Goal: Information Seeking & Learning: Learn about a topic

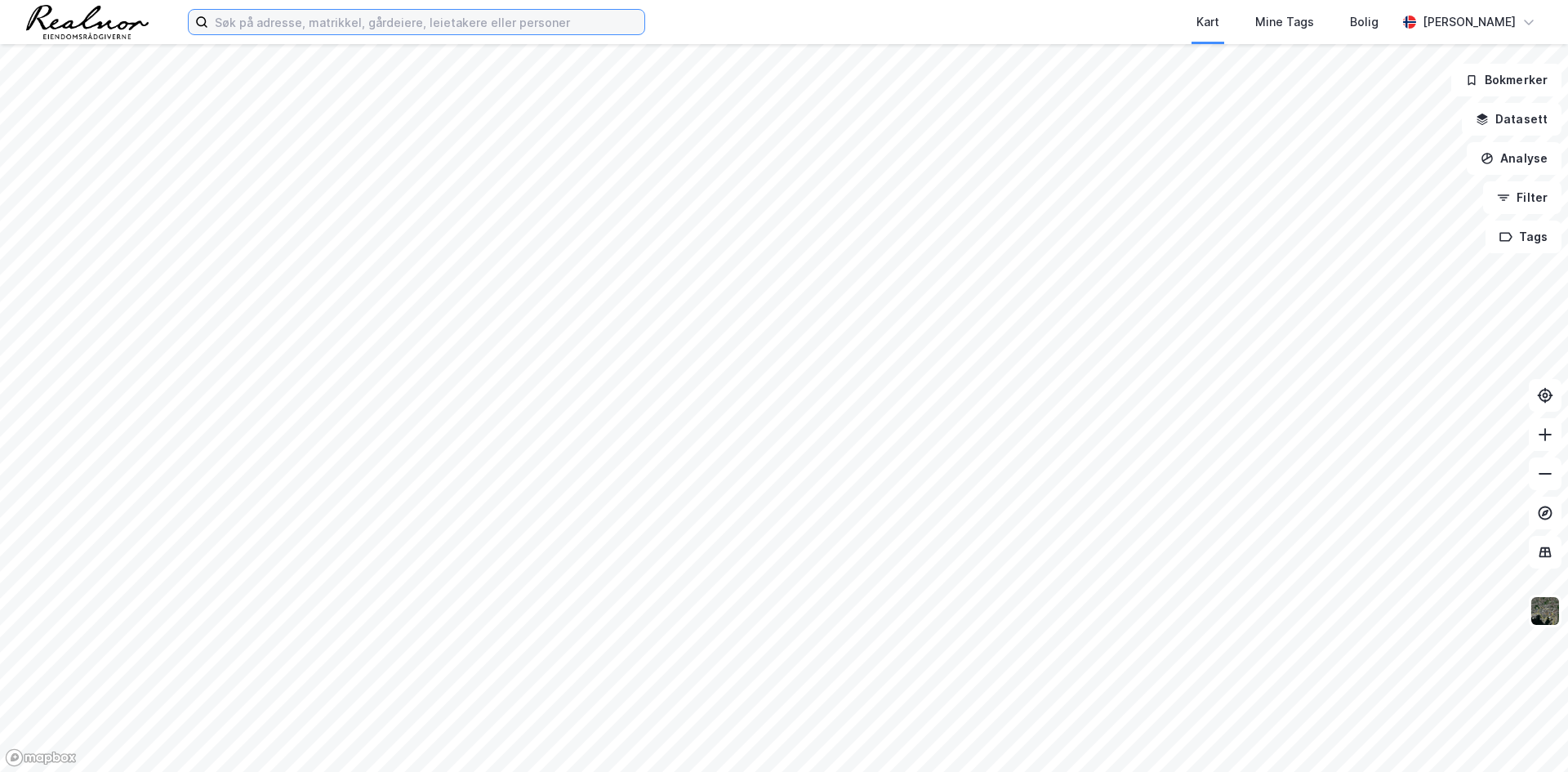
click at [301, 19] on input at bounding box center [426, 22] width 436 height 24
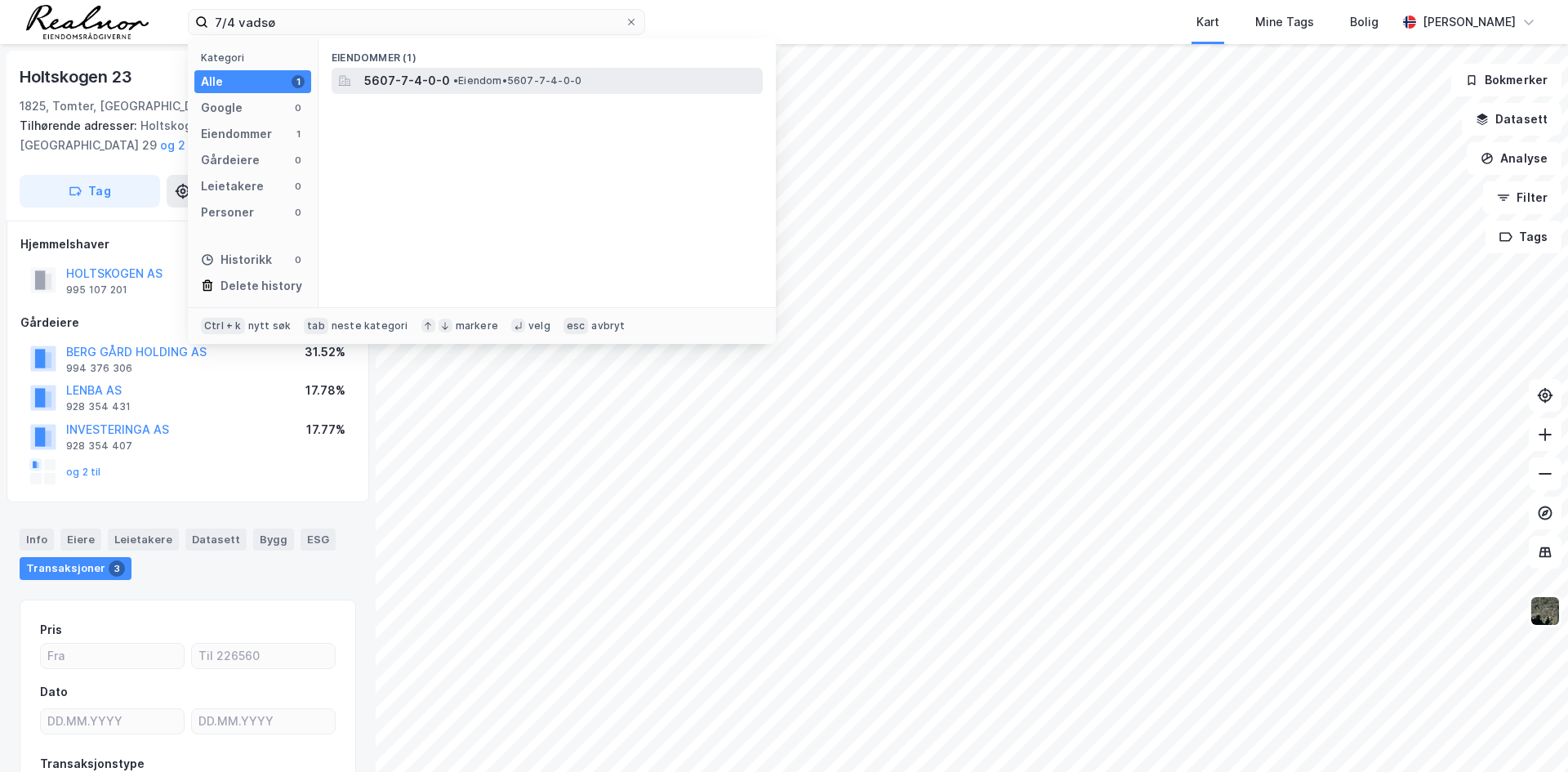
click at [536, 82] on span "• Eiendom • 5607-7-4-0-0" at bounding box center [518, 80] width 128 height 13
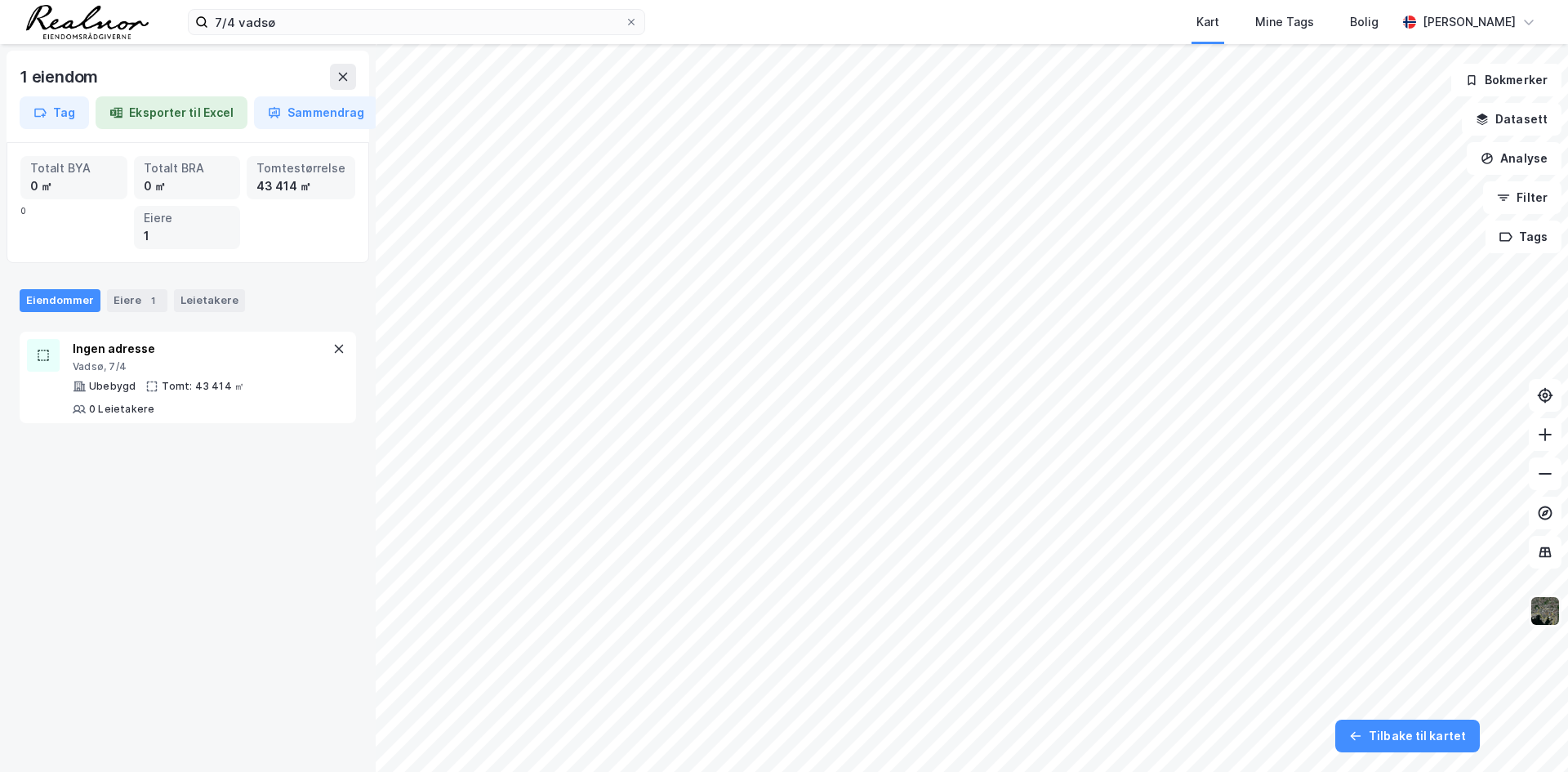
click at [1544, 609] on img at bounding box center [1544, 611] width 31 height 31
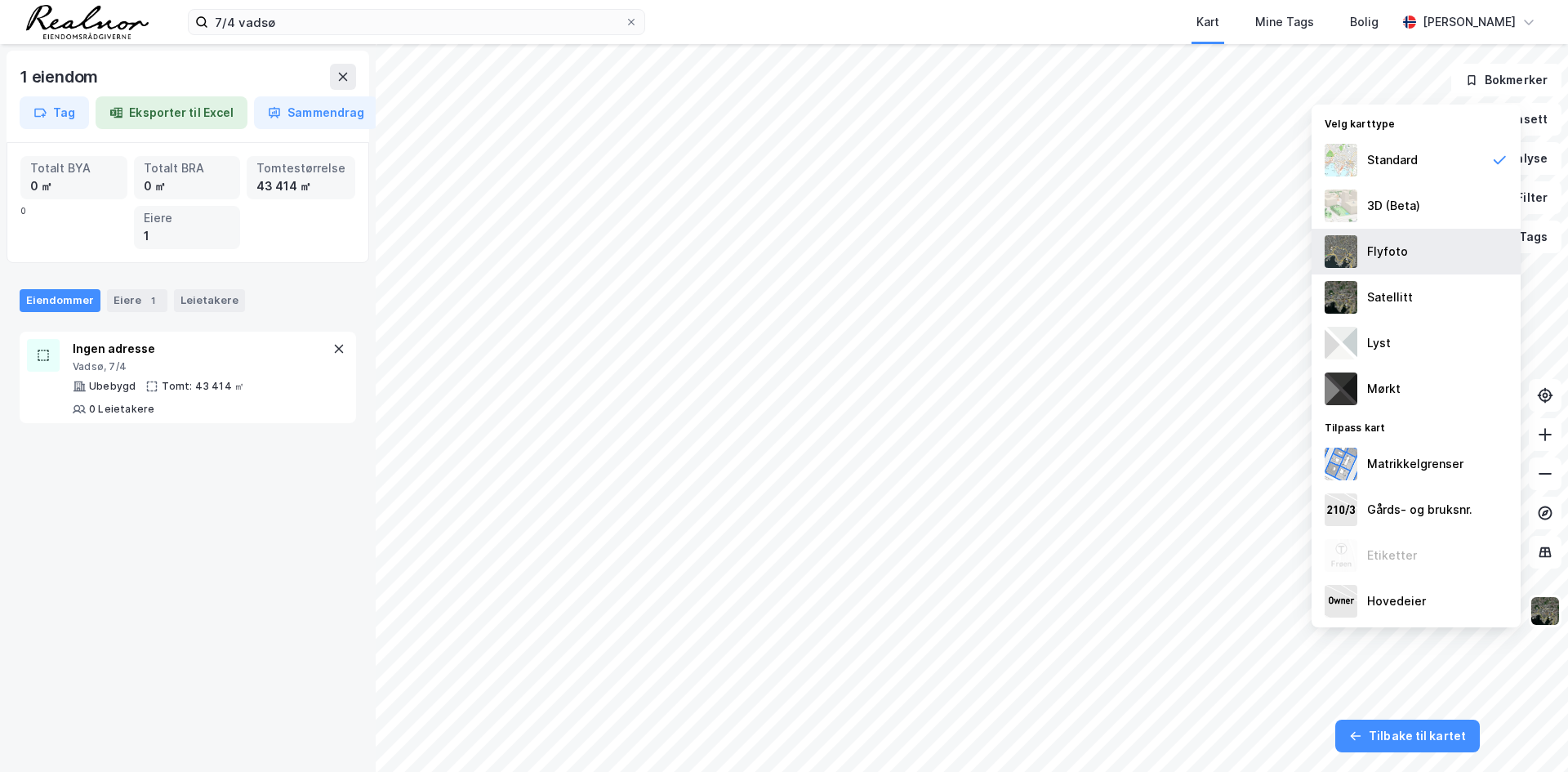
click at [1345, 256] on img at bounding box center [1341, 252] width 33 height 33
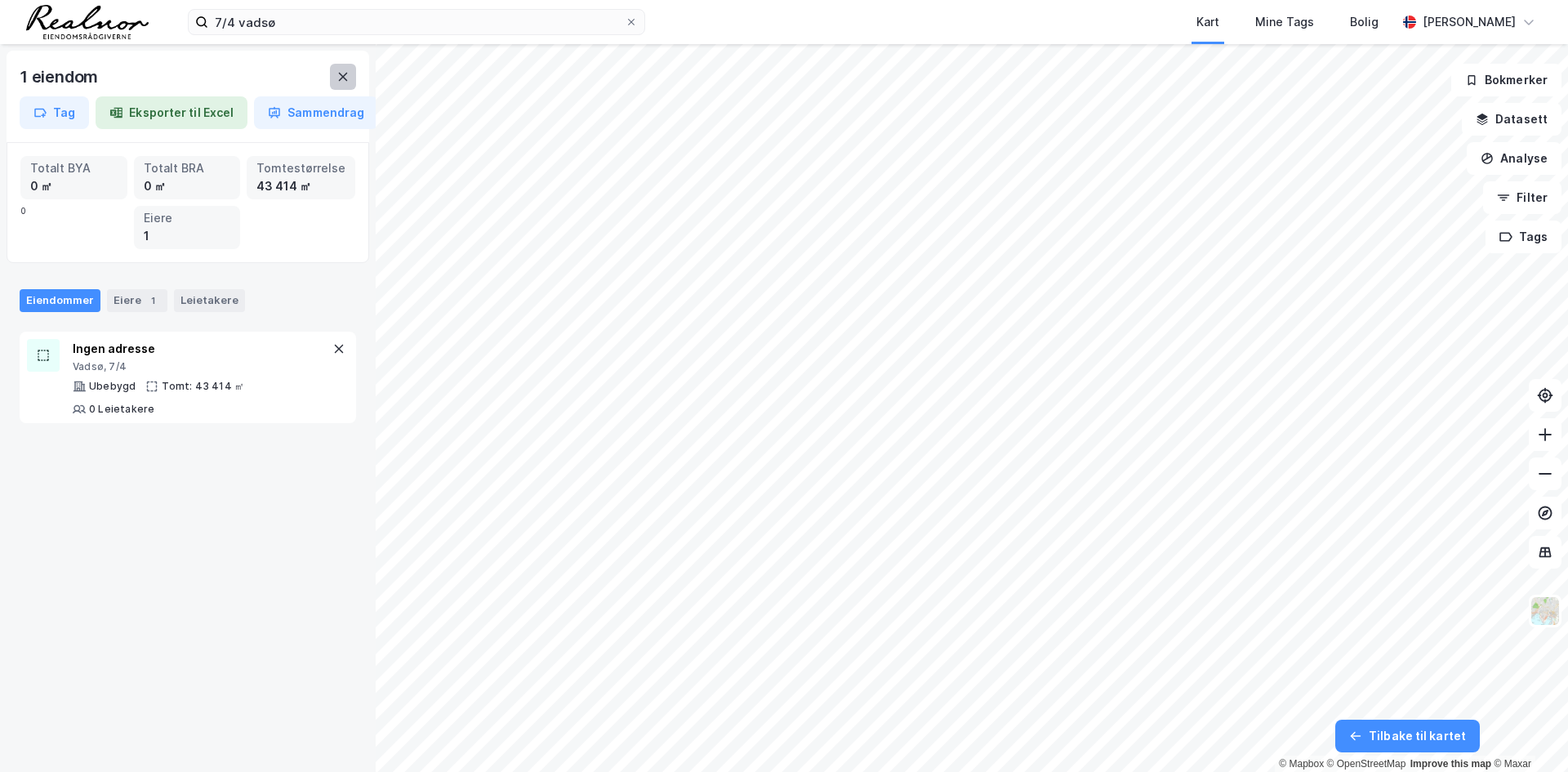
click at [338, 79] on icon at bounding box center [342, 76] width 13 height 13
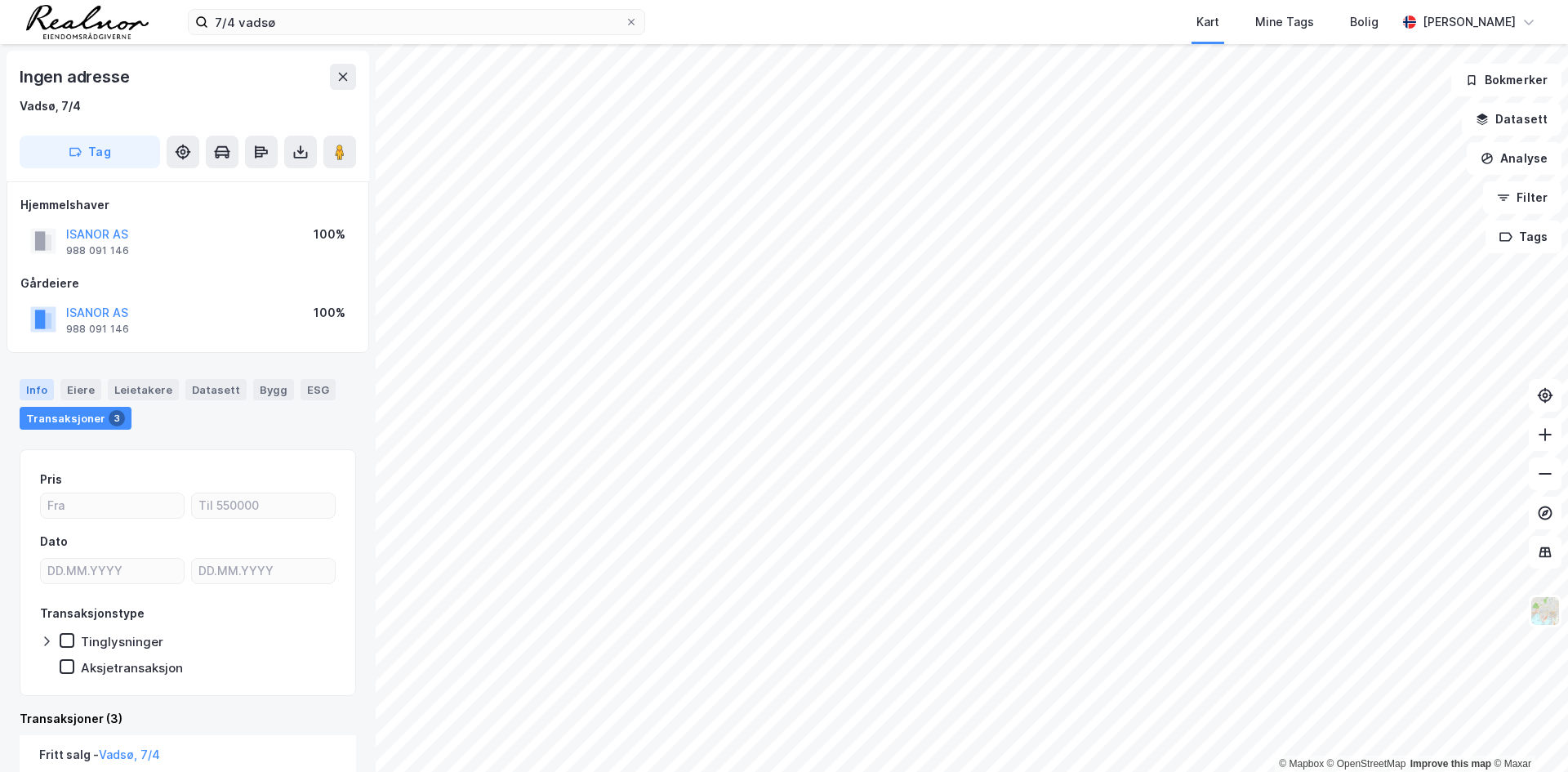
click at [39, 387] on div "Info" at bounding box center [36, 389] width 35 height 21
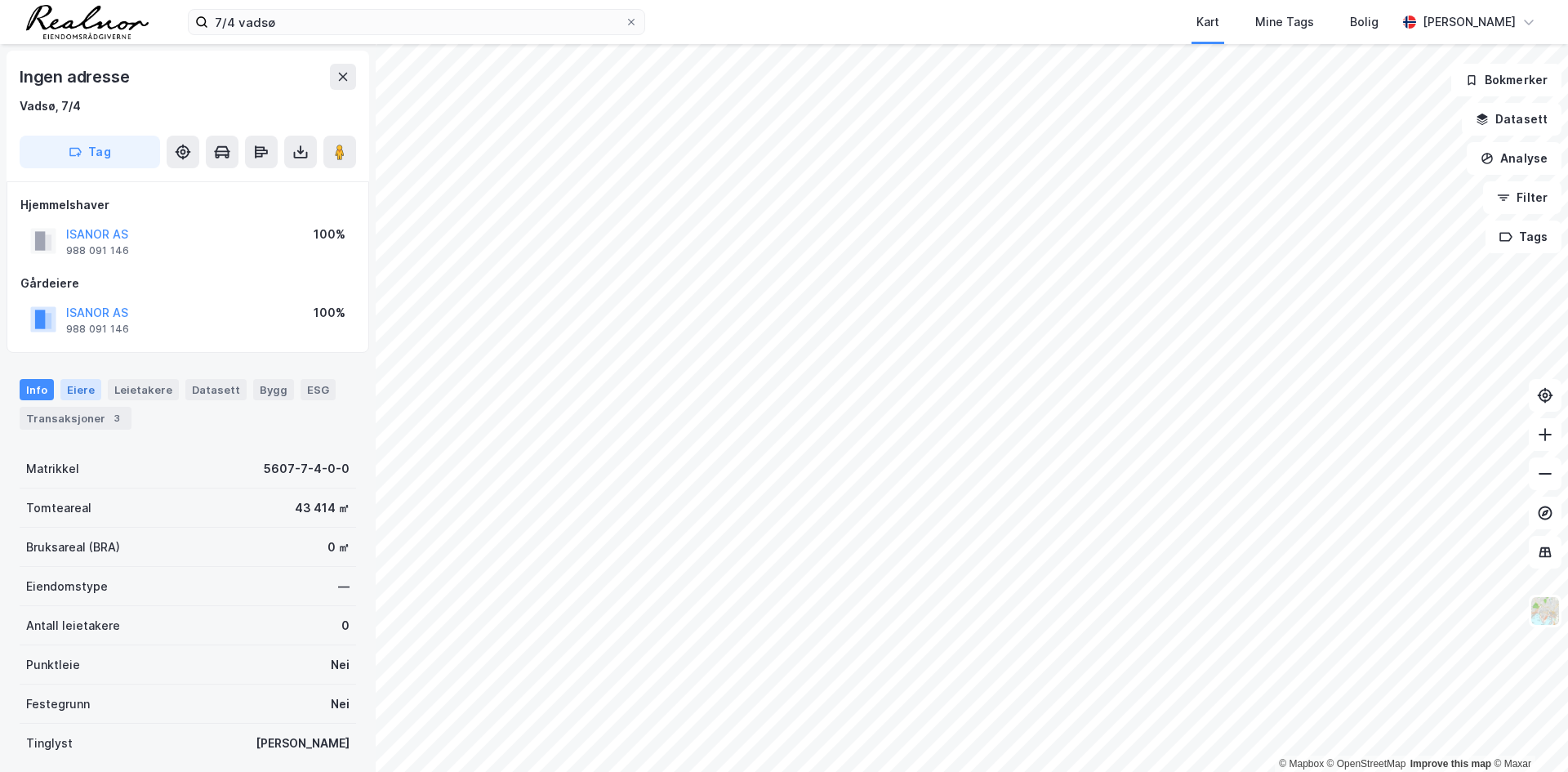
click at [86, 394] on div "Eiere" at bounding box center [81, 389] width 41 height 21
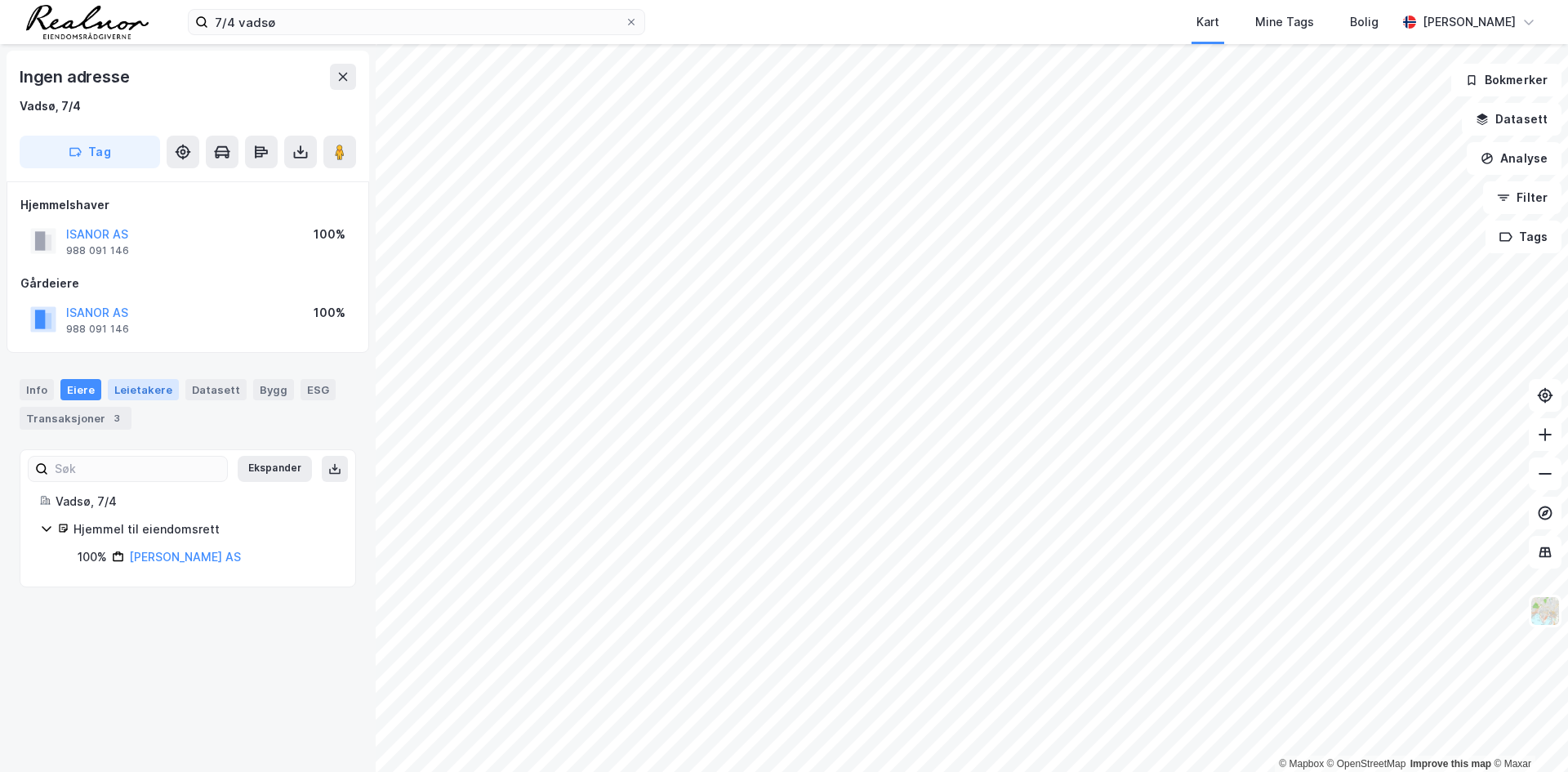
click at [126, 394] on div "Leietakere" at bounding box center [144, 389] width 71 height 21
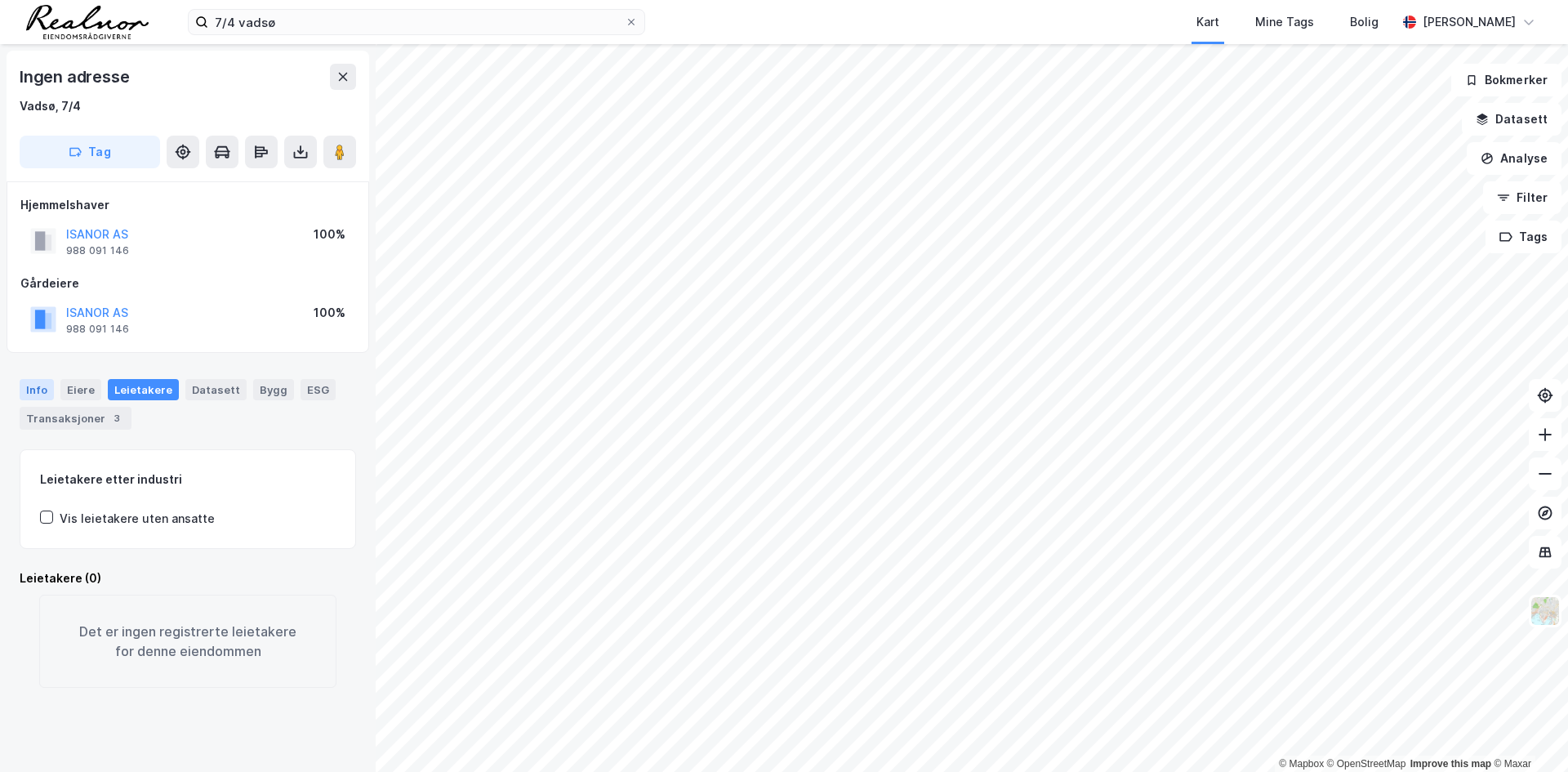
click at [48, 391] on div "Info" at bounding box center [36, 389] width 35 height 21
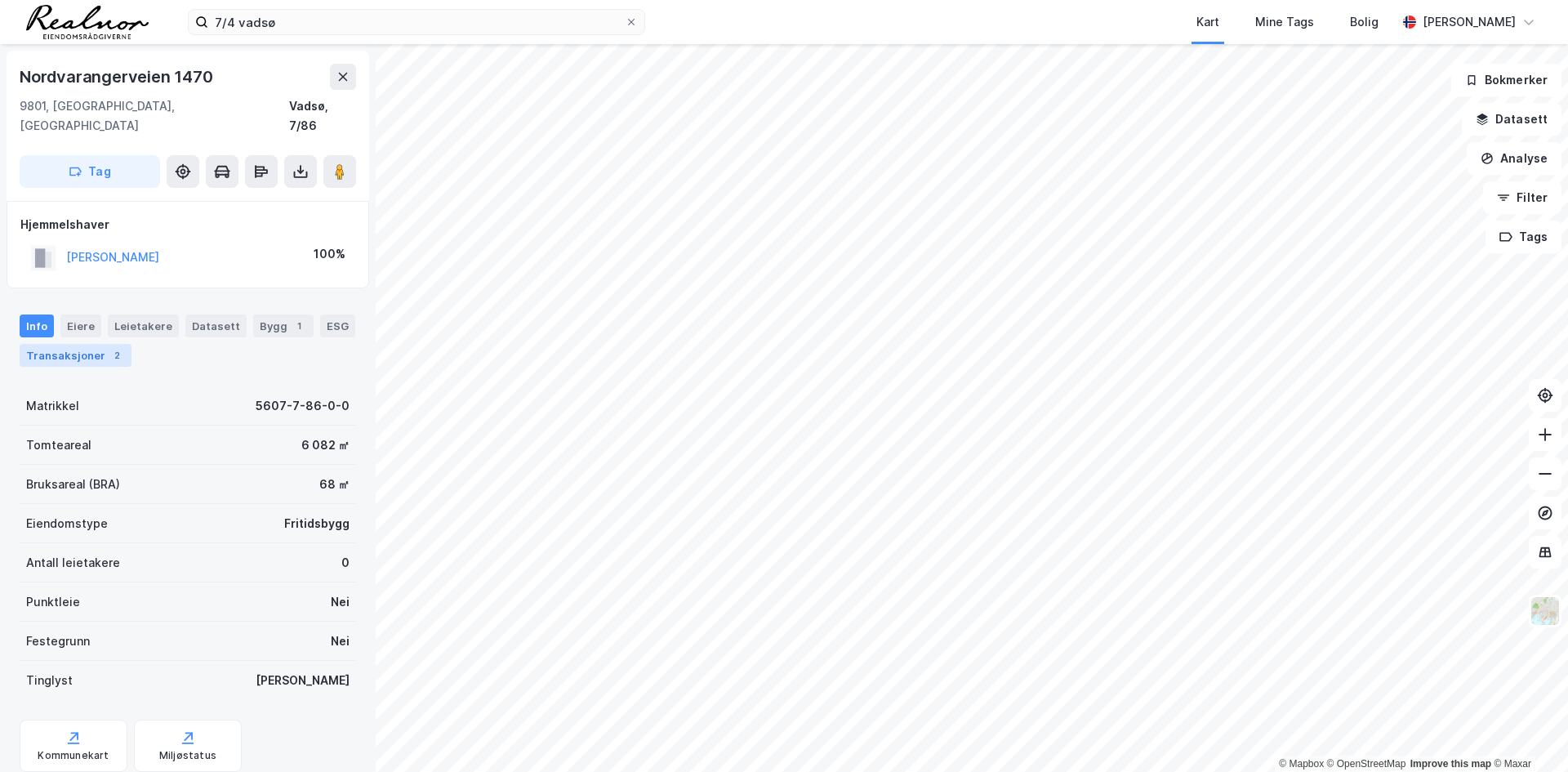
click at [70, 345] on div "Transaksjoner 2" at bounding box center [75, 355] width 111 height 23
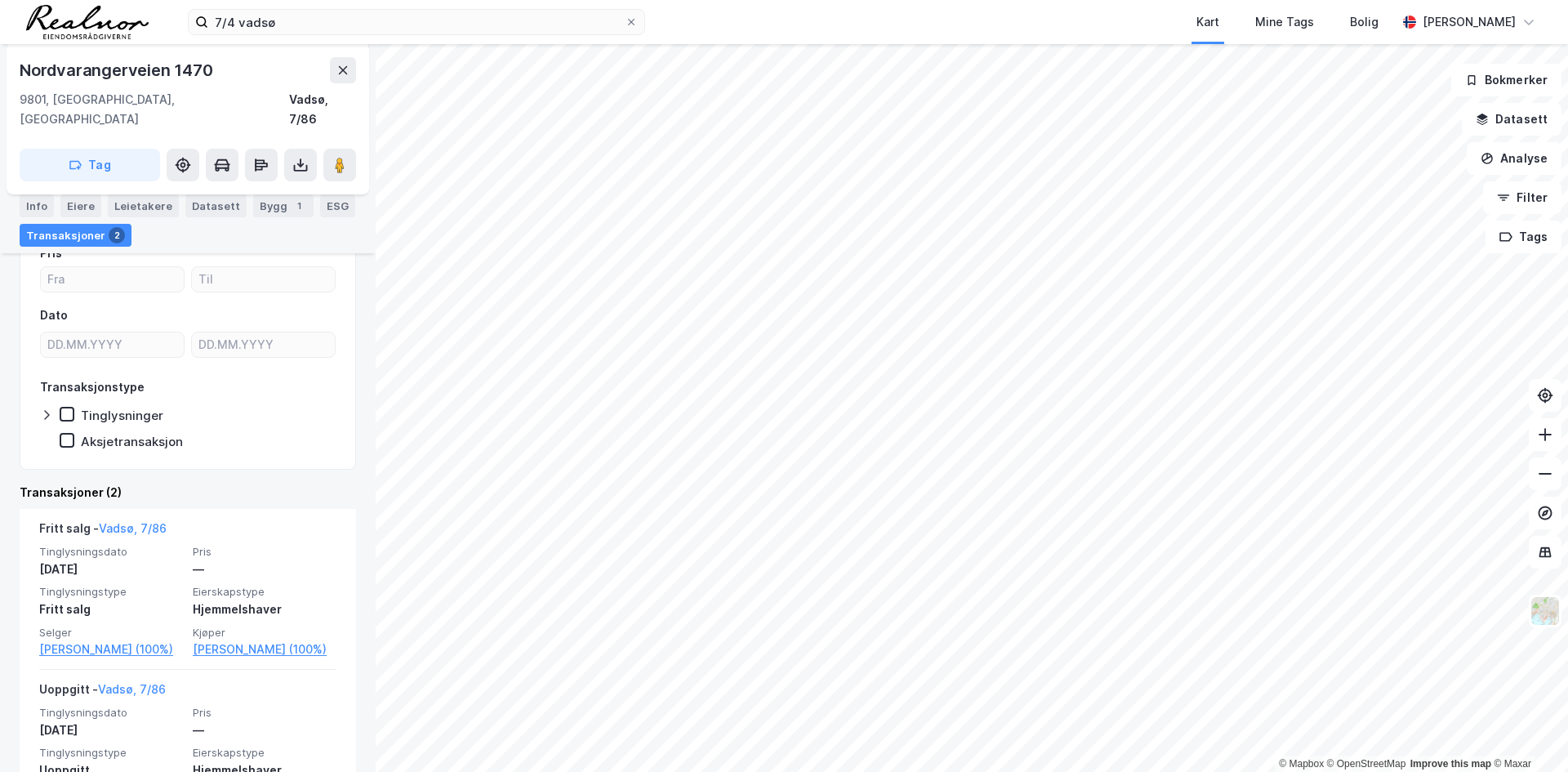
scroll to position [245, 0]
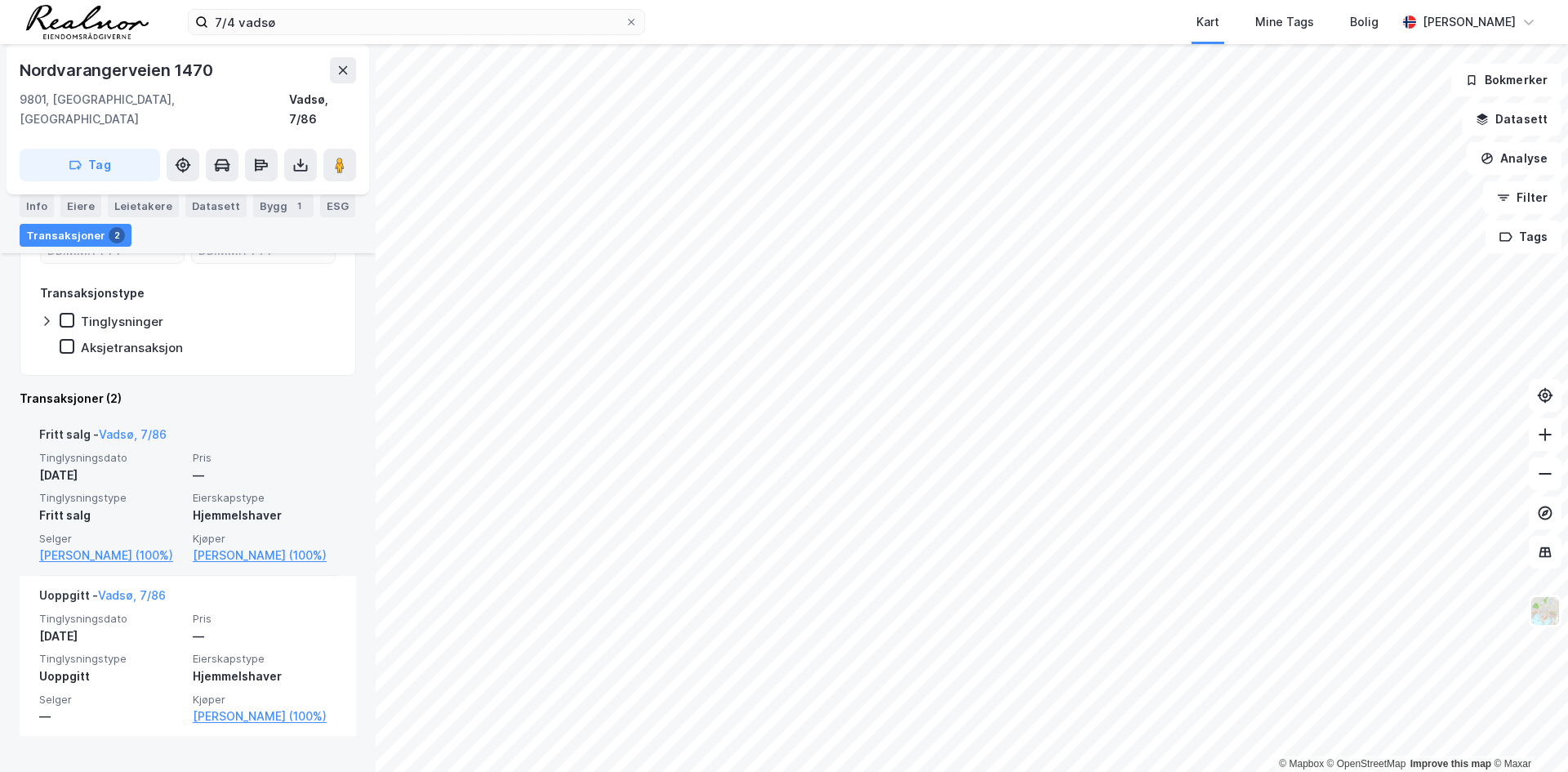
scroll to position [260, 0]
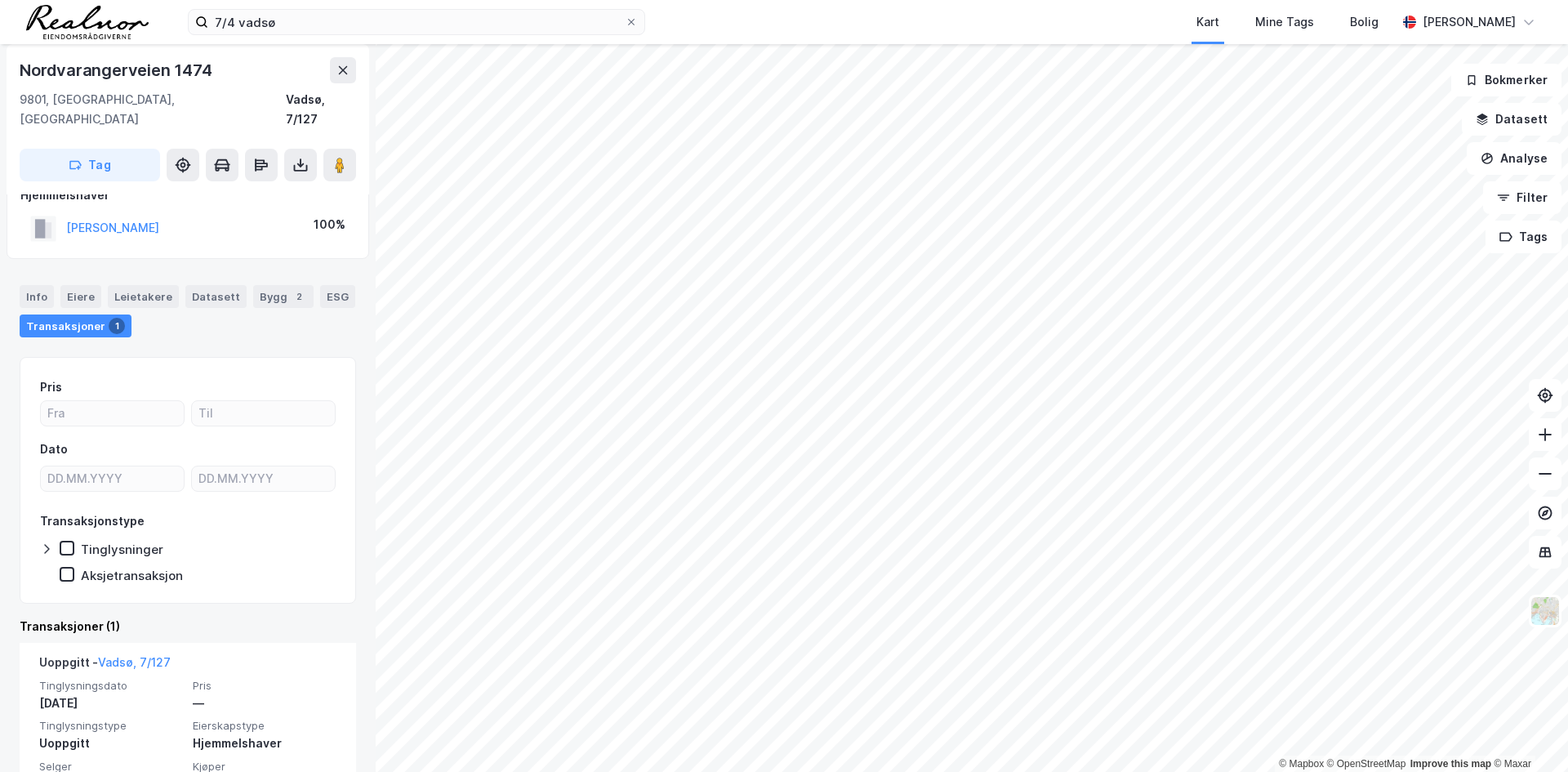
scroll to position [80, 0]
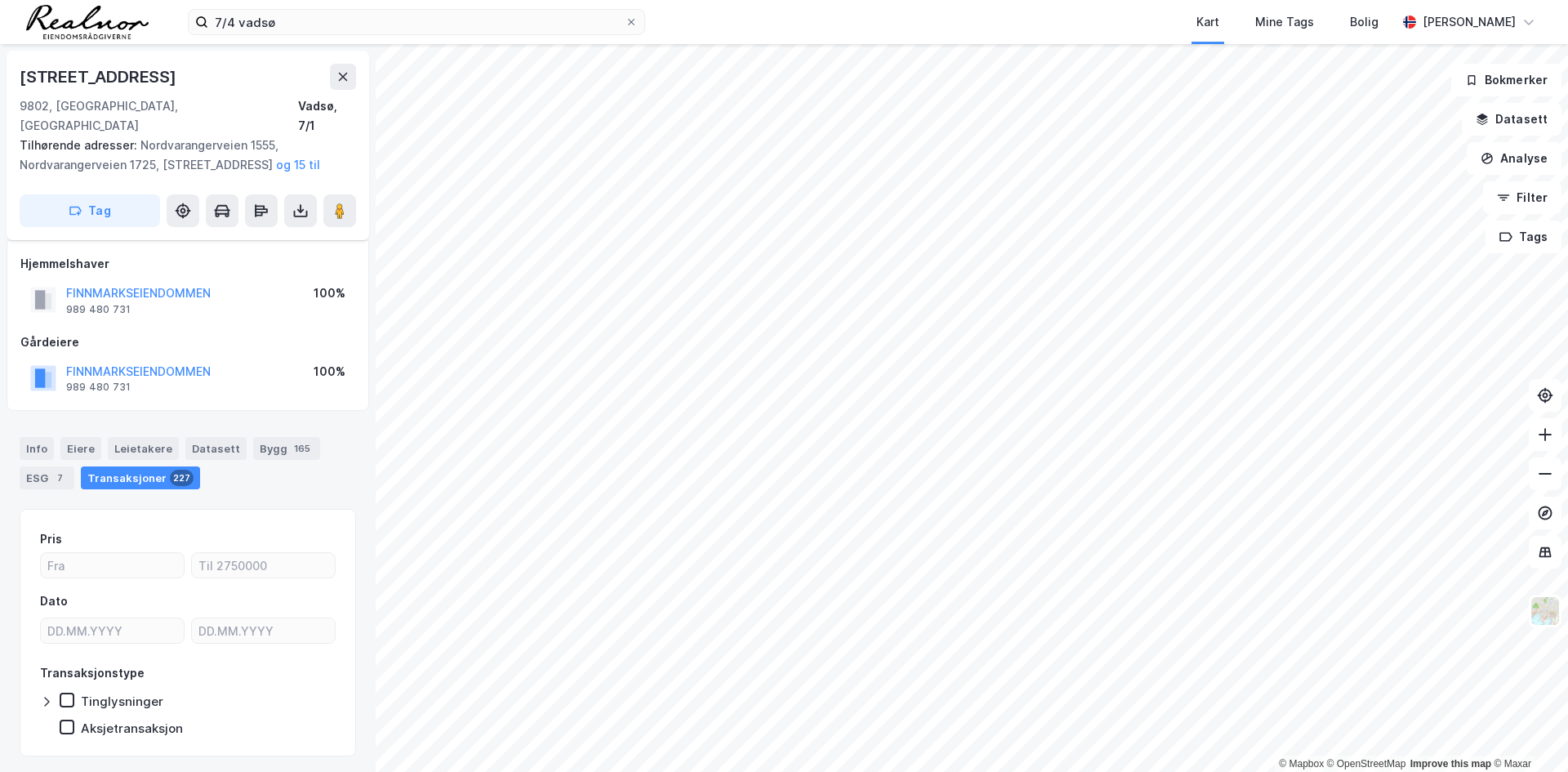
scroll to position [24, 0]
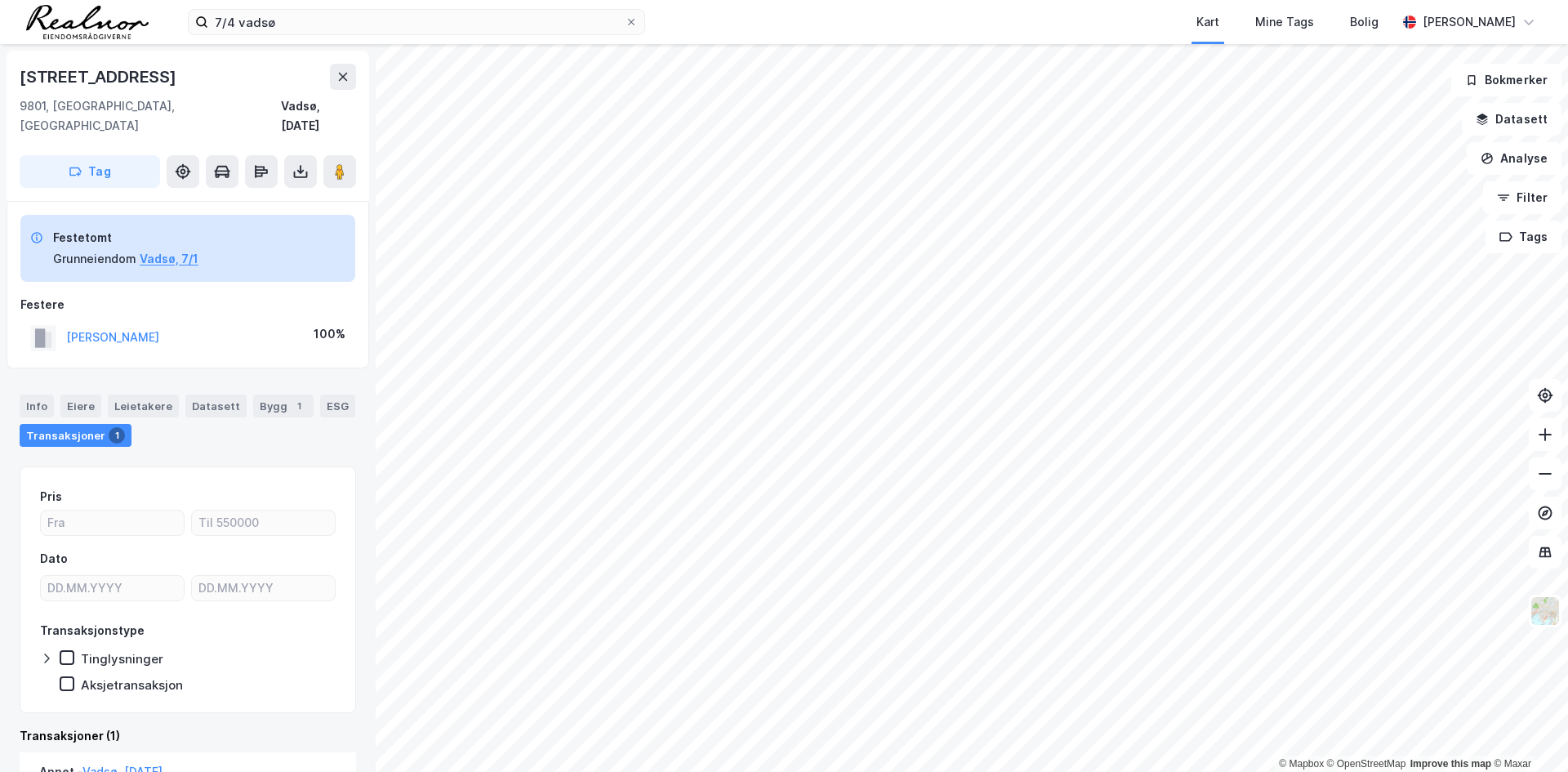
scroll to position [160, 0]
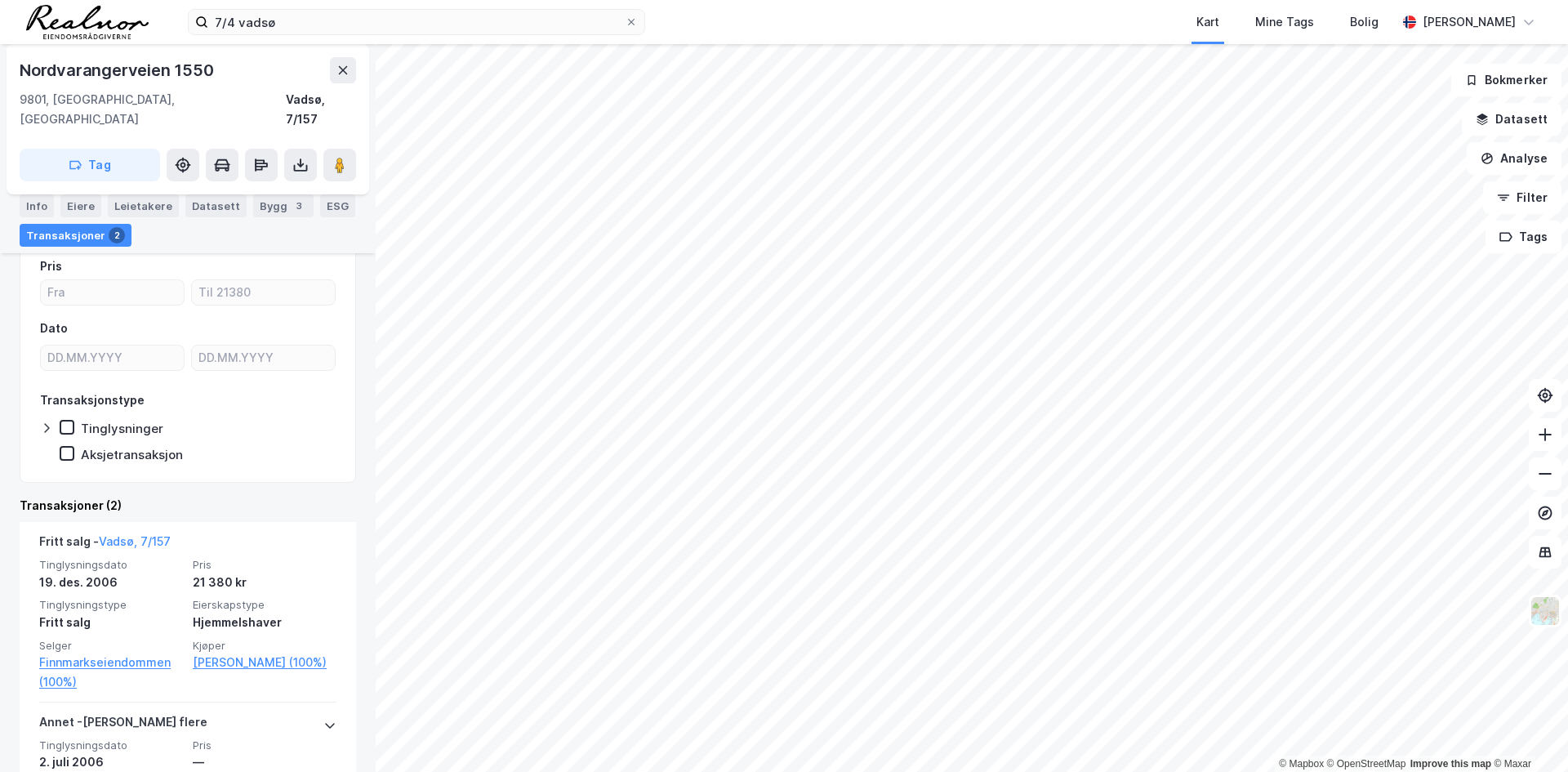
scroll to position [163, 0]
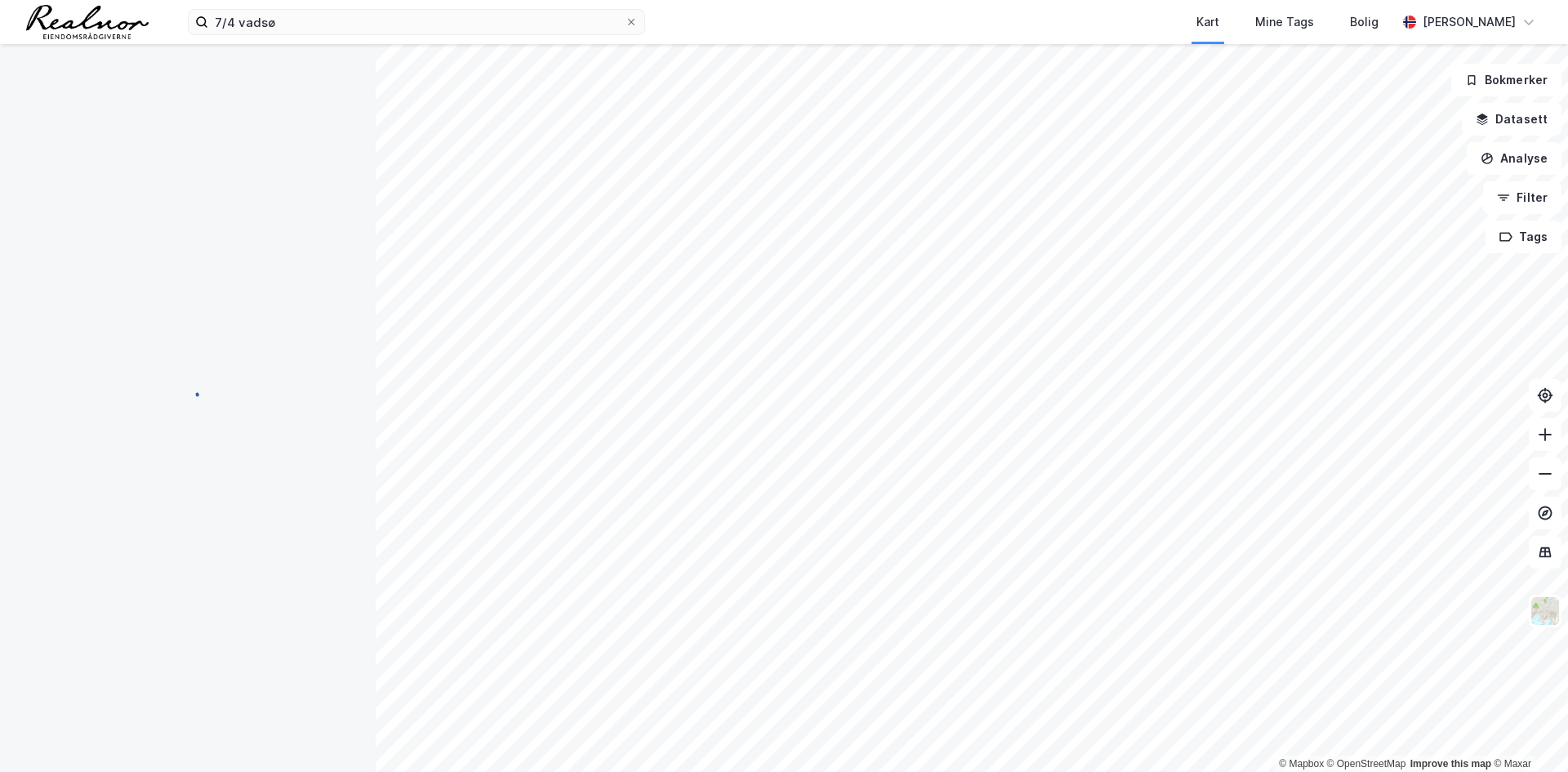
scroll to position [24, 0]
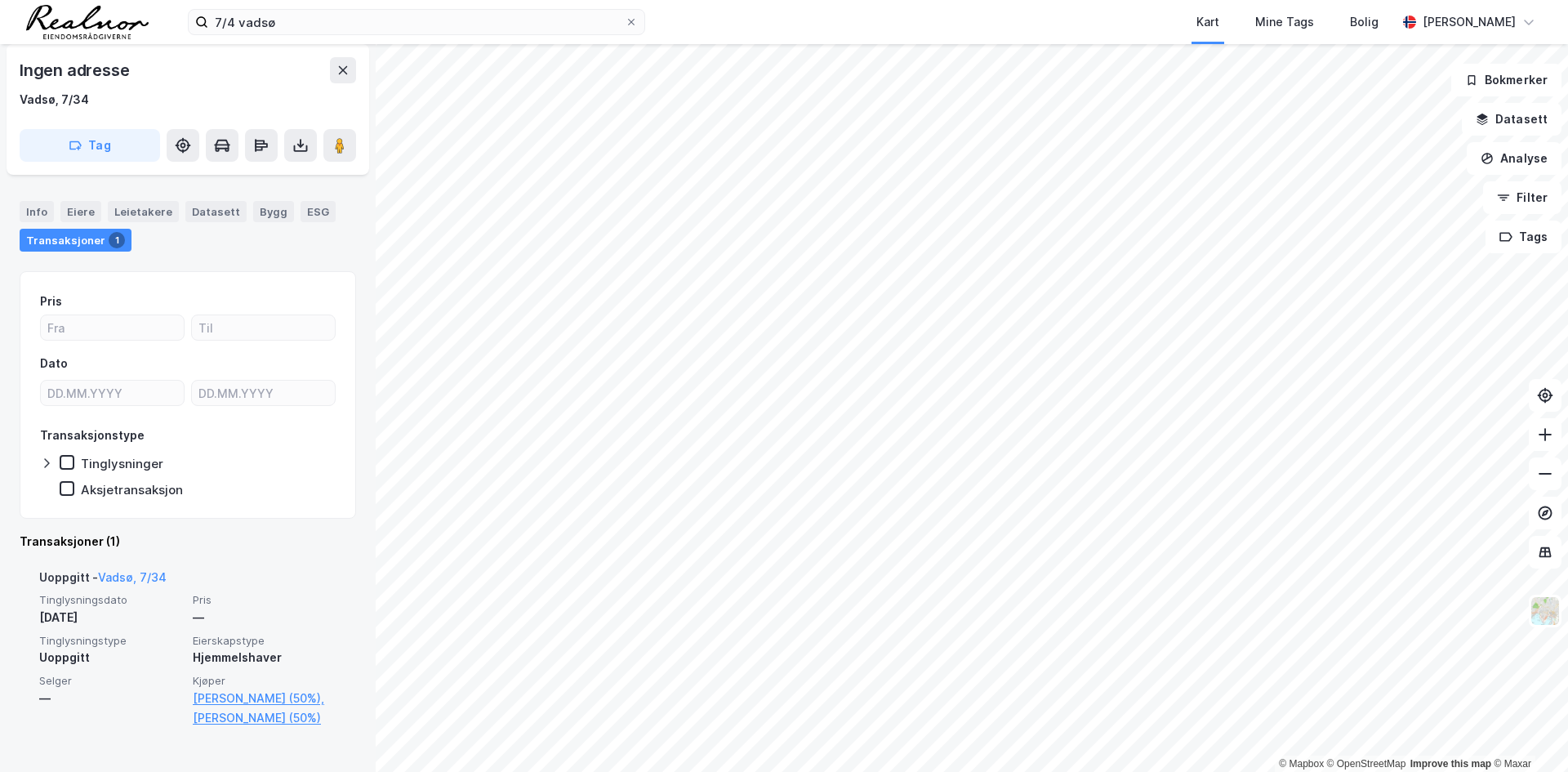
scroll to position [133, 0]
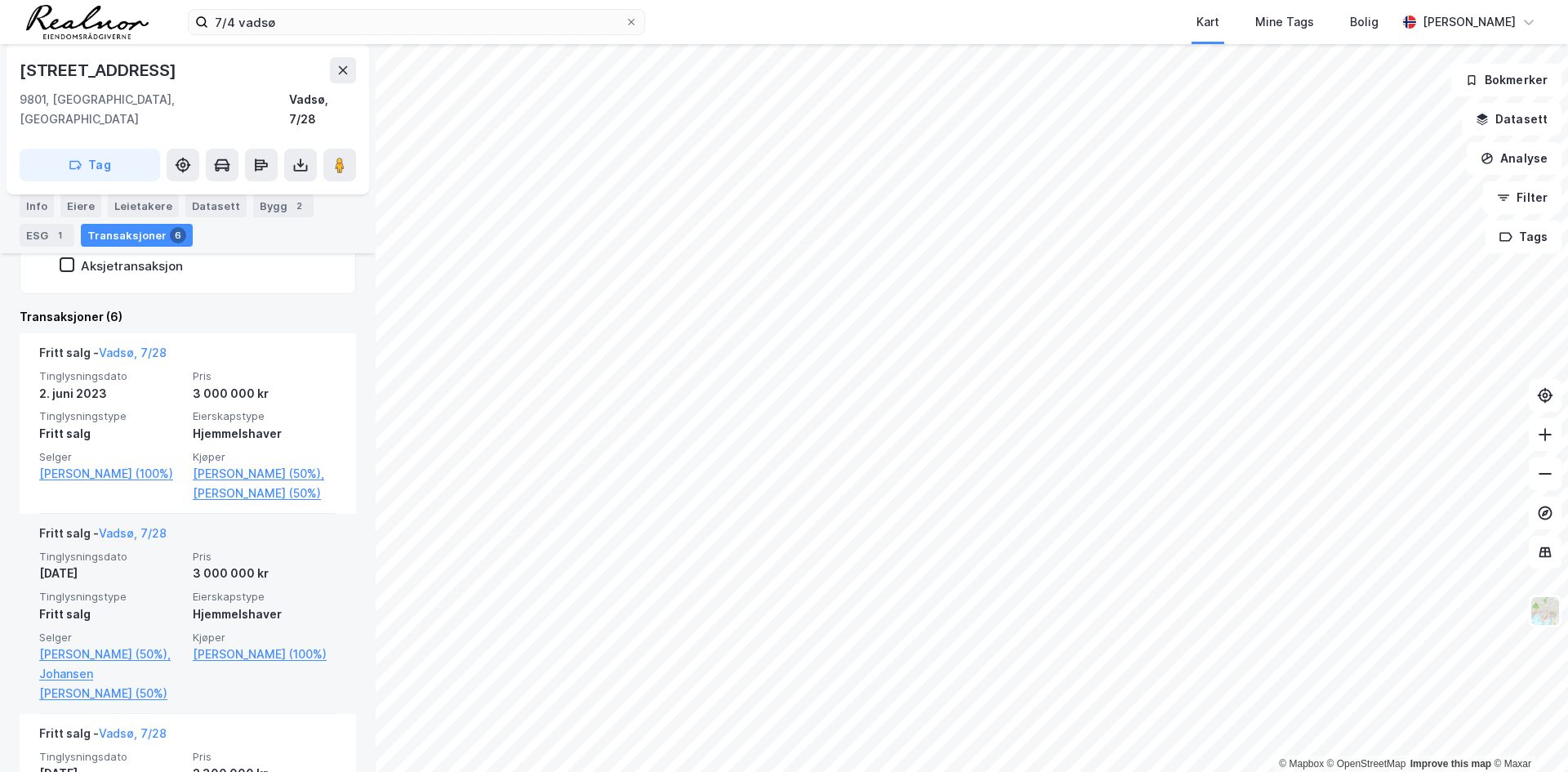
scroll to position [409, 0]
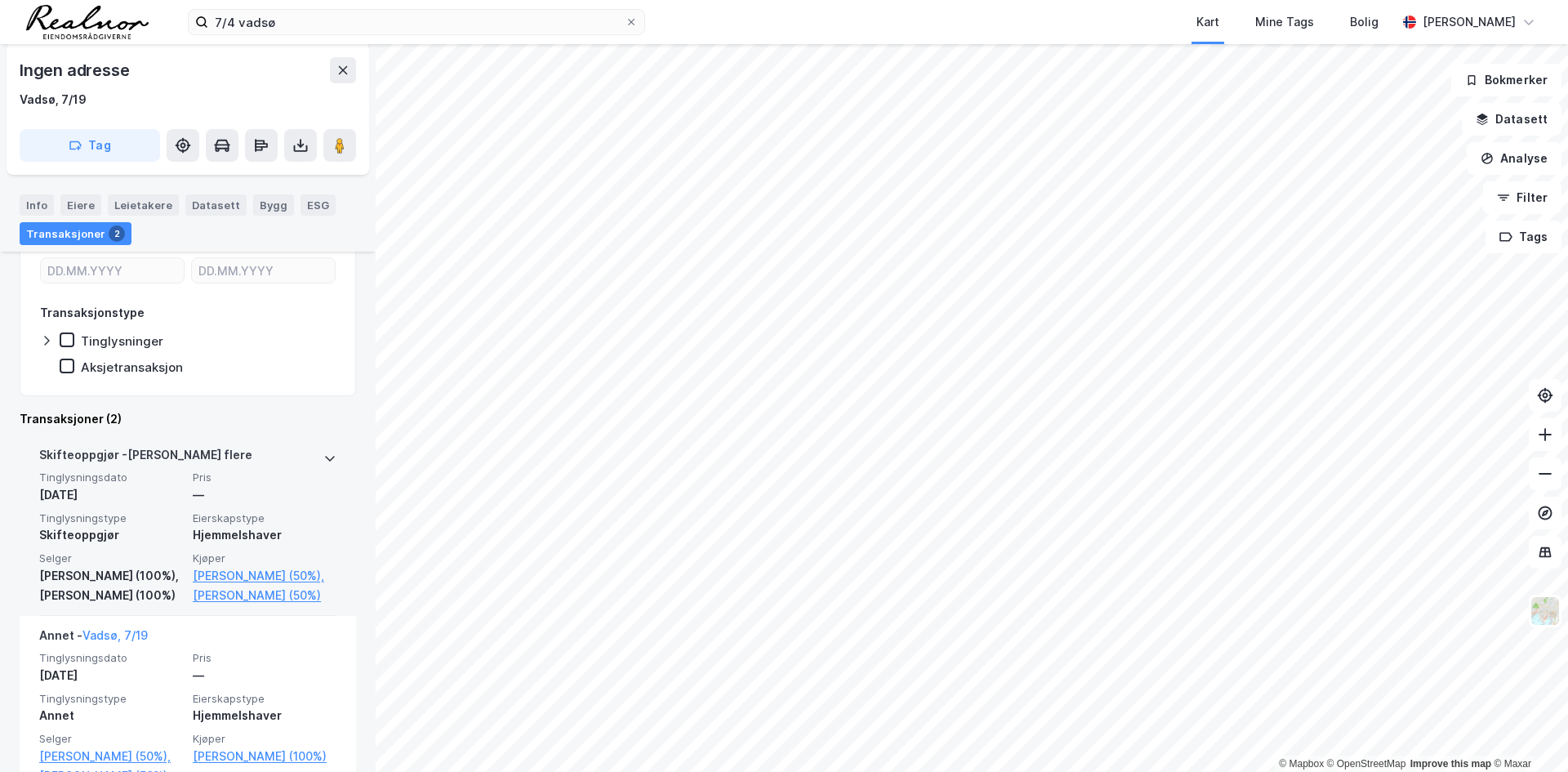
scroll to position [245, 0]
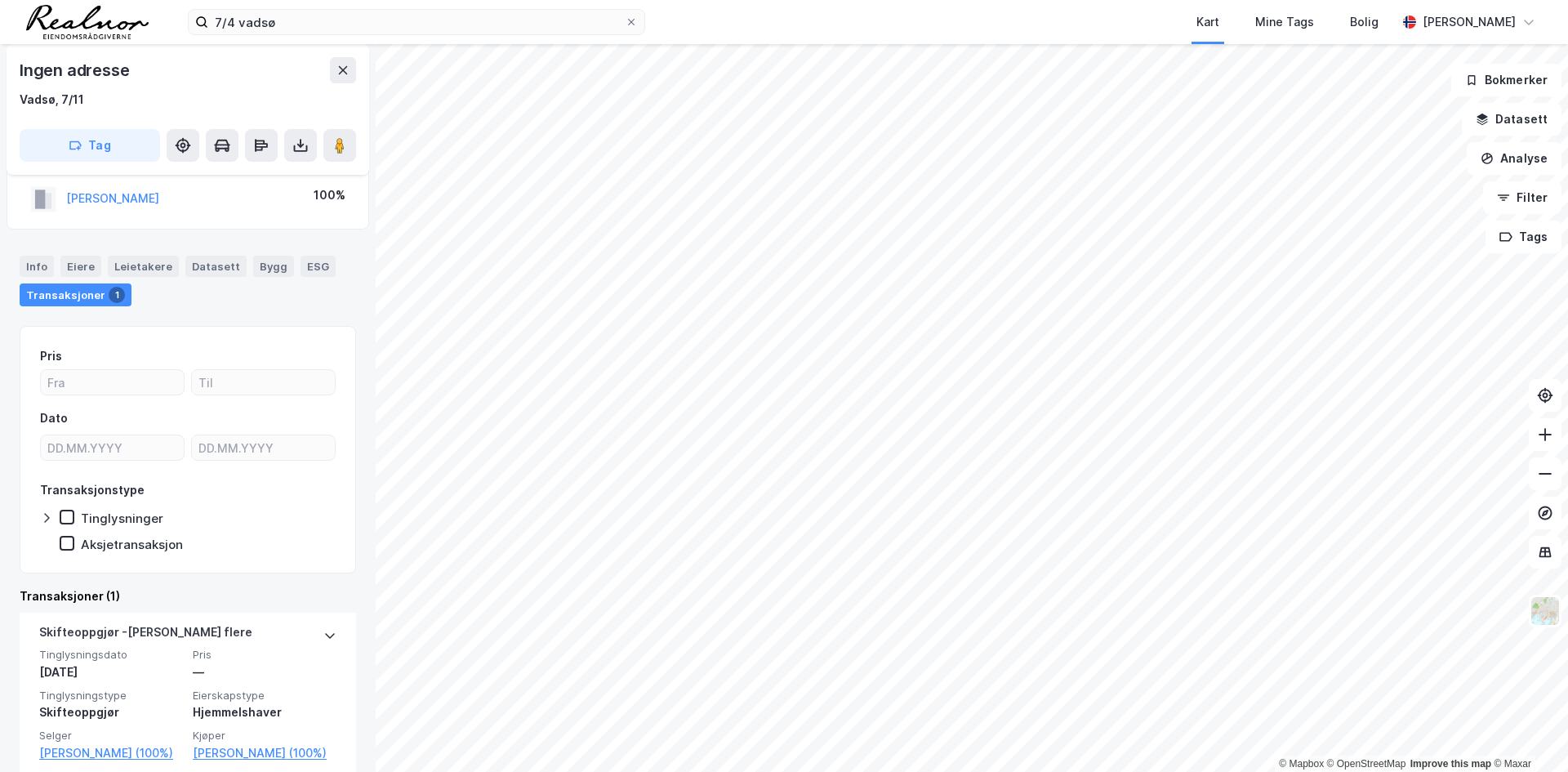
scroll to position [60, 0]
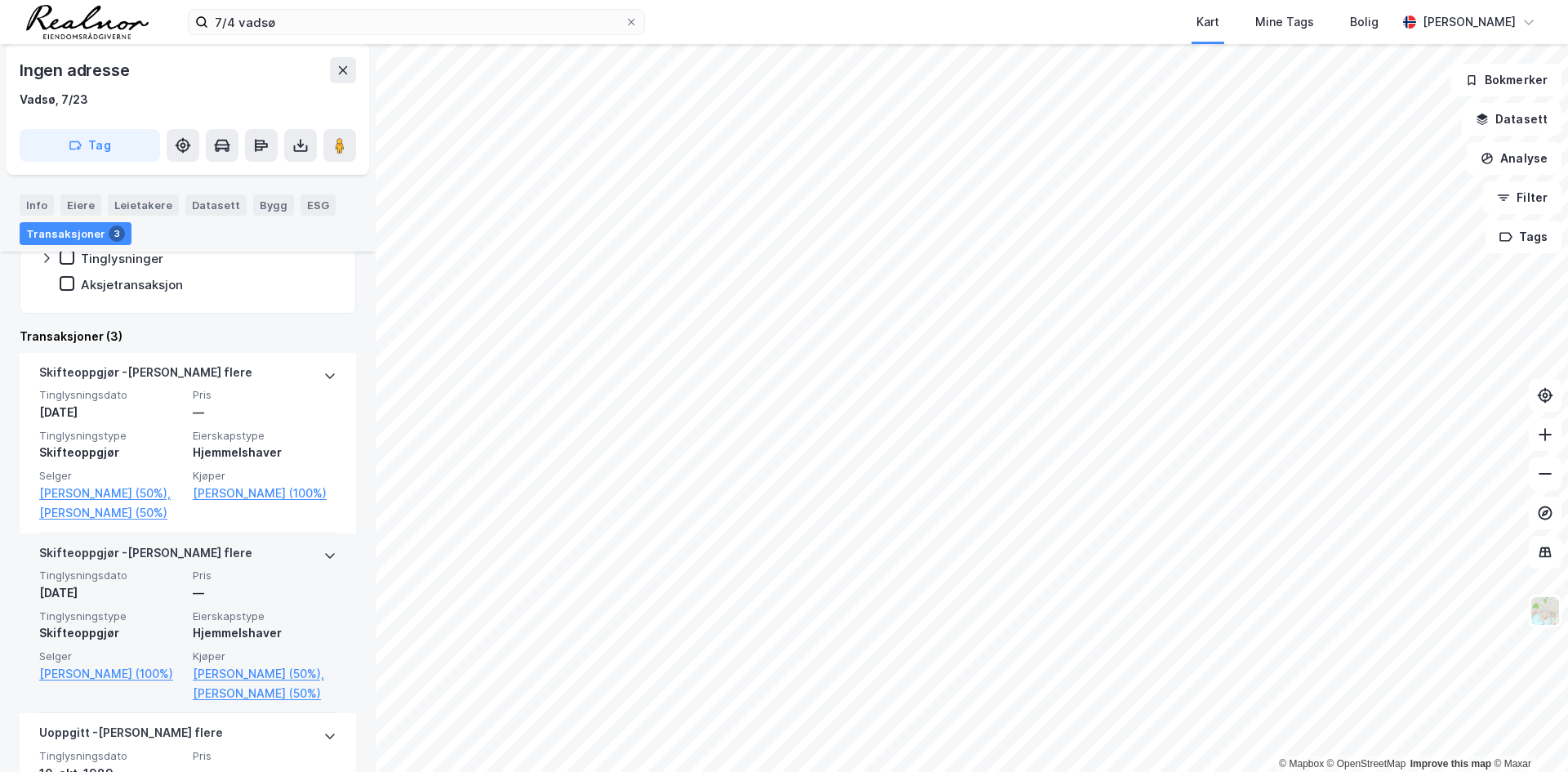
scroll to position [327, 0]
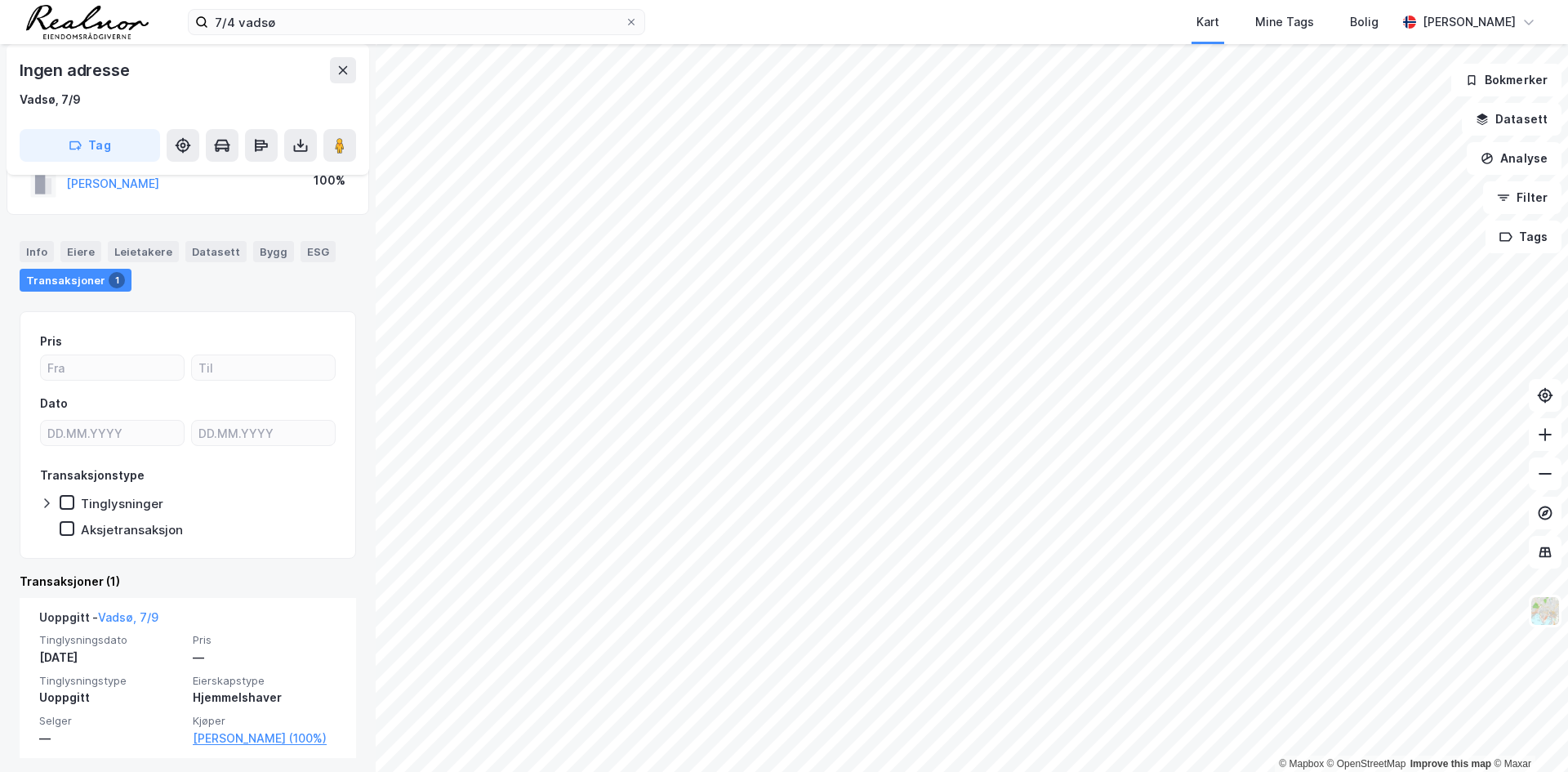
scroll to position [60, 0]
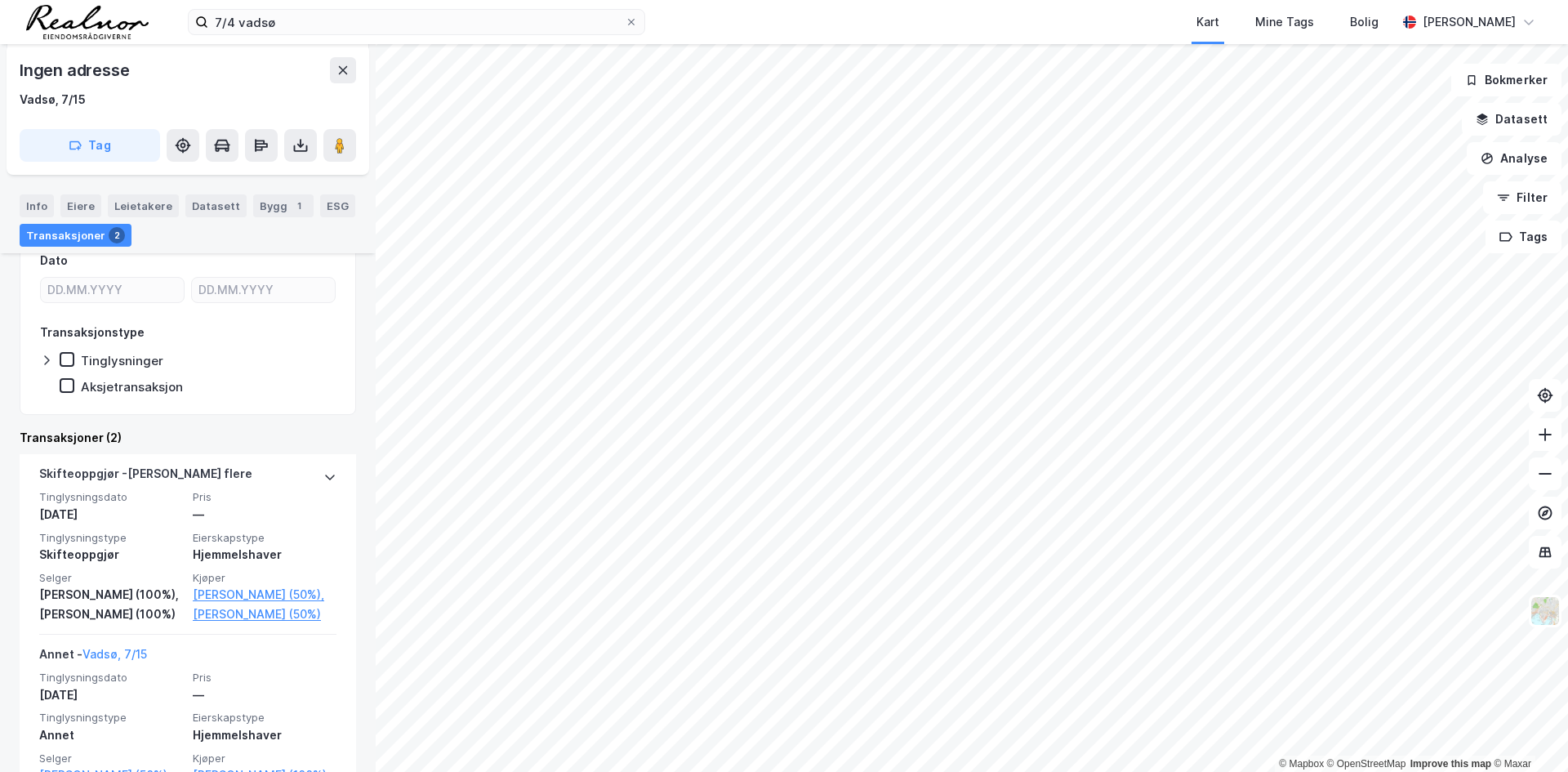
scroll to position [245, 0]
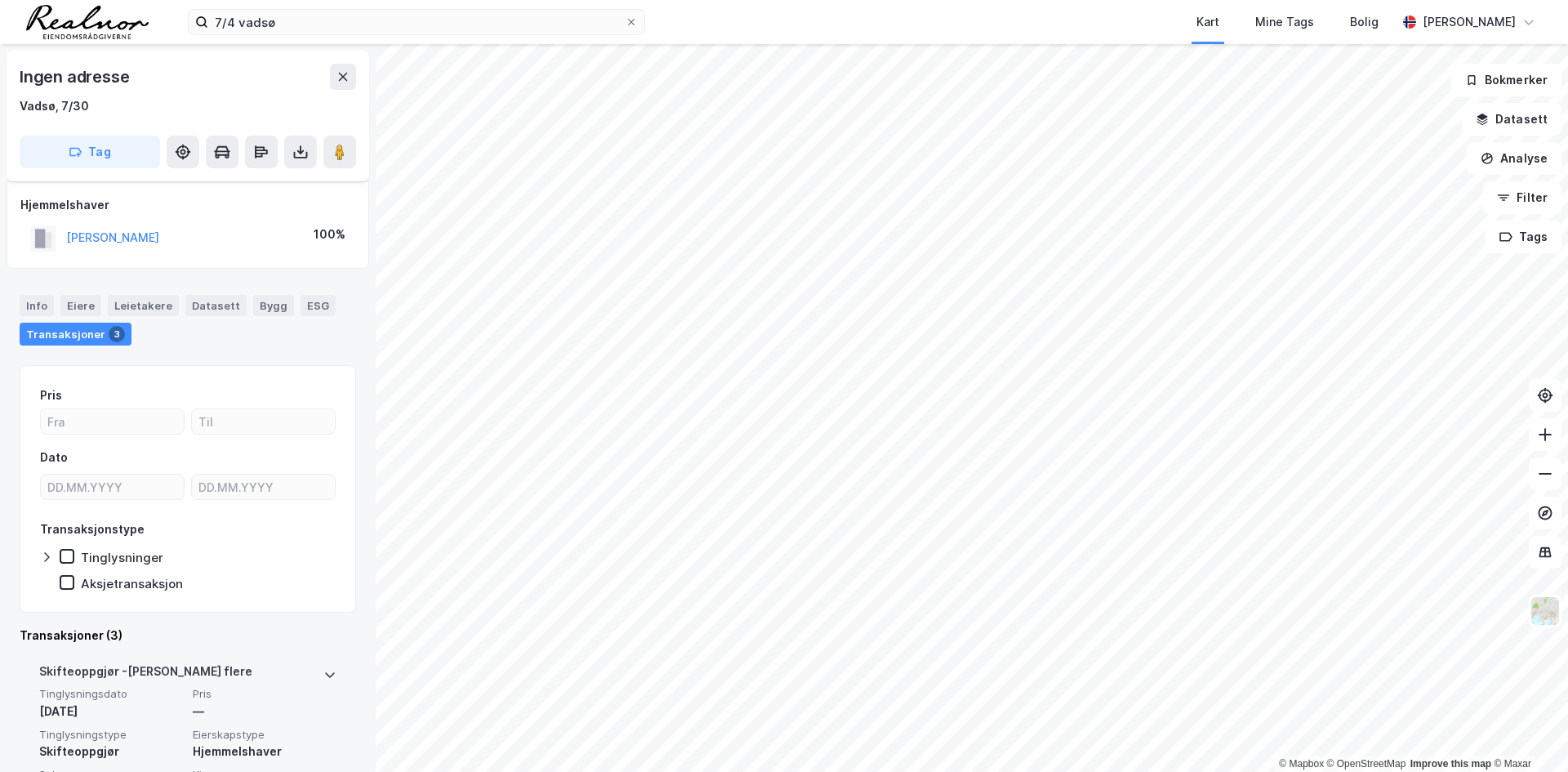
scroll to position [82, 0]
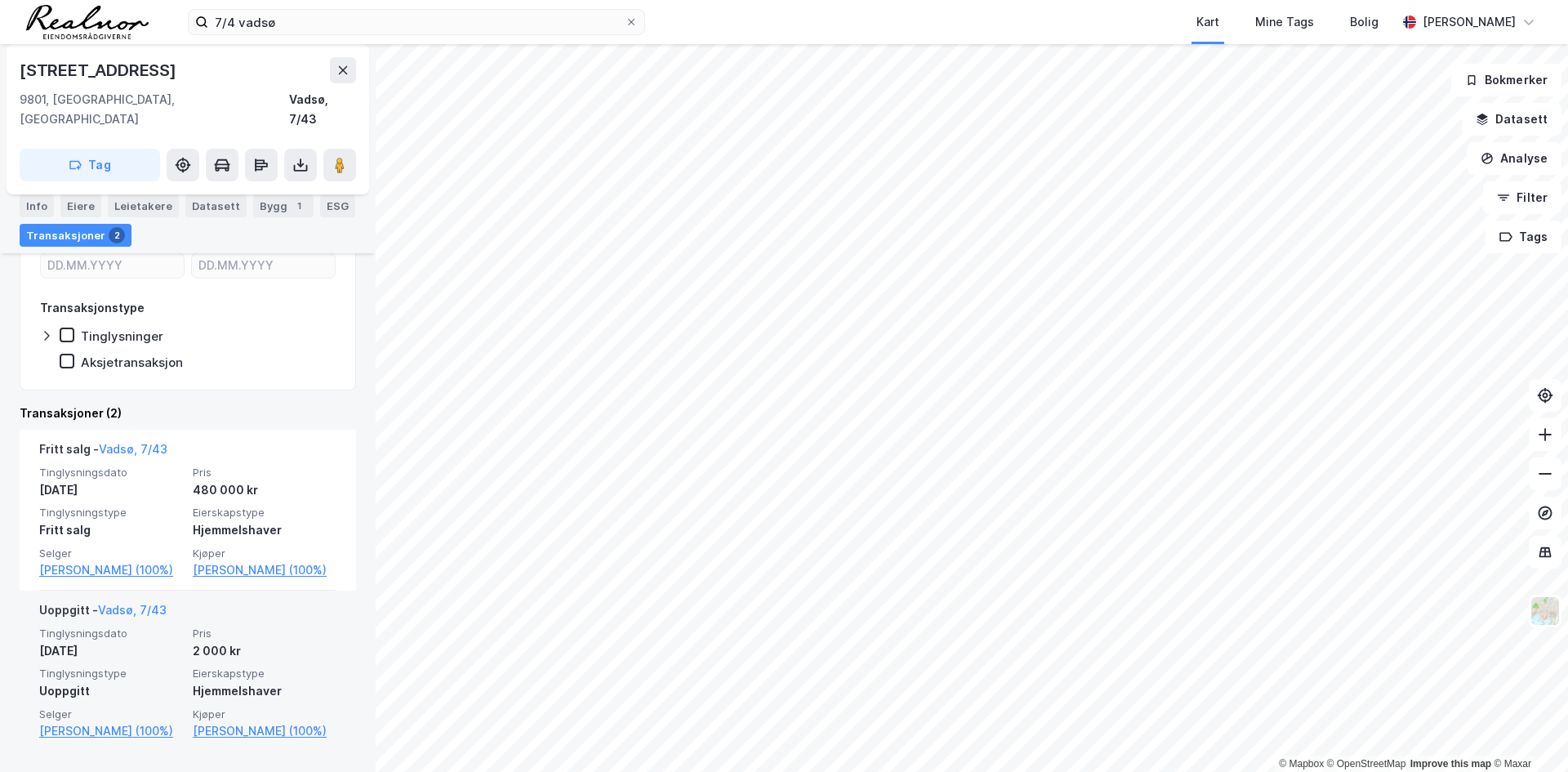
scroll to position [260, 0]
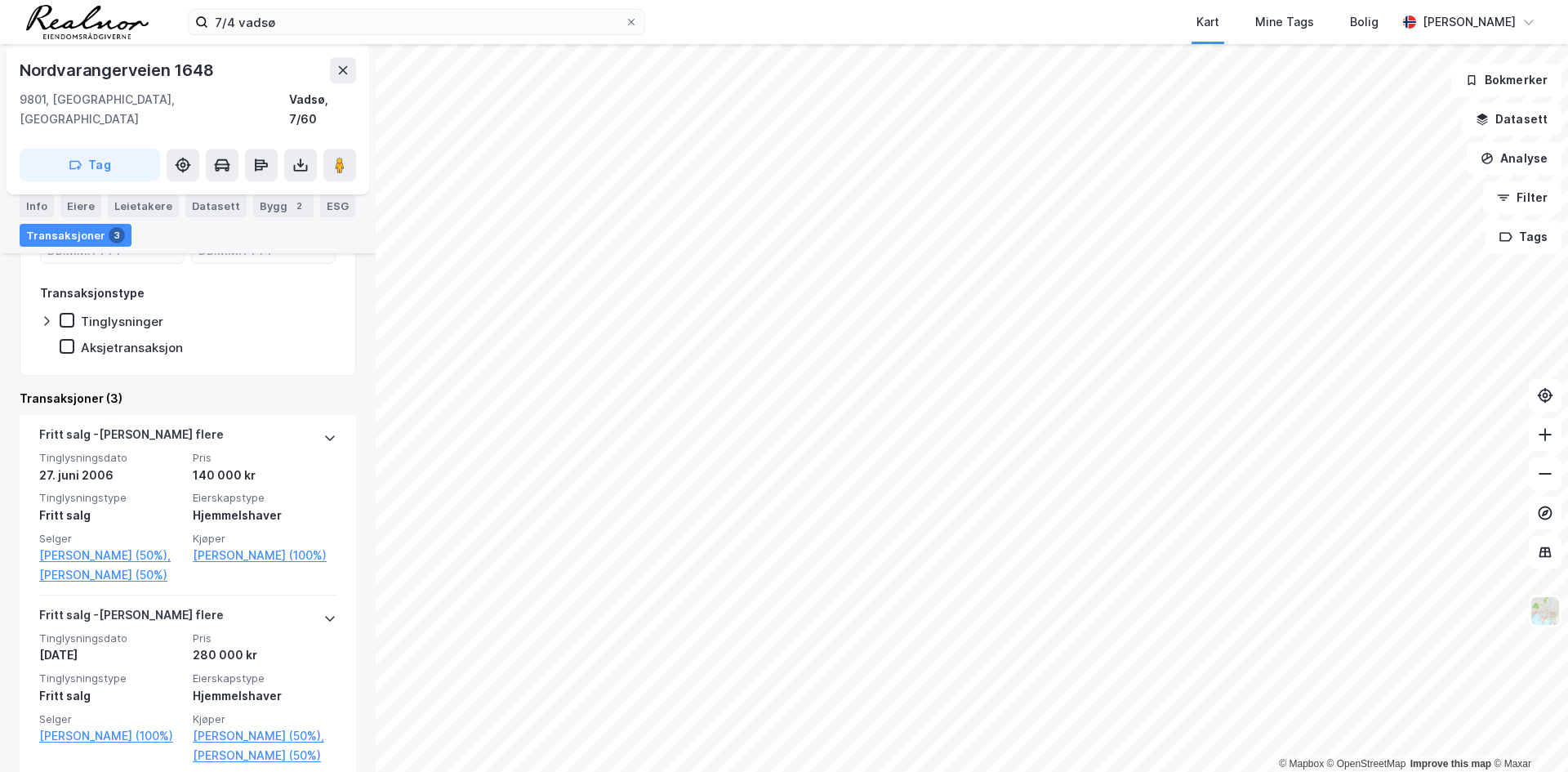
scroll to position [327, 0]
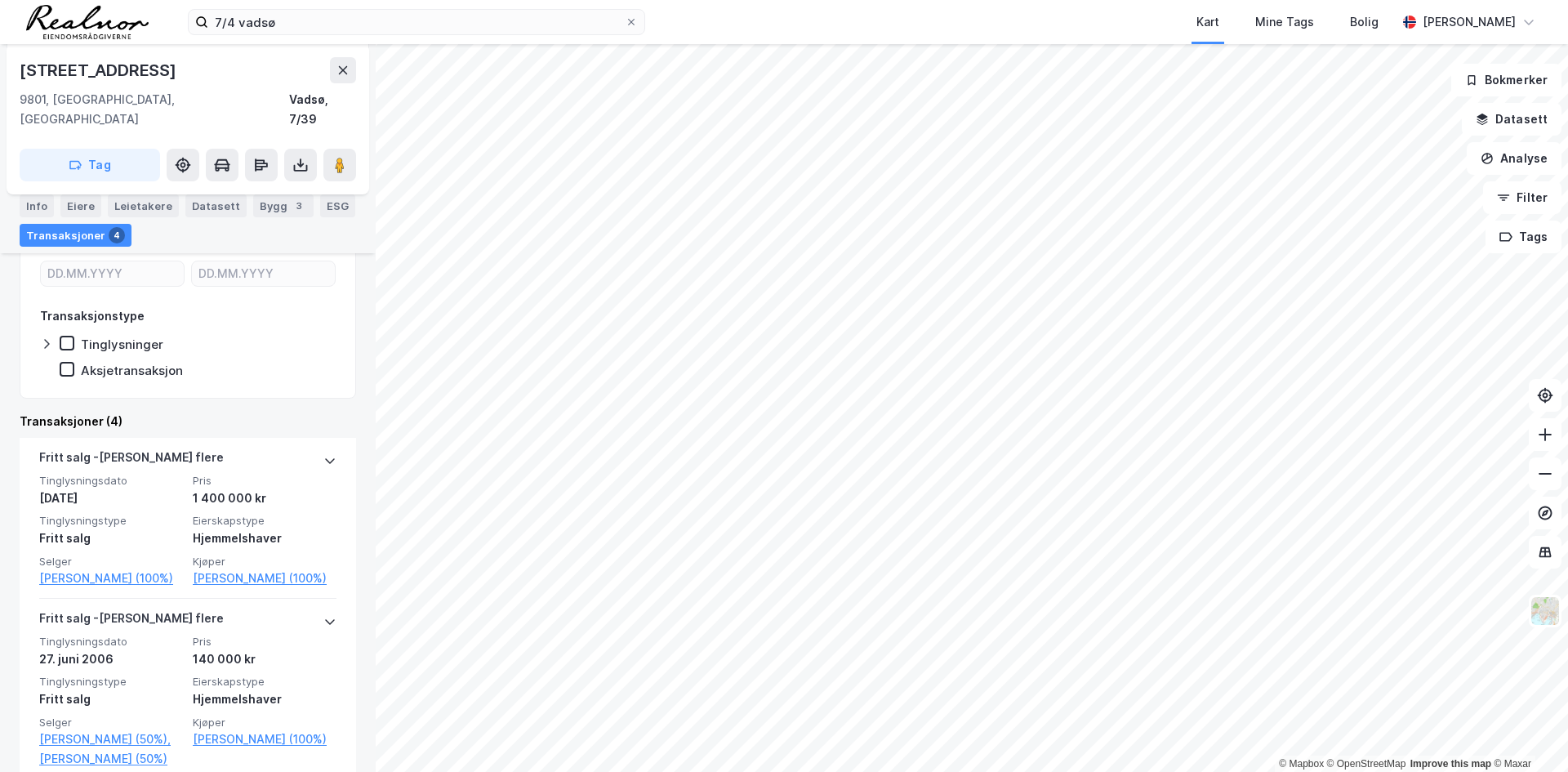
scroll to position [245, 0]
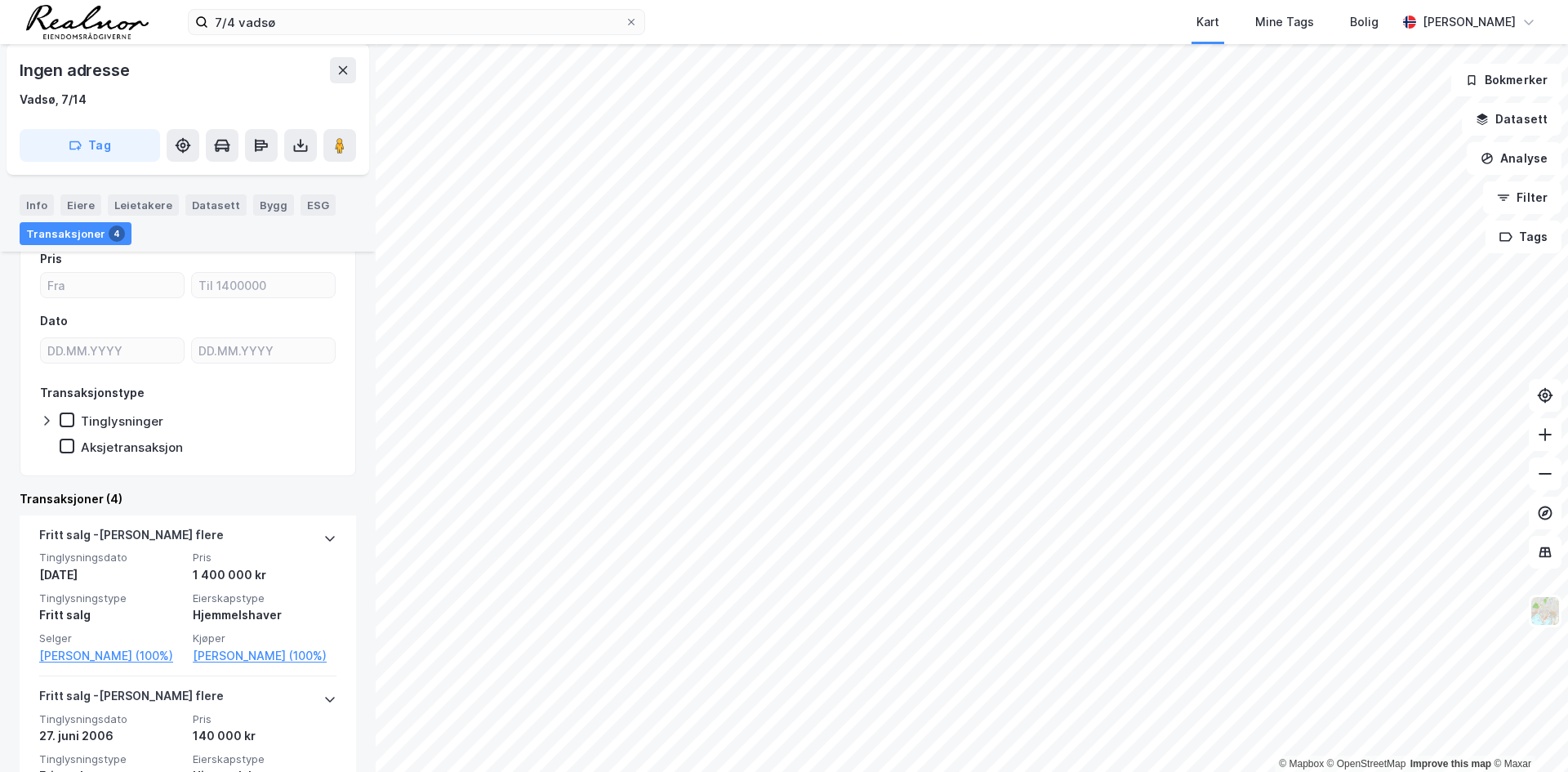
scroll to position [163, 0]
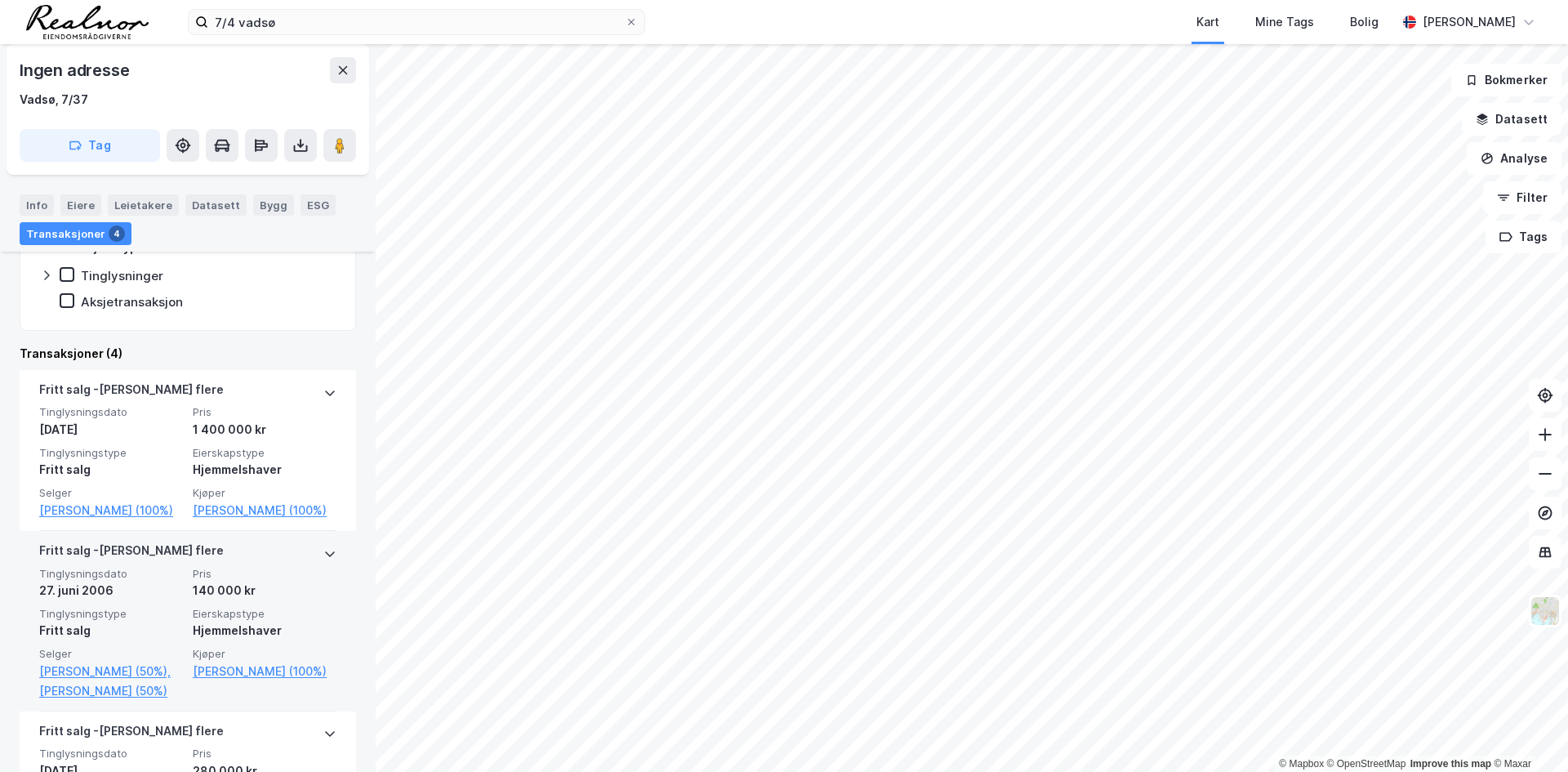
scroll to position [327, 0]
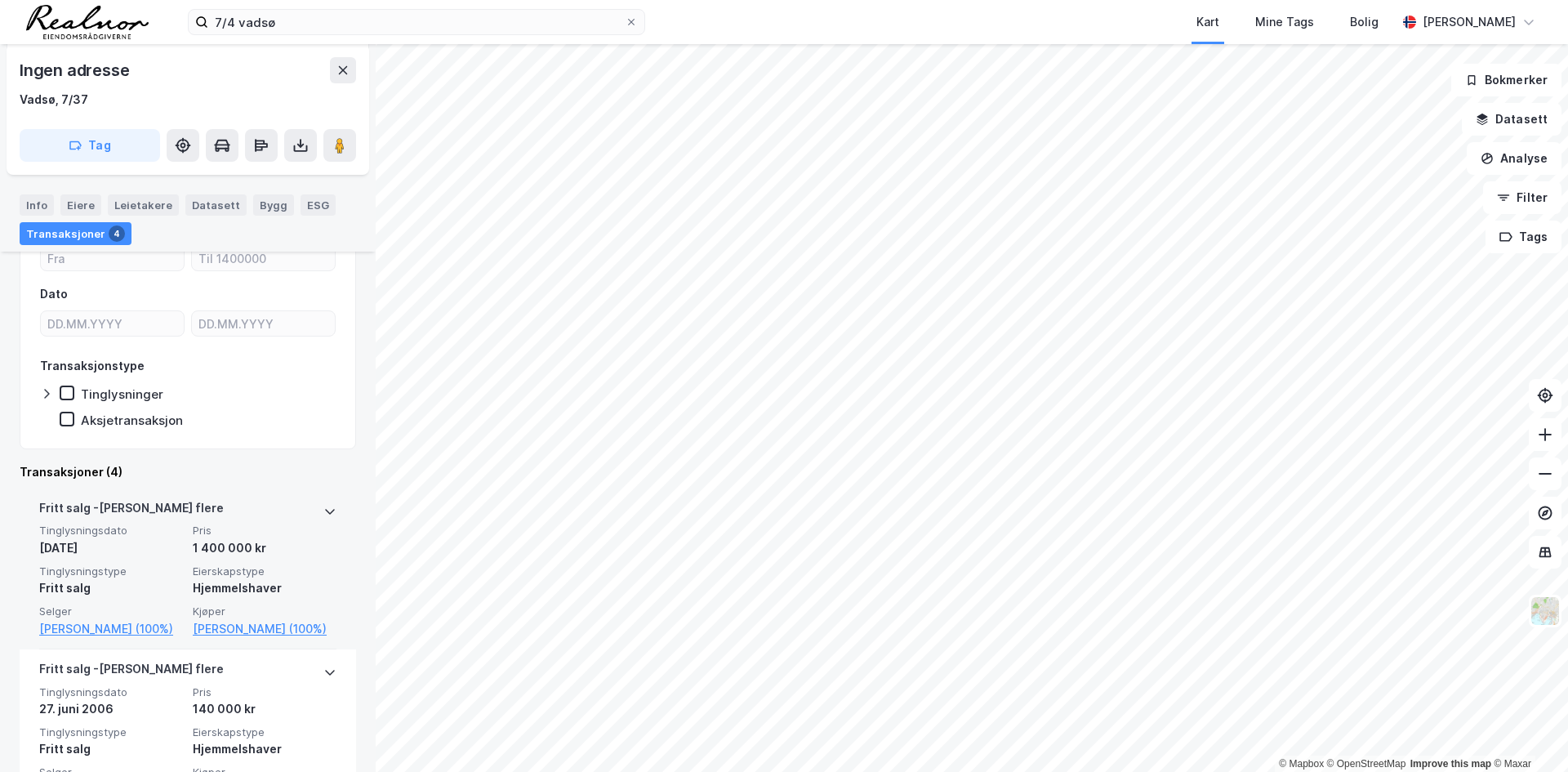
scroll to position [245, 0]
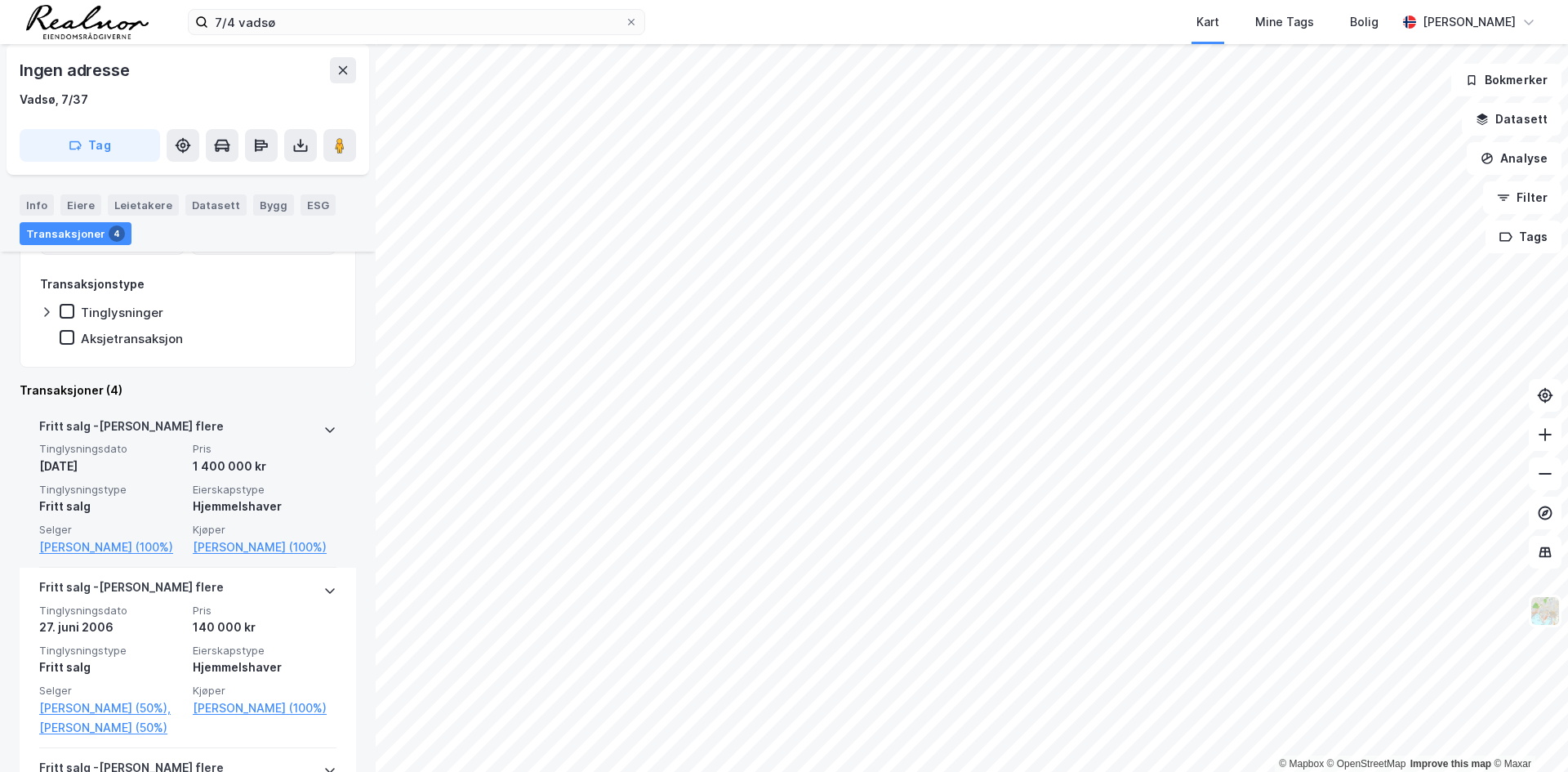
click at [311, 426] on div "[PERSON_NAME] flere" at bounding box center [187, 429] width 297 height 26
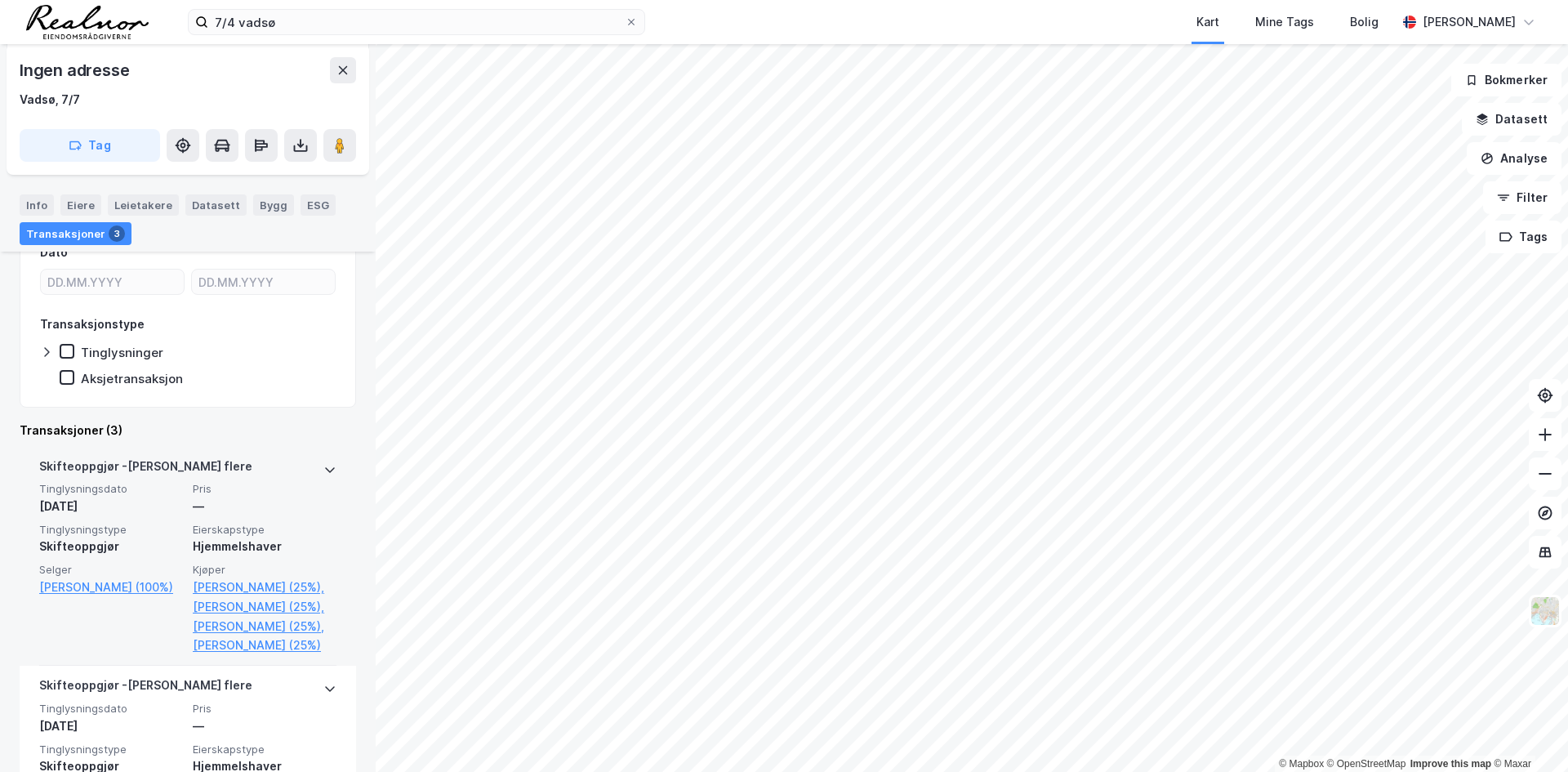
scroll to position [327, 0]
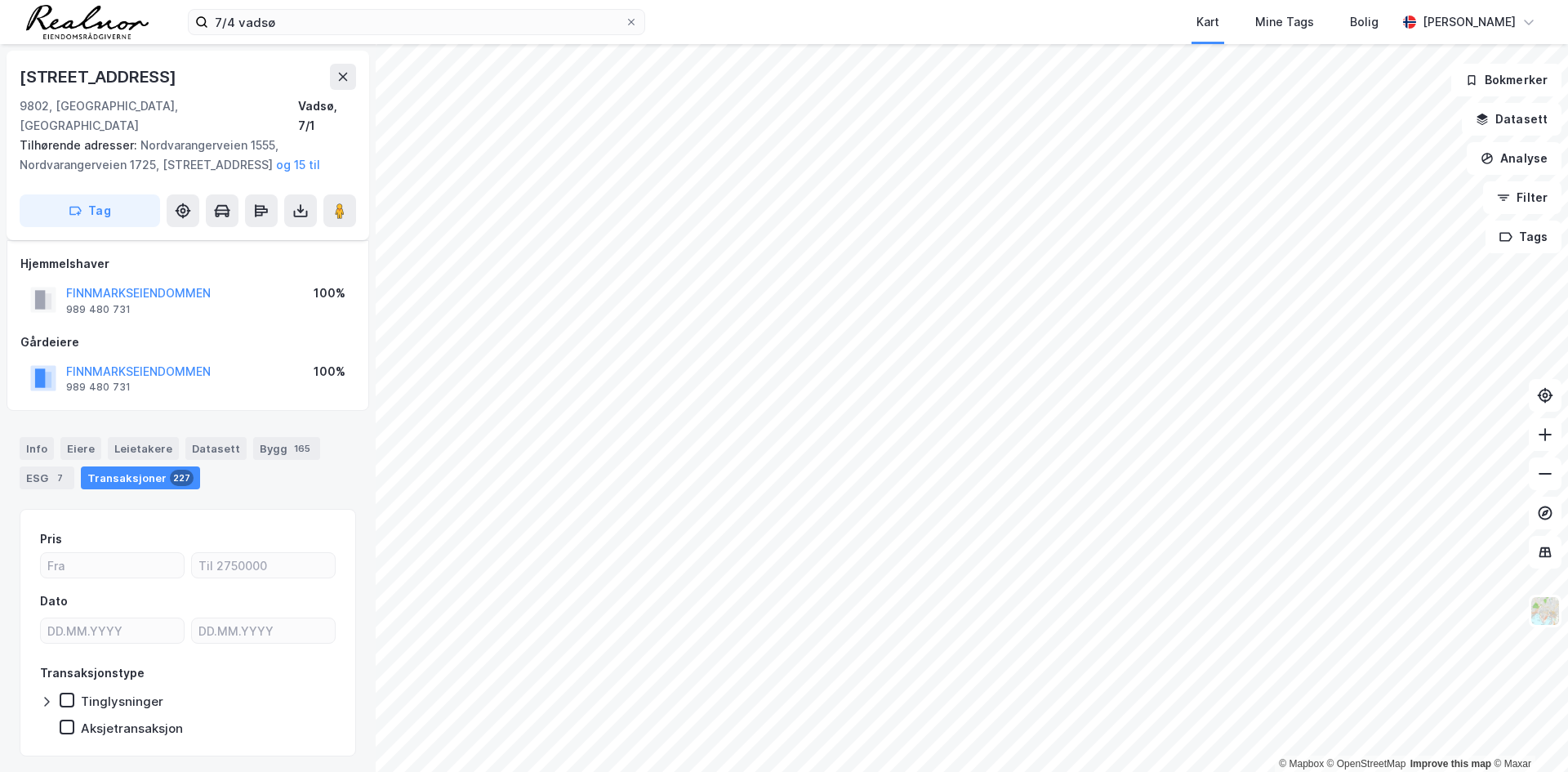
scroll to position [24, 0]
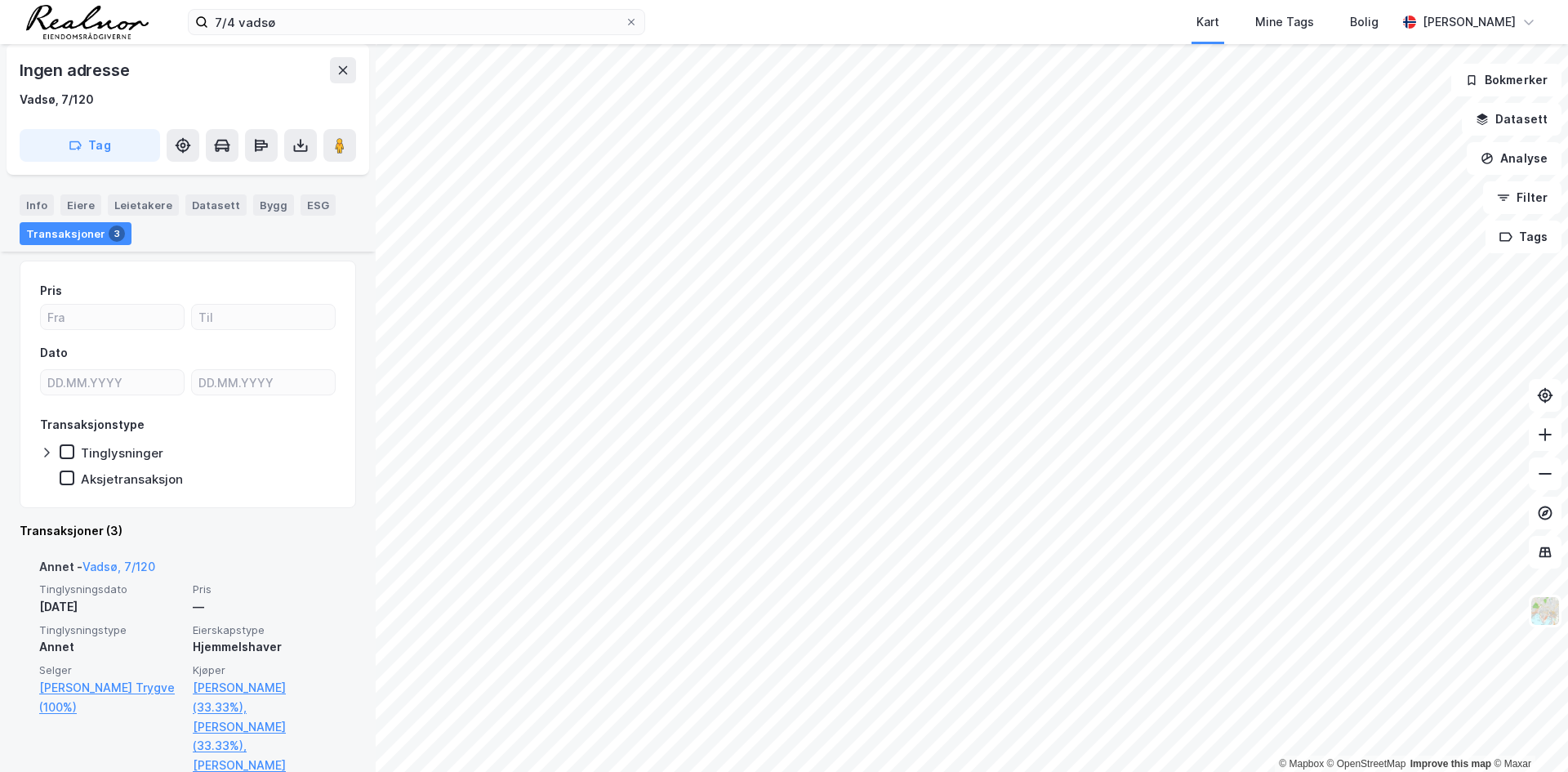
scroll to position [327, 0]
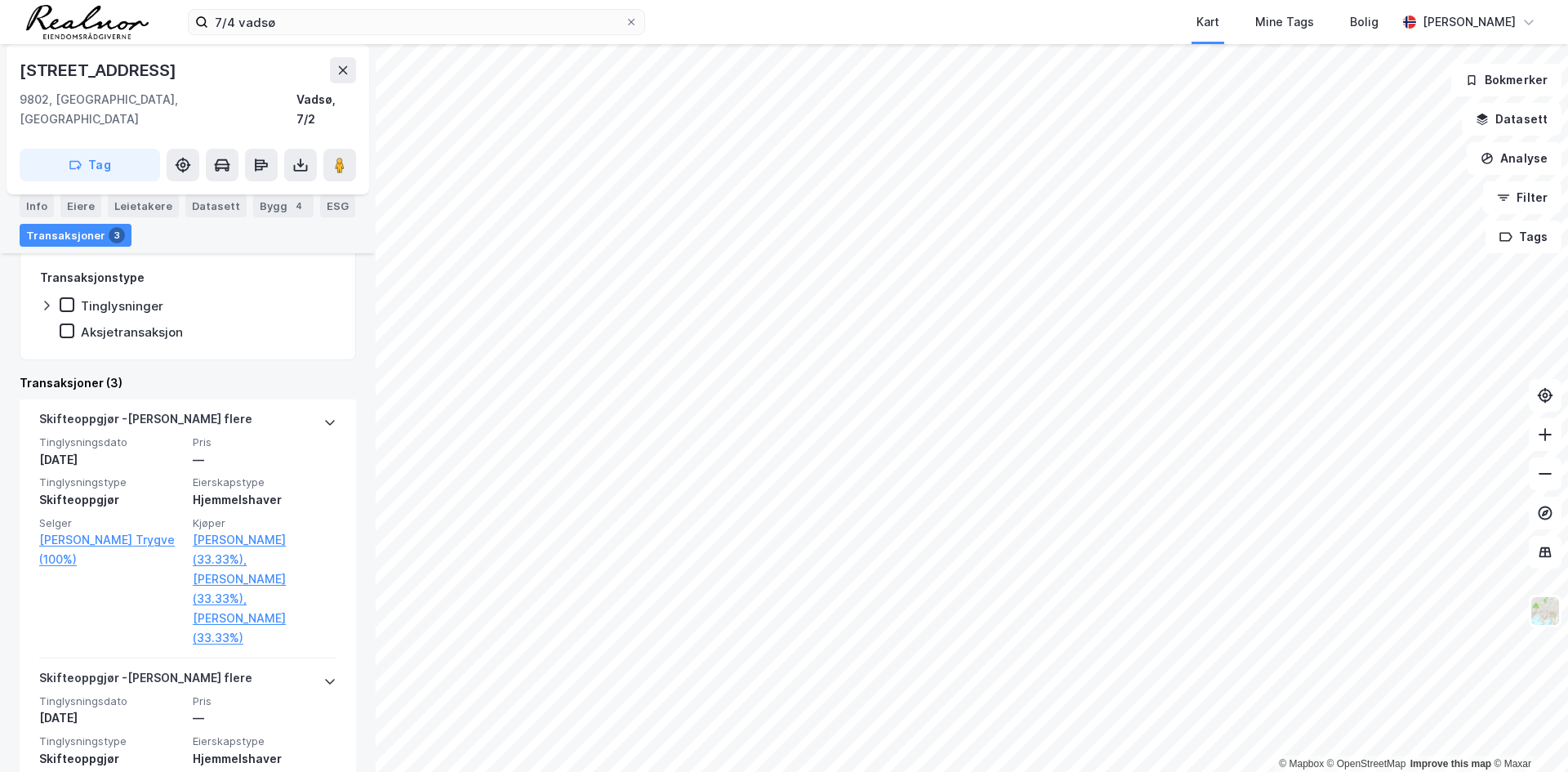
scroll to position [409, 0]
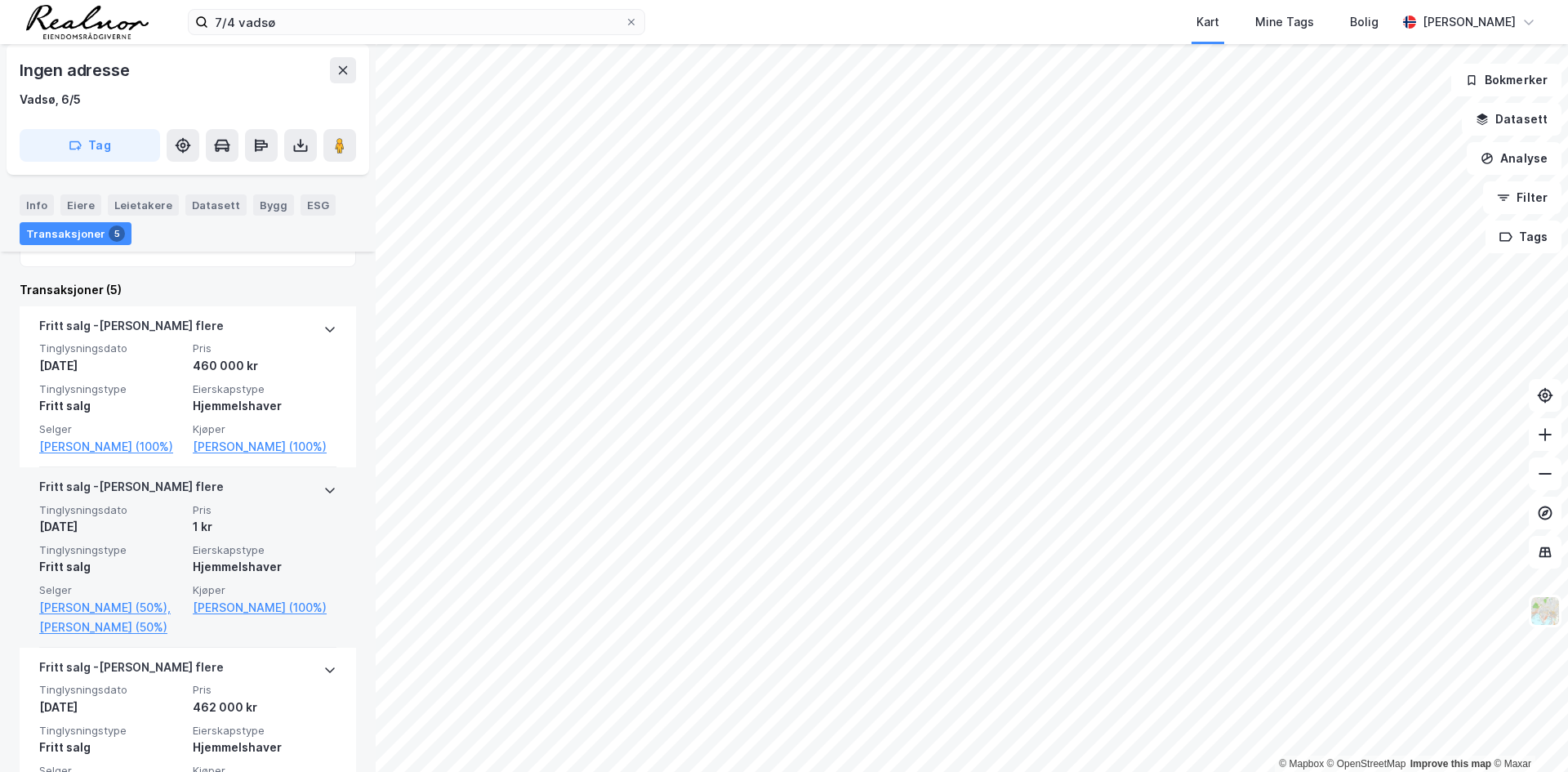
scroll to position [409, 0]
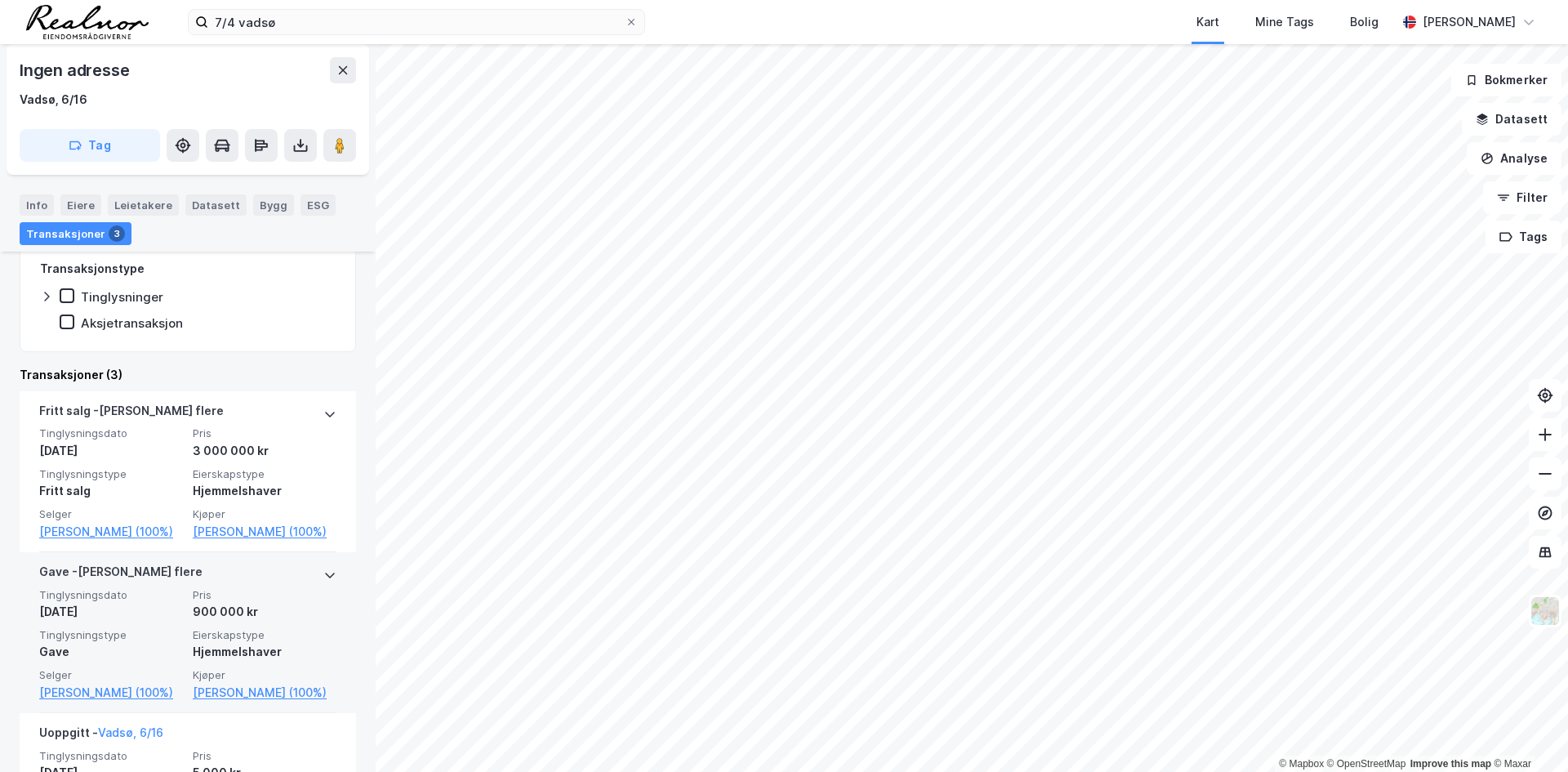
scroll to position [327, 0]
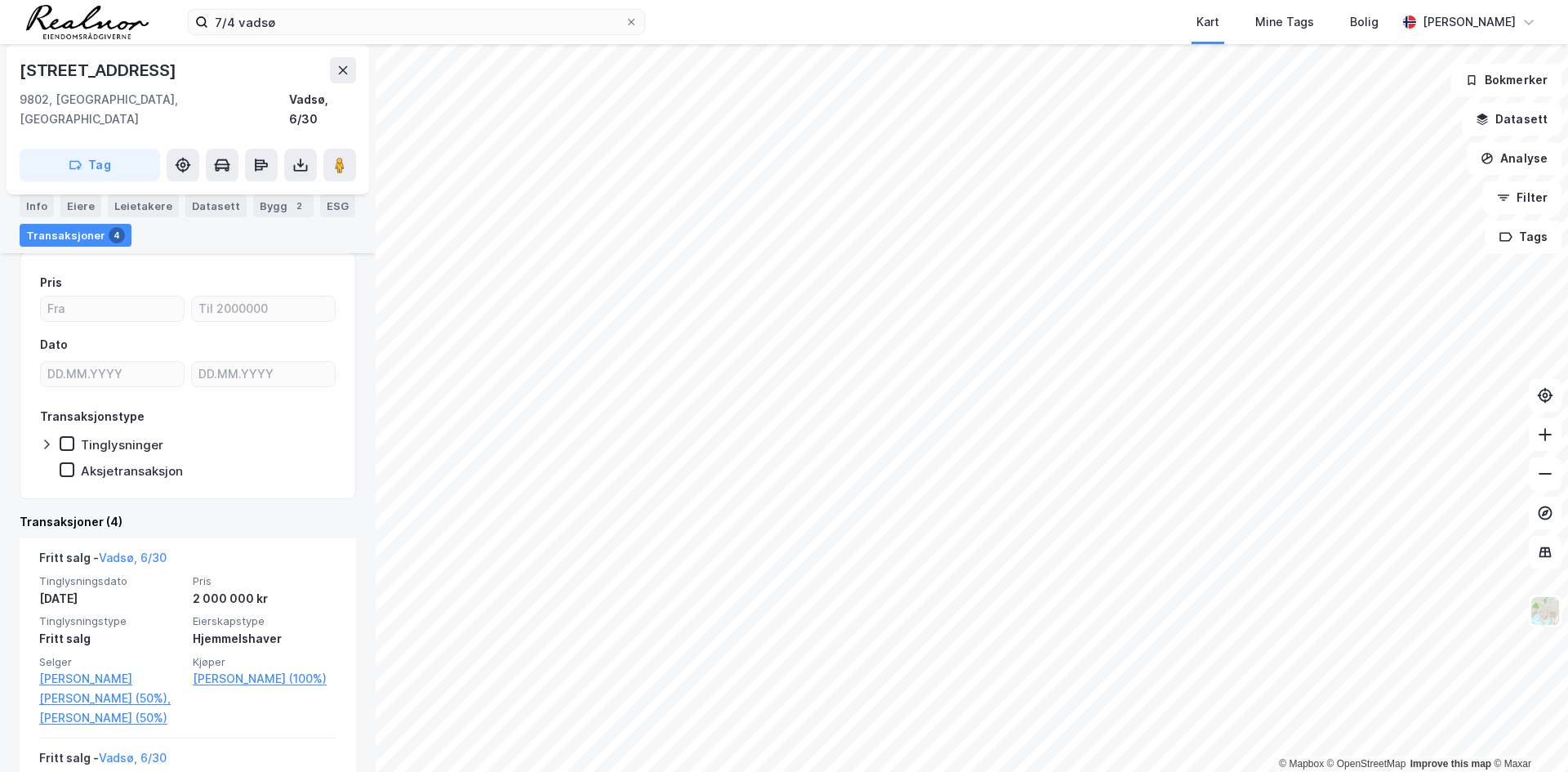
scroll to position [163, 0]
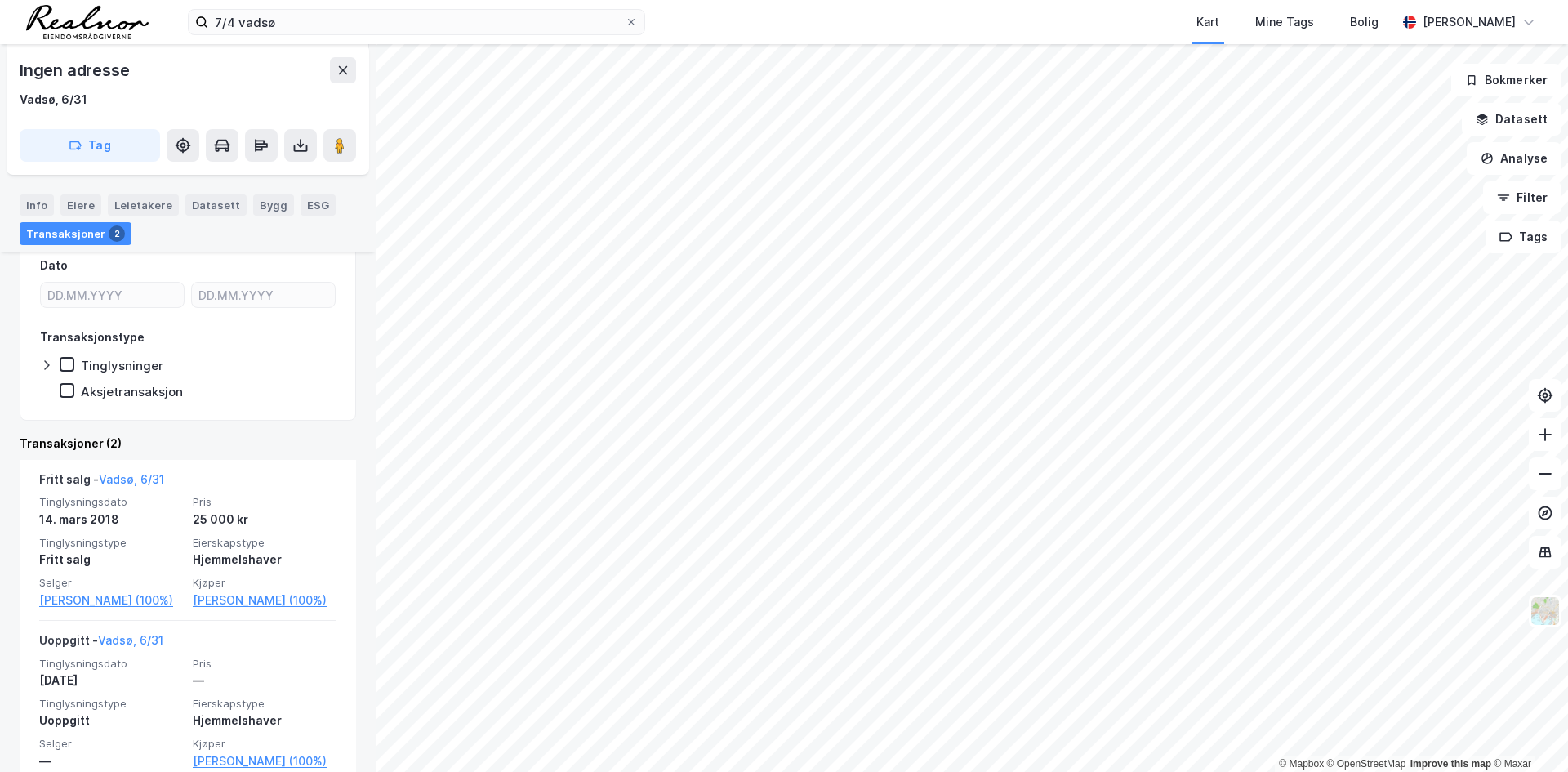
scroll to position [260, 0]
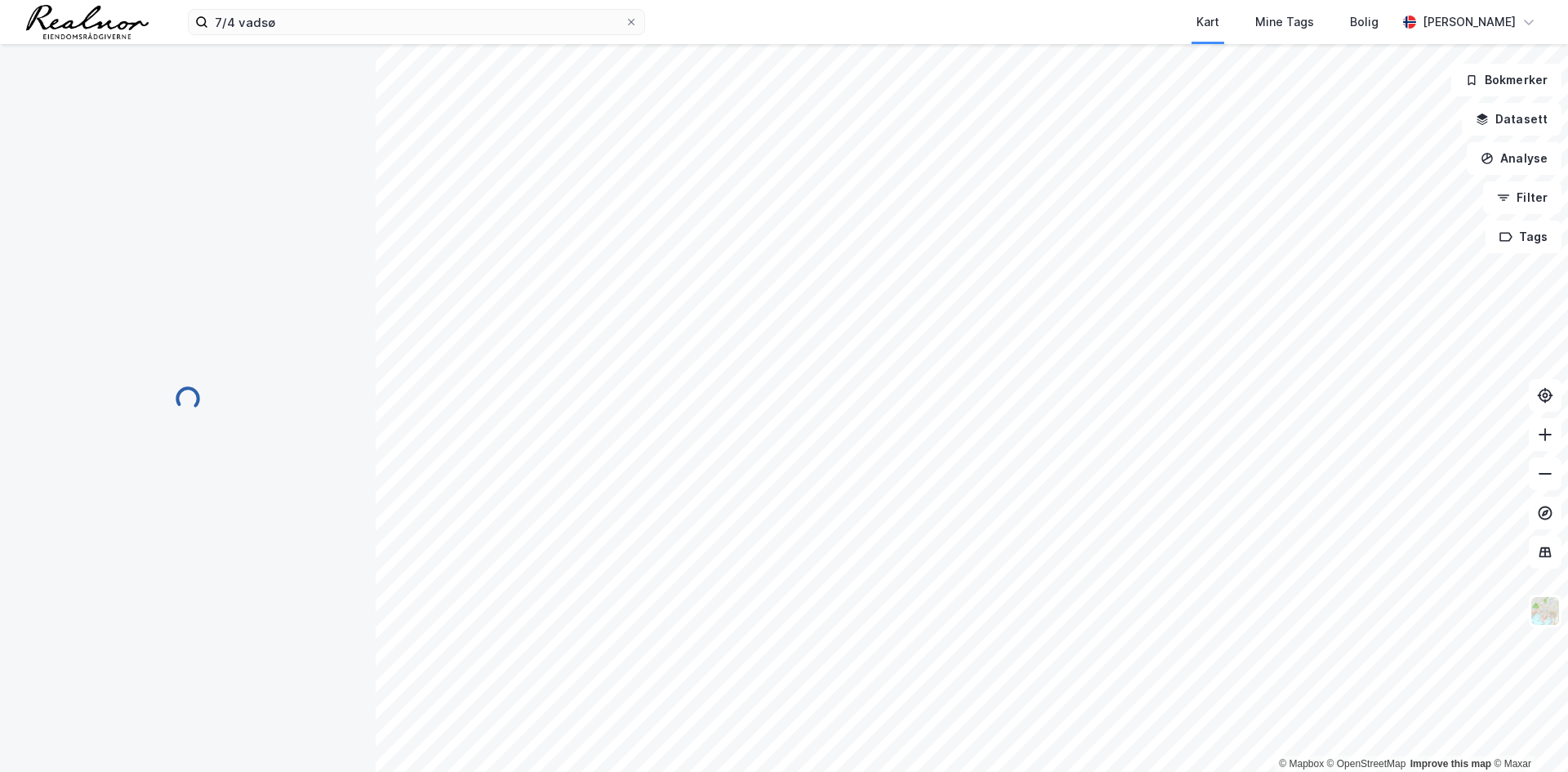
scroll to position [4, 0]
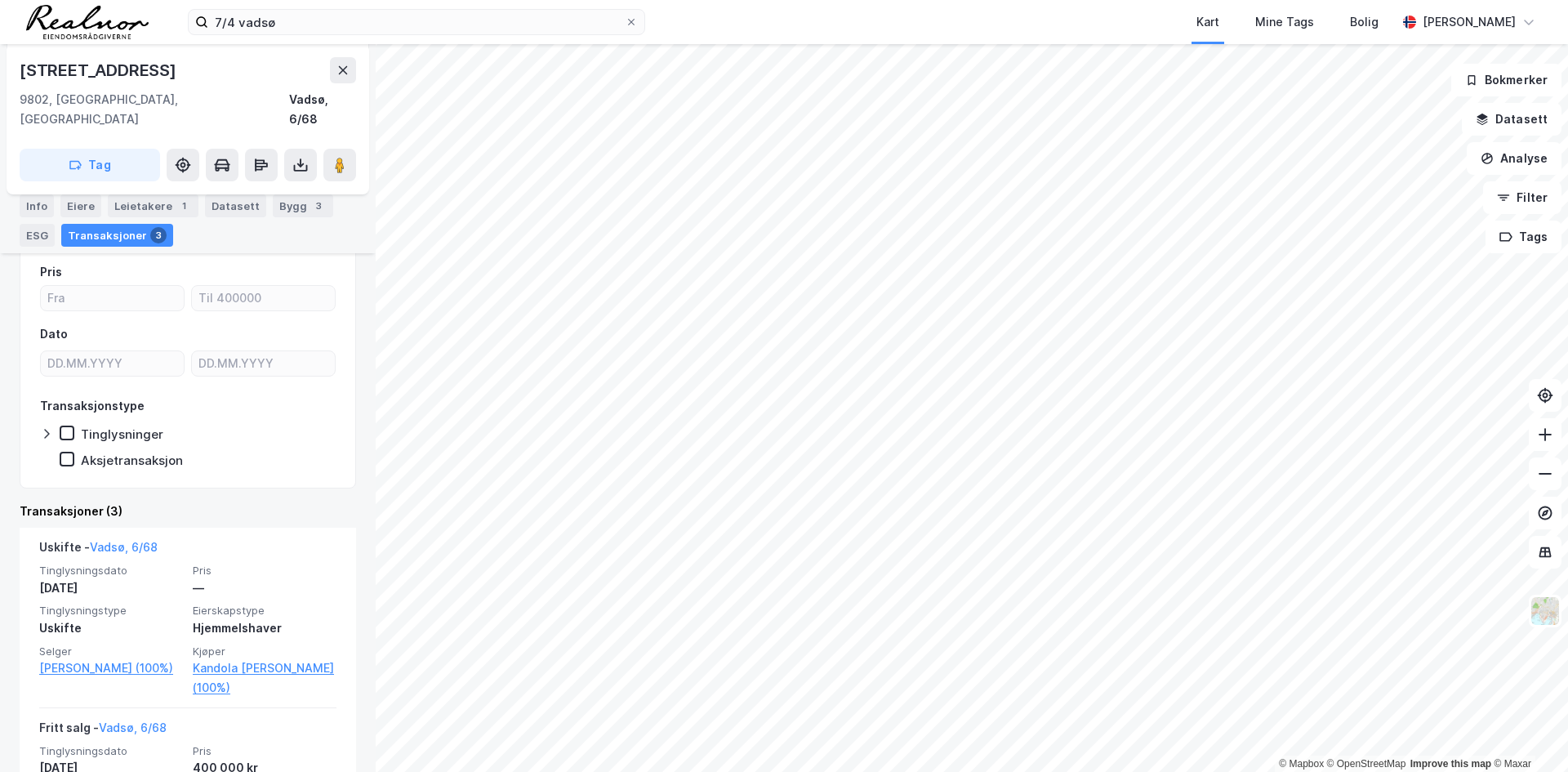
scroll to position [327, 0]
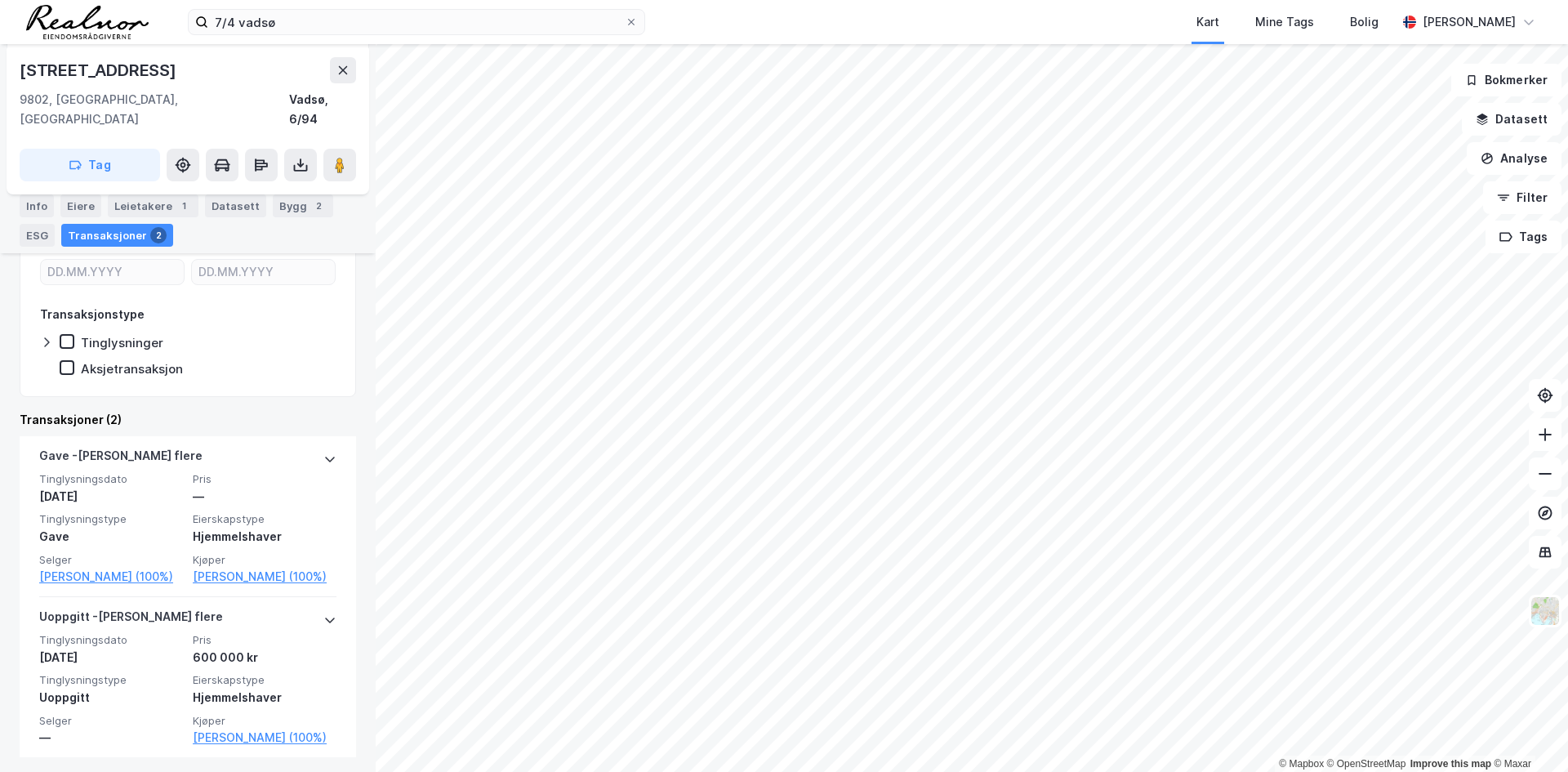
scroll to position [260, 0]
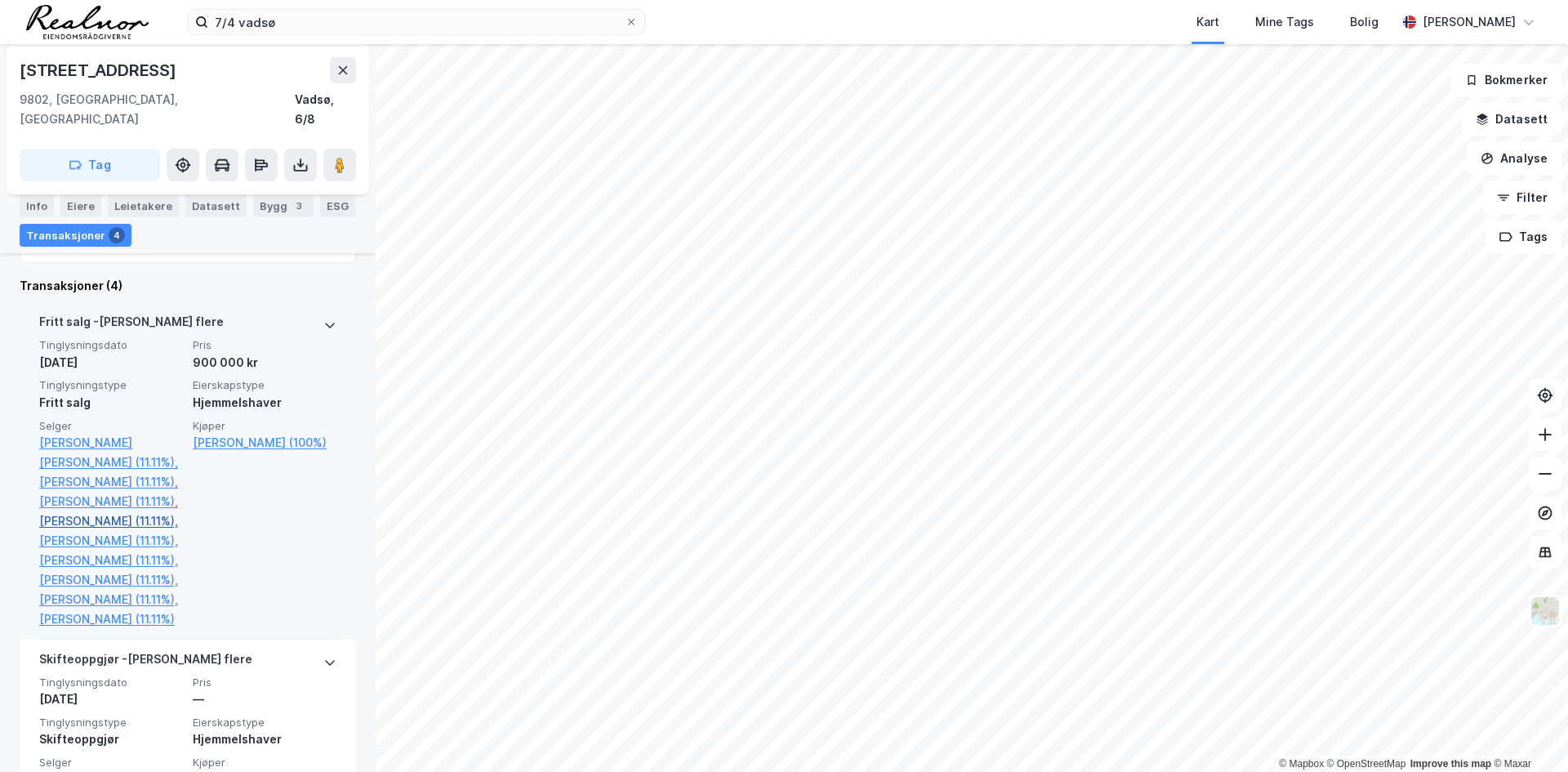
scroll to position [490, 0]
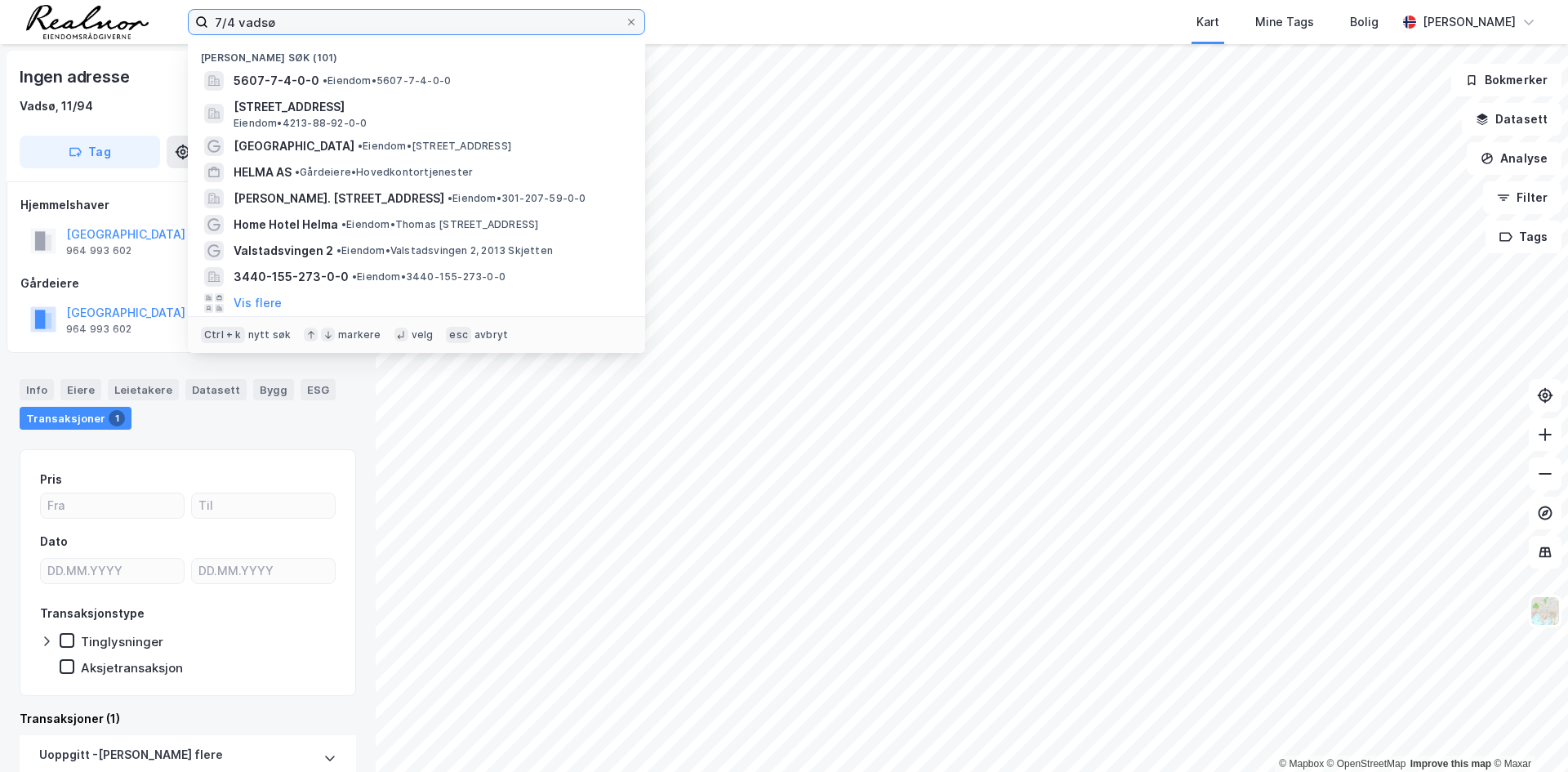
drag, startPoint x: 236, startPoint y: 19, endPoint x: 141, endPoint y: 17, distance: 95.0
click at [141, 17] on div "7/4 [PERSON_NAME] søk (101) 5607-7-4-0-0 • Eiendom • 5607-7-4-0-0 [STREET_ADDRE…" at bounding box center [784, 22] width 1568 height 44
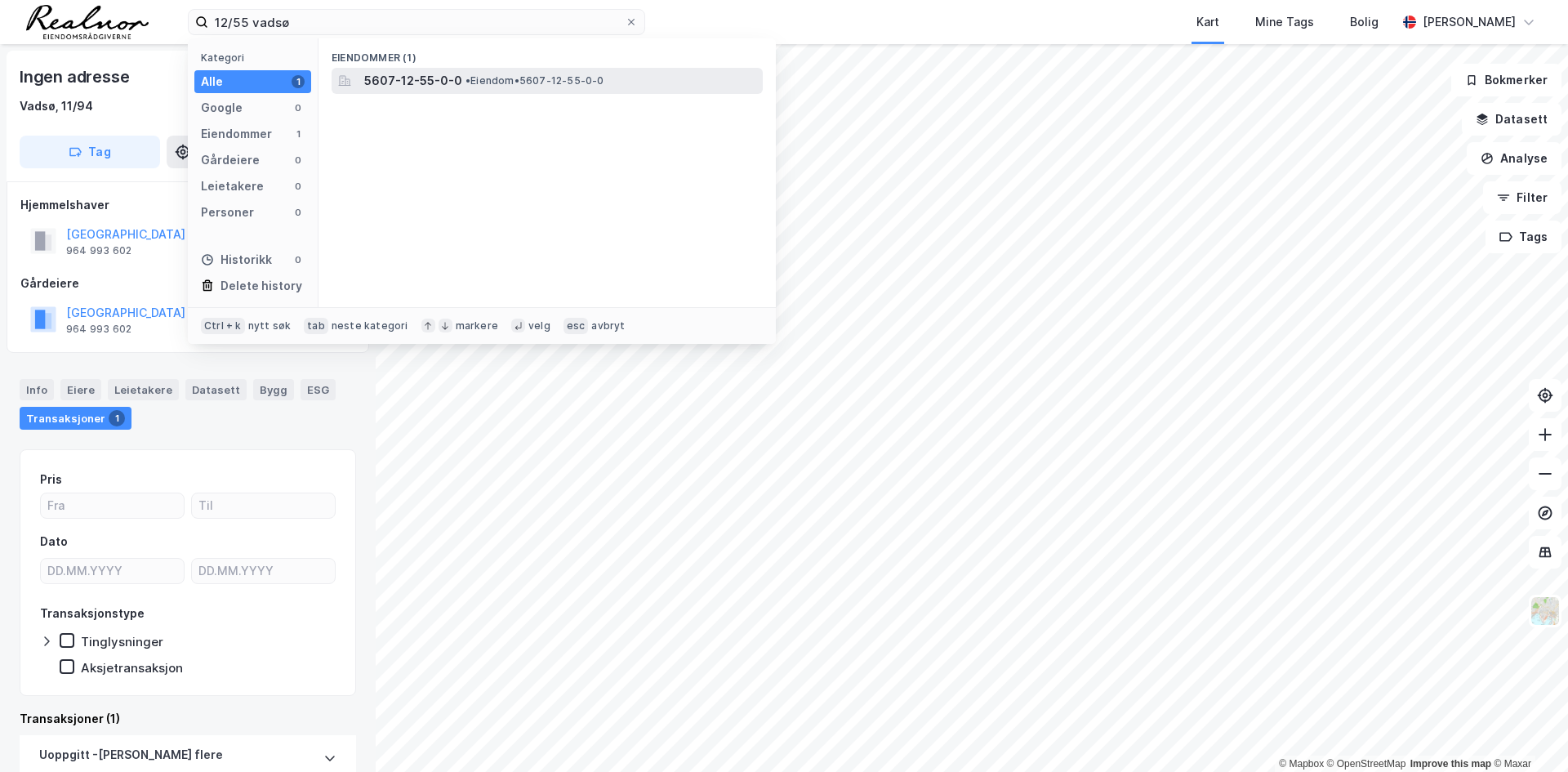
click at [448, 75] on span "5607-12-55-0-0" at bounding box center [413, 80] width 98 height 19
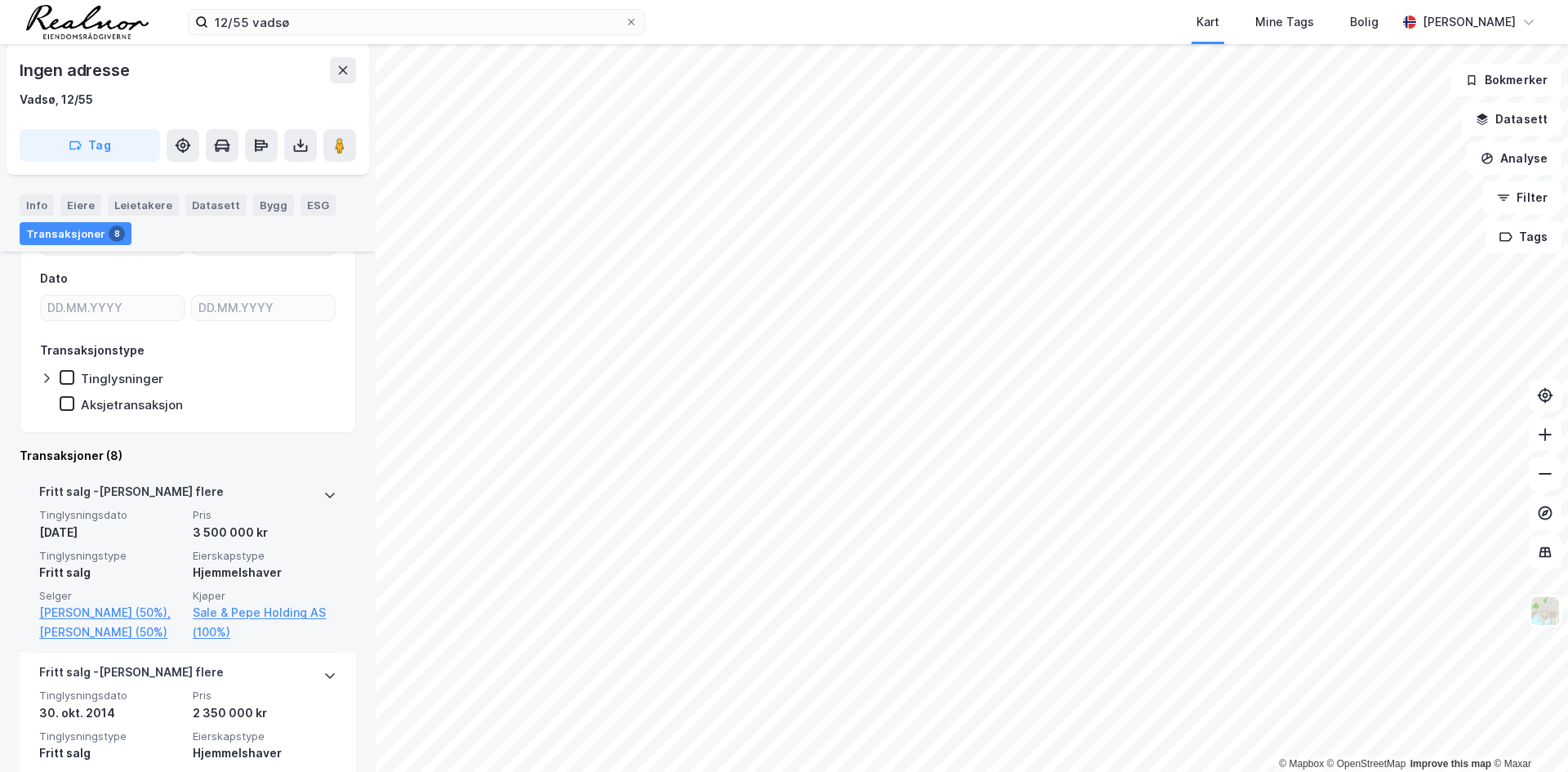
scroll to position [327, 0]
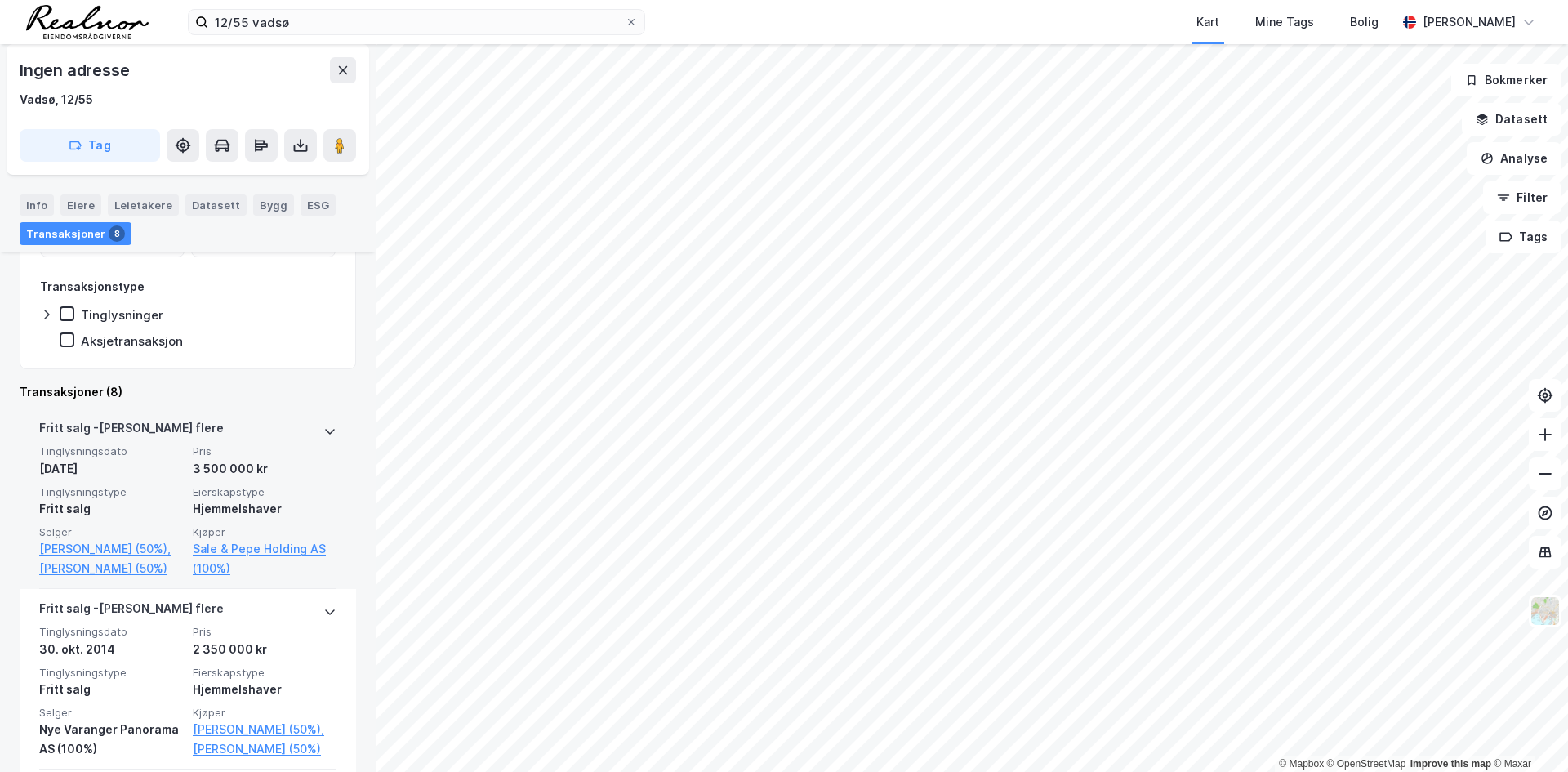
click at [144, 446] on span "Tinglysningsdato" at bounding box center [111, 451] width 144 height 14
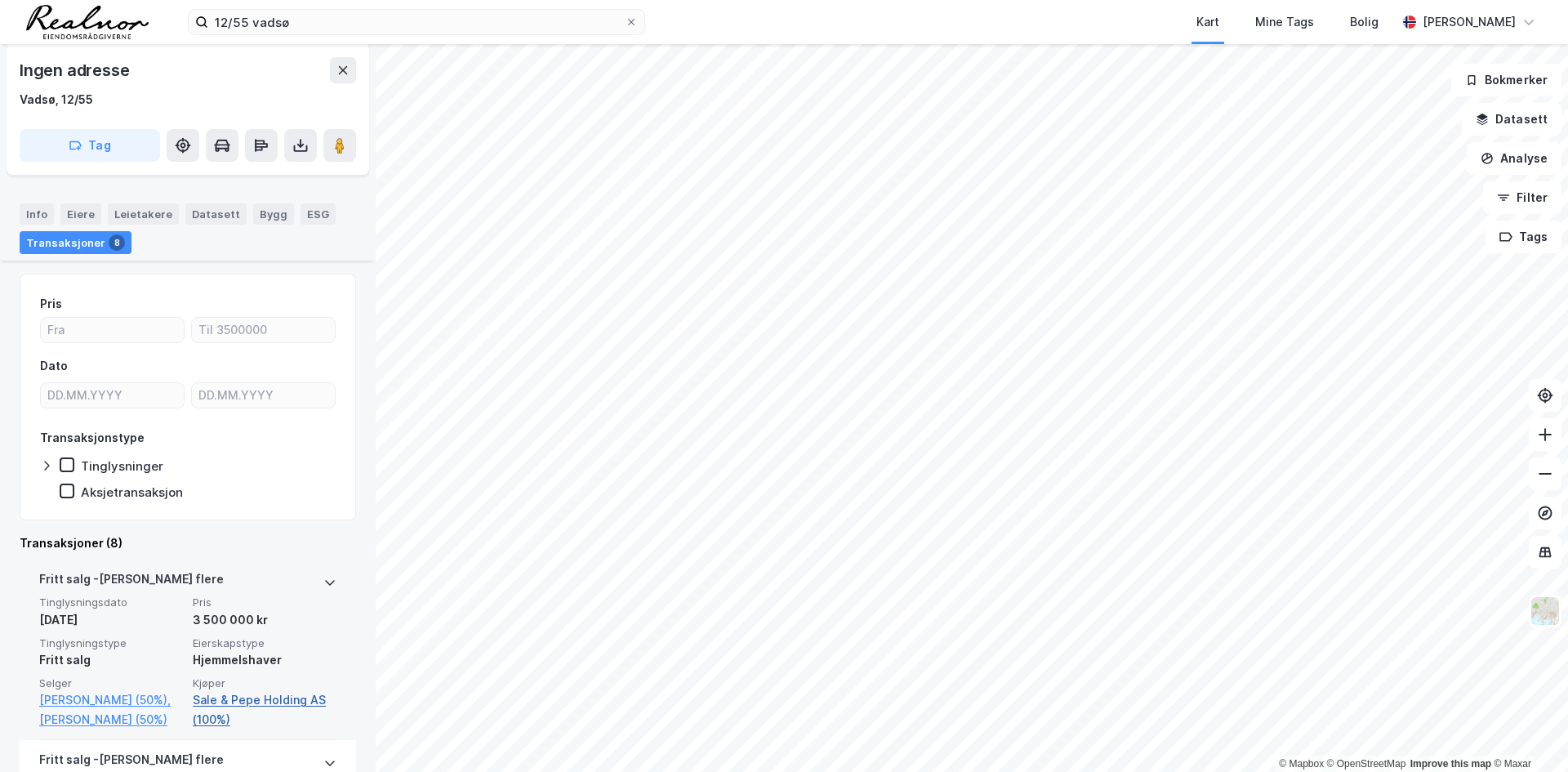
scroll to position [245, 0]
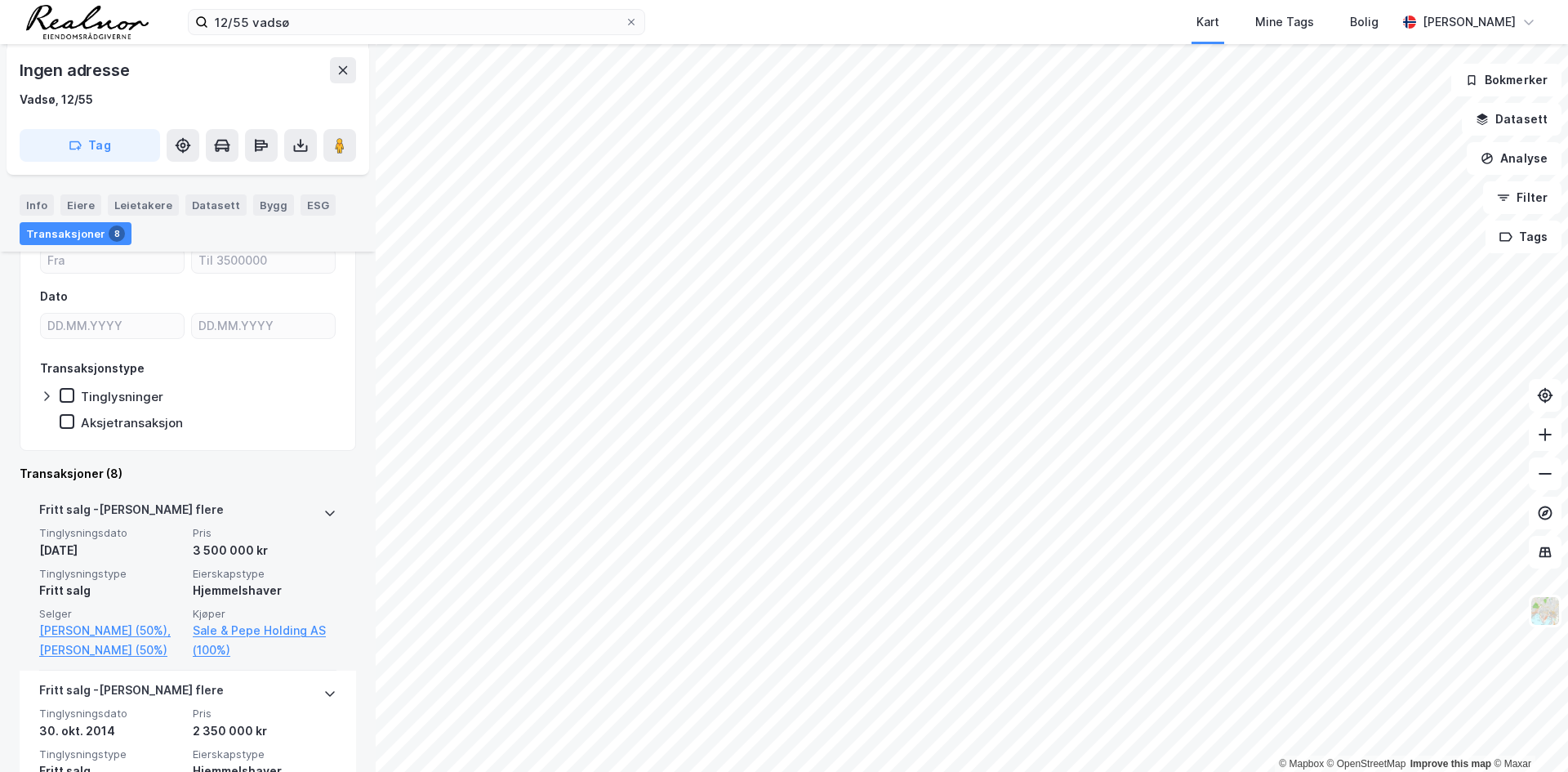
click at [195, 525] on div "[PERSON_NAME] flere" at bounding box center [187, 513] width 297 height 26
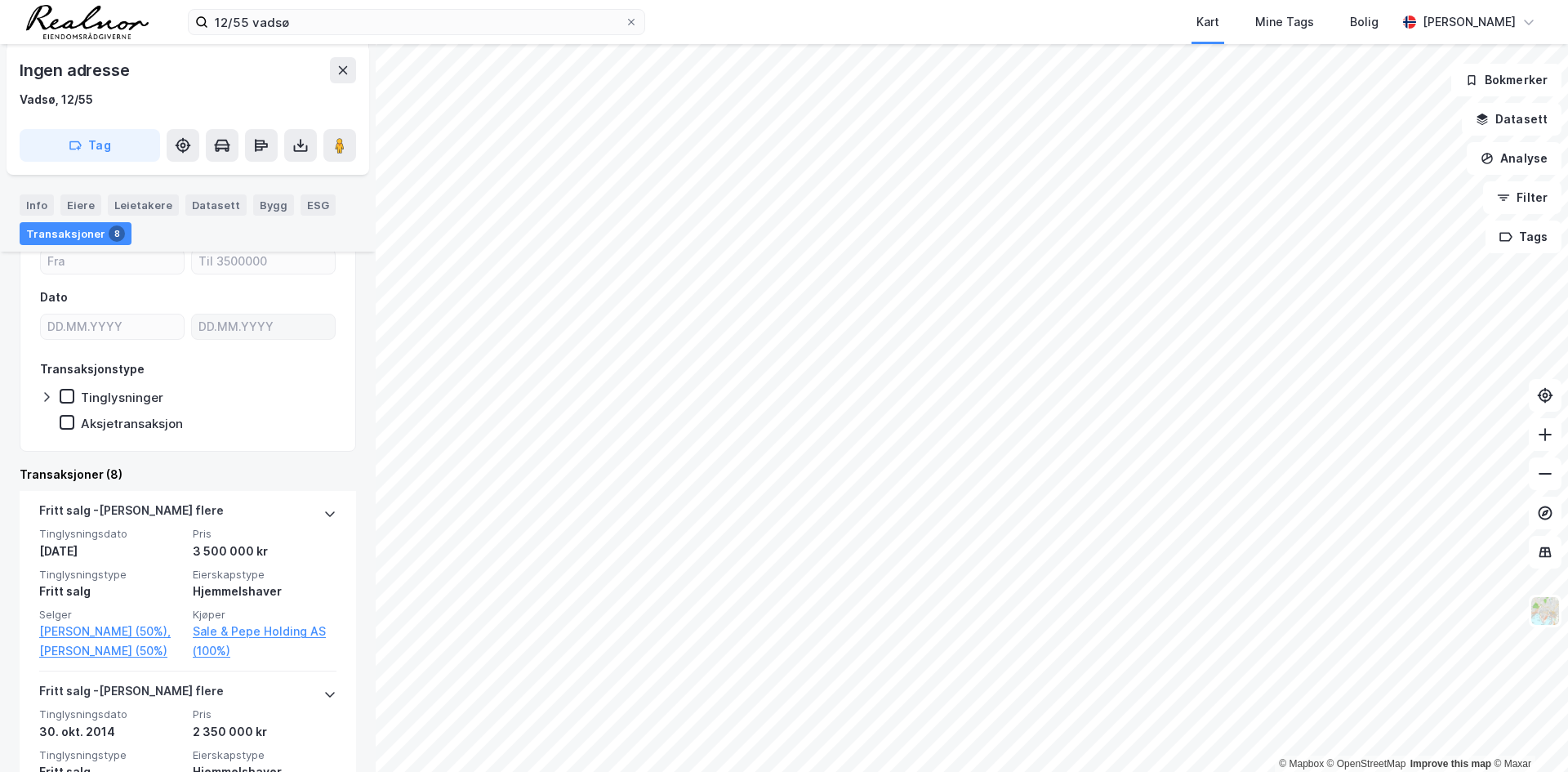
scroll to position [327, 0]
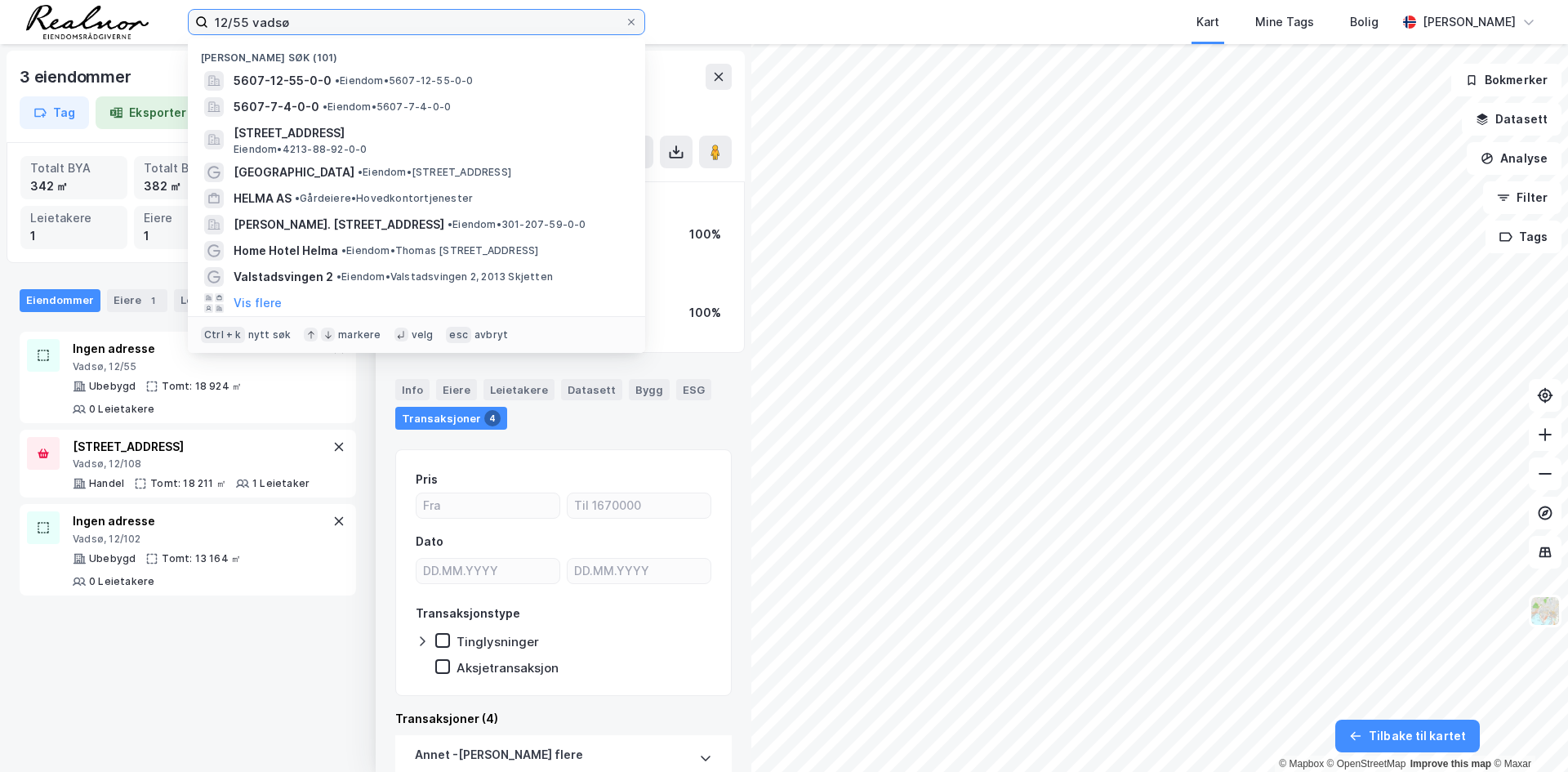
drag, startPoint x: 431, startPoint y: 30, endPoint x: 41, endPoint y: 8, distance: 390.6
click at [41, 8] on div "12/55 [PERSON_NAME] søk [PHONE_NUMBER] • Eiendom • 5607-12-55-0-0 5607-7-4-0-0 …" at bounding box center [784, 22] width 1568 height 44
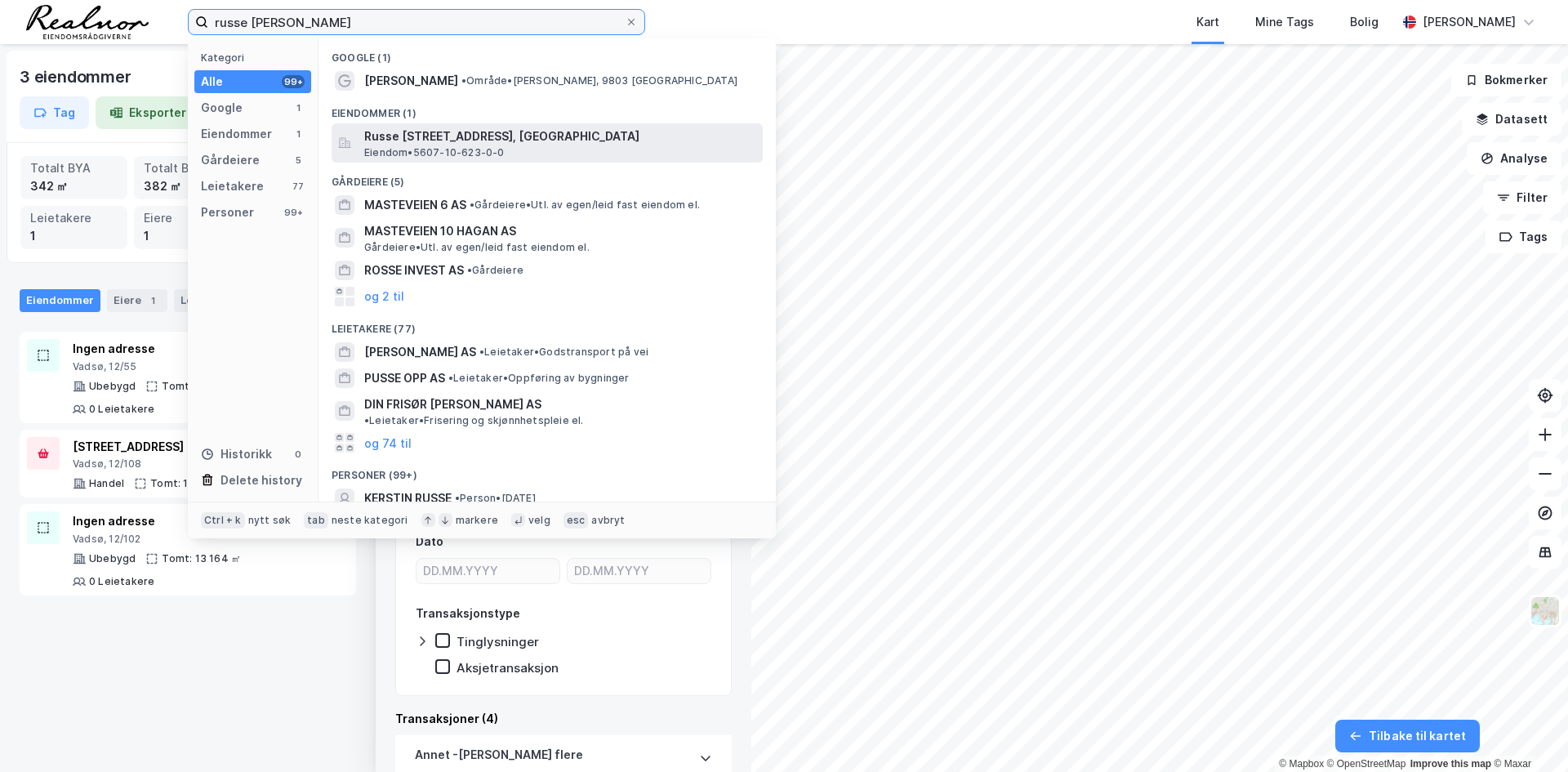
type input "russe [PERSON_NAME]"
click at [501, 136] on span "Russe [STREET_ADDRESS], [GEOGRAPHIC_DATA]" at bounding box center [560, 136] width 392 height 19
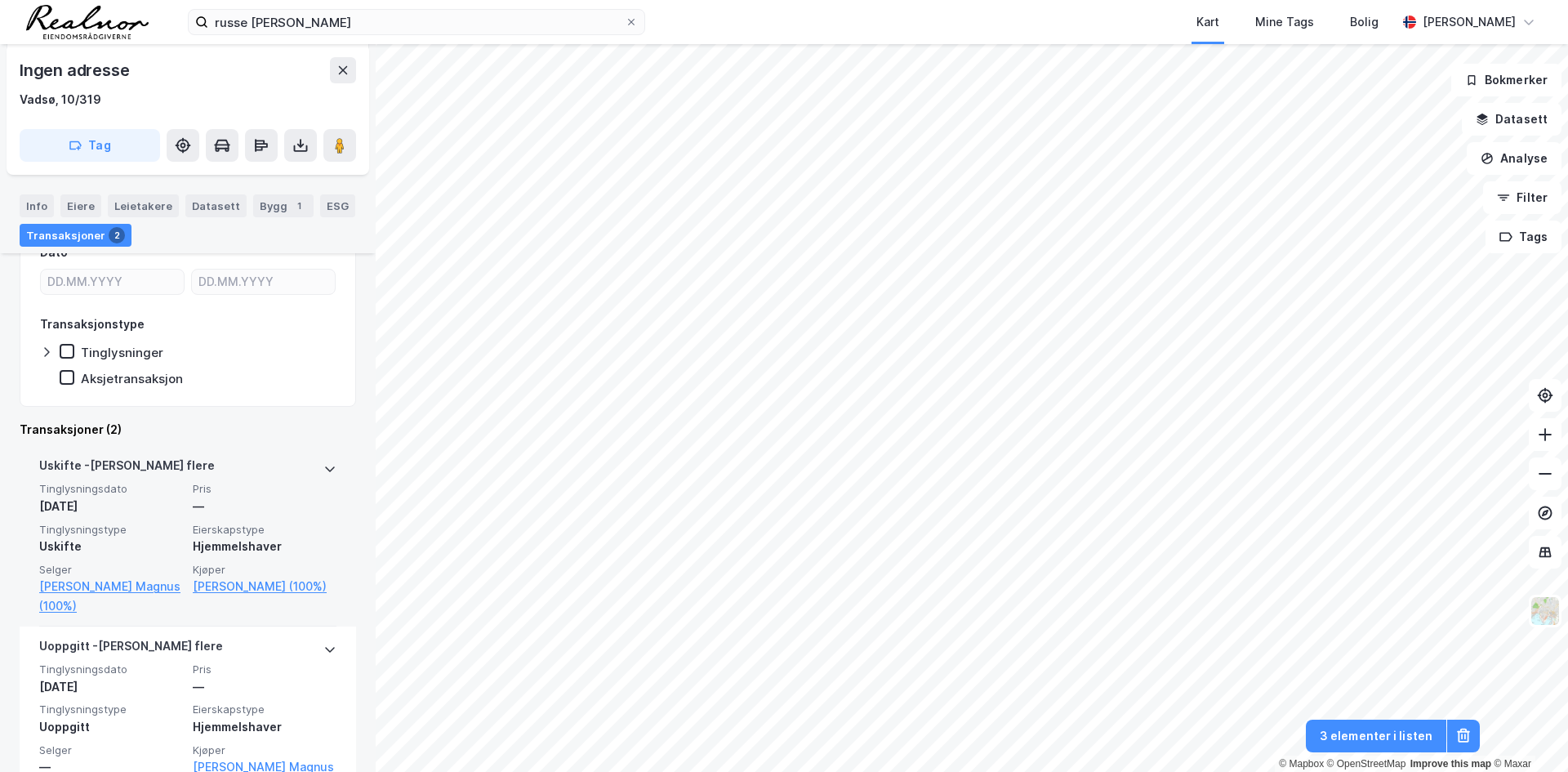
scroll to position [260, 0]
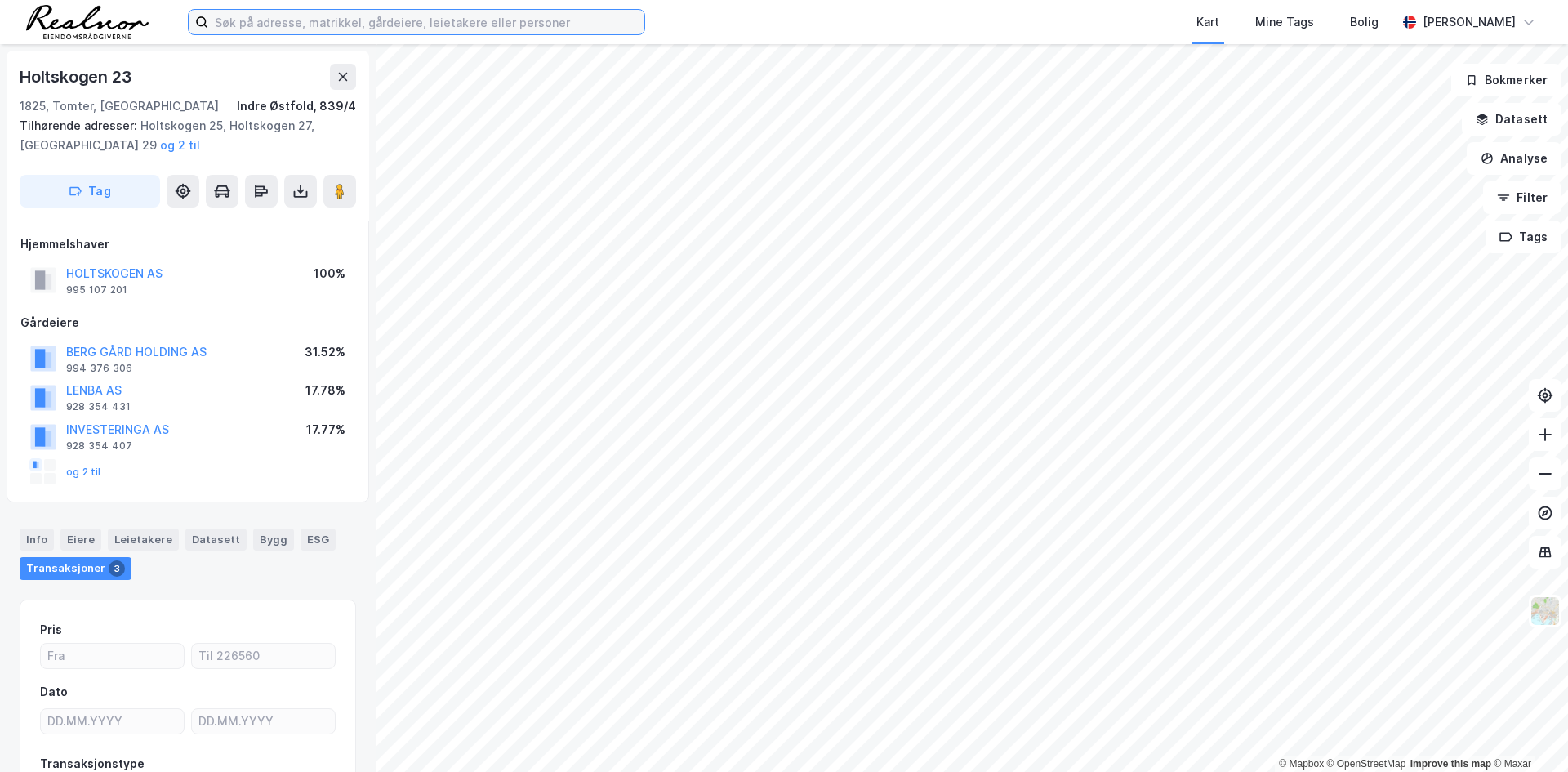
click at [291, 22] on input at bounding box center [426, 22] width 436 height 24
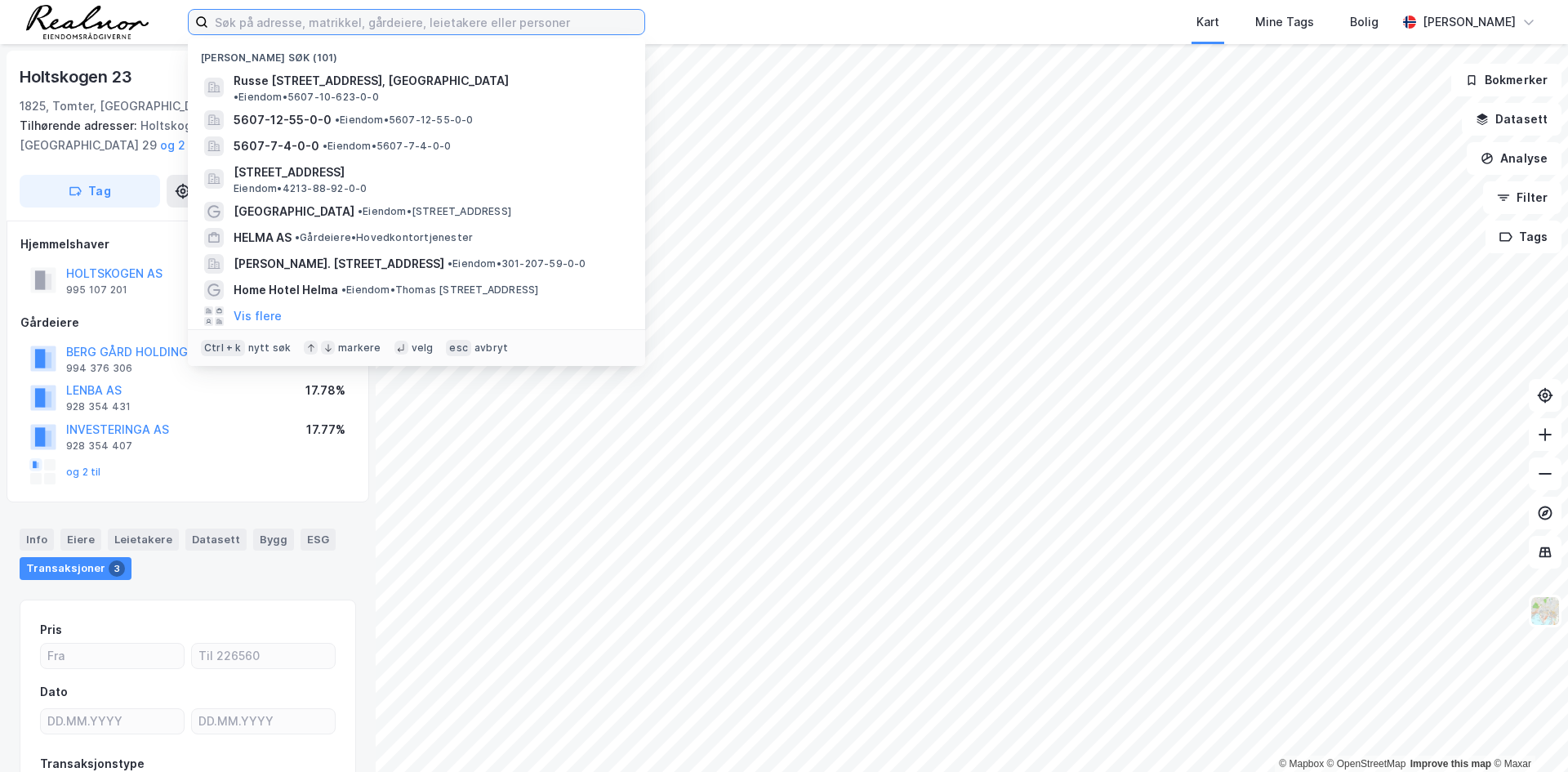
paste input "7/82/0"
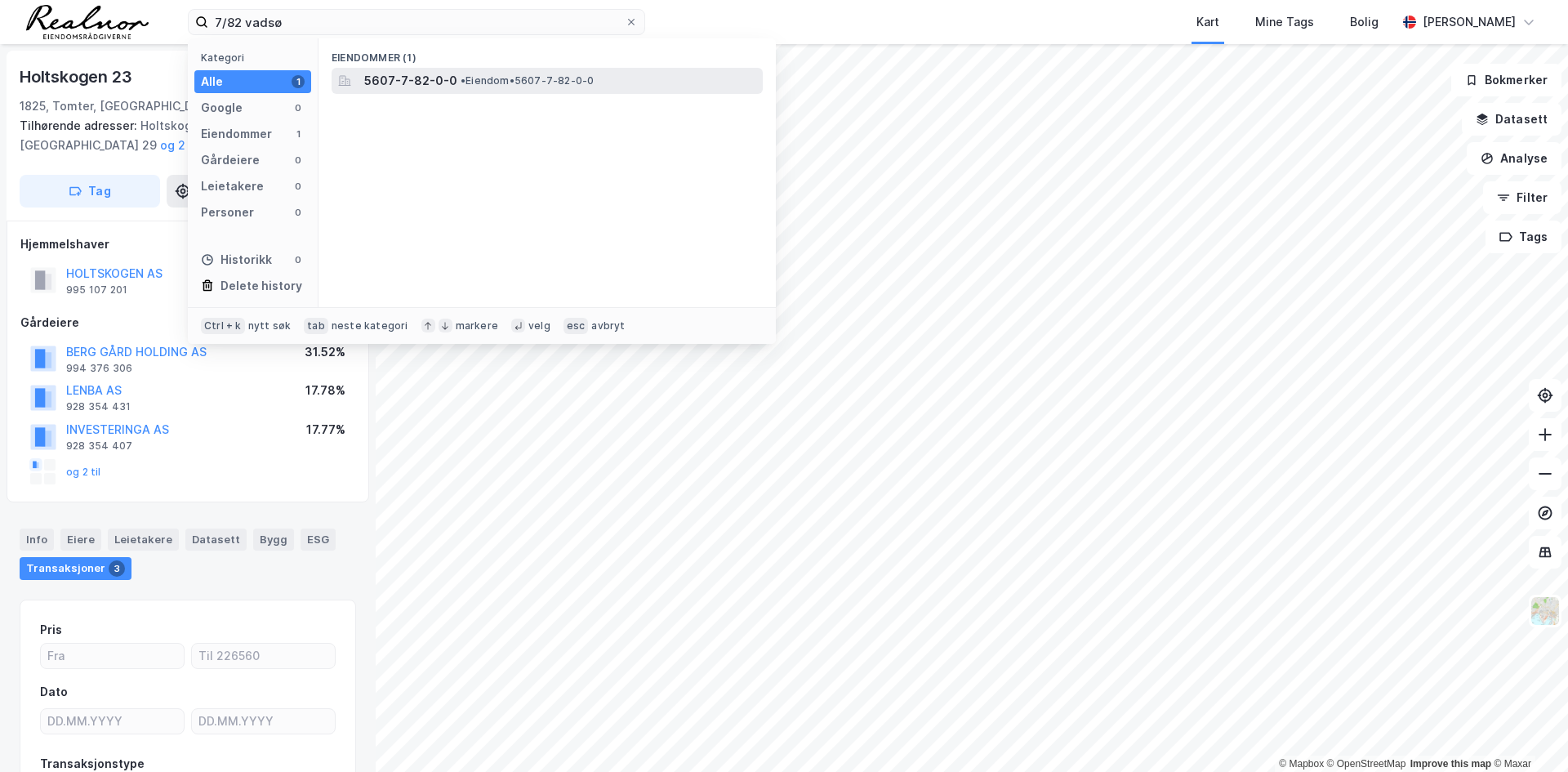
click at [405, 76] on span "5607-7-82-0-0" at bounding box center [410, 80] width 93 height 19
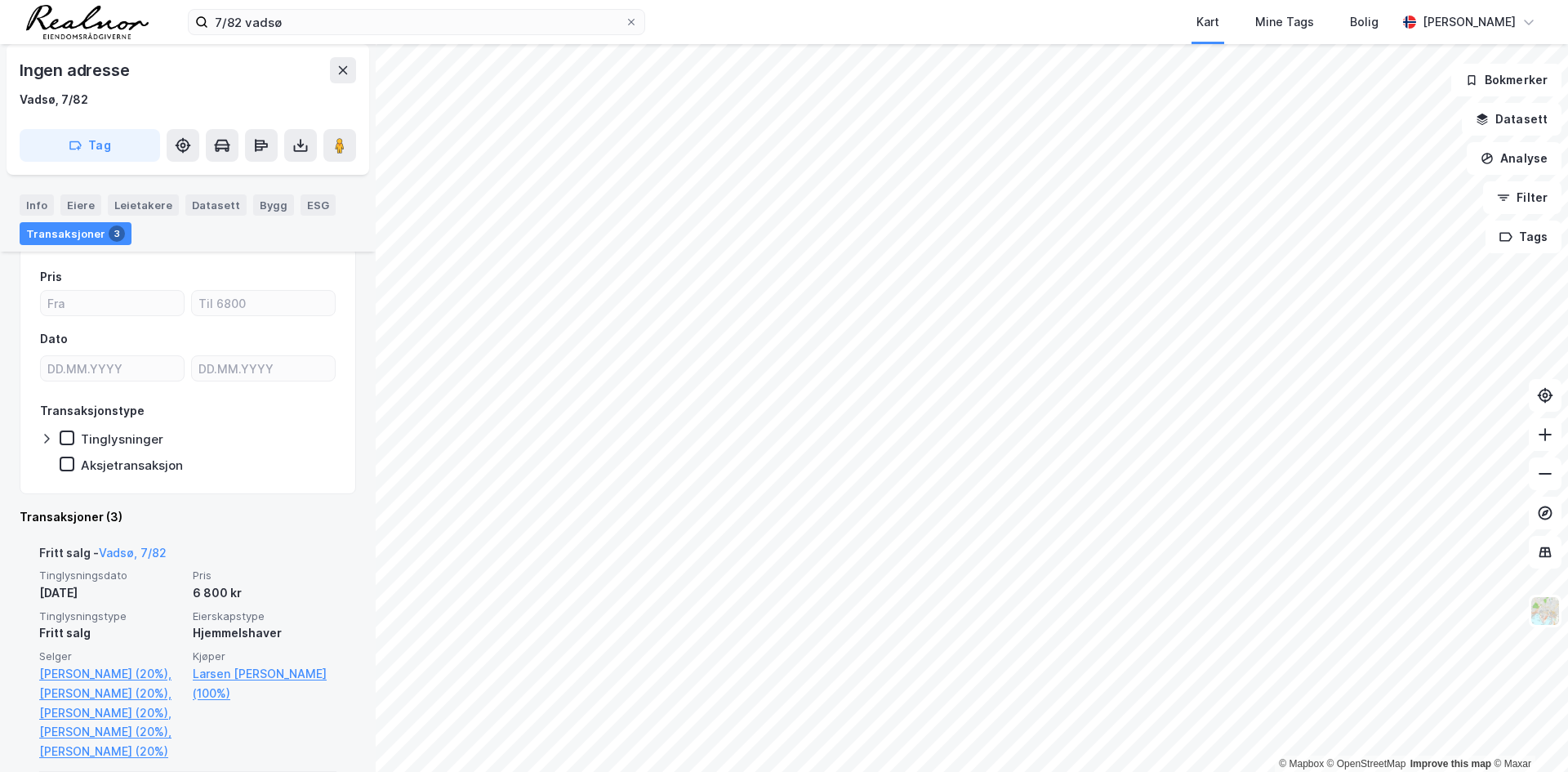
scroll to position [82, 0]
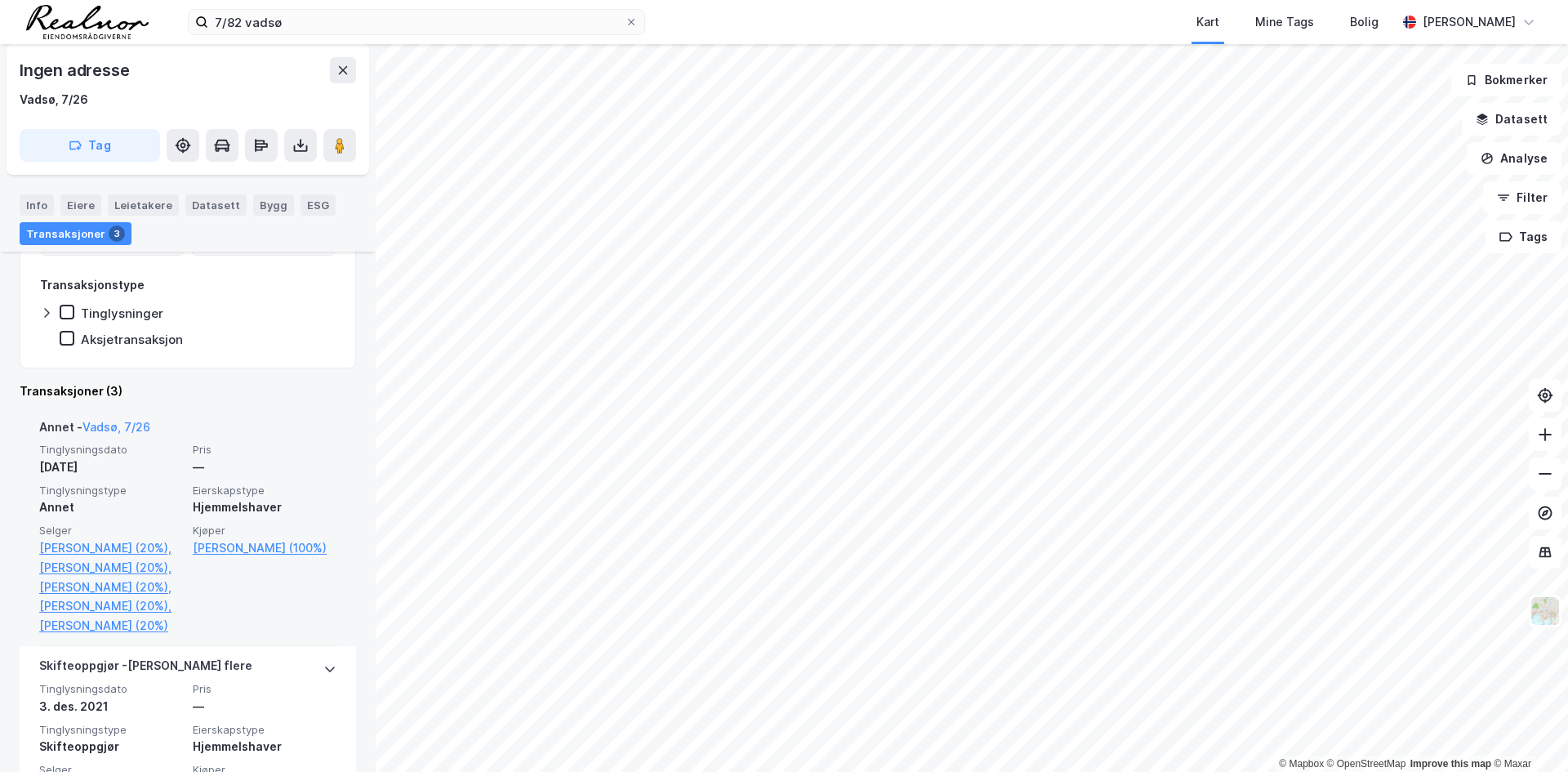
scroll to position [245, 0]
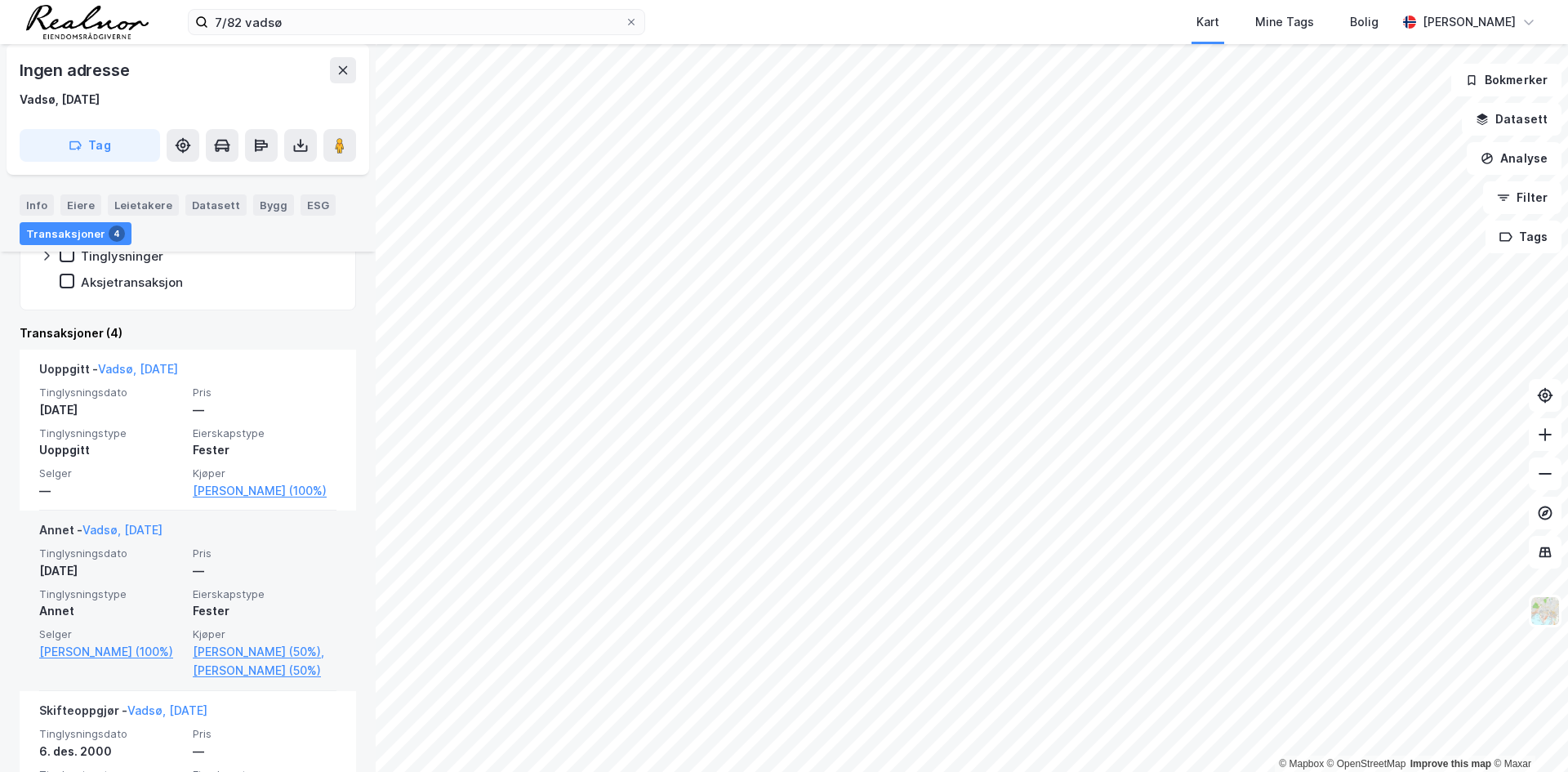
scroll to position [421, 0]
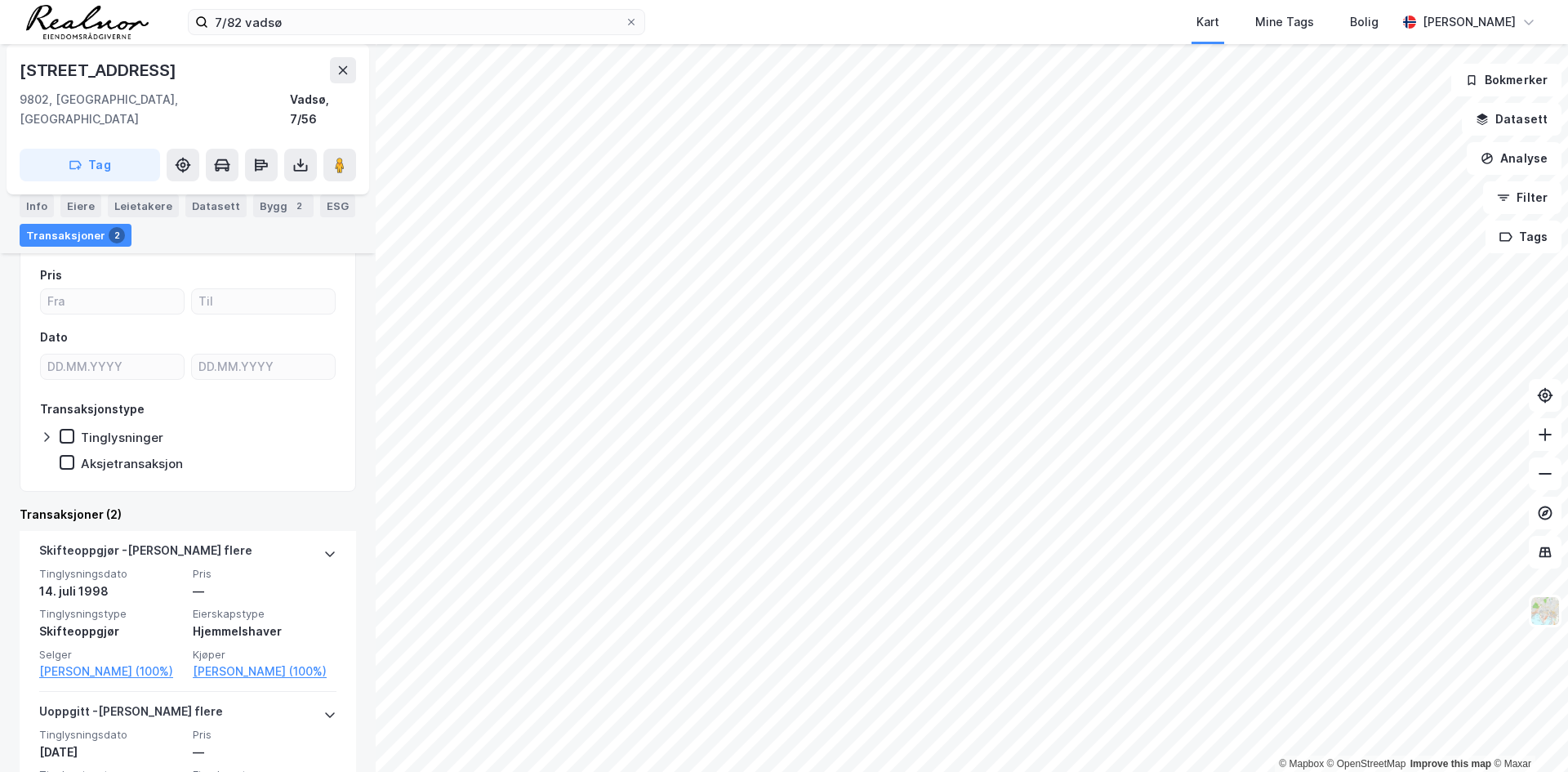
scroll to position [163, 0]
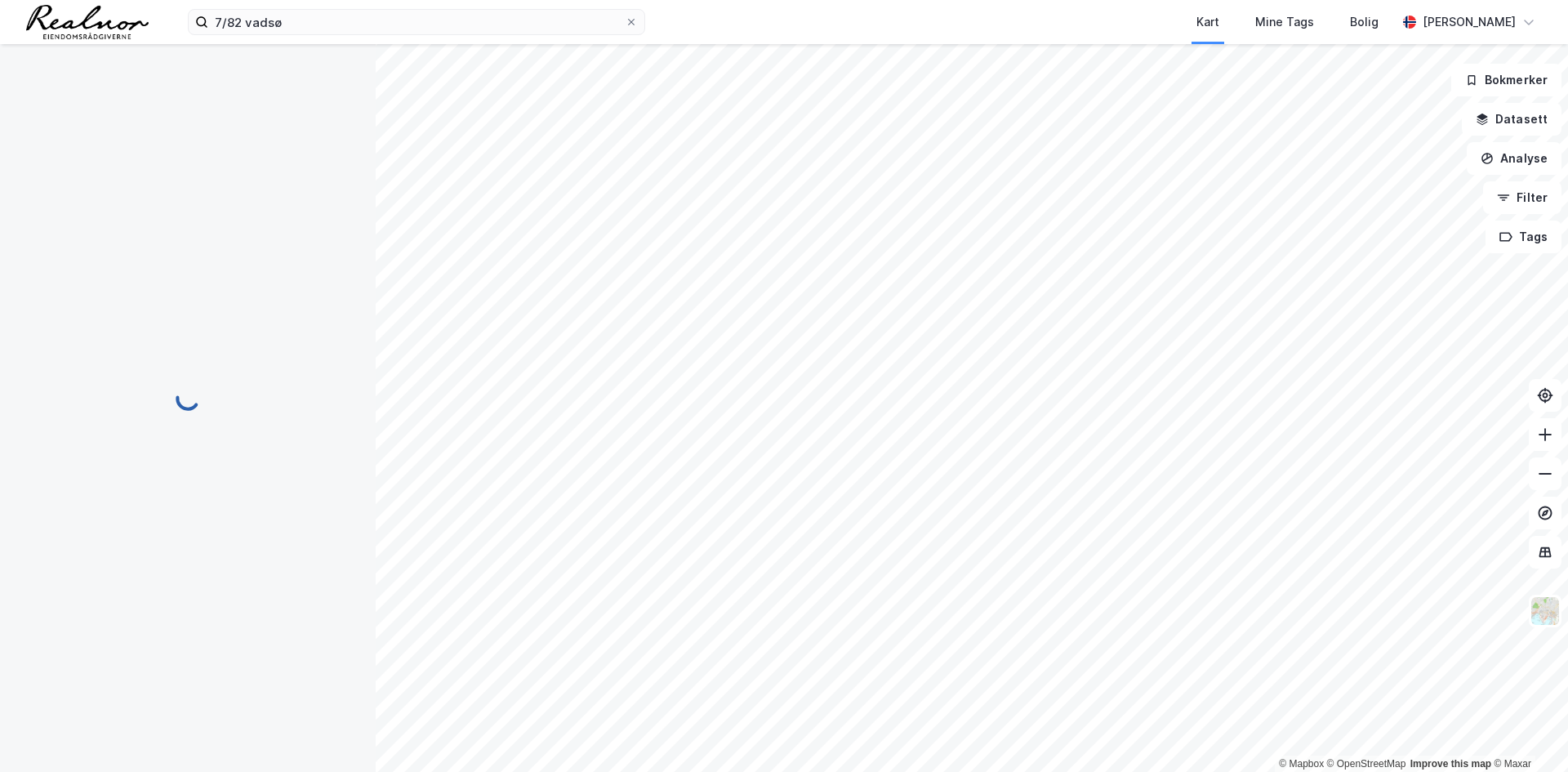
scroll to position [13, 0]
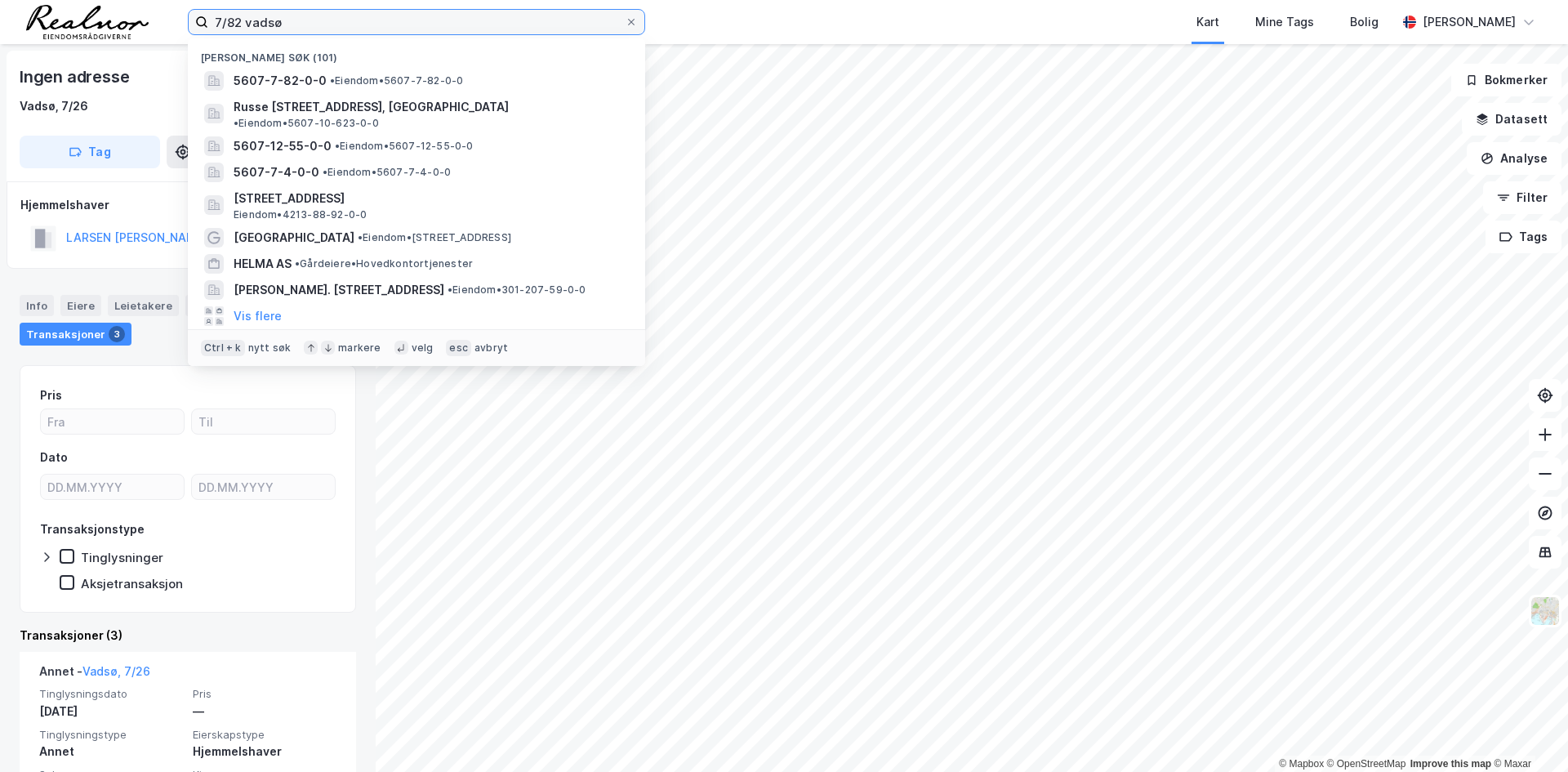
drag, startPoint x: 312, startPoint y: 28, endPoint x: 176, endPoint y: 21, distance: 136.2
click at [176, 21] on div "7/82 vadsø Nylige søk (101) 5607-7-82-0-0 • Eiendom • 5607-7-82-0-0 Russe Matti…" at bounding box center [784, 22] width 1568 height 44
paste input "Sør-Varangerveien 4,"
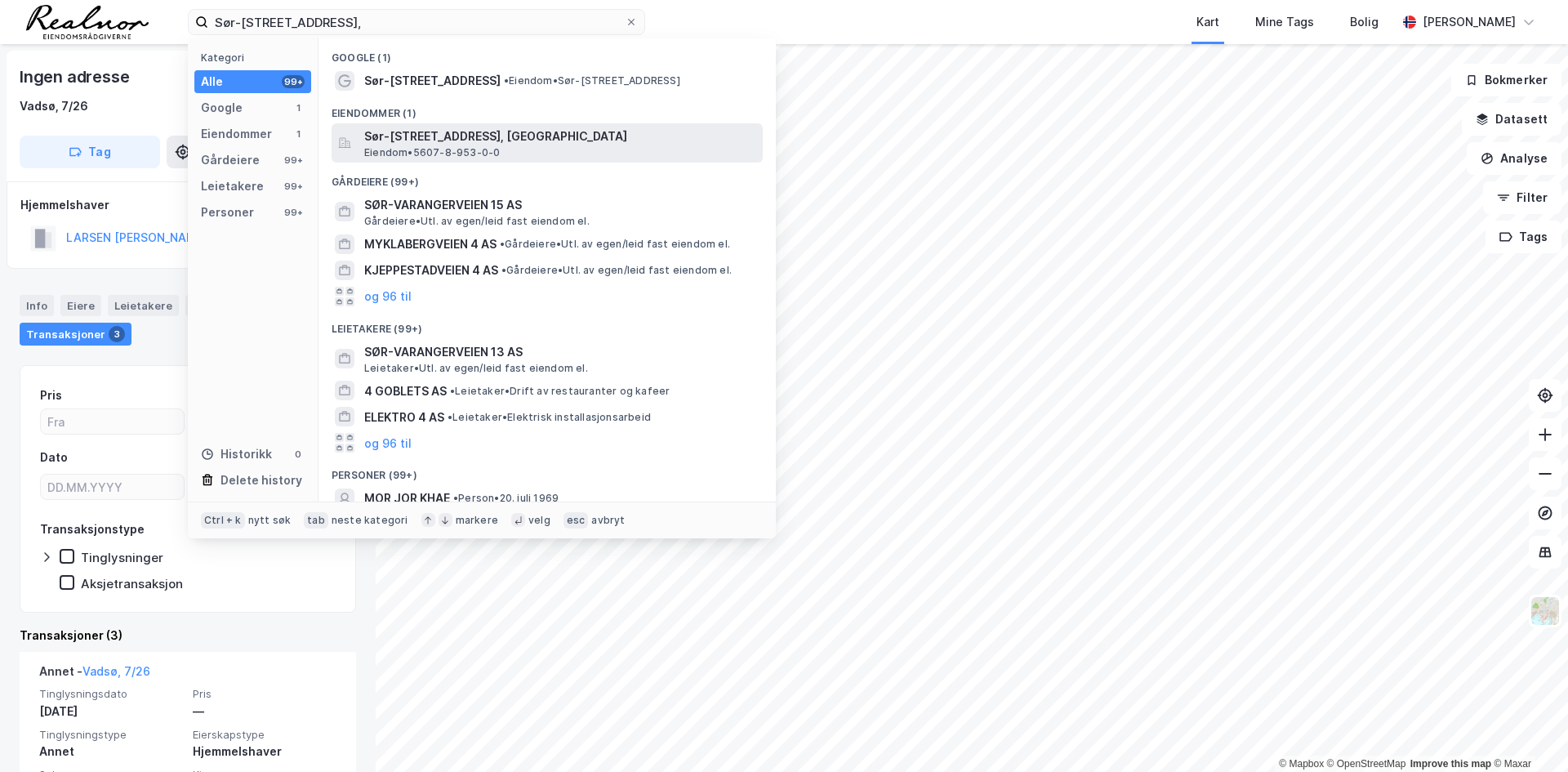
click at [554, 146] on div "Sør-Varangerveien 4, 9801, VADSØ, VADSØ Eiendom • 5607-8-953-0-0" at bounding box center [562, 143] width 395 height 33
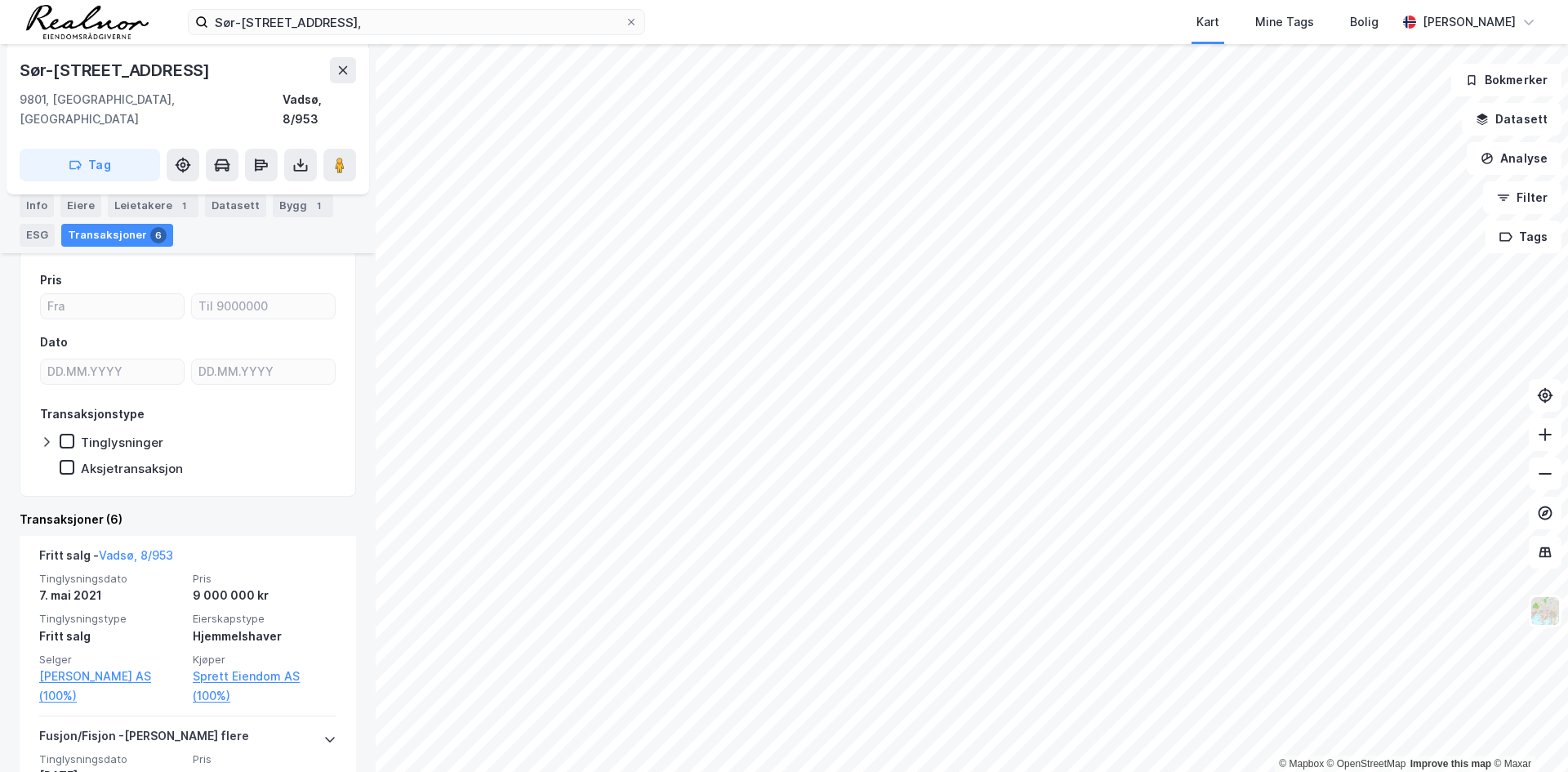
scroll to position [245, 0]
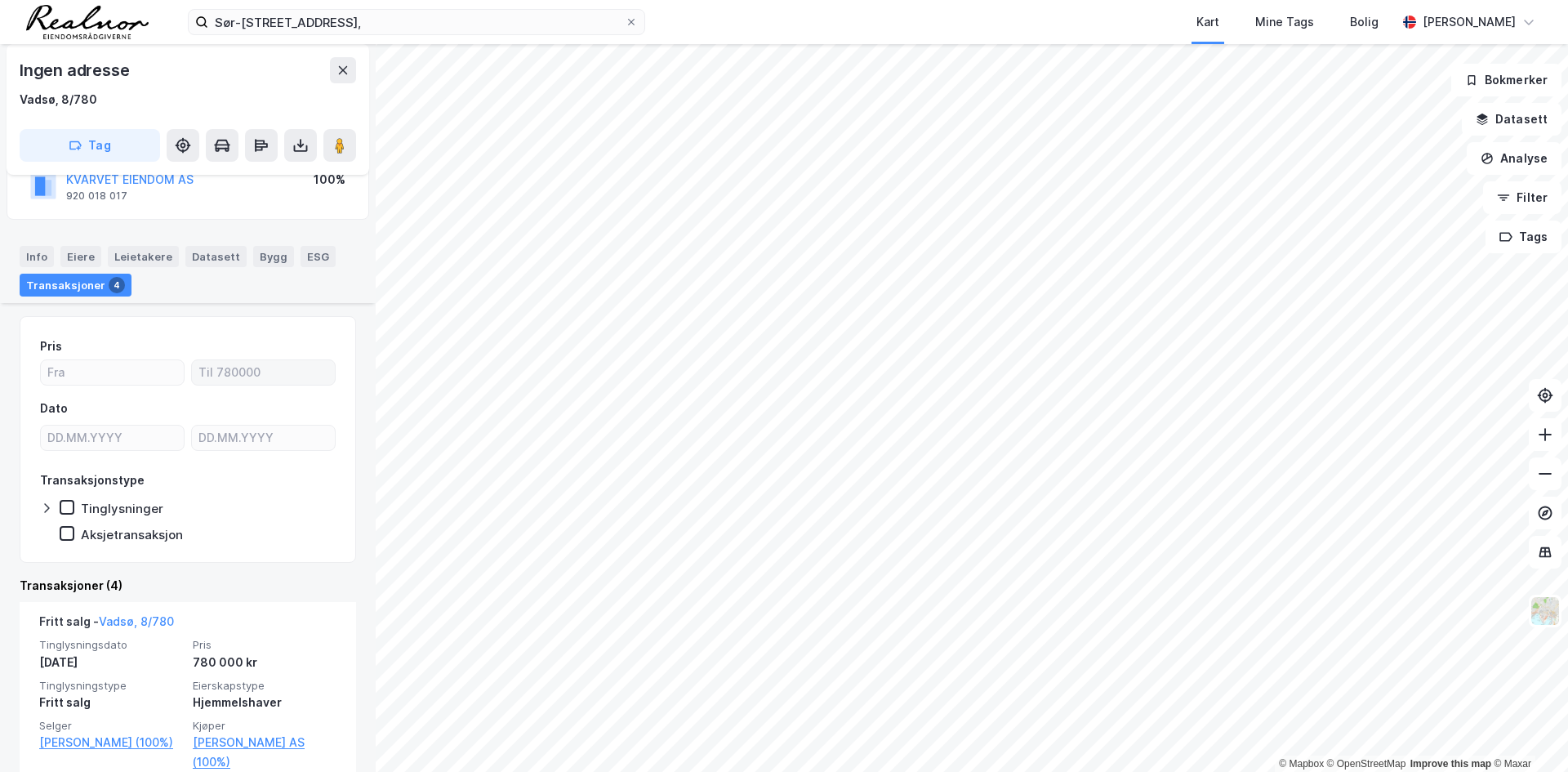
scroll to position [82, 0]
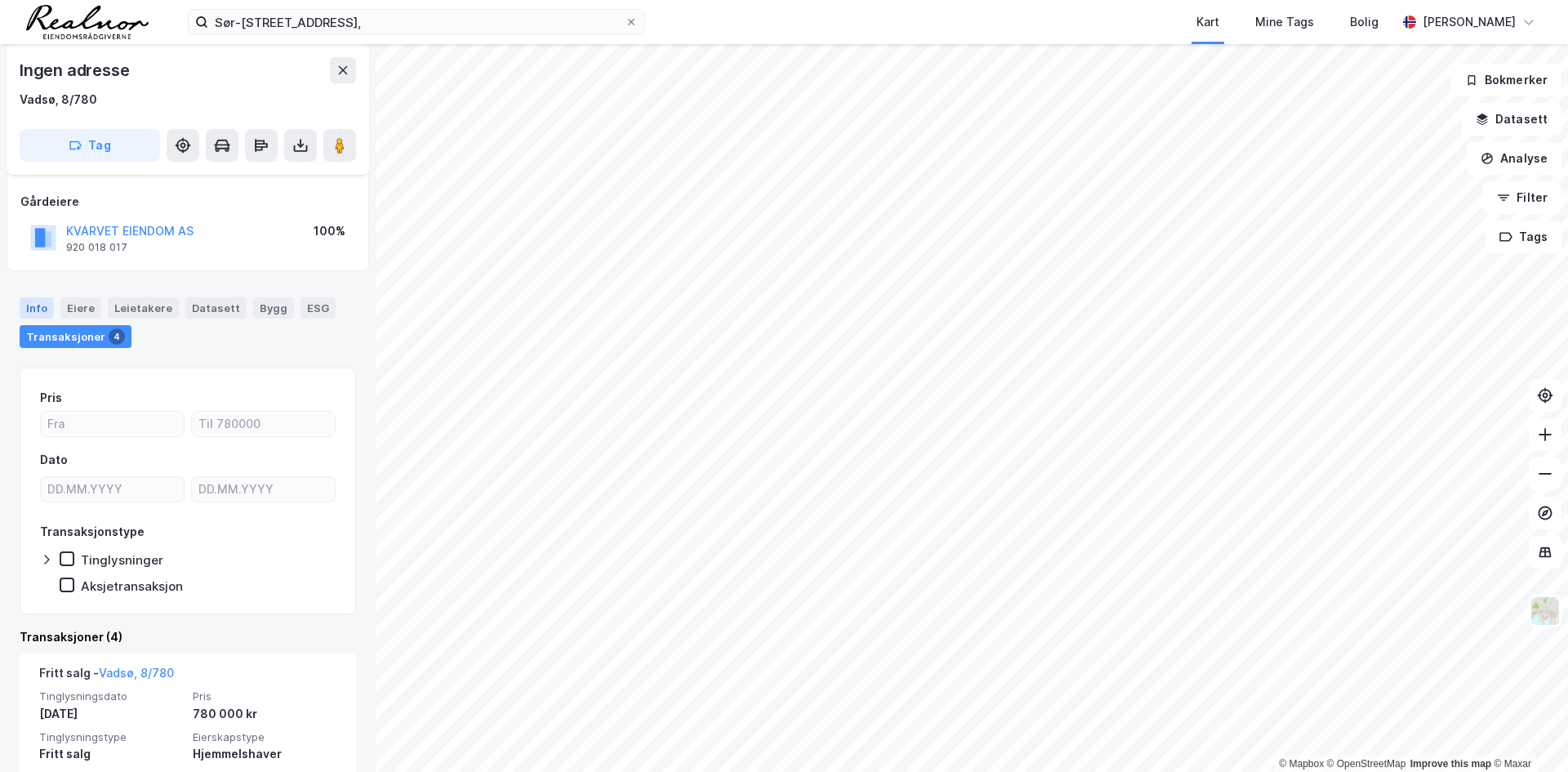
click at [40, 313] on div "Info" at bounding box center [36, 307] width 35 height 21
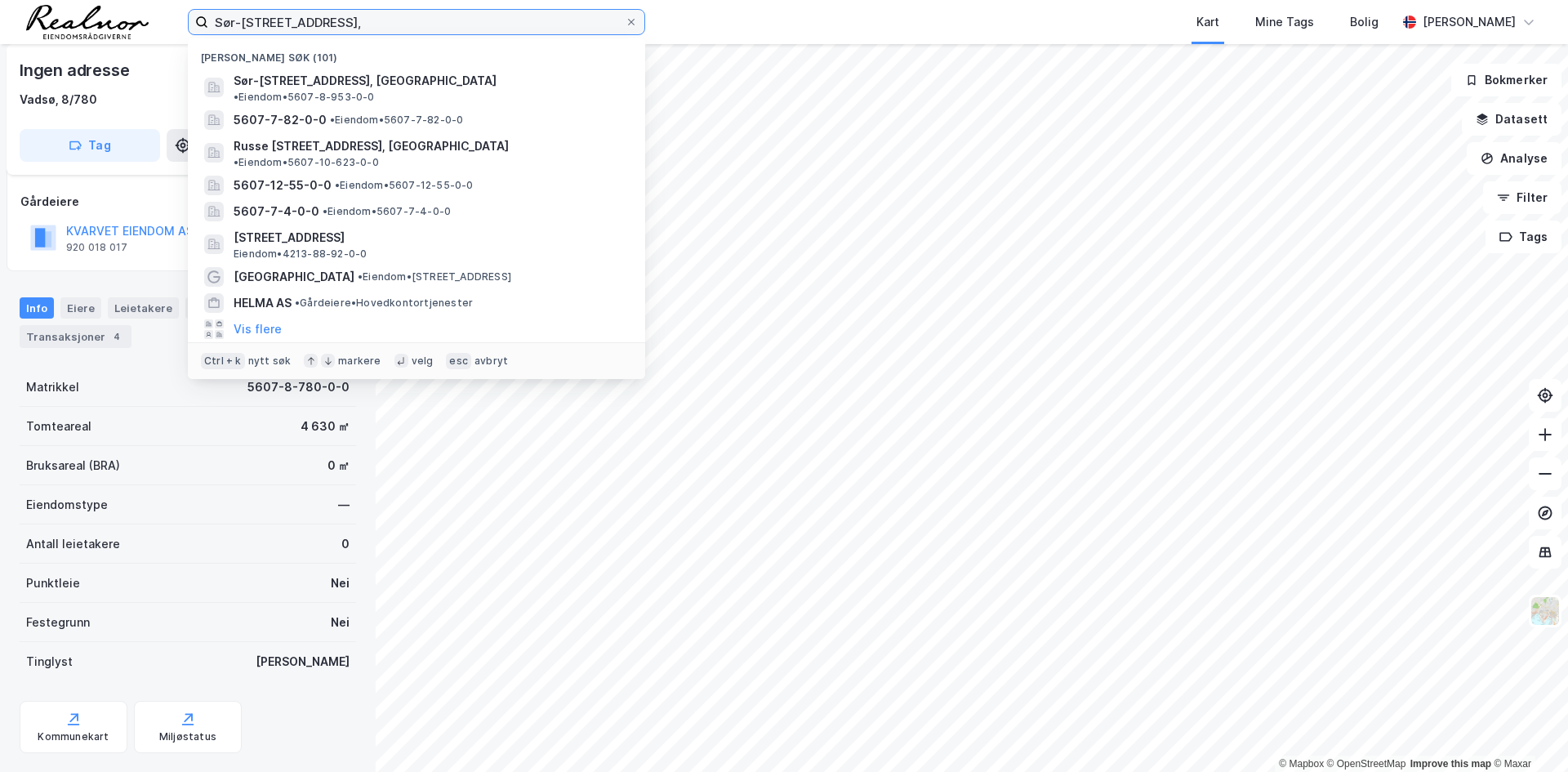
drag, startPoint x: 333, startPoint y: 24, endPoint x: 97, endPoint y: 30, distance: 236.1
click at [97, 30] on div "Sør-Varangerveien 4, Nylige søk (101) Sør-Varangerveien 4, 9801, VADSØ, VADSØ •…" at bounding box center [784, 22] width 1568 height 44
paste input "Kroken 5"
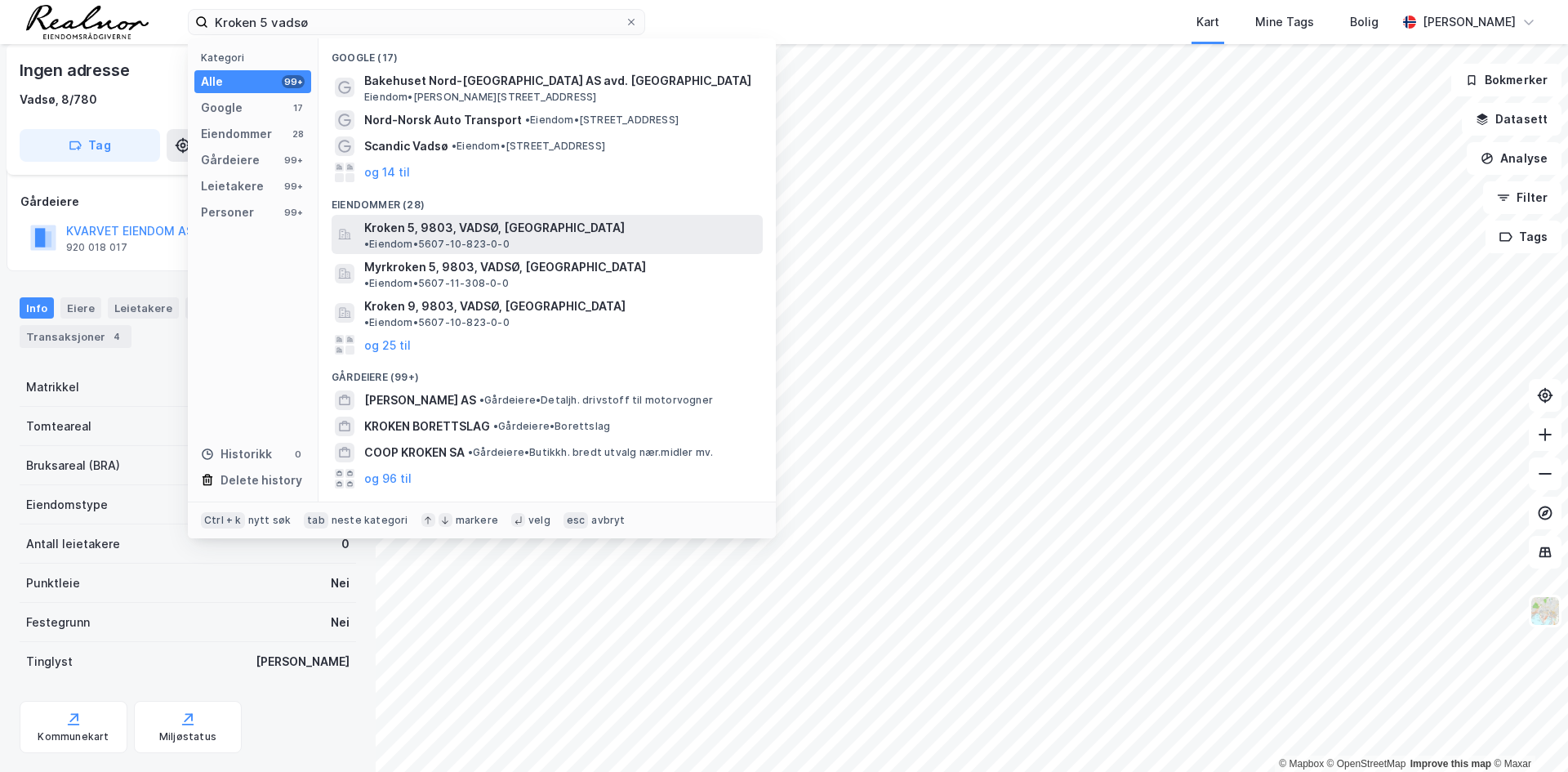
click at [461, 230] on span "Kroken 5, 9803, VADSØ, VADSØ" at bounding box center [494, 227] width 260 height 19
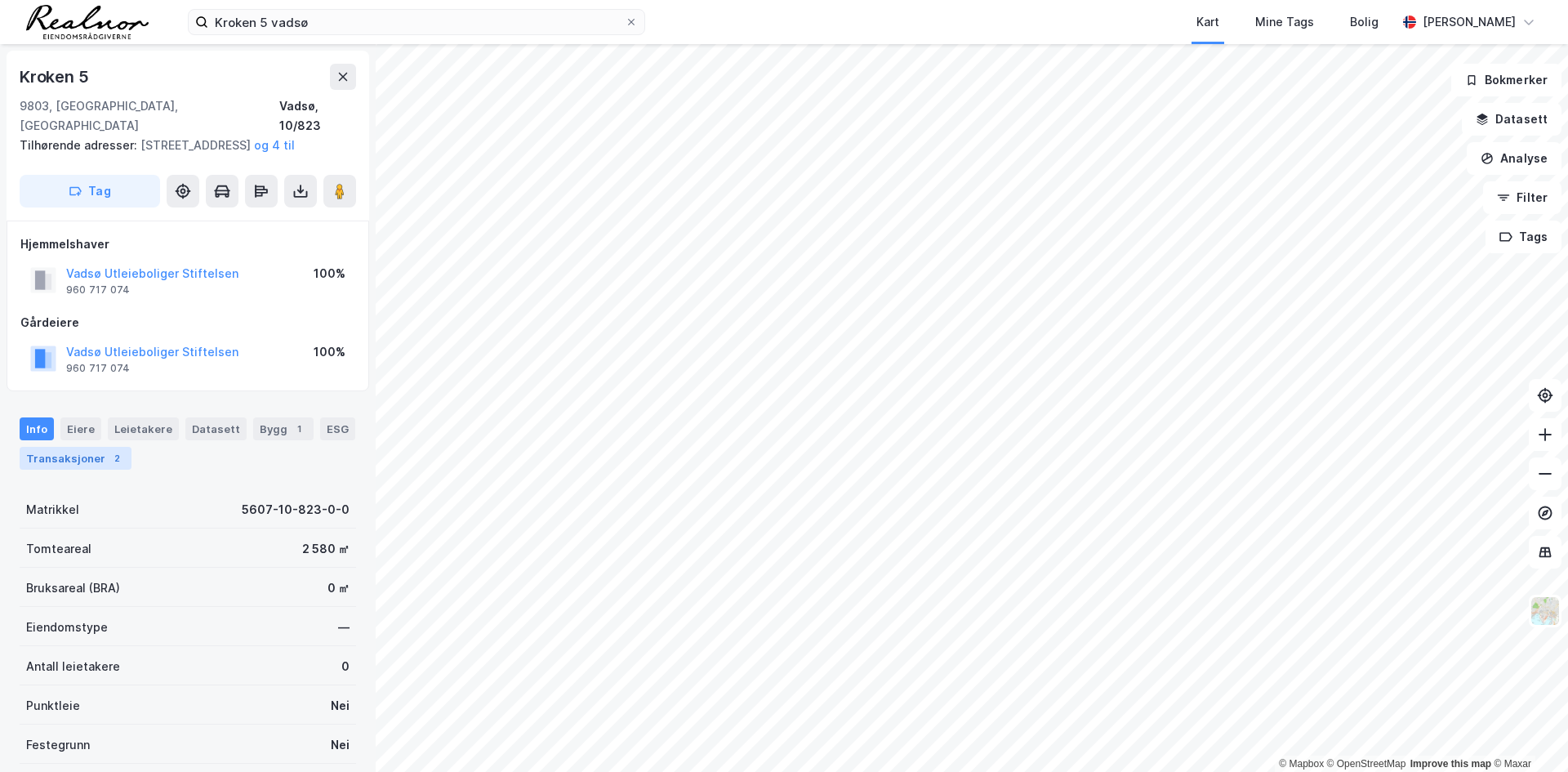
click at [88, 447] on div "Transaksjoner 2" at bounding box center [75, 458] width 111 height 23
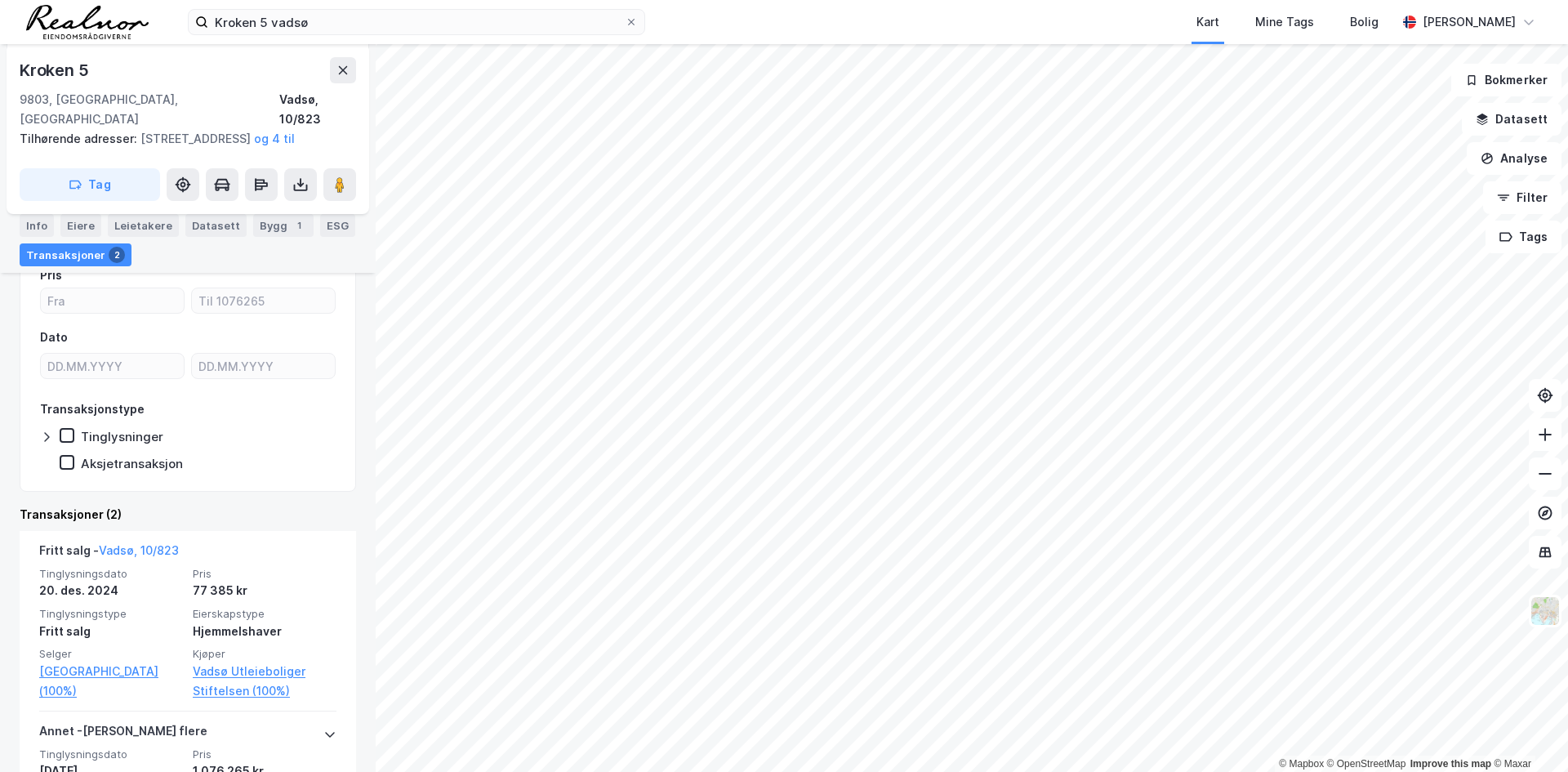
scroll to position [327, 0]
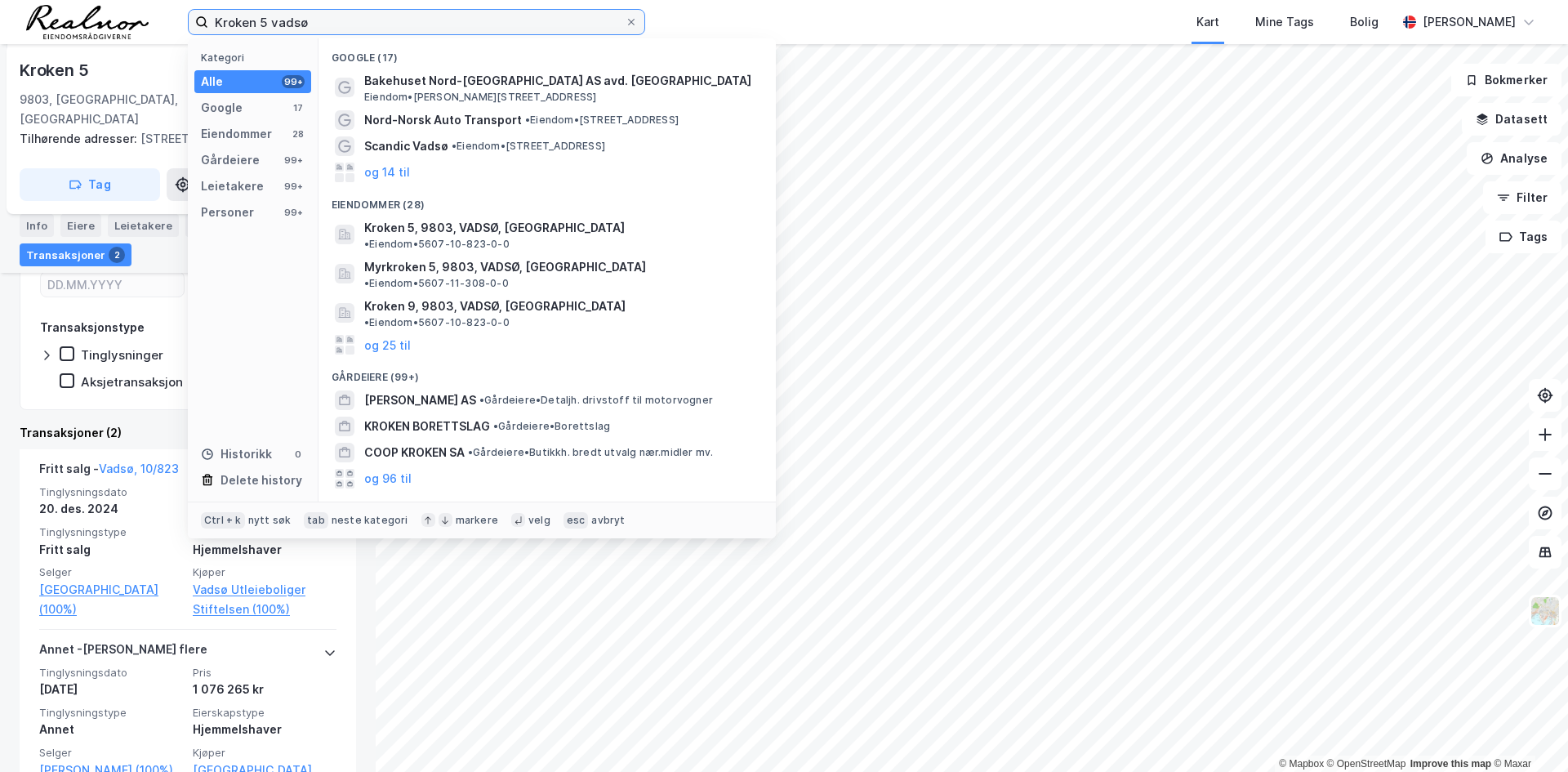
drag, startPoint x: 371, startPoint y: 13, endPoint x: 0, endPoint y: 13, distance: 371.0
click at [0, 13] on div "Kroken 5 vadsø Kategori Alle 99+ Google 17 Eiendommer 28 Gårdeiere 99+ Leietake…" at bounding box center [784, 22] width 1568 height 44
paste input "5607-8/1430"
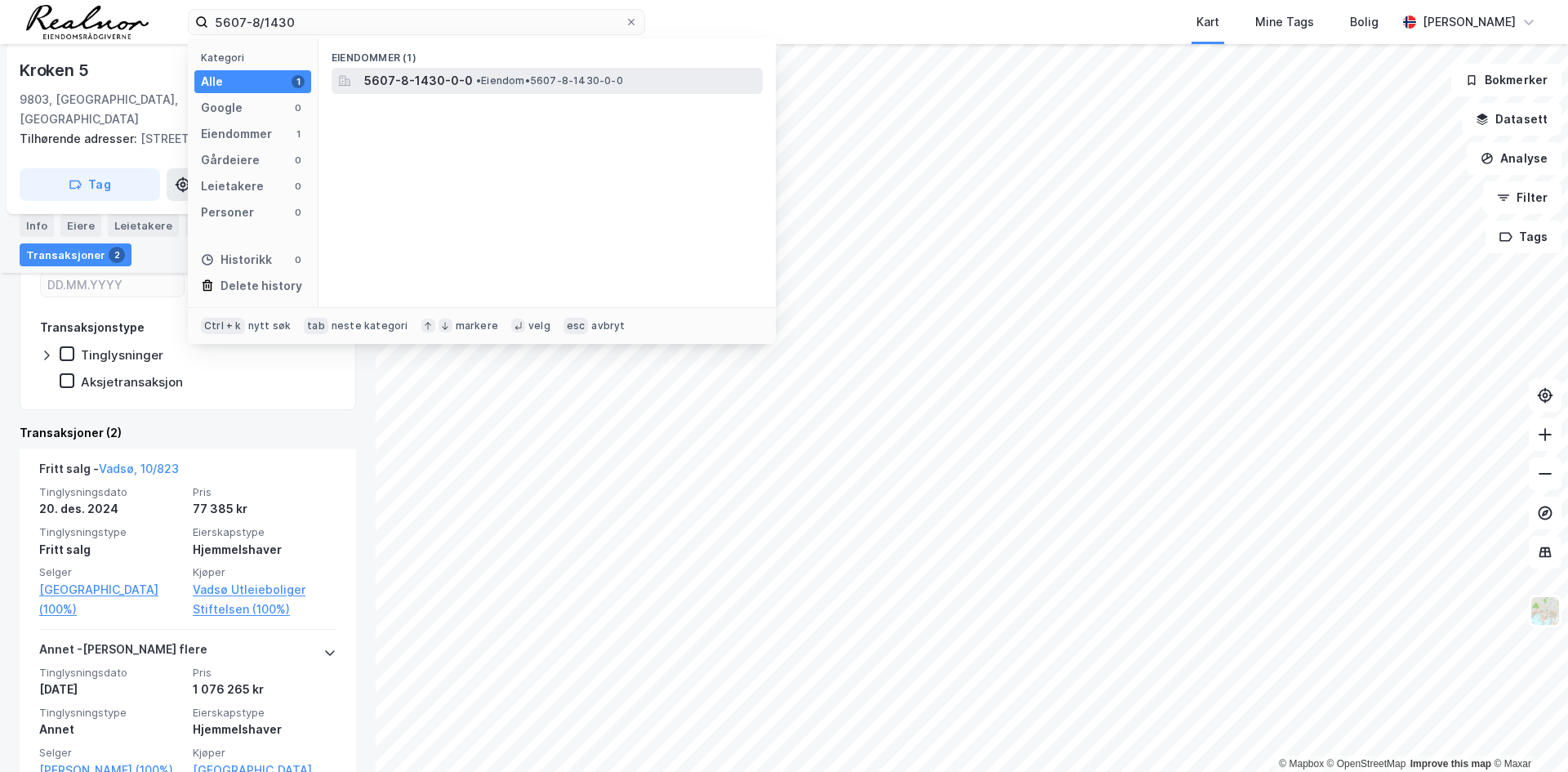
click at [525, 77] on span "• Eiendom • 5607-8-1430-0-0" at bounding box center [550, 80] width 147 height 13
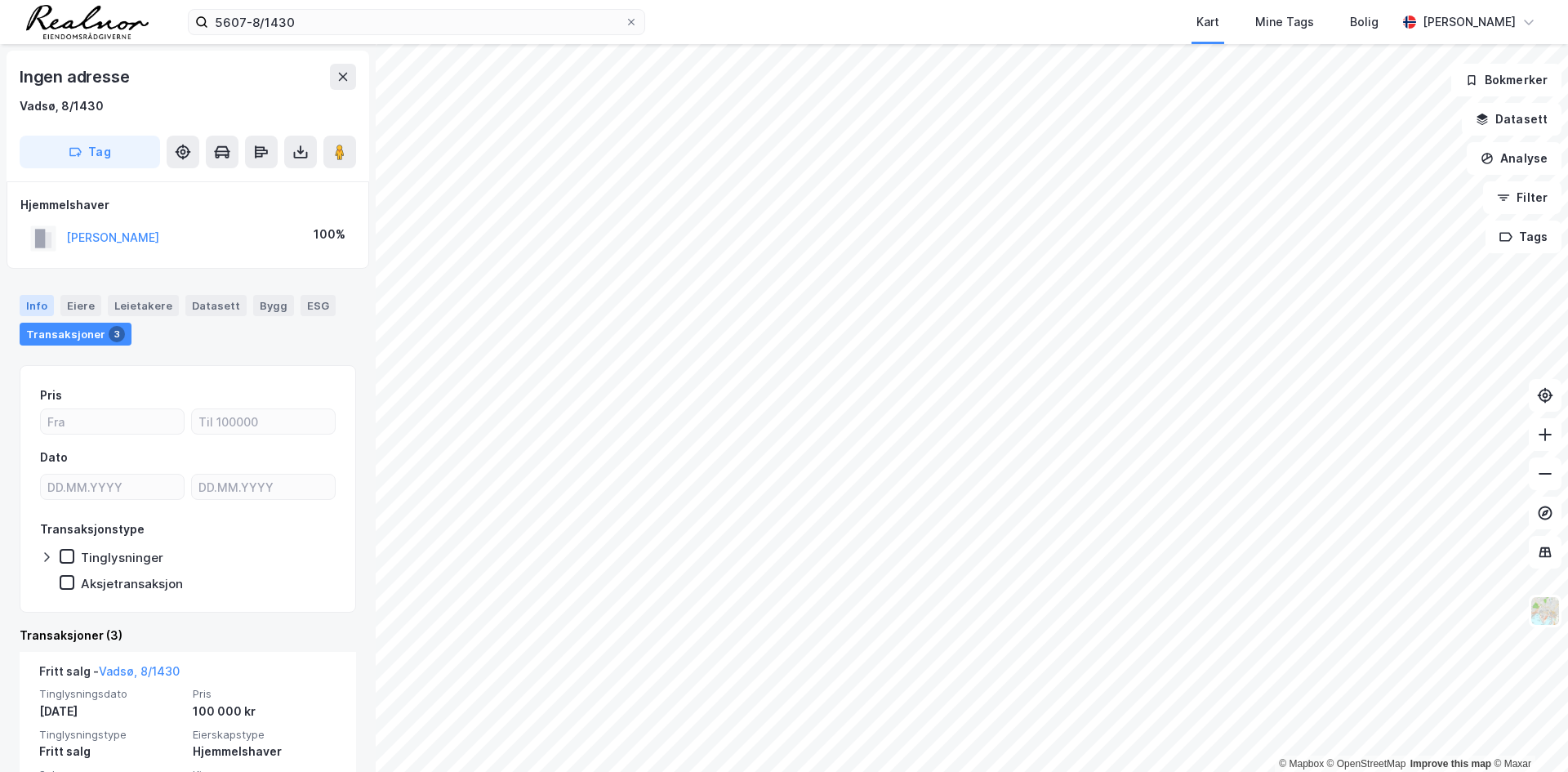
drag, startPoint x: 20, startPoint y: 296, endPoint x: 34, endPoint y: 302, distance: 15.2
click at [20, 296] on div "Info" at bounding box center [36, 305] width 35 height 21
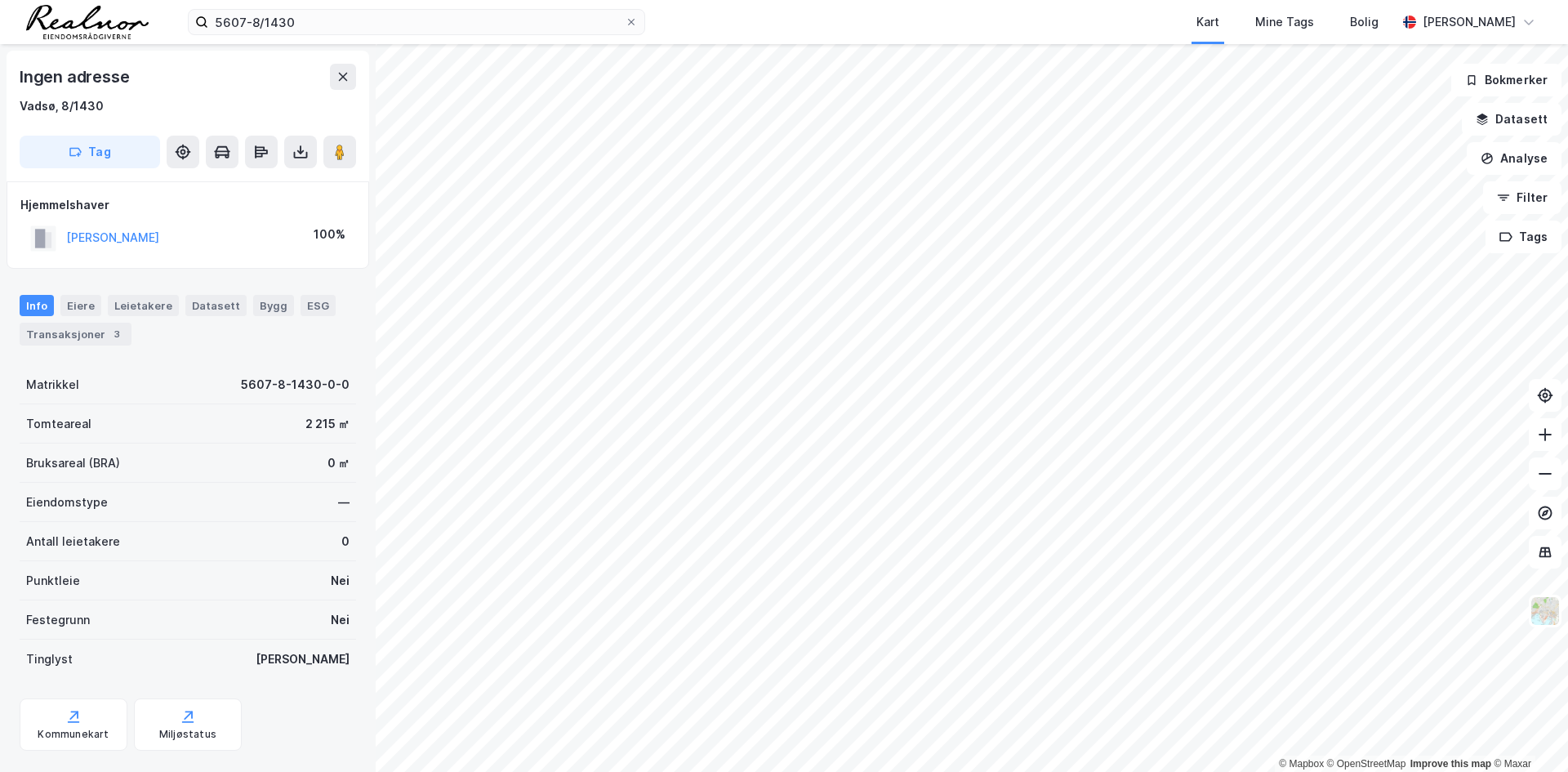
click at [35, 302] on div "Info" at bounding box center [36, 305] width 35 height 21
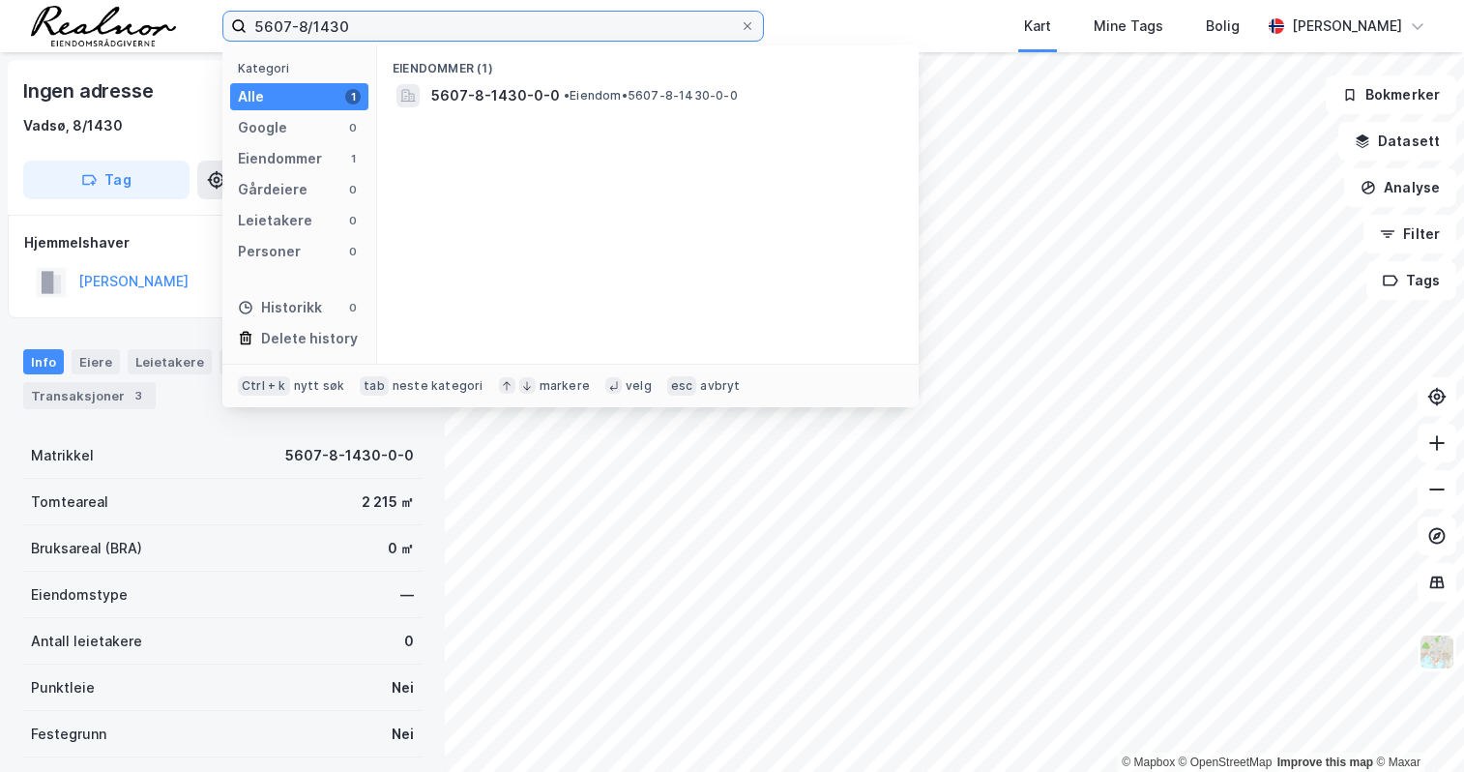
drag, startPoint x: 394, startPoint y: 37, endPoint x: 220, endPoint y: 26, distance: 173.4
click at [220, 26] on div "5607-8/1430 Kategori Alle 1 Google 0 Eiendommer 1 Gårdeiere 0 Leietakere 0 Pers…" at bounding box center [732, 26] width 1464 height 52
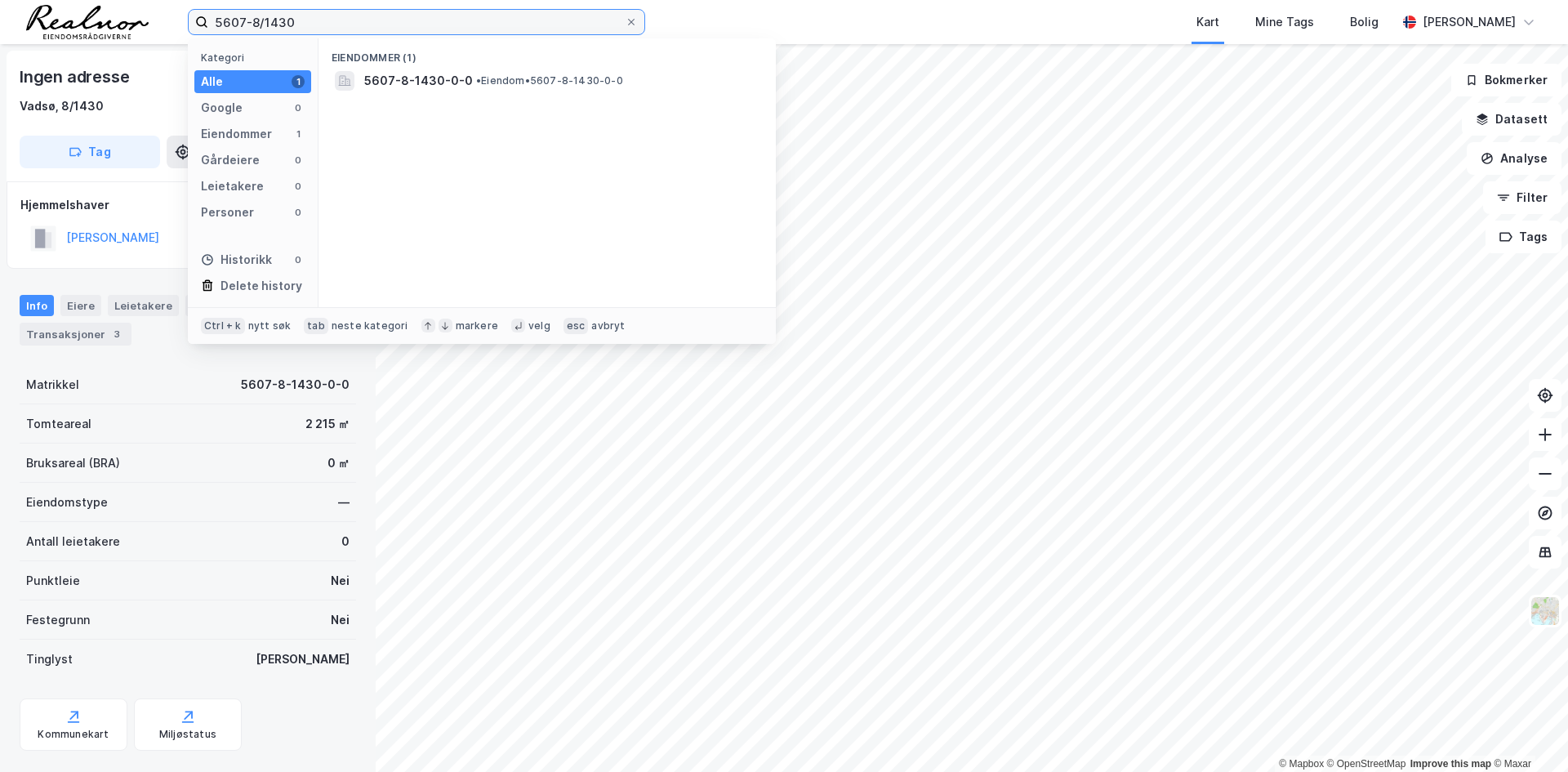
paste input "352"
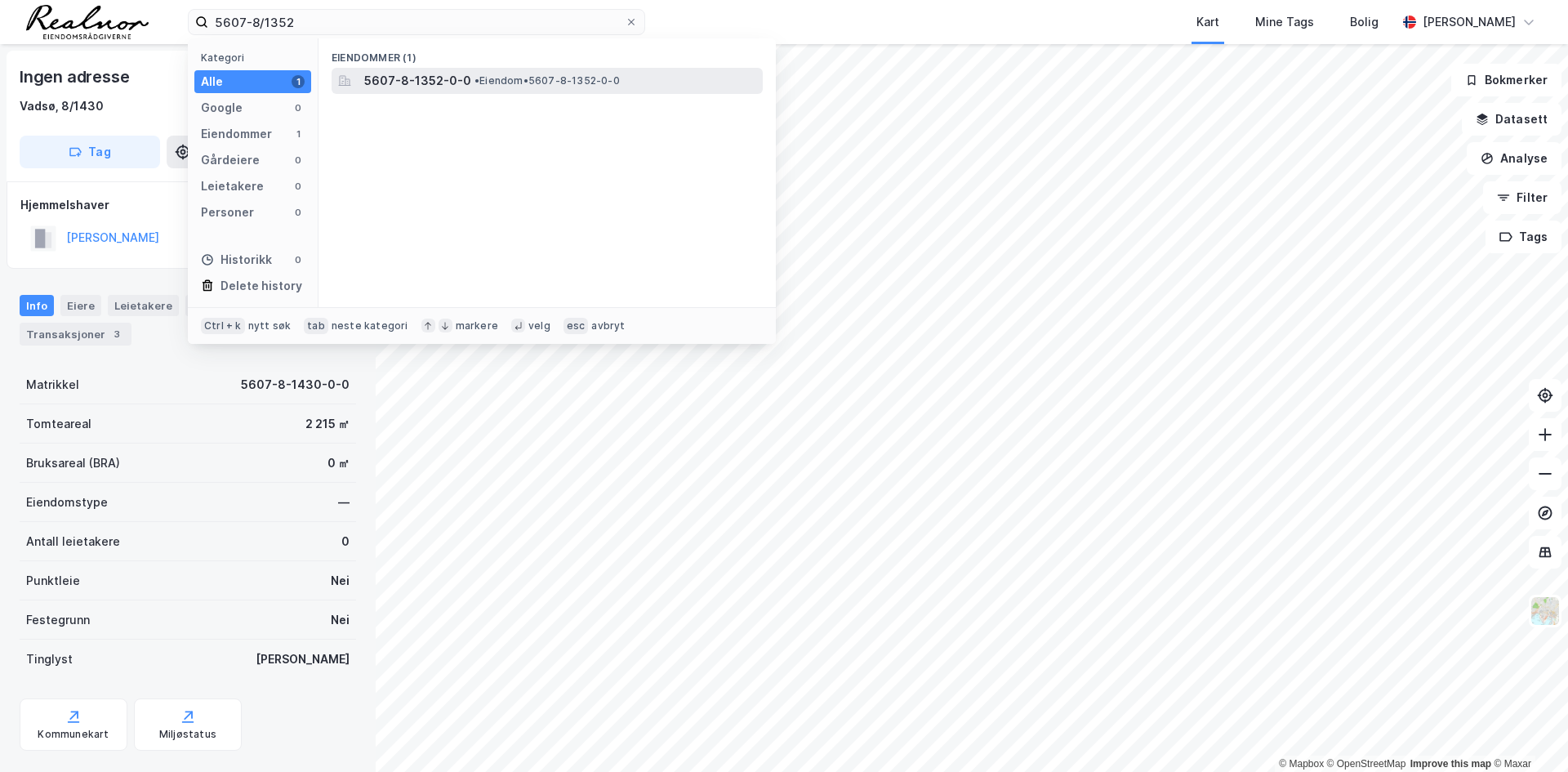
click at [383, 78] on span "5607-8-1352-0-0" at bounding box center [417, 80] width 107 height 19
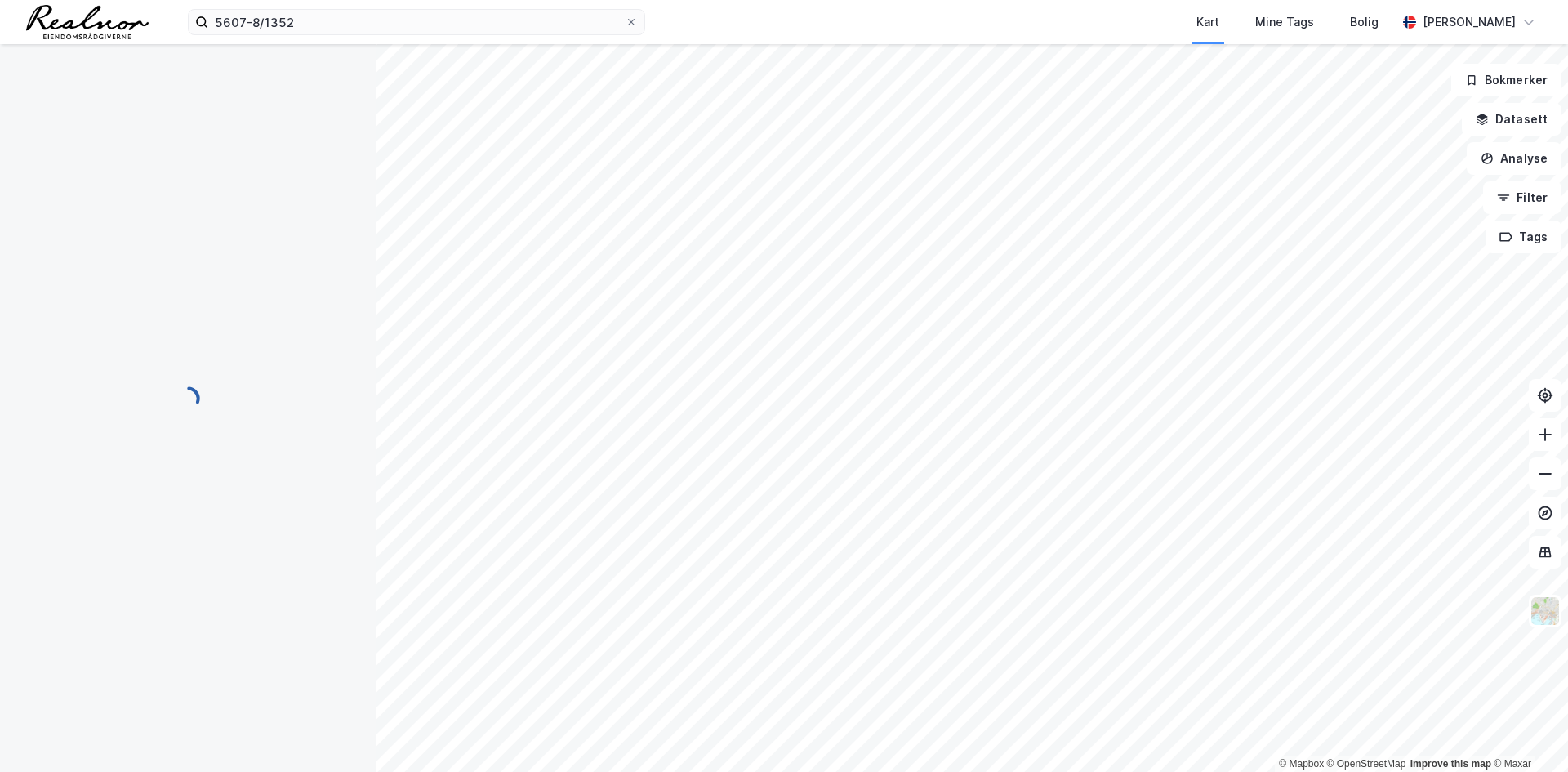
scroll to position [4, 0]
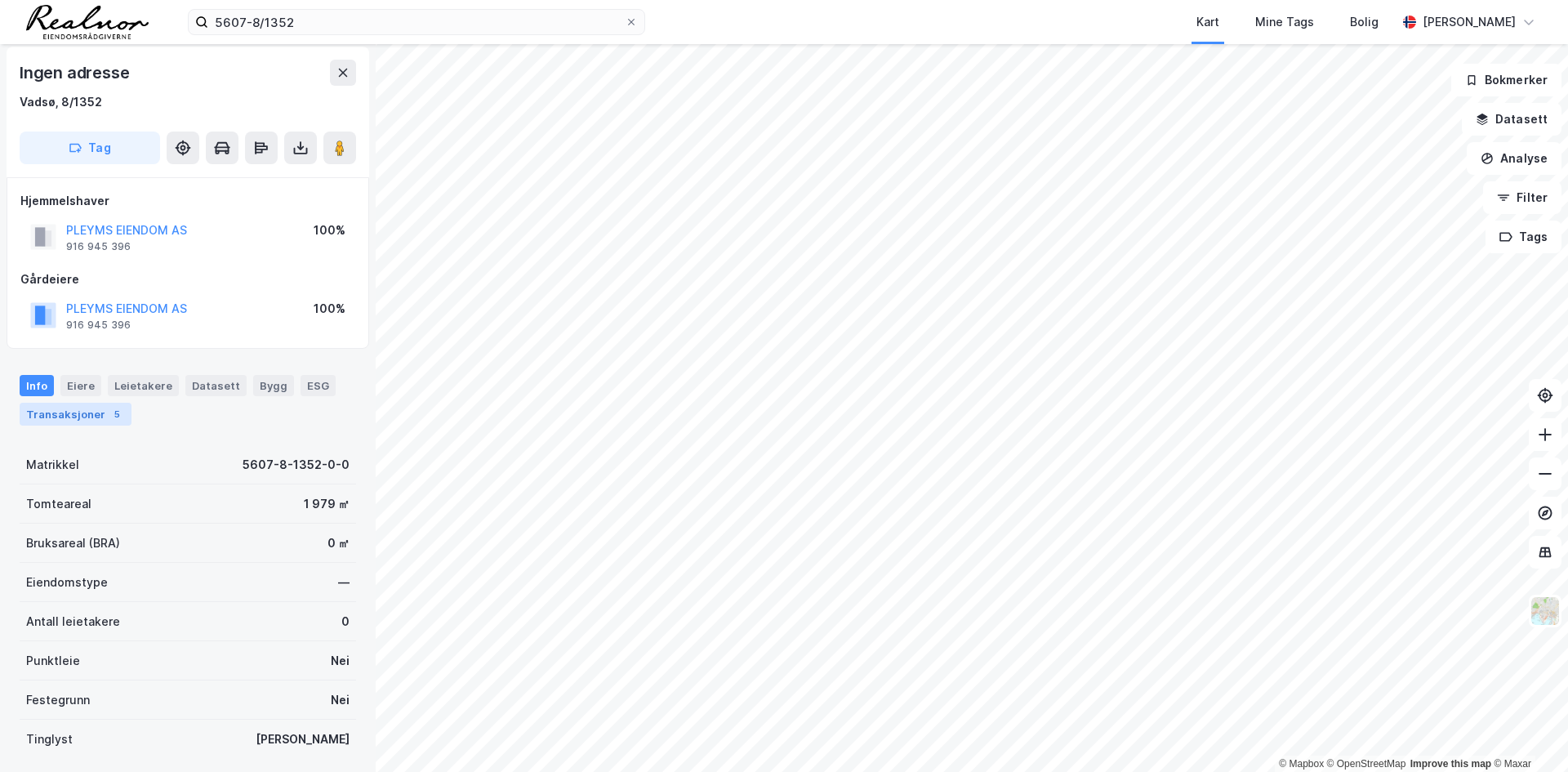
click at [101, 412] on div "Transaksjoner 5" at bounding box center [75, 414] width 111 height 23
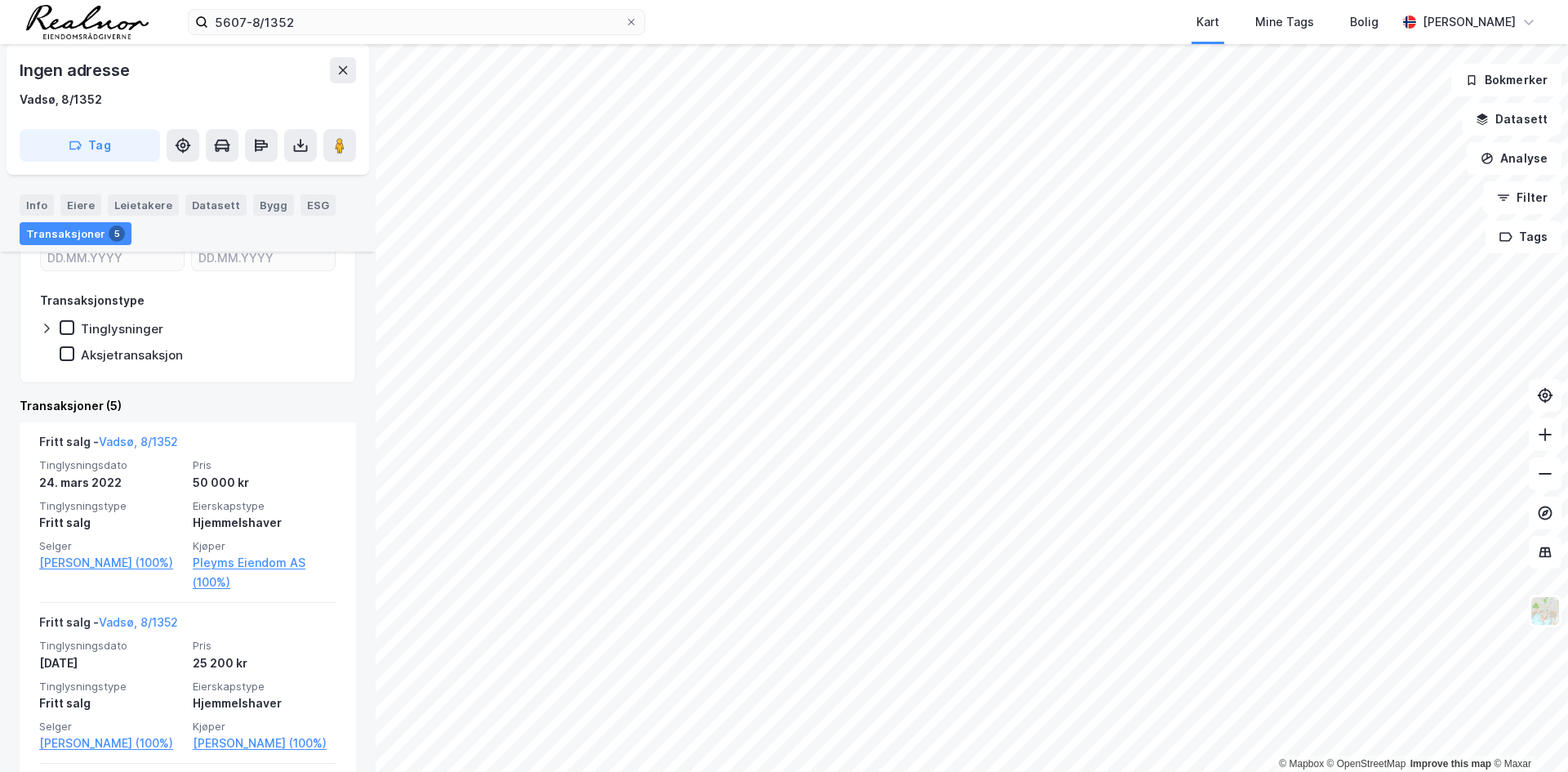
scroll to position [327, 0]
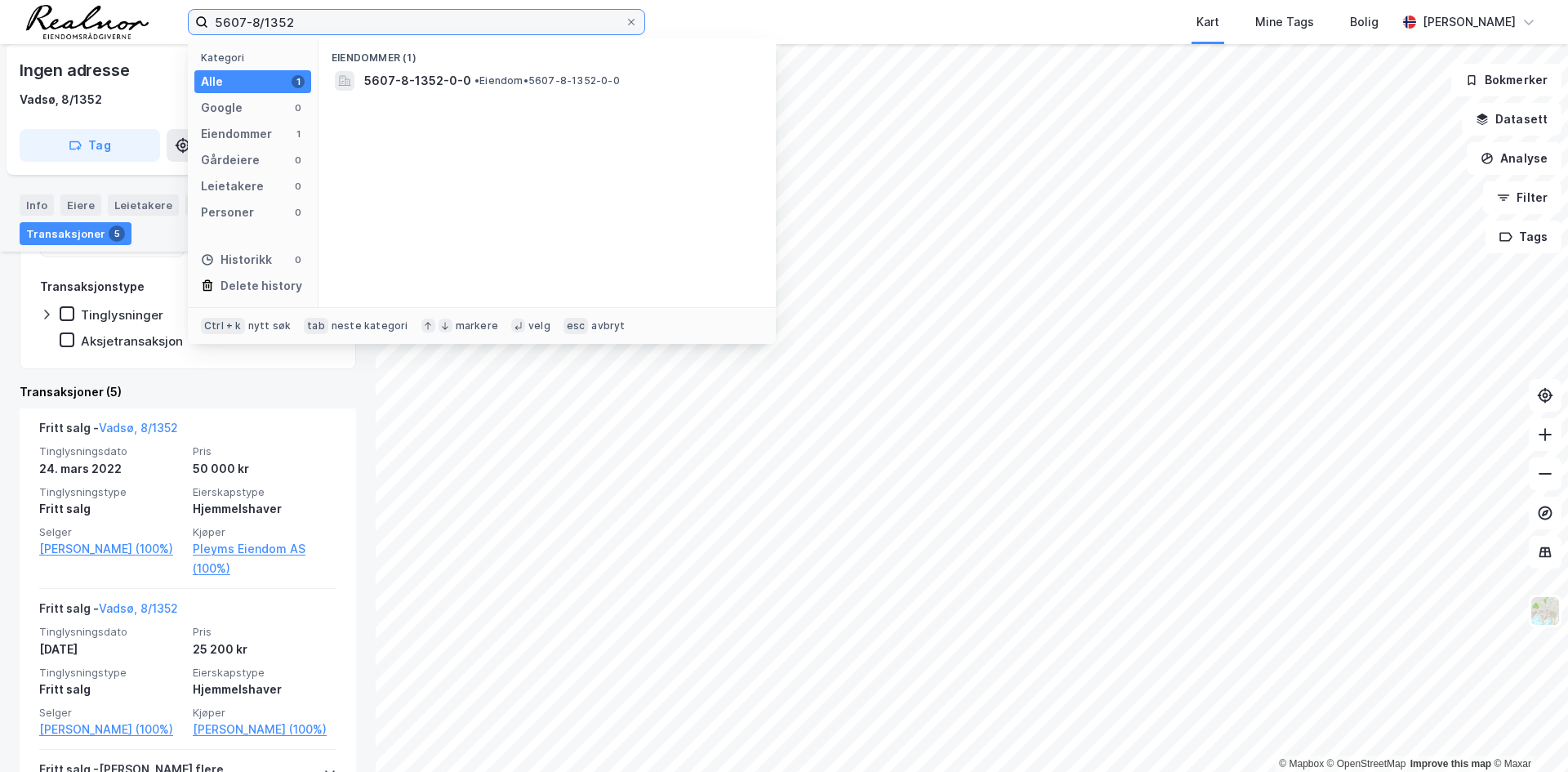
drag, startPoint x: 307, startPoint y: 23, endPoint x: 122, endPoint y: 17, distance: 185.1
click at [122, 17] on div "5607-8/1352 Kategori Alle 1 Google 0 Eiendommer 1 Gårdeiere 0 Leietakere 0 Pers…" at bounding box center [784, 22] width 1568 height 44
paste input "7/170/"
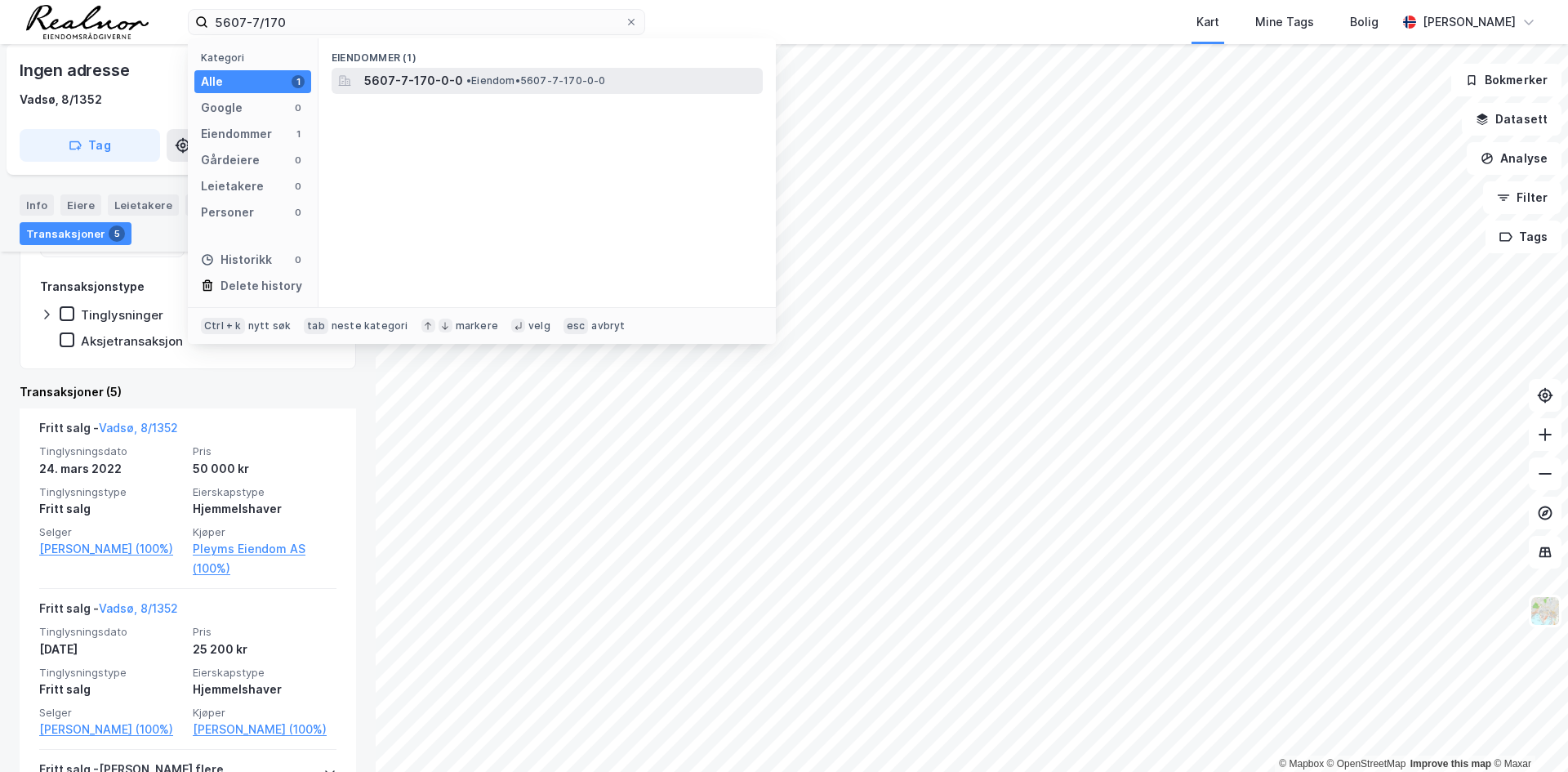
click at [427, 79] on span "5607-7-170-0-0" at bounding box center [413, 80] width 99 height 19
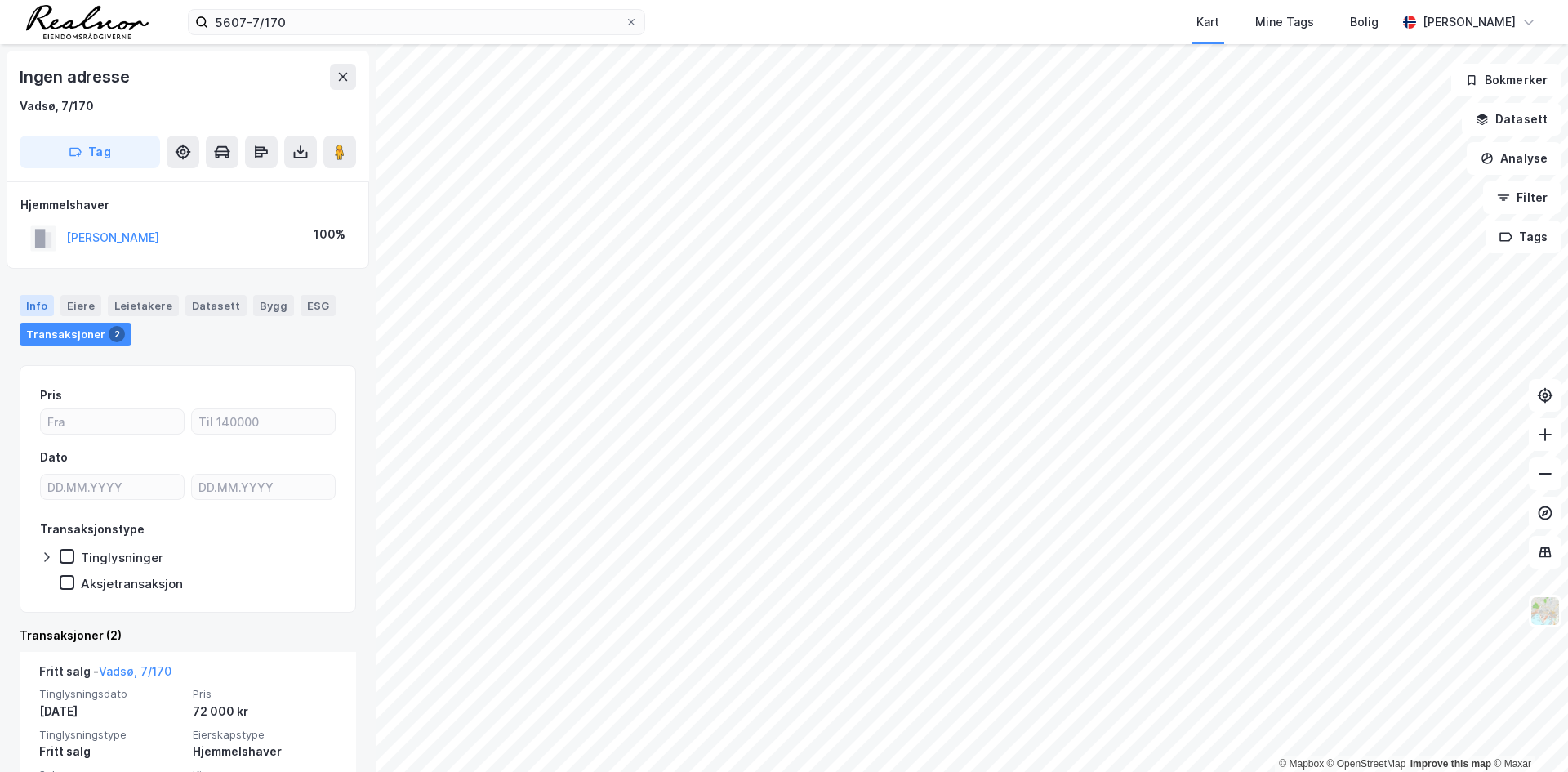
click at [35, 302] on div "Info" at bounding box center [36, 305] width 35 height 21
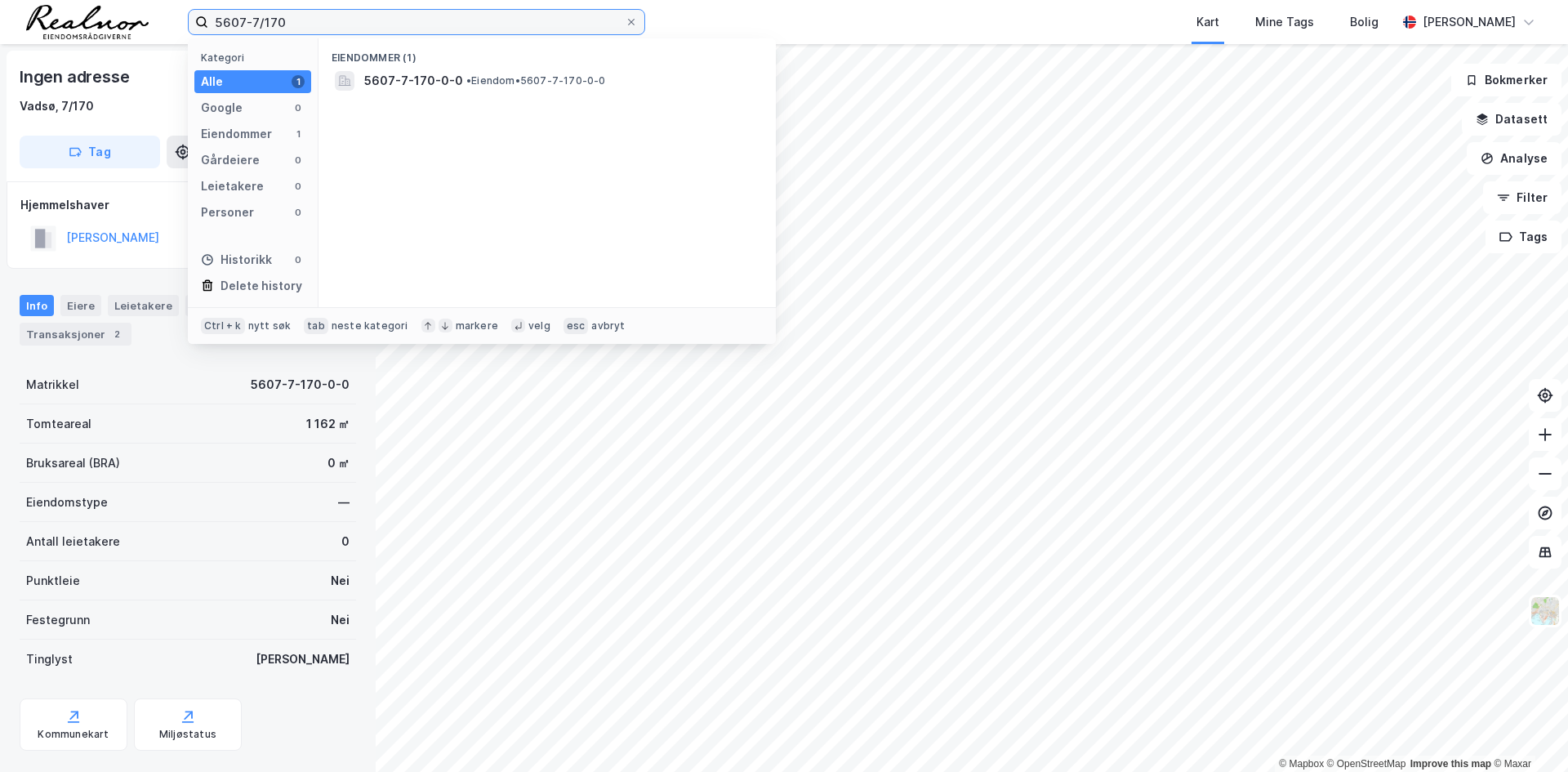
drag, startPoint x: 188, startPoint y: 30, endPoint x: 150, endPoint y: 30, distance: 38.0
click at [150, 30] on div "5607-7/170 Kategori Alle 1 Google 0 Eiendommer 1 Gårdeiere 0 Leietakere 0 Perso…" at bounding box center [784, 22] width 1568 height 44
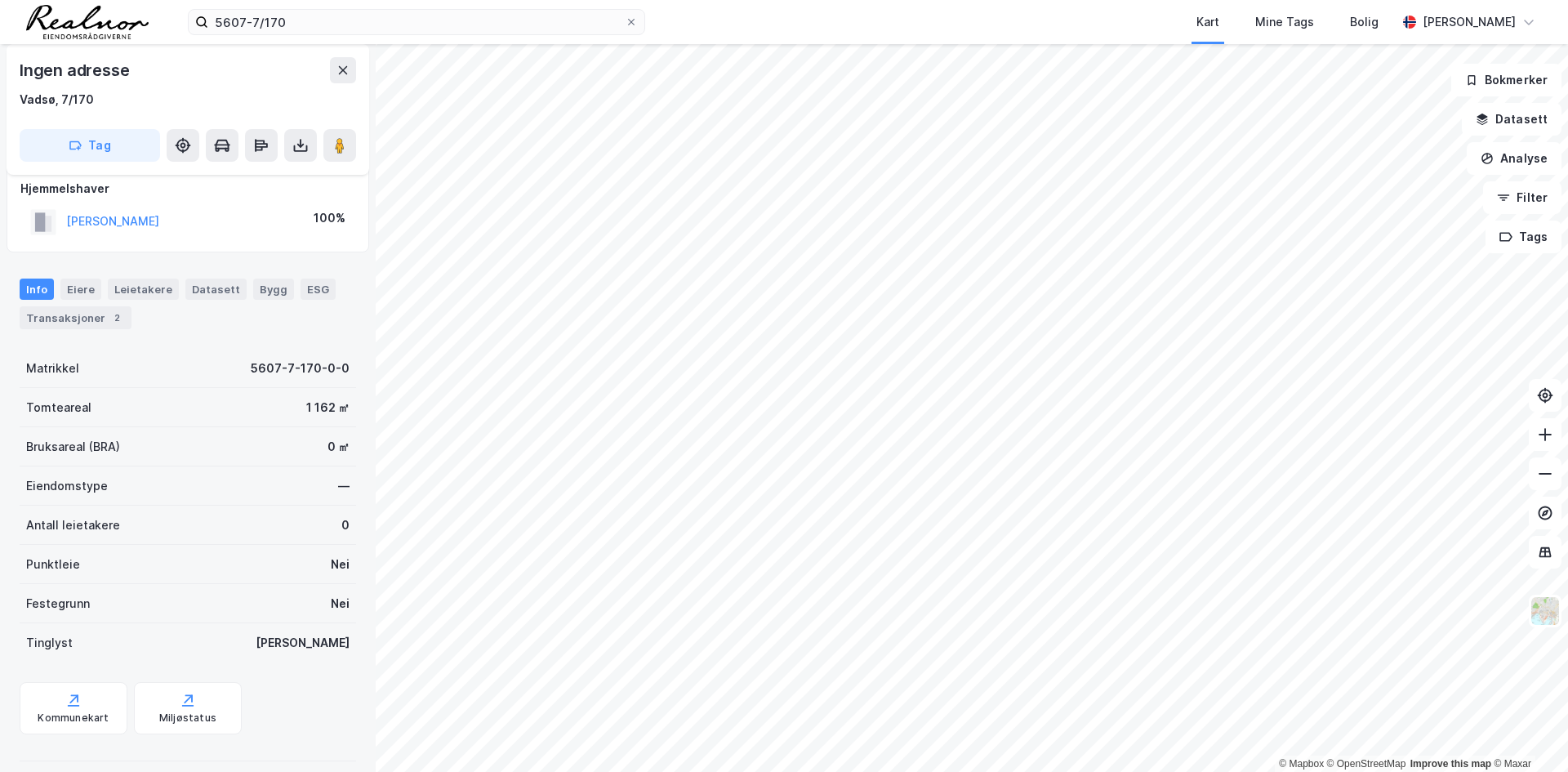
scroll to position [32, 0]
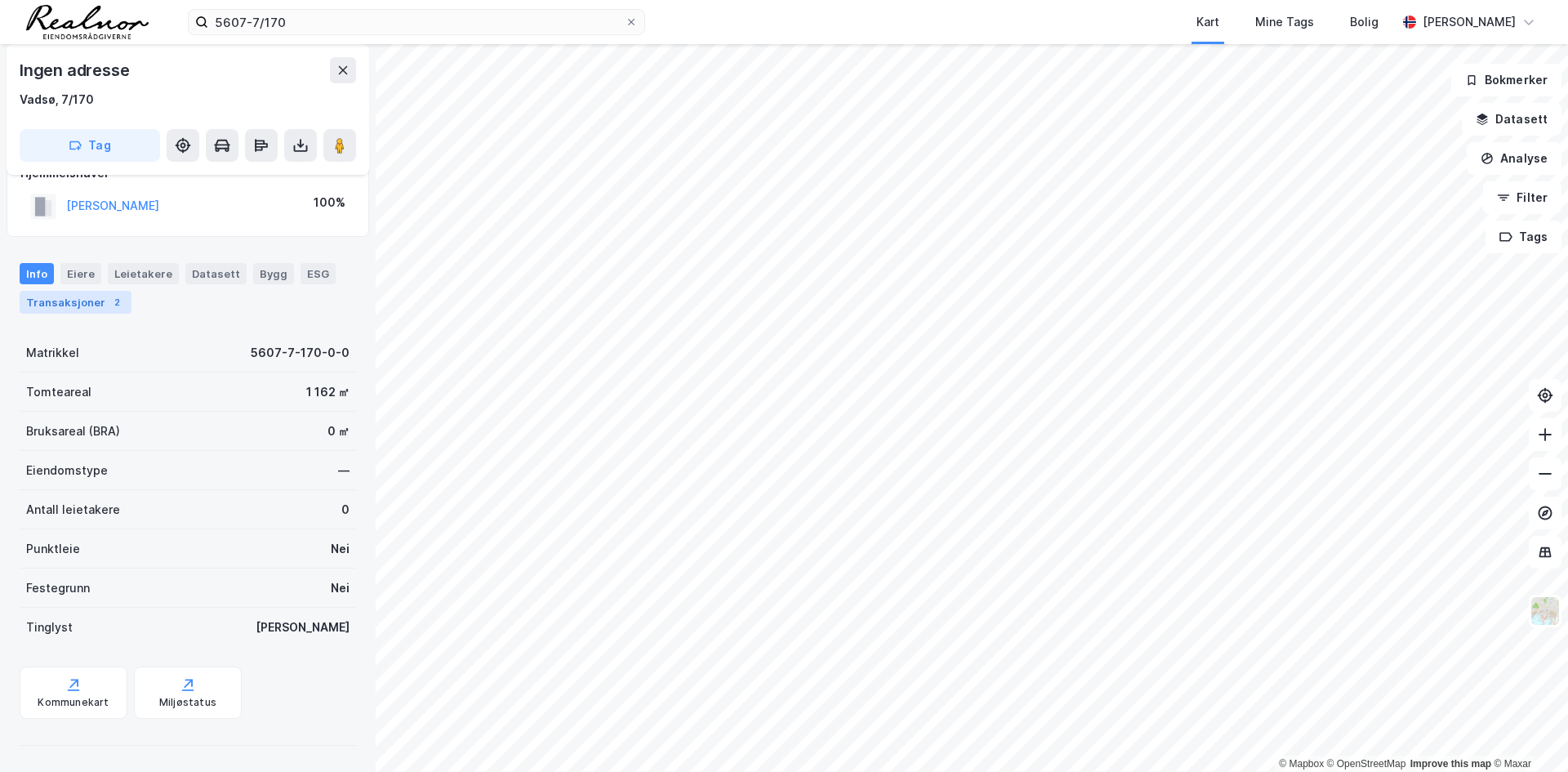
click at [109, 297] on div "2" at bounding box center [117, 302] width 16 height 16
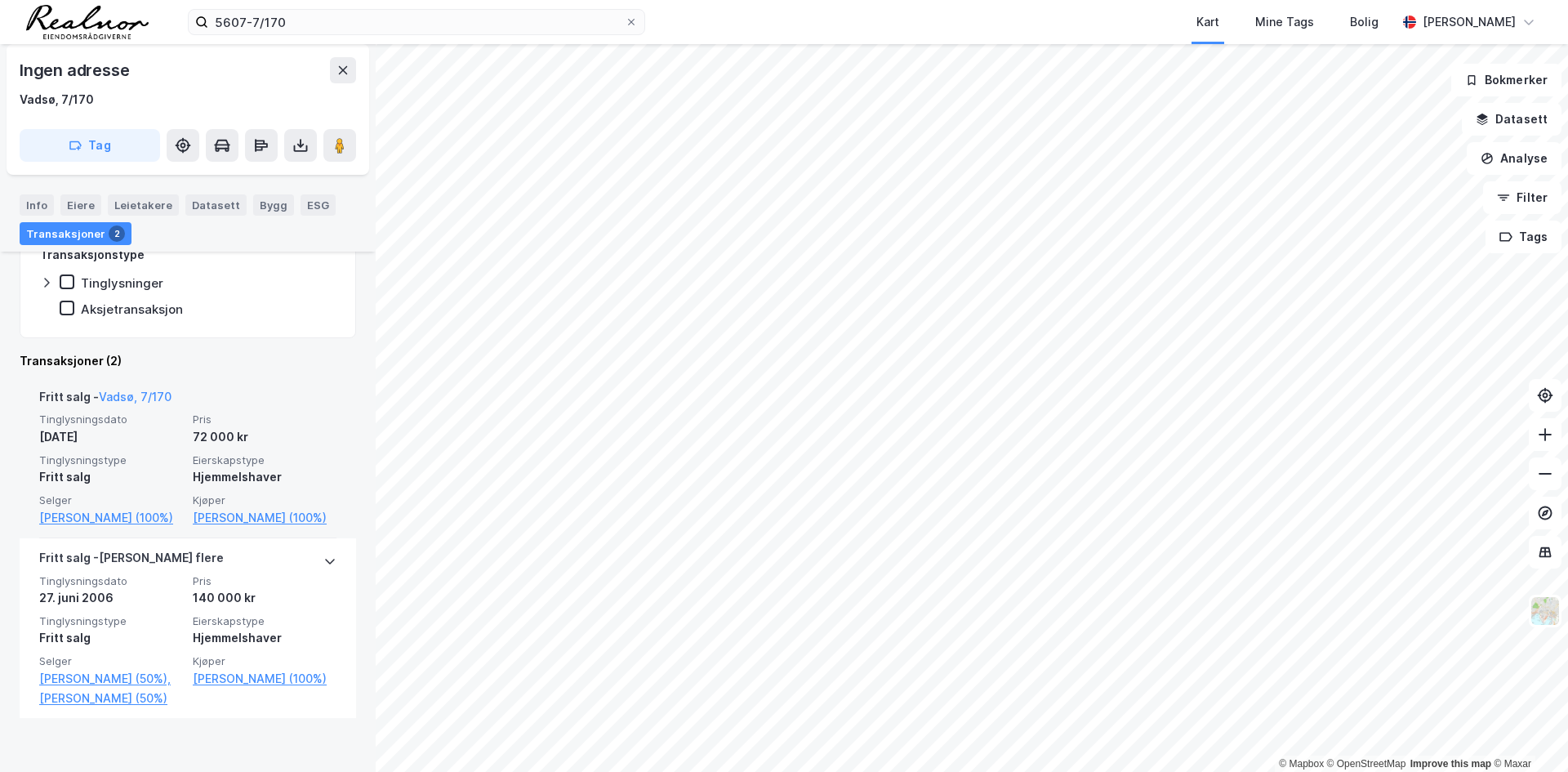
scroll to position [280, 0]
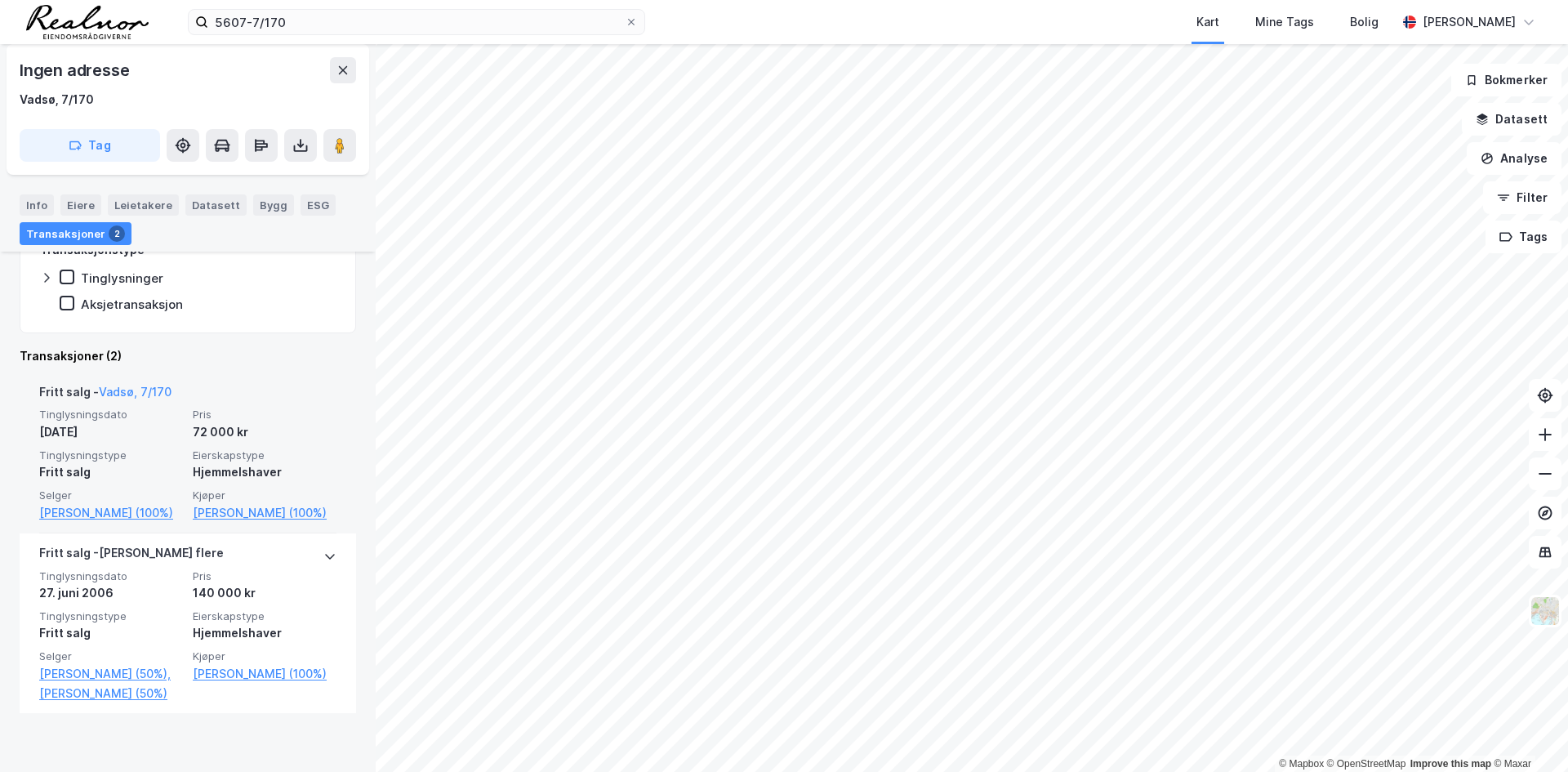
click at [215, 456] on span "Eierskapstype" at bounding box center [264, 455] width 144 height 14
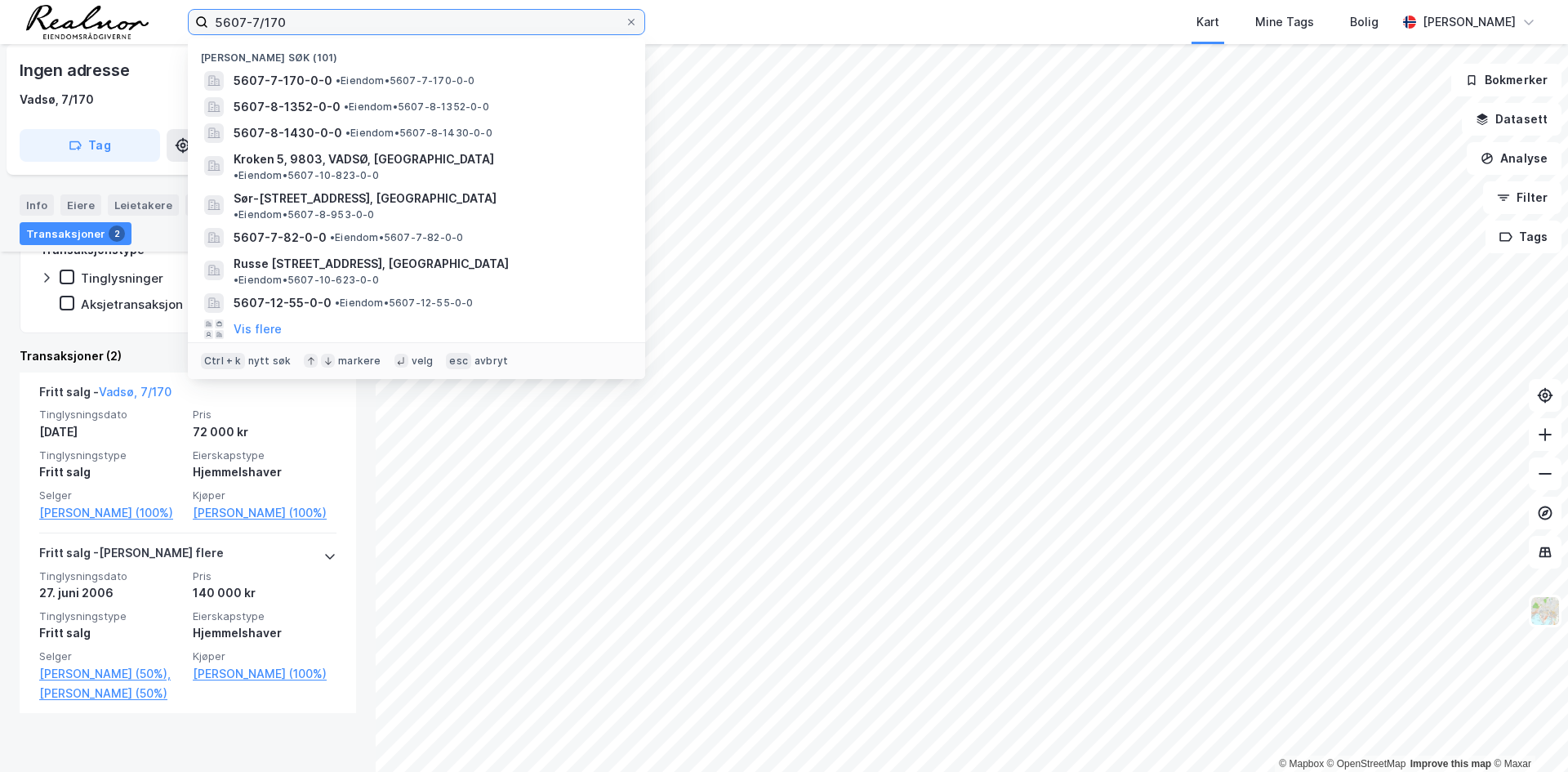
drag, startPoint x: 291, startPoint y: 25, endPoint x: 138, endPoint y: 15, distance: 153.3
click at [138, 15] on div "5607-7/170 Nylige søk (101) 5607-7-170-0-0 • Eiendom • 5607-7-170-0-0 5607-8-13…" at bounding box center [784, 22] width 1568 height 44
paste input "8/1323"
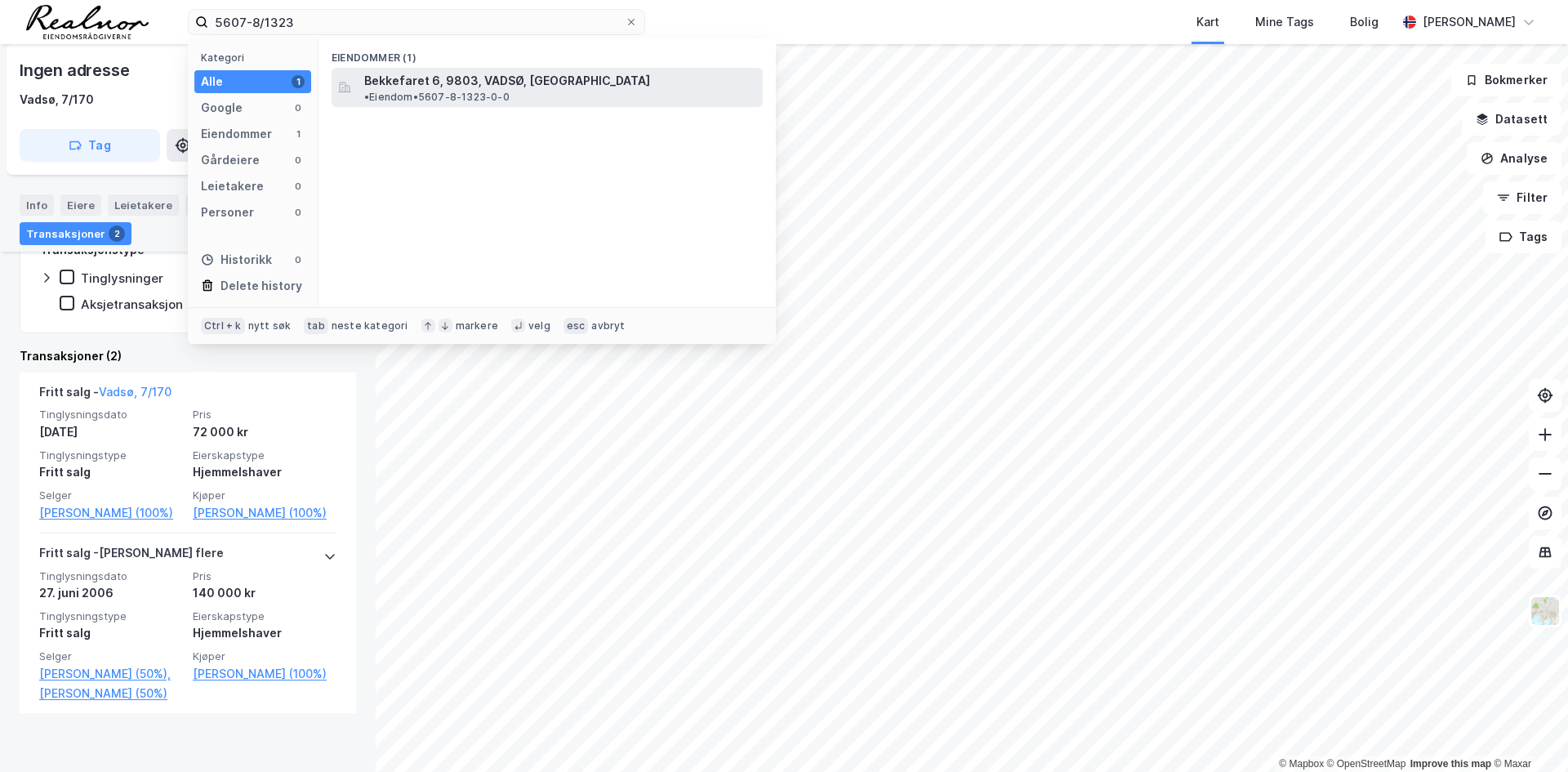
click at [422, 68] on div "Bekkefaret 6, 9803, VADSØ, VADSØ • Eiendom • 5607-8-1323-0-0" at bounding box center [547, 87] width 431 height 39
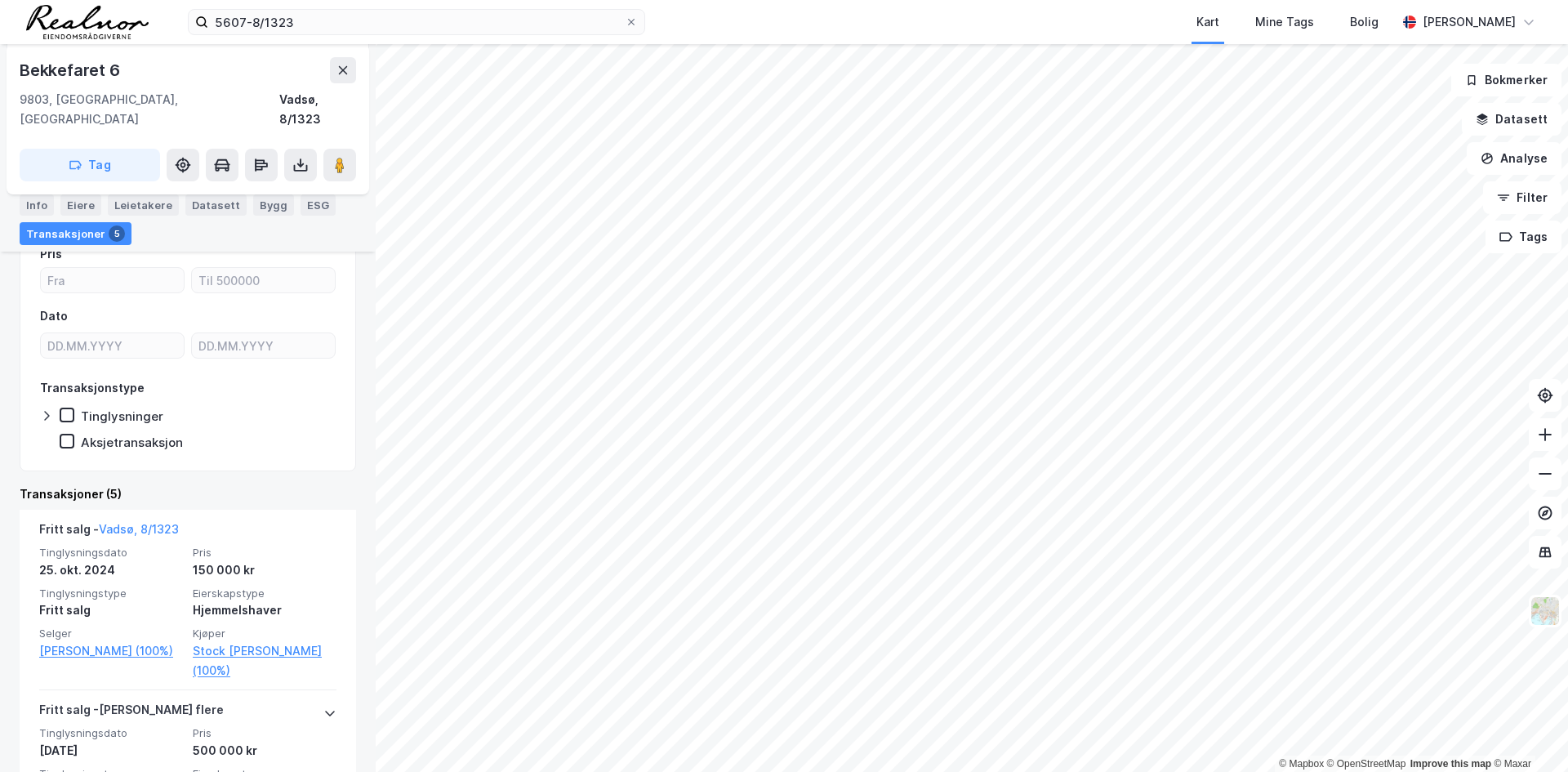
scroll to position [163, 0]
click at [29, 209] on div "Info" at bounding box center [36, 204] width 35 height 21
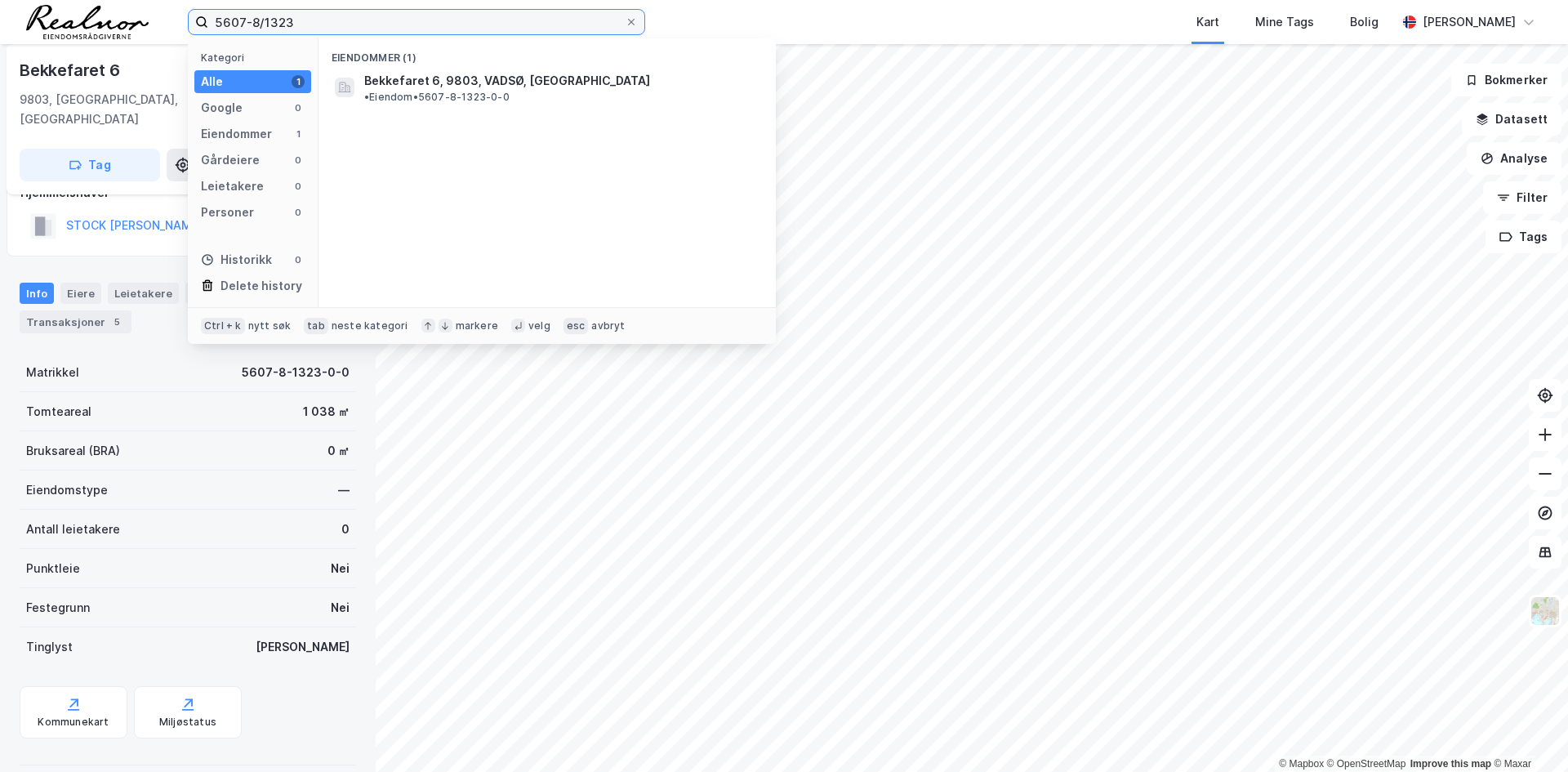
drag, startPoint x: 307, startPoint y: 25, endPoint x: 182, endPoint y: 31, distance: 125.1
click at [182, 31] on div "5607-8/1323 Kategori Alle 1 Google 0 Eiendommer 1 Gårdeiere 0 Leietakere 0 Pers…" at bounding box center [784, 22] width 1568 height 44
paste input "10/647"
click at [391, 76] on span "5607-10-647-0-0" at bounding box center [418, 80] width 108 height 19
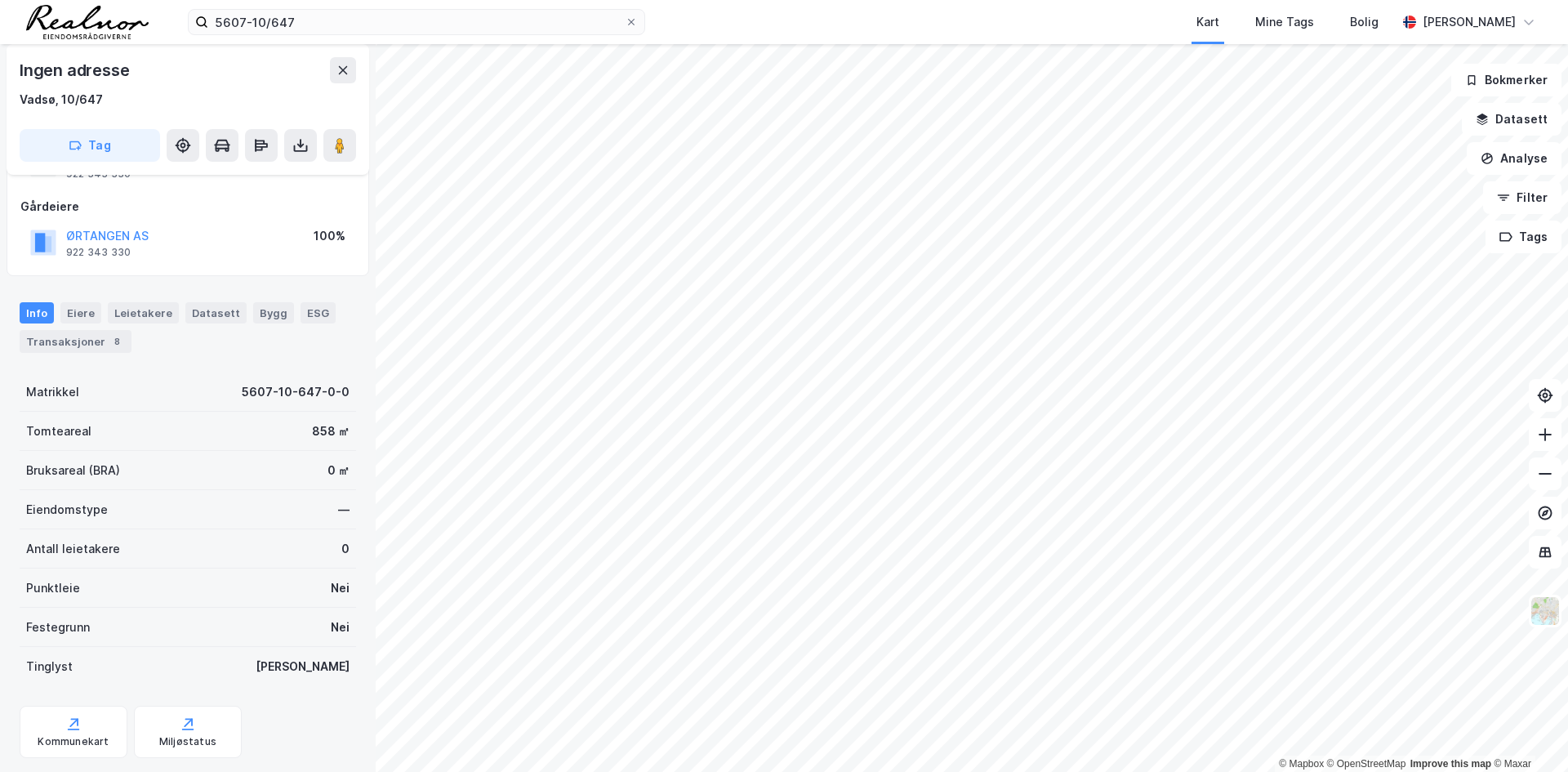
scroll to position [116, 0]
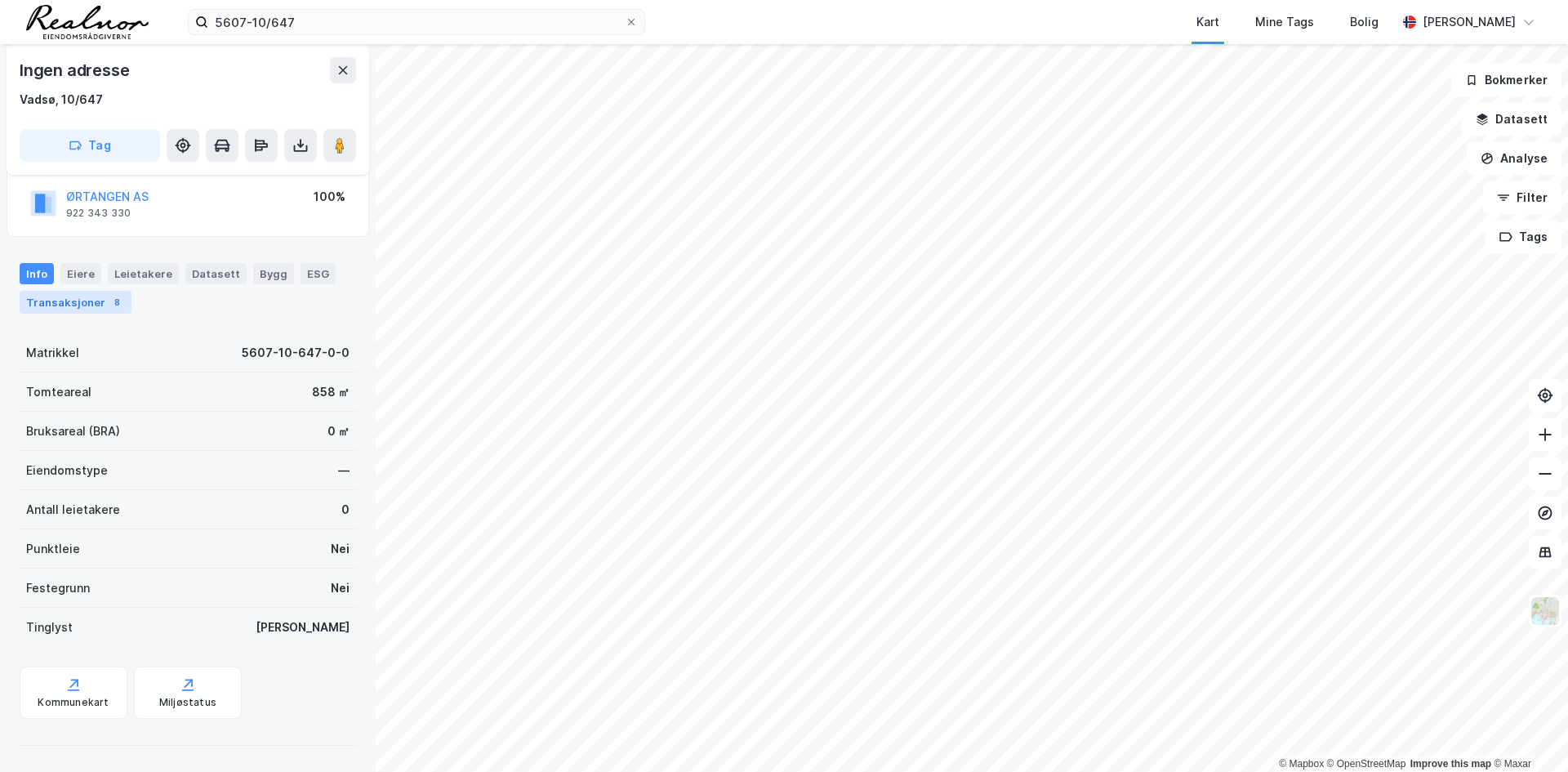
click at [103, 308] on div "Transaksjoner 8" at bounding box center [75, 302] width 111 height 23
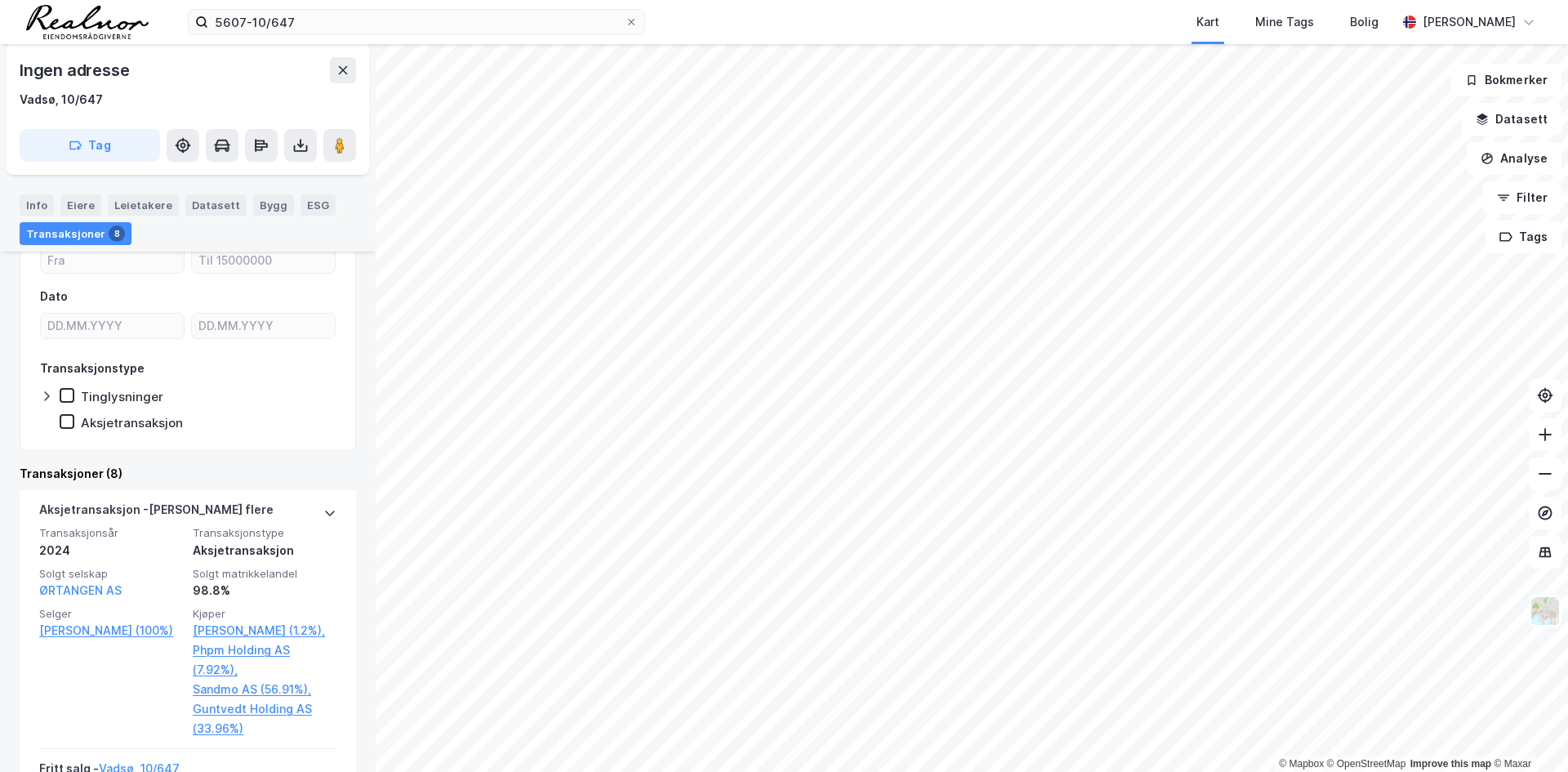
scroll to position [327, 0]
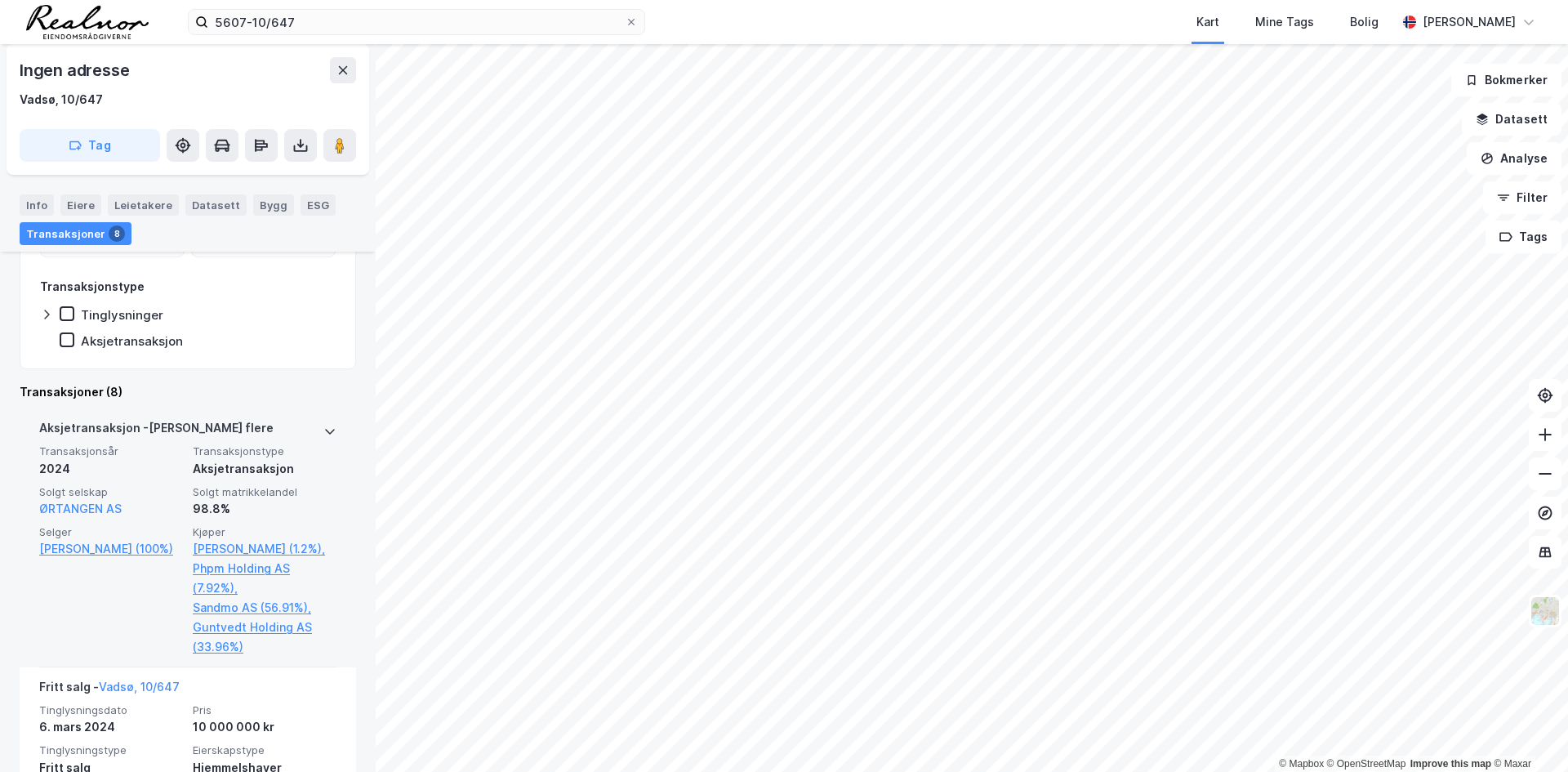
click at [325, 432] on icon at bounding box center [330, 432] width 10 height 6
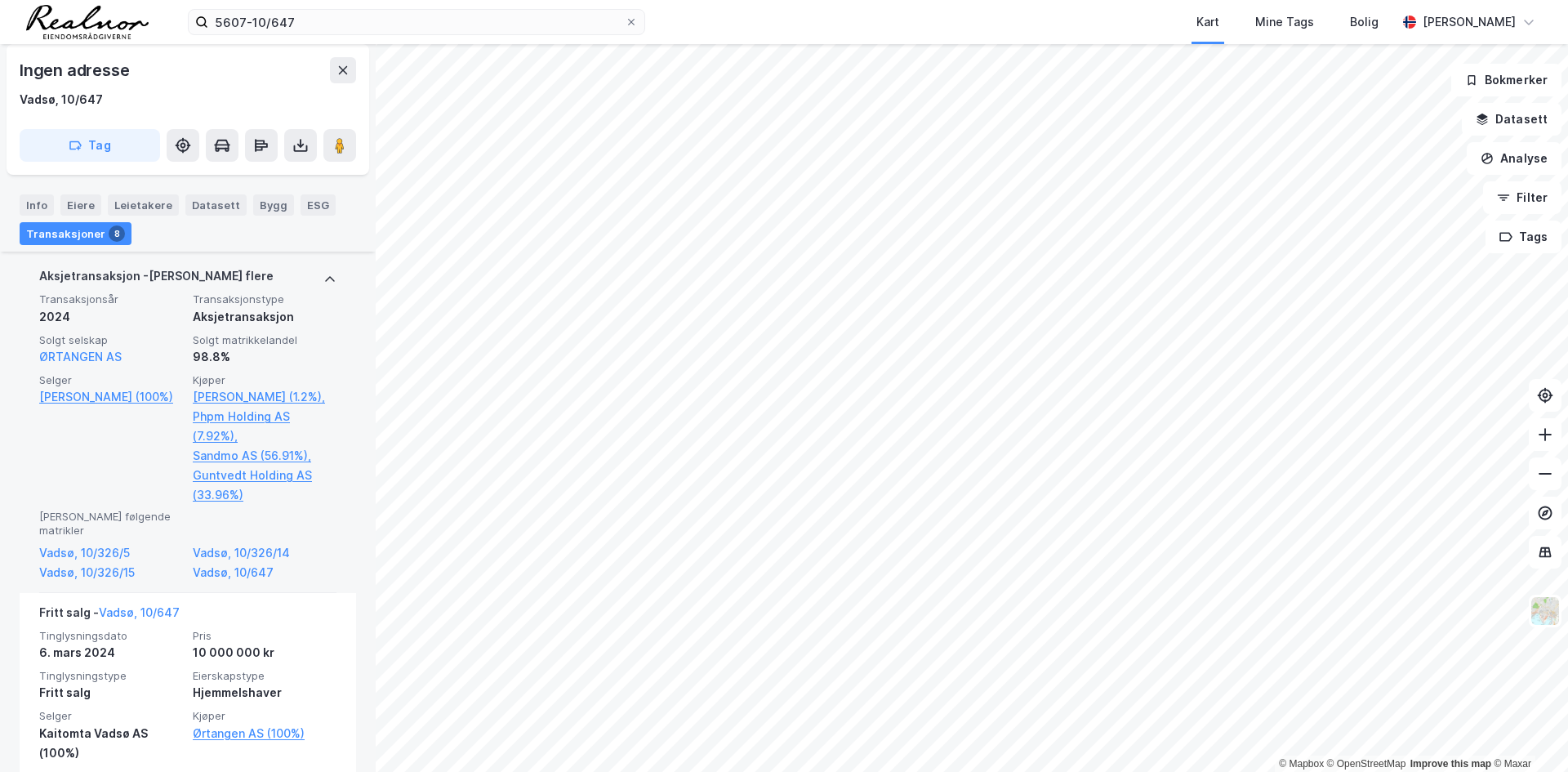
scroll to position [490, 0]
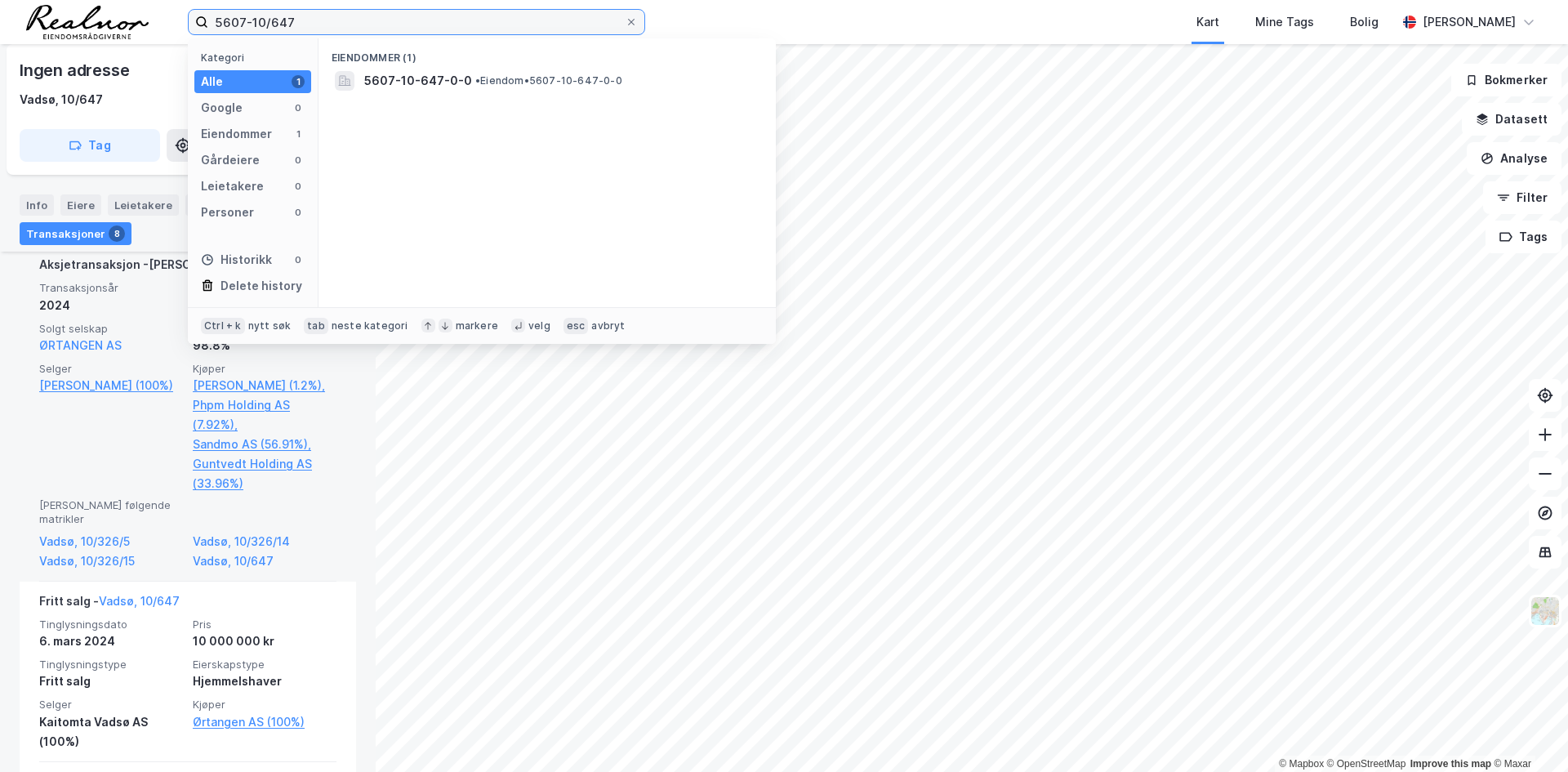
drag, startPoint x: 315, startPoint y: 22, endPoint x: 89, endPoint y: 11, distance: 226.3
click at [89, 11] on div "5607-10/647 Kategori Alle 1 Google 0 Eiendommer 1 Gårdeiere 0 Leietakere 0 Pers…" at bounding box center [784, 22] width 1568 height 44
paste input "8/16/0/0"
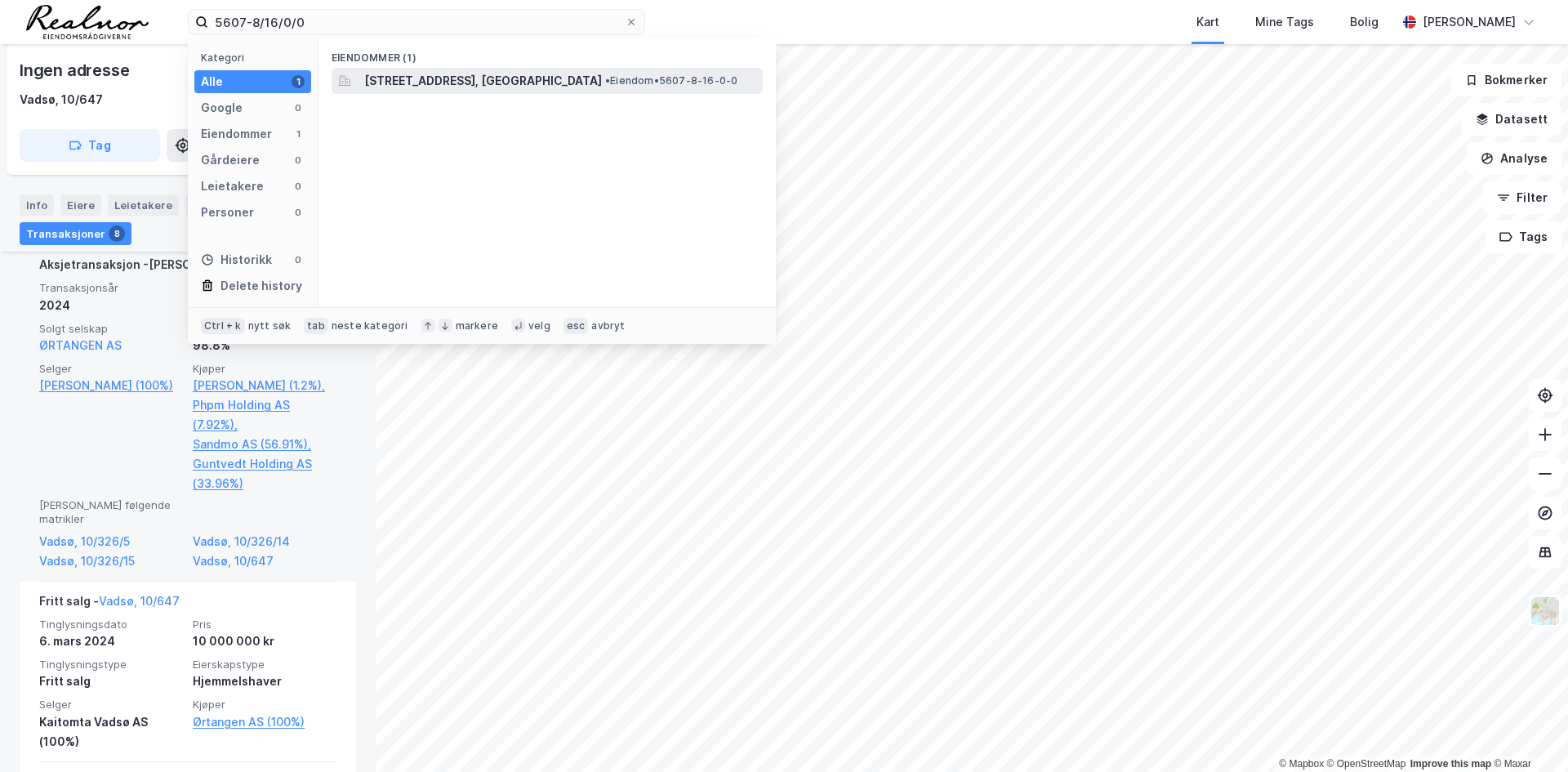
click at [401, 80] on span "Havnegata 75, 9800, VADSØ, VADSØ" at bounding box center [482, 80] width 237 height 19
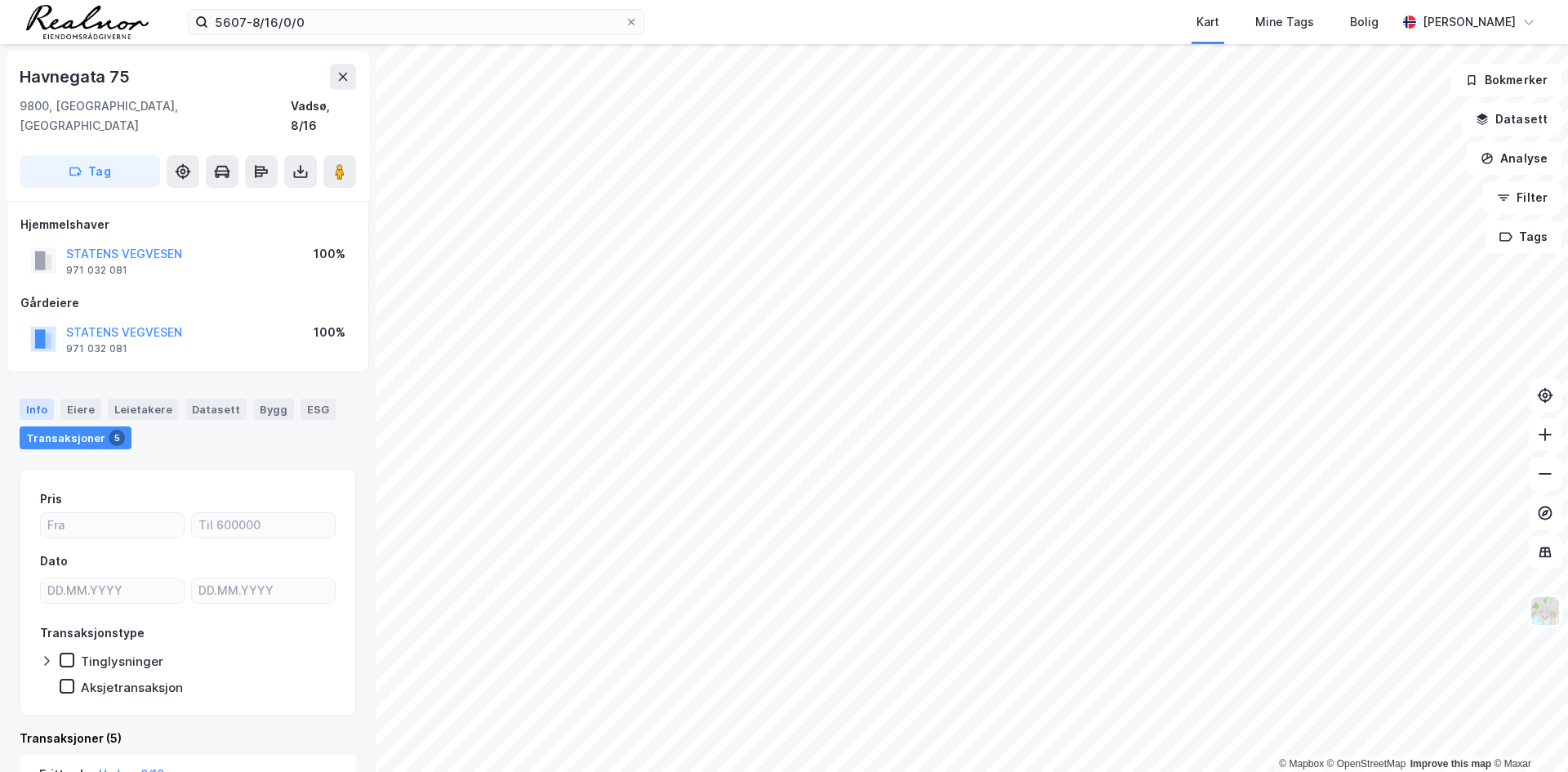
click at [46, 399] on div "Info" at bounding box center [36, 409] width 35 height 21
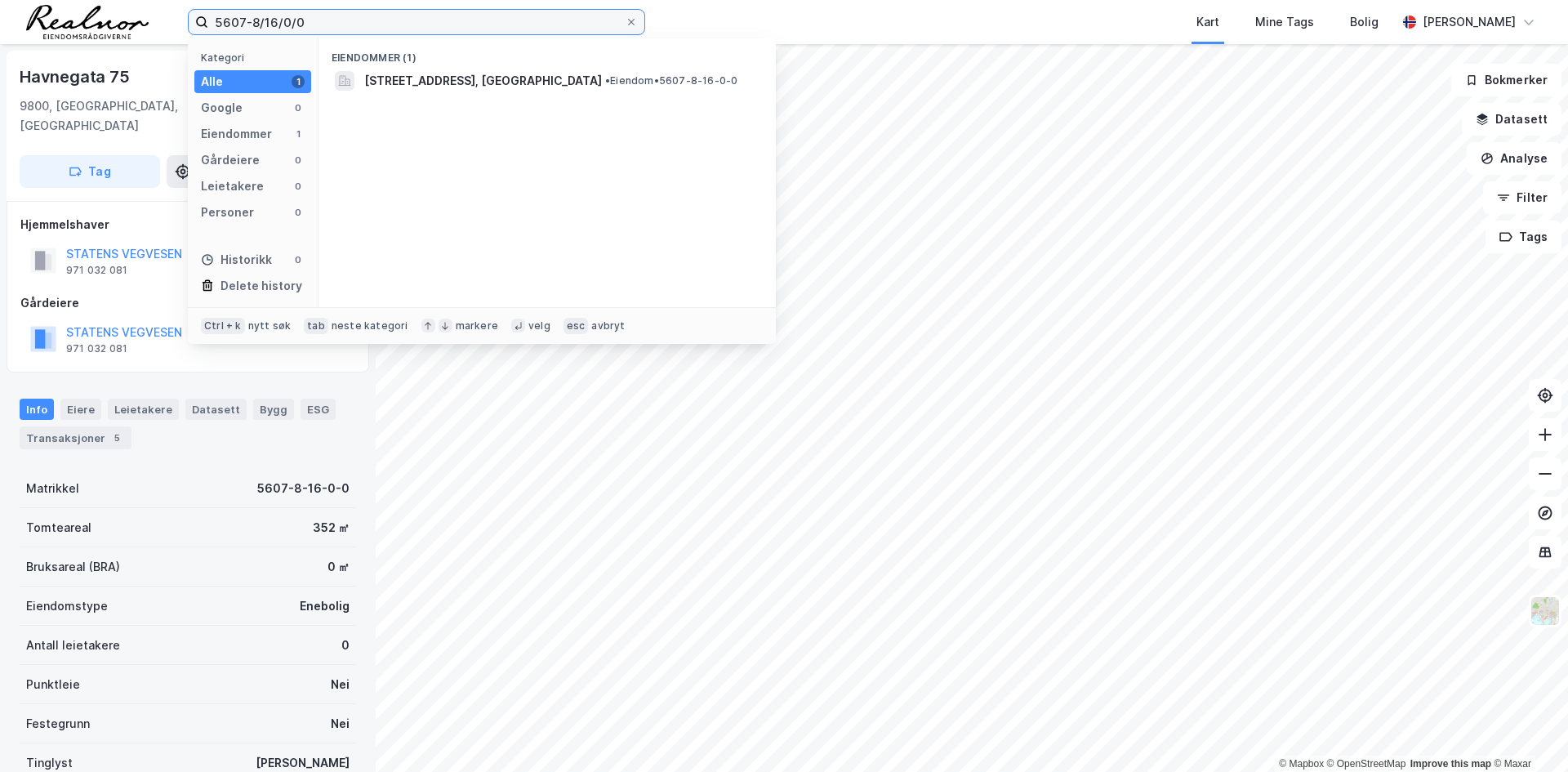
drag, startPoint x: 301, startPoint y: 18, endPoint x: 159, endPoint y: 16, distance: 142.0
click at [159, 16] on div "5607-8/16/0/0 Kategori Alle 1 Google 0 Eiendommer 1 Gårdeiere 0 Leietakere 0 Pe…" at bounding box center [784, 22] width 1568 height 44
click at [322, 23] on input "5607-8/16/0/0" at bounding box center [416, 22] width 416 height 24
drag, startPoint x: 316, startPoint y: 23, endPoint x: 199, endPoint y: 20, distance: 117.0
click at [199, 20] on label "5607-8/16/0/0" at bounding box center [416, 22] width 458 height 26
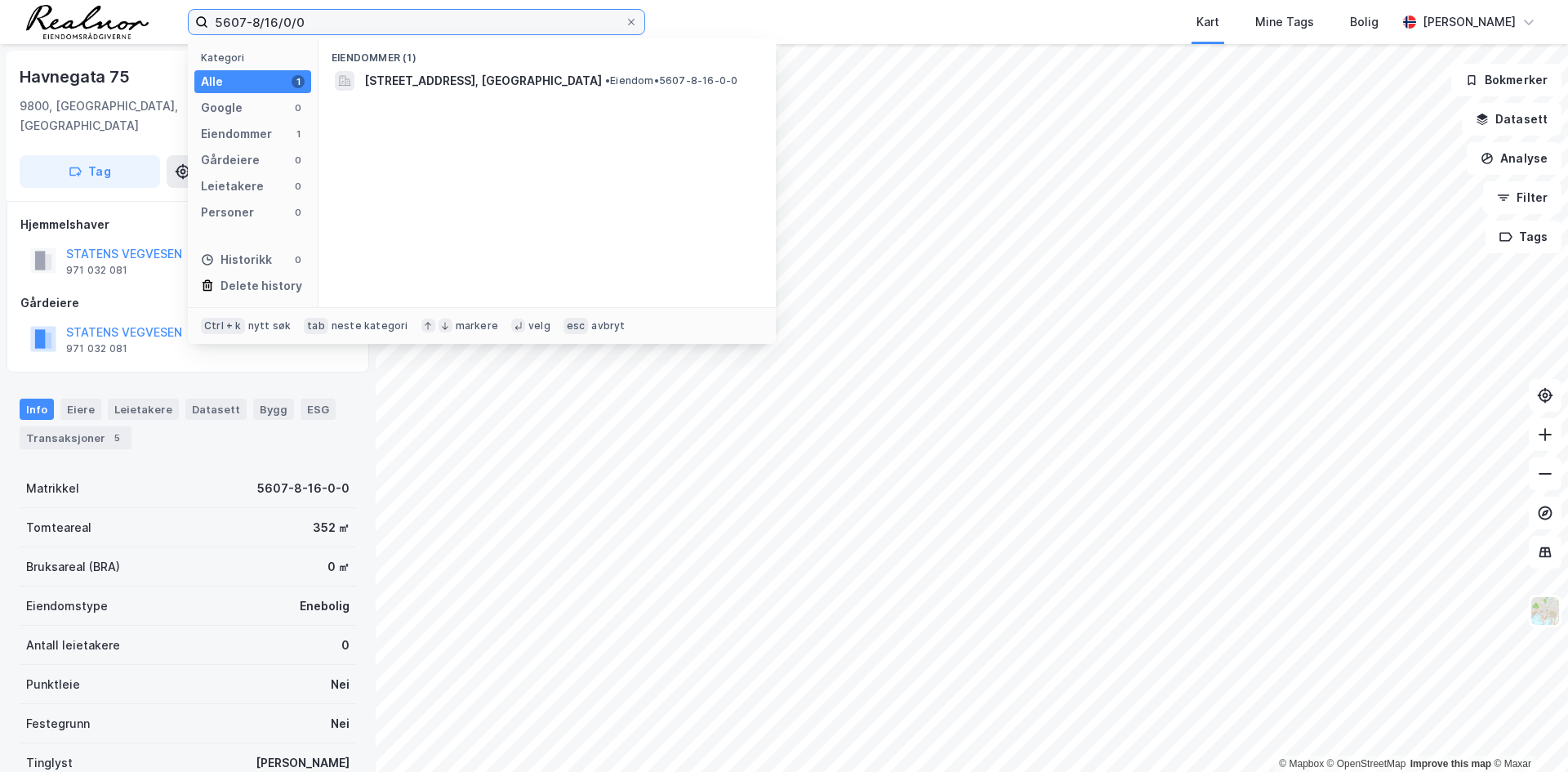
paste input "7-122"
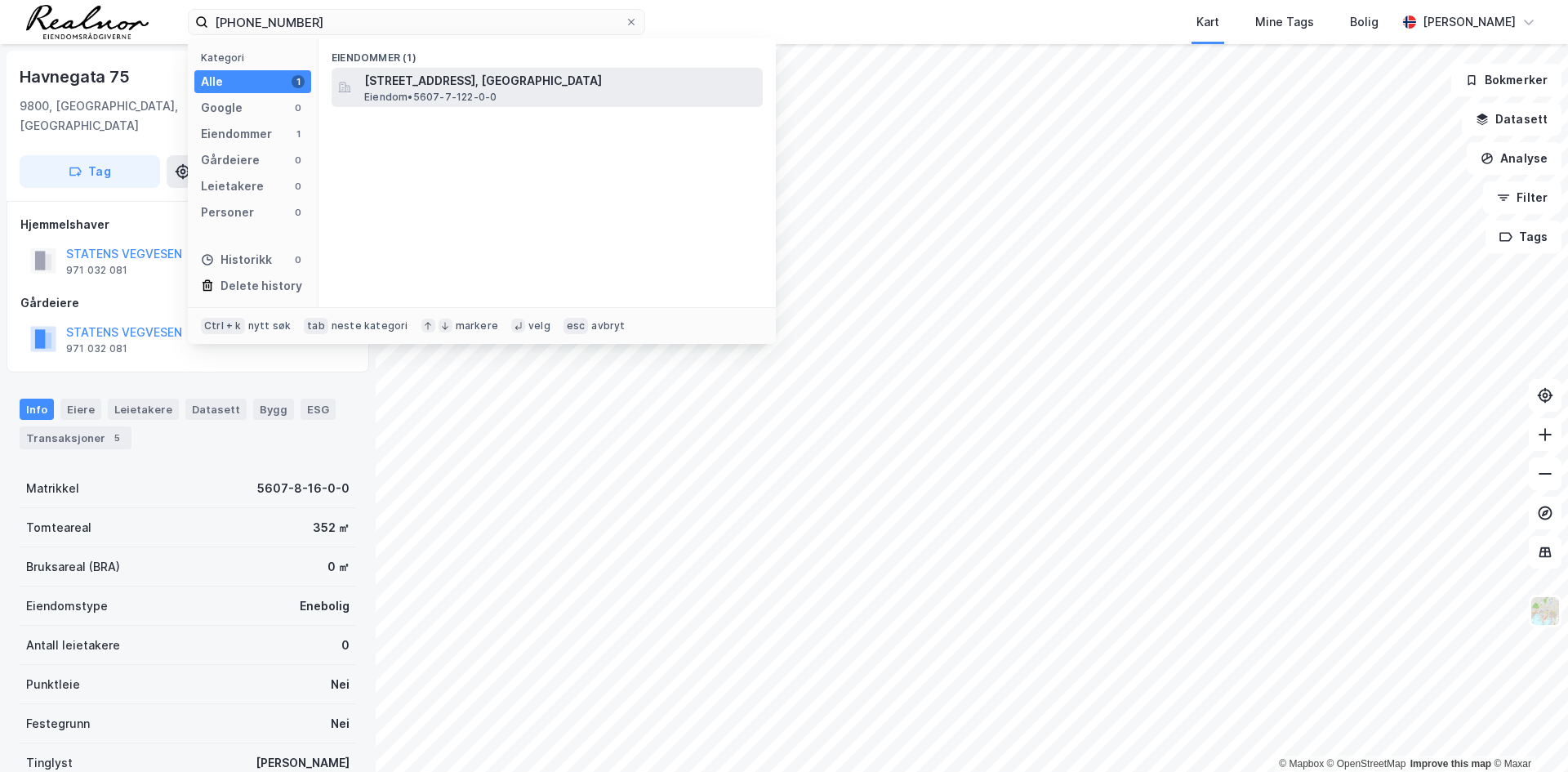
click at [446, 88] on span "Nordvarangerveien 1816, 9801, VADSØ, VADSØ" at bounding box center [560, 80] width 392 height 19
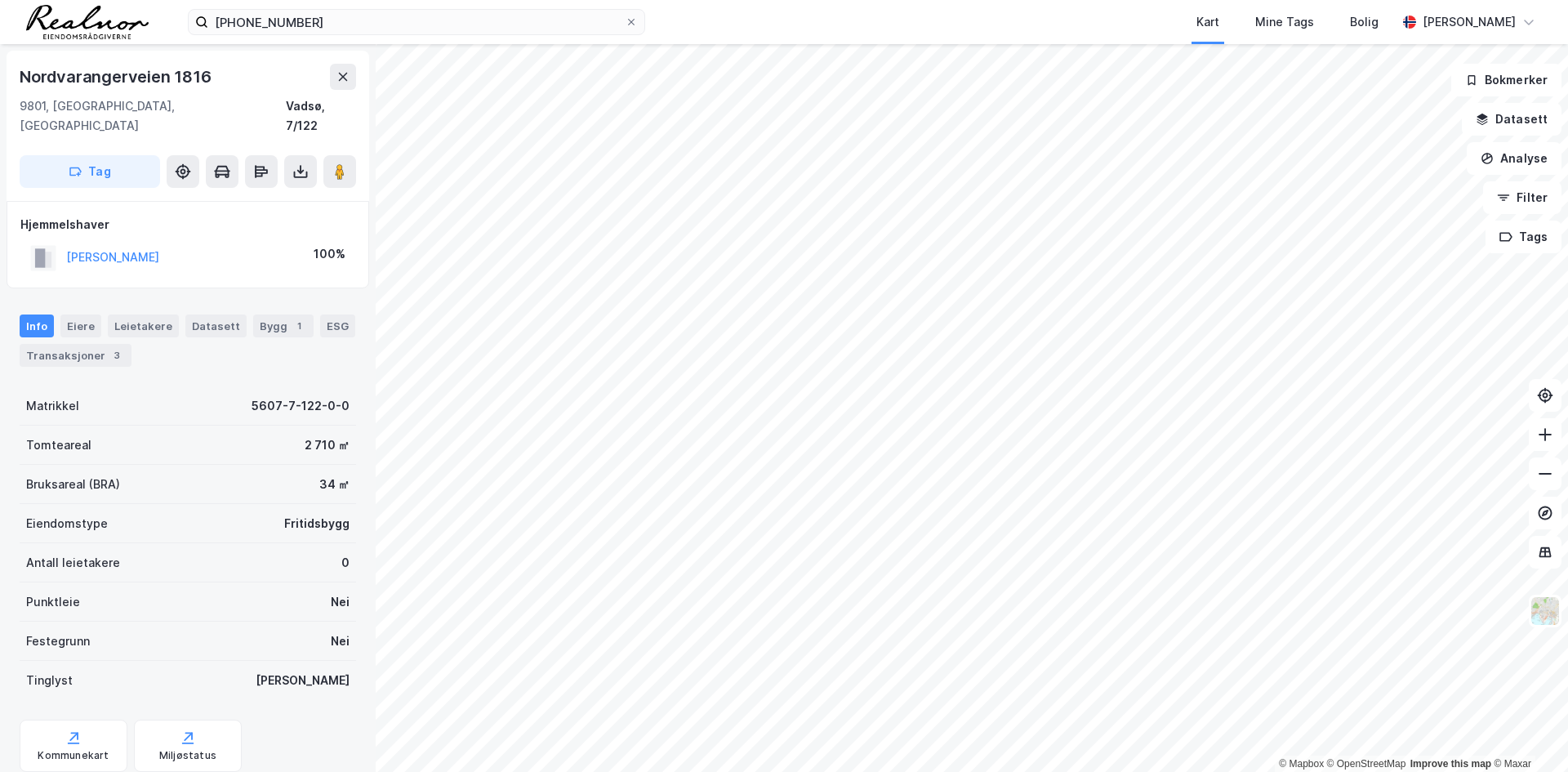
scroll to position [3, 0]
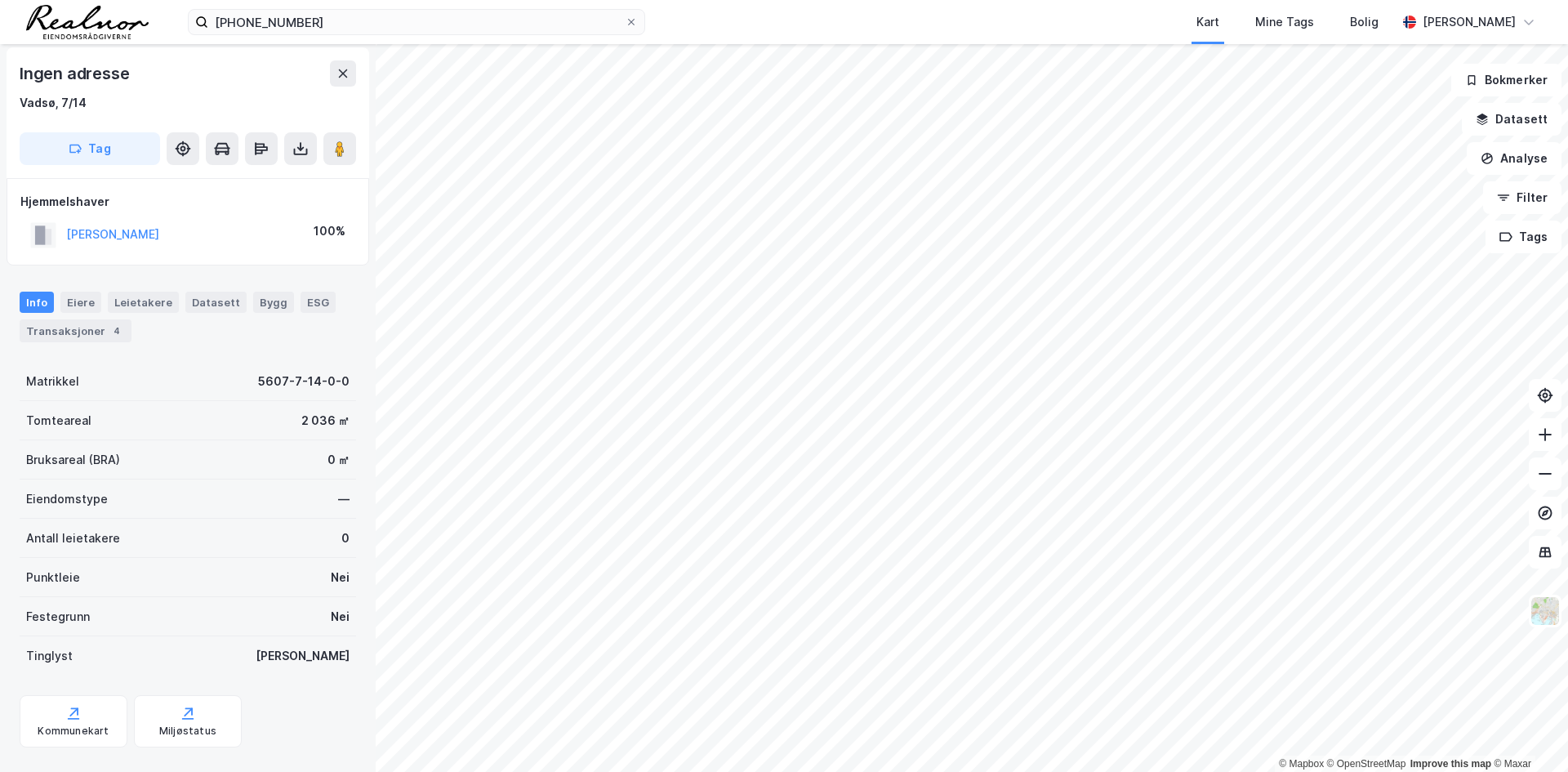
scroll to position [3, 0]
click at [94, 329] on div "Transaksjoner 4" at bounding box center [75, 330] width 111 height 23
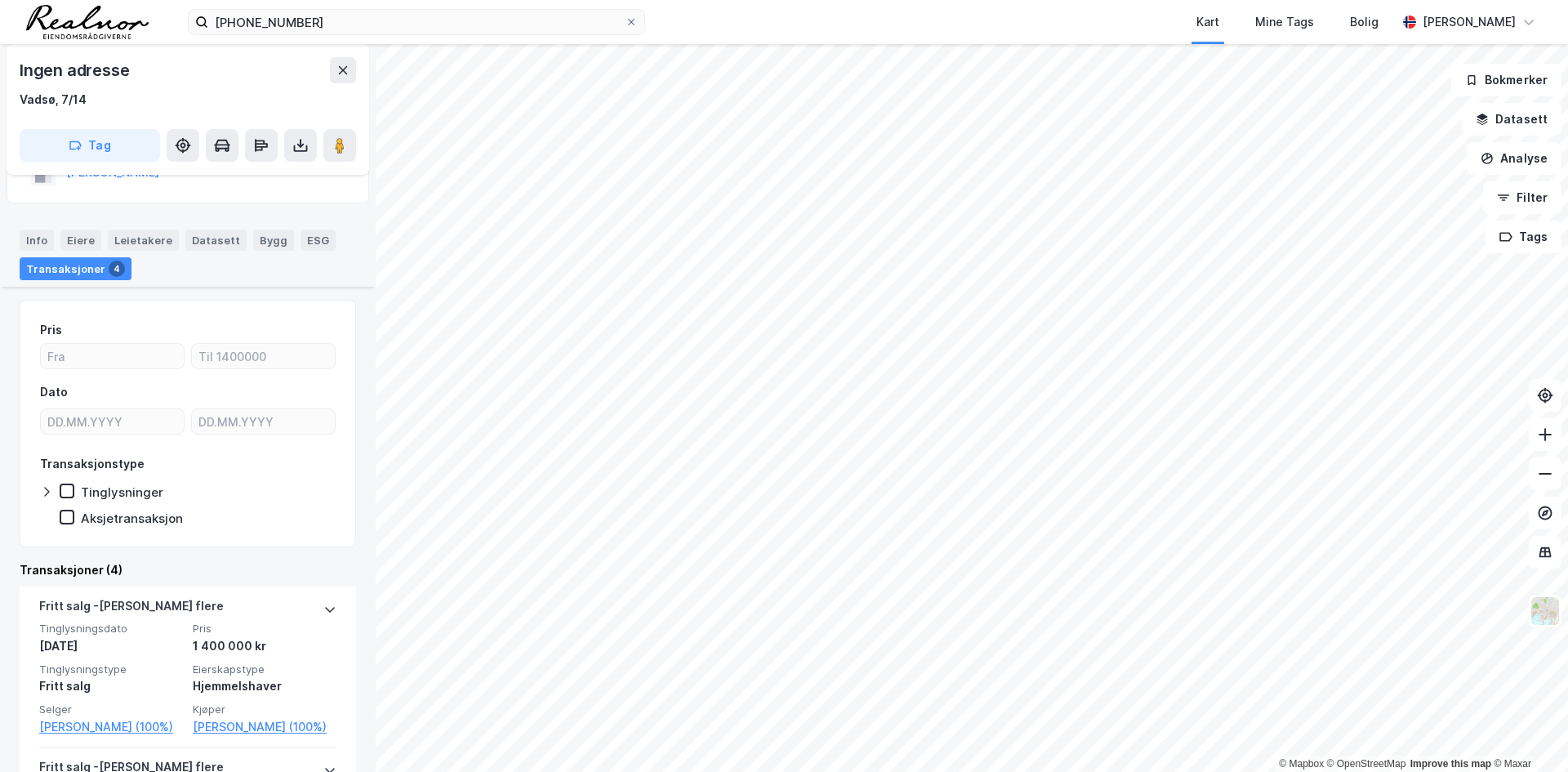
scroll to position [245, 0]
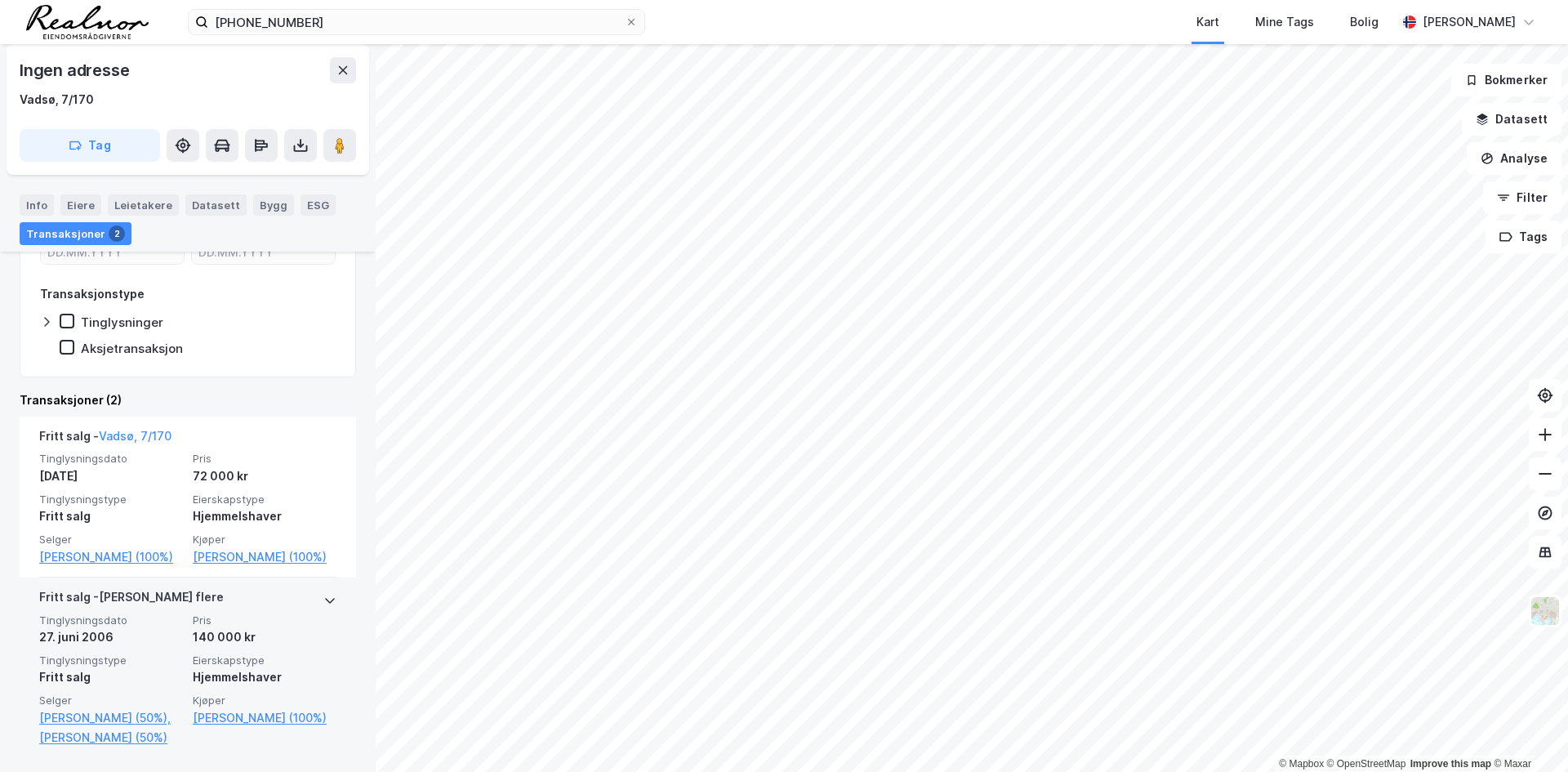
scroll to position [245, 0]
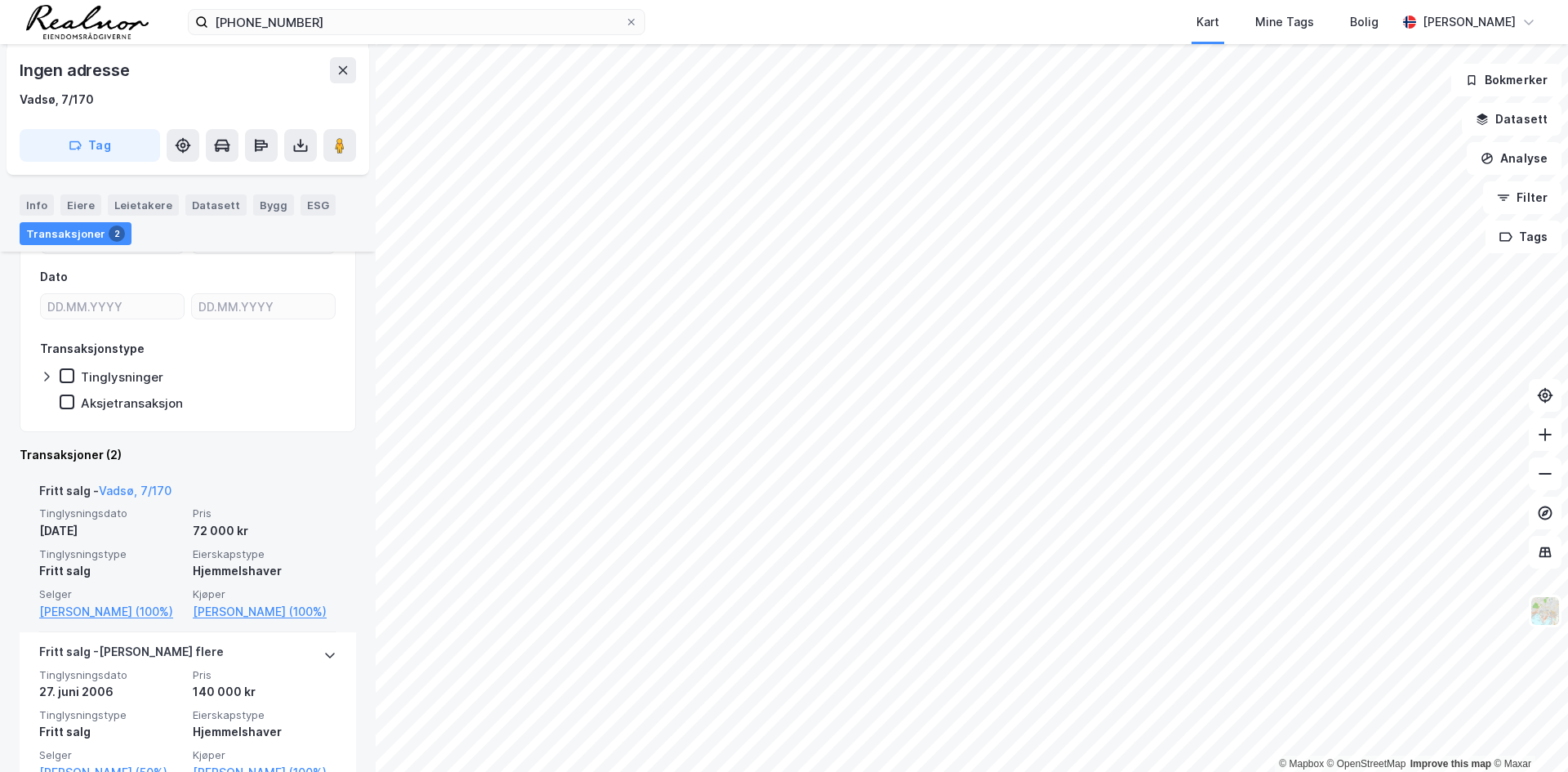
scroll to position [245, 0]
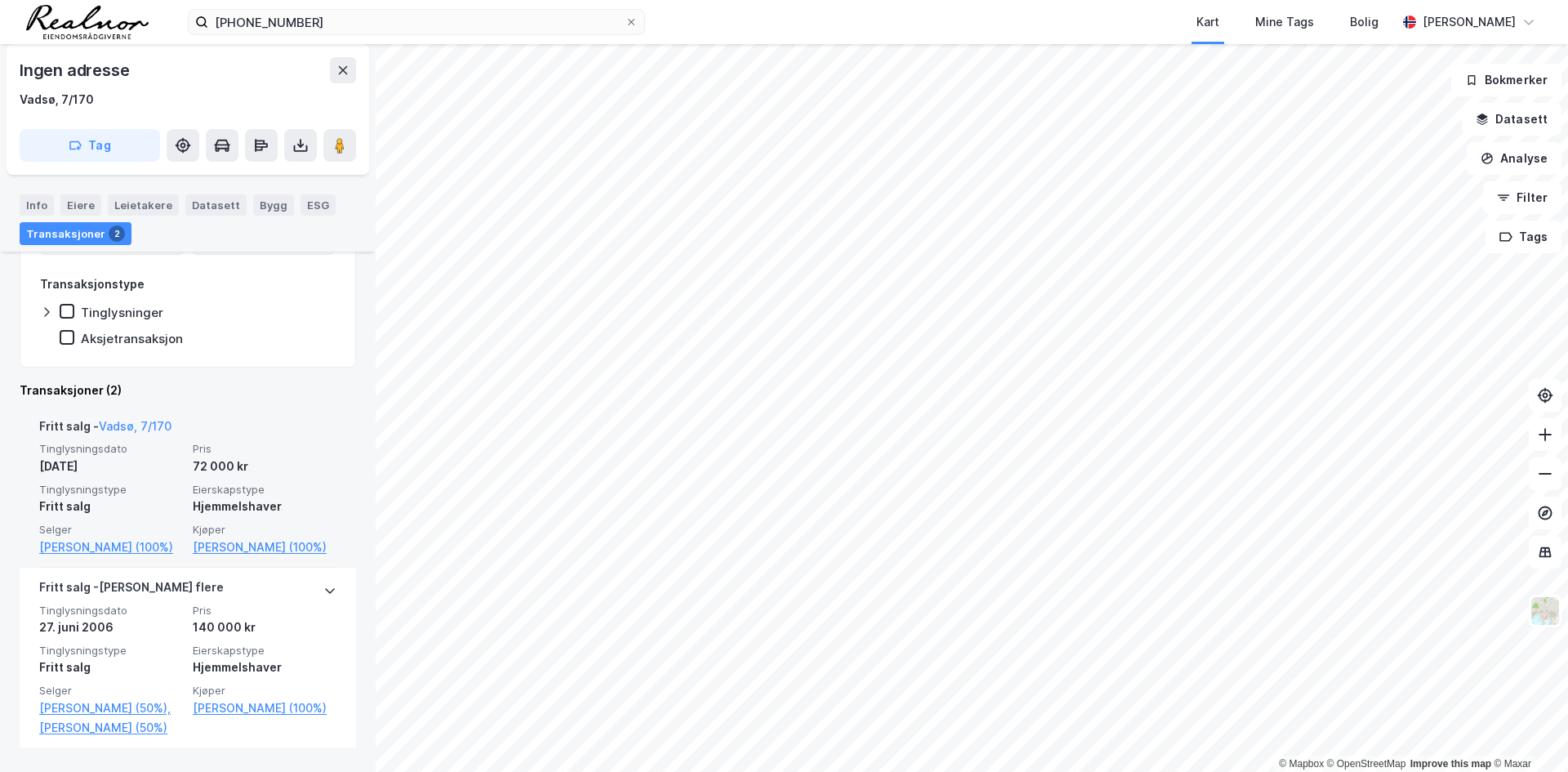
click at [185, 490] on div "Tinglysningsdato 28. sep. 2022 Pris 72 000 kr Tinglysningstype Fritt salg Eiers…" at bounding box center [187, 498] width 297 height 114
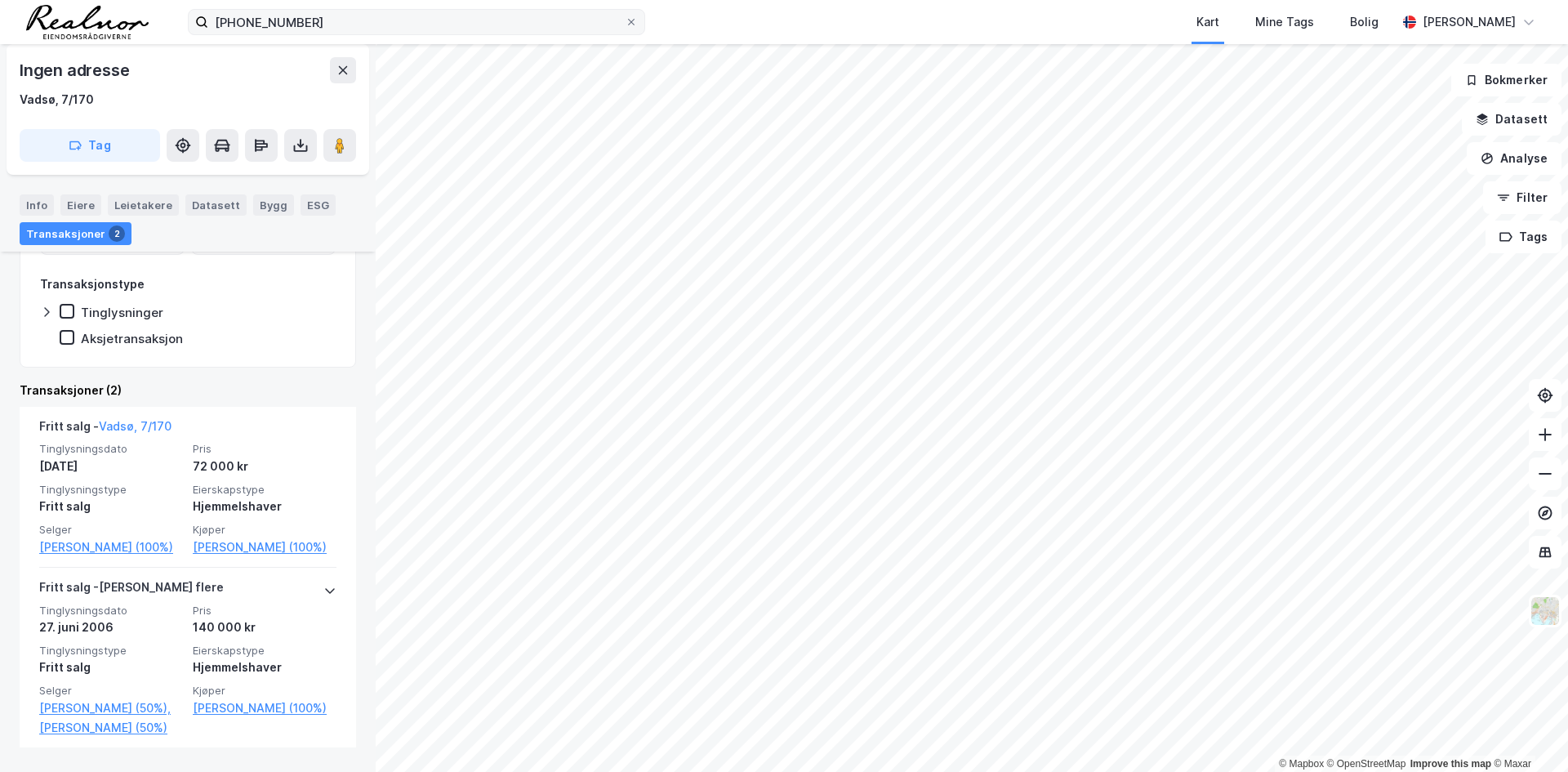
click at [321, 34] on label "5607-7-122" at bounding box center [416, 22] width 458 height 26
click at [321, 34] on input "5607-7-122" at bounding box center [416, 22] width 416 height 24
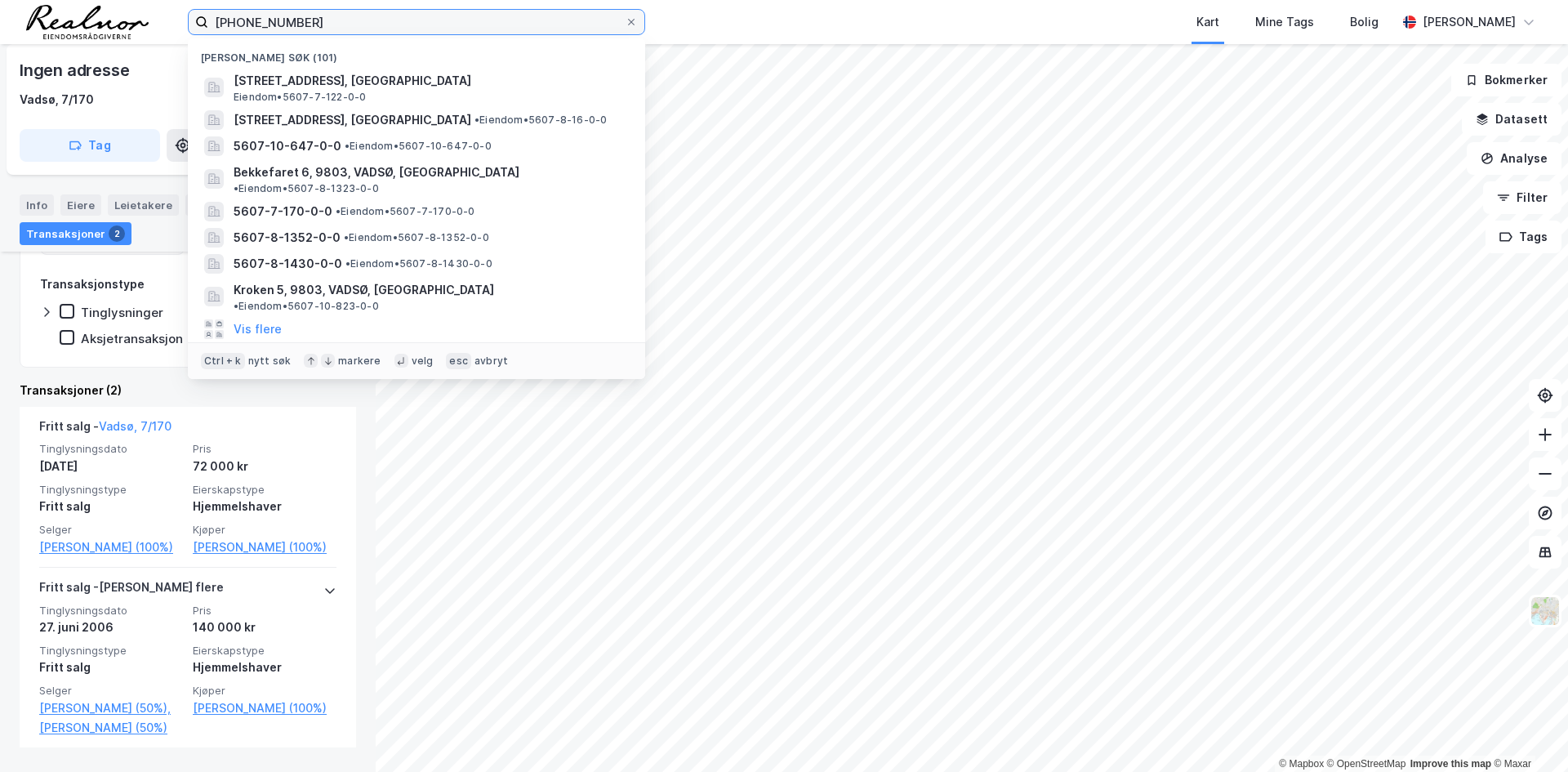
drag, startPoint x: 318, startPoint y: 27, endPoint x: 190, endPoint y: 3, distance: 130.2
click at [190, 3] on div "5607-7-122 Nylige søk (101) Nordvarangerveien 1816, 9801, VADSØ, VADSØ Eiendom …" at bounding box center [784, 22] width 1568 height 44
paste input "6-8-"
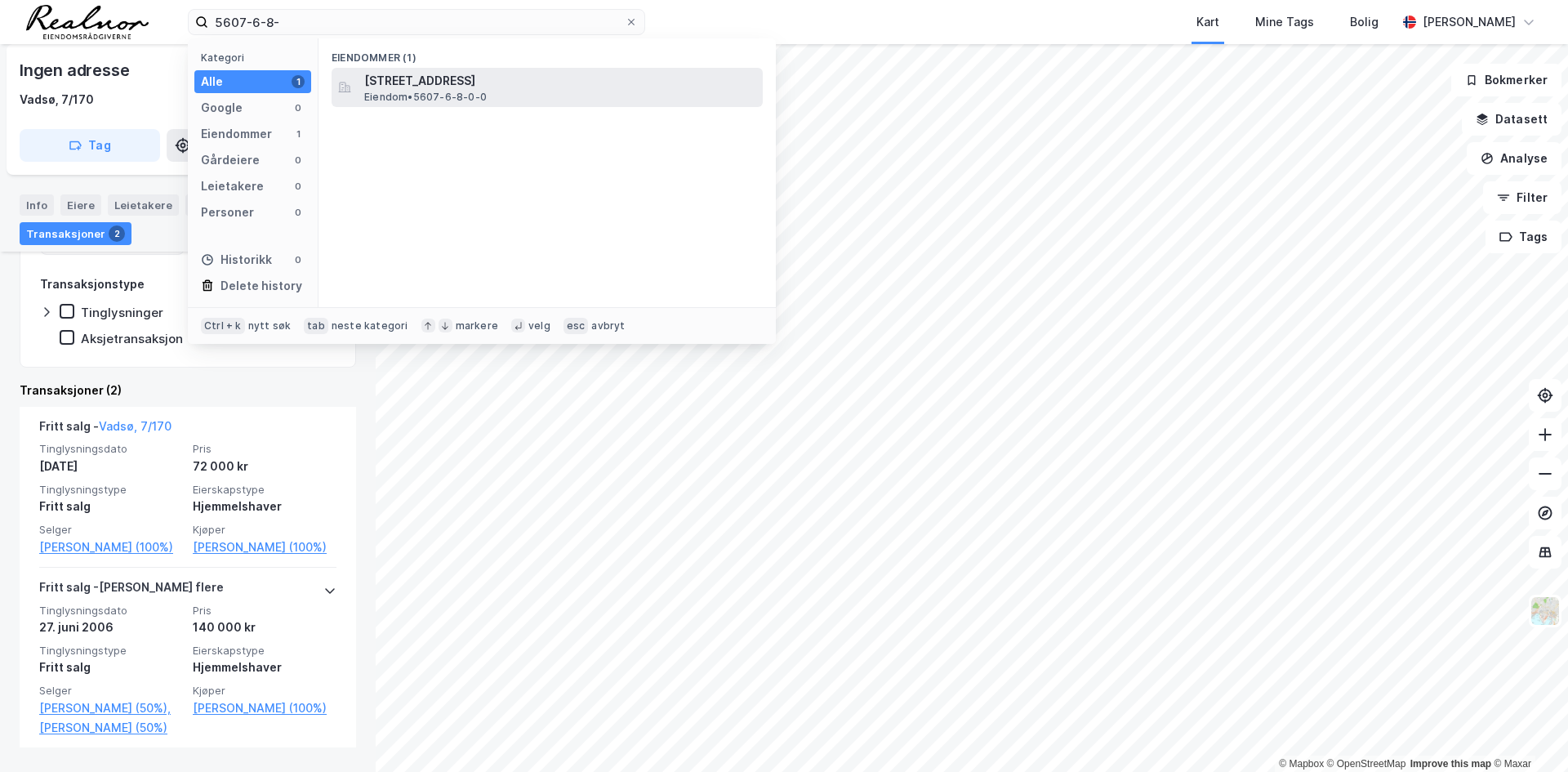
click at [471, 80] on span "Nordvarangerveien 792, 9802, VESTRE JAKOBSELV, VADSØ" at bounding box center [560, 80] width 392 height 19
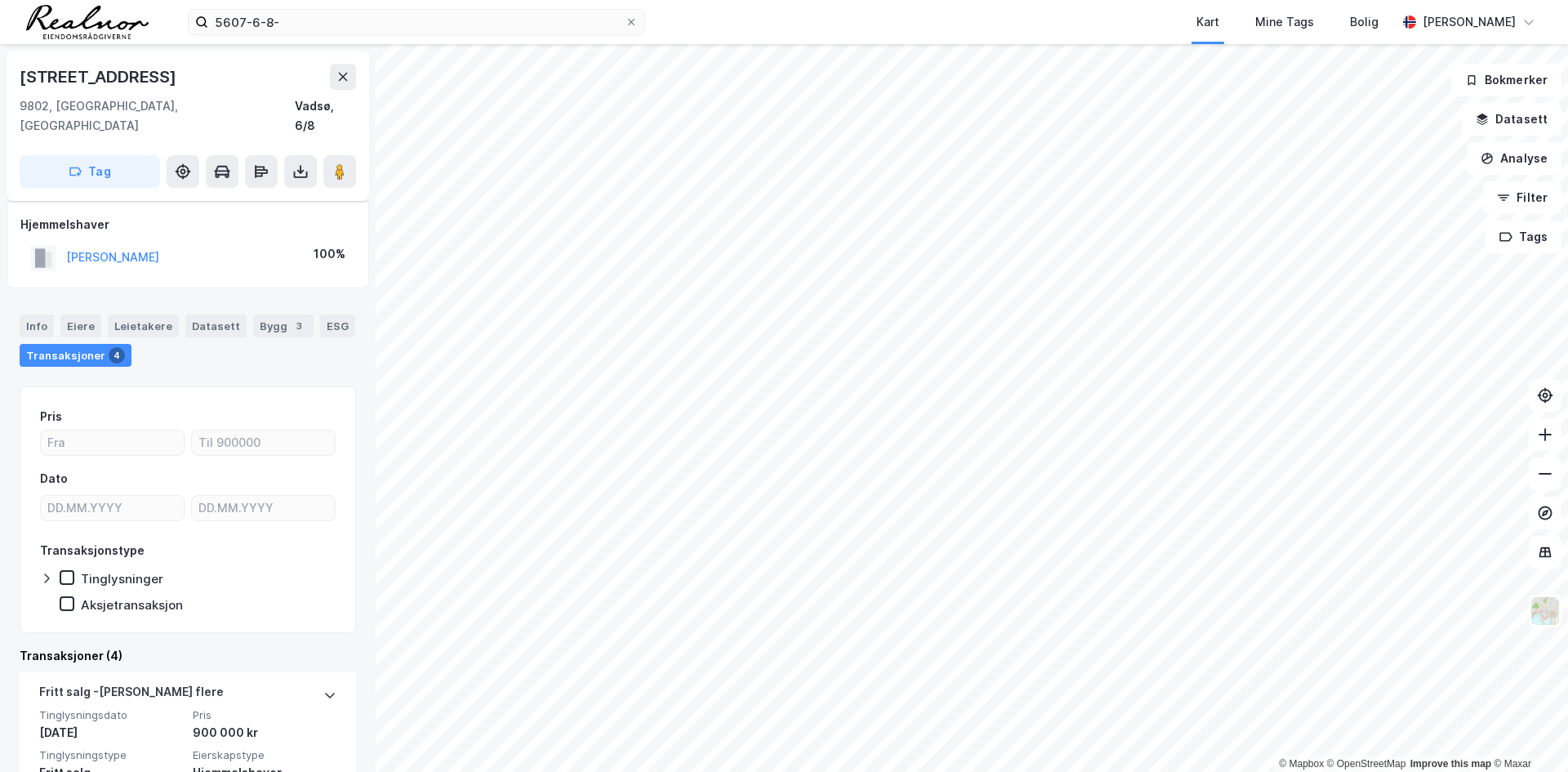
scroll to position [82, 0]
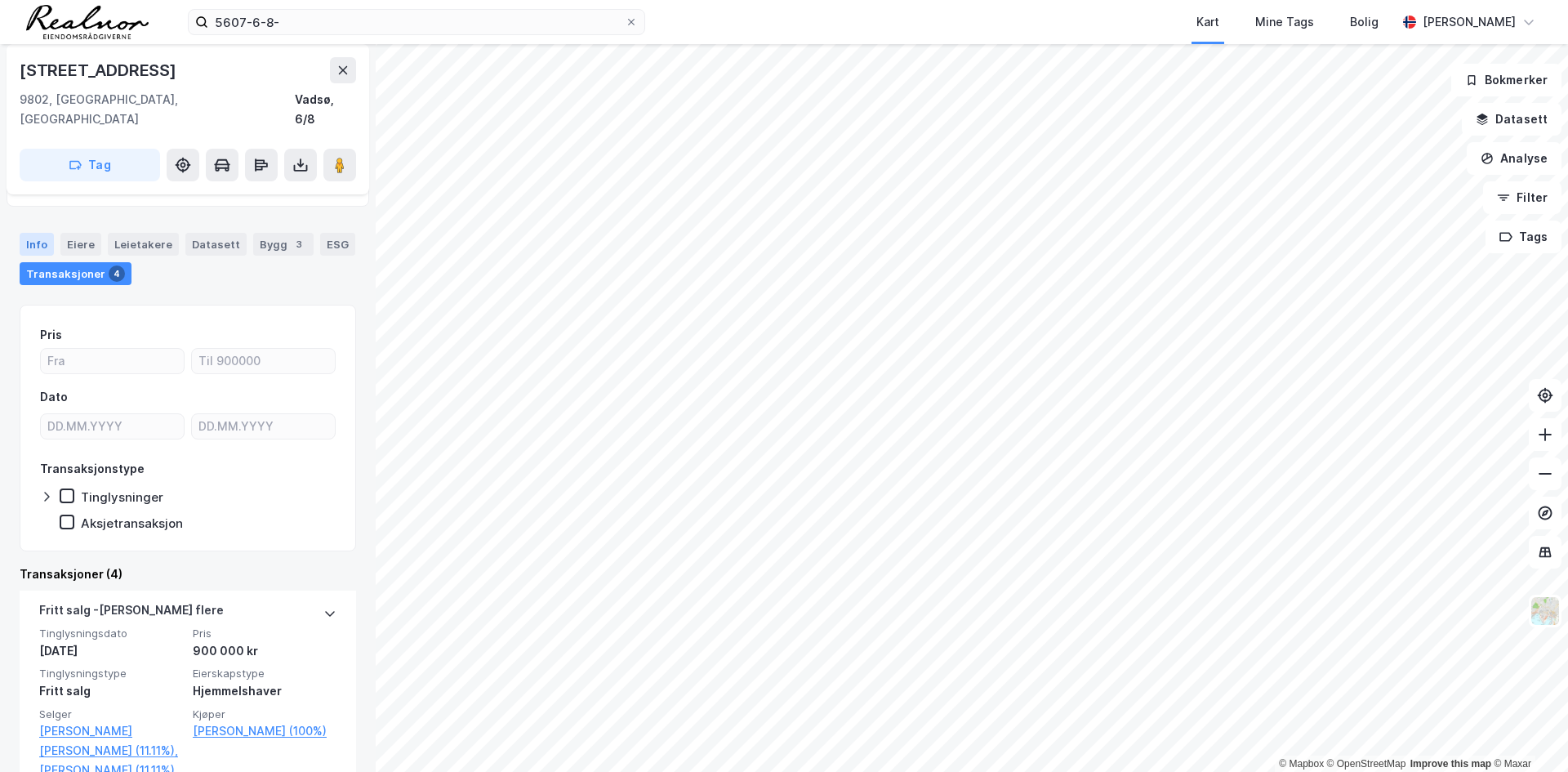
click at [31, 233] on div "Info" at bounding box center [36, 244] width 35 height 23
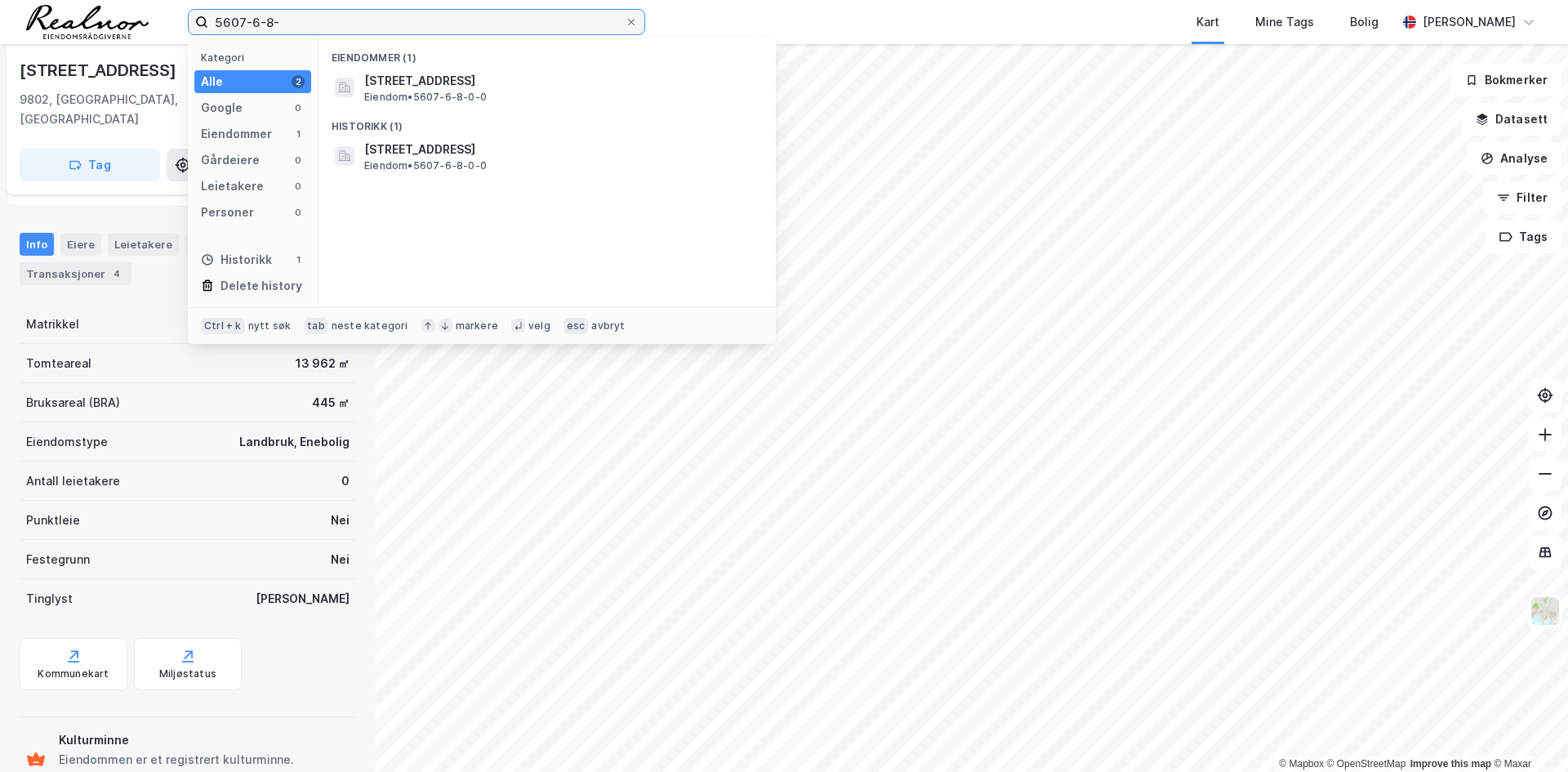
drag, startPoint x: 300, startPoint y: 24, endPoint x: 185, endPoint y: 30, distance: 115.2
click at [185, 30] on div "5607-6-8- Kategori Alle 2 Google 0 Eiendommer 1 Gårdeiere 0 Leietakere 0 Person…" at bounding box center [784, 22] width 1568 height 44
paste input "37"
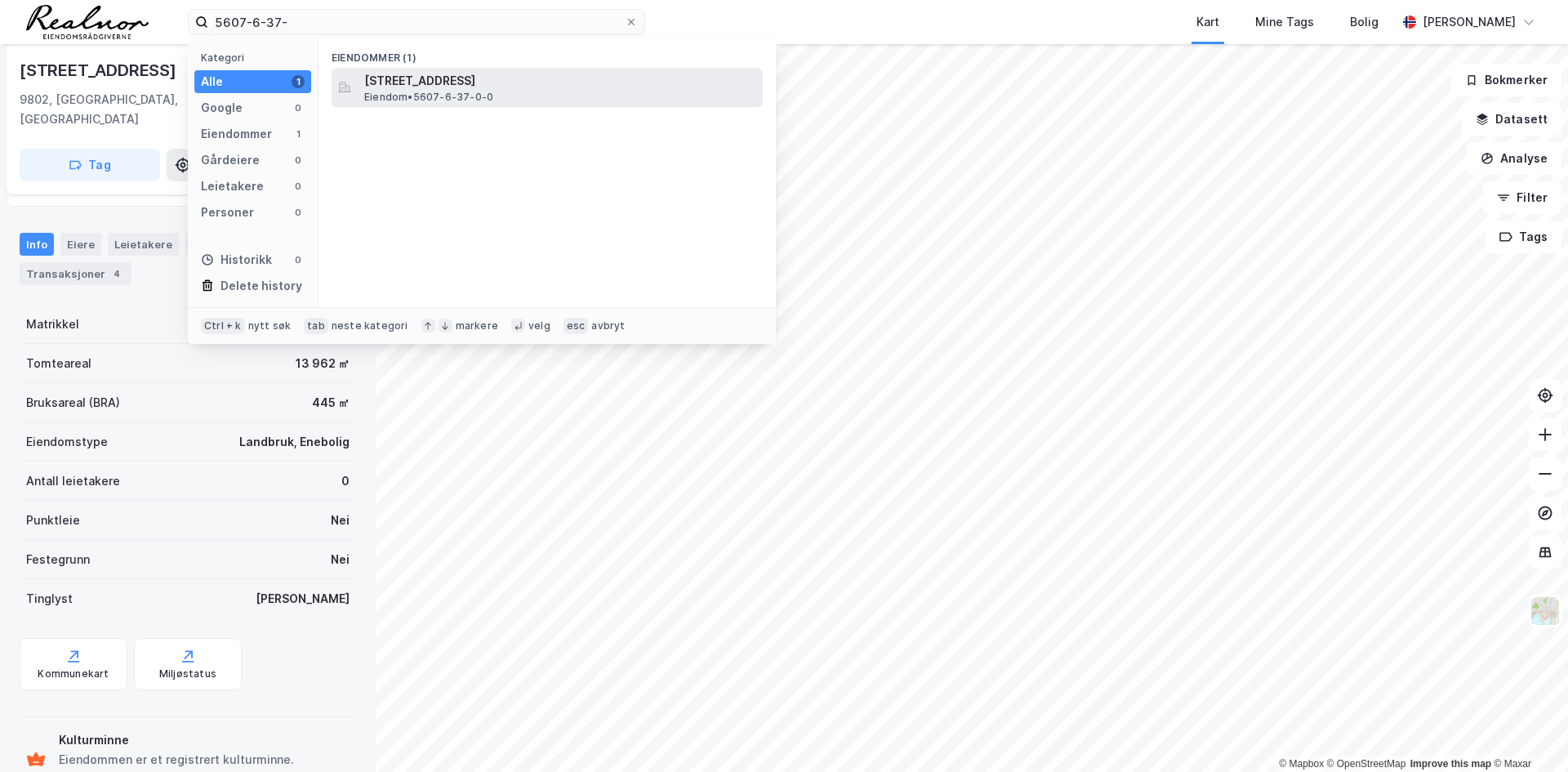
click at [464, 94] on span "Eiendom • 5607-6-37-0-0" at bounding box center [428, 96] width 129 height 13
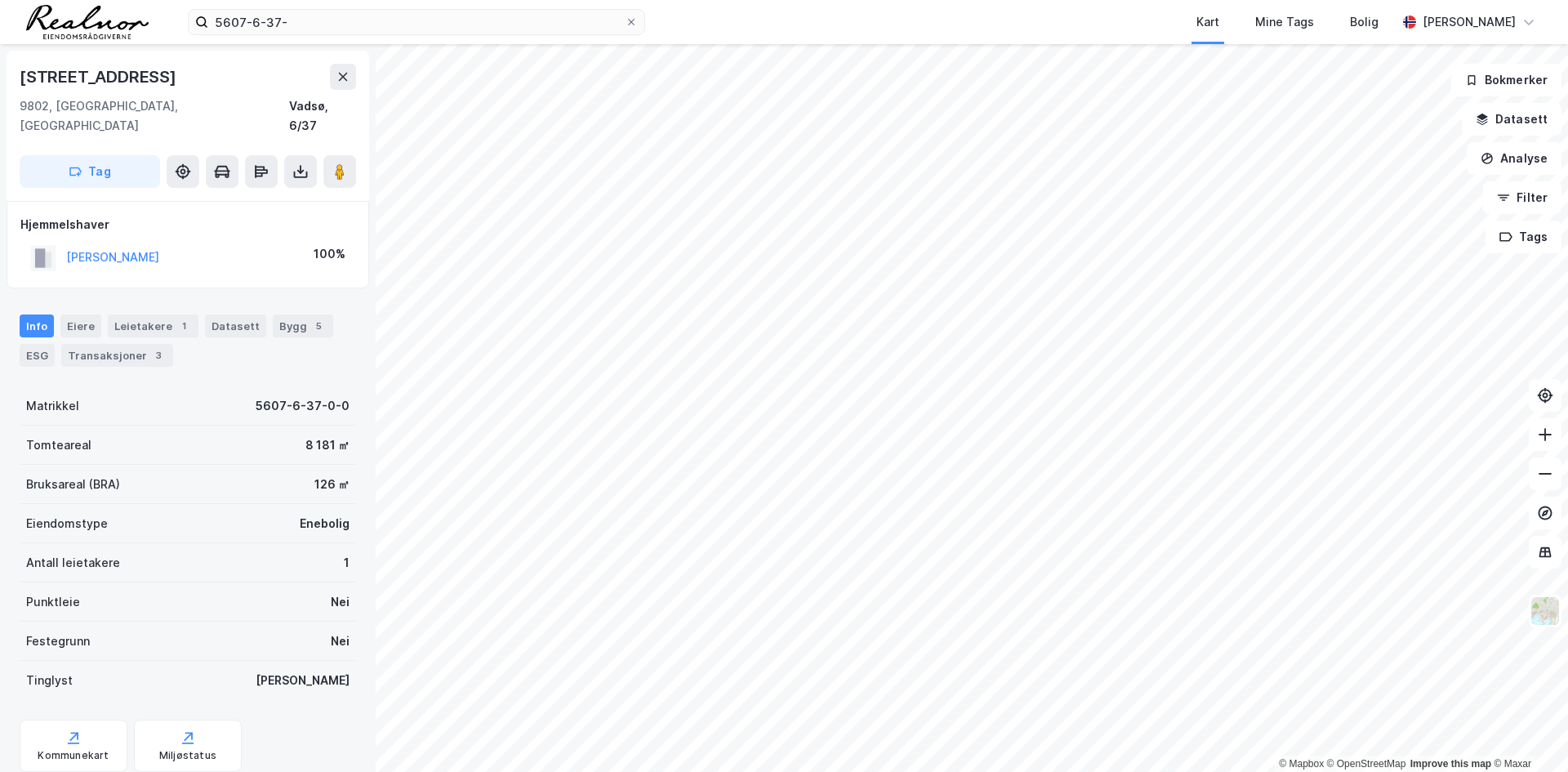
click at [995, 324] on div "© Mapbox © OpenStreetMap Improve this map © Maxar Nordvarangerveien 830 9802, V…" at bounding box center [784, 408] width 1568 height 728
click at [344, 163] on image at bounding box center [339, 171] width 10 height 16
click at [337, 161] on button at bounding box center [339, 171] width 33 height 33
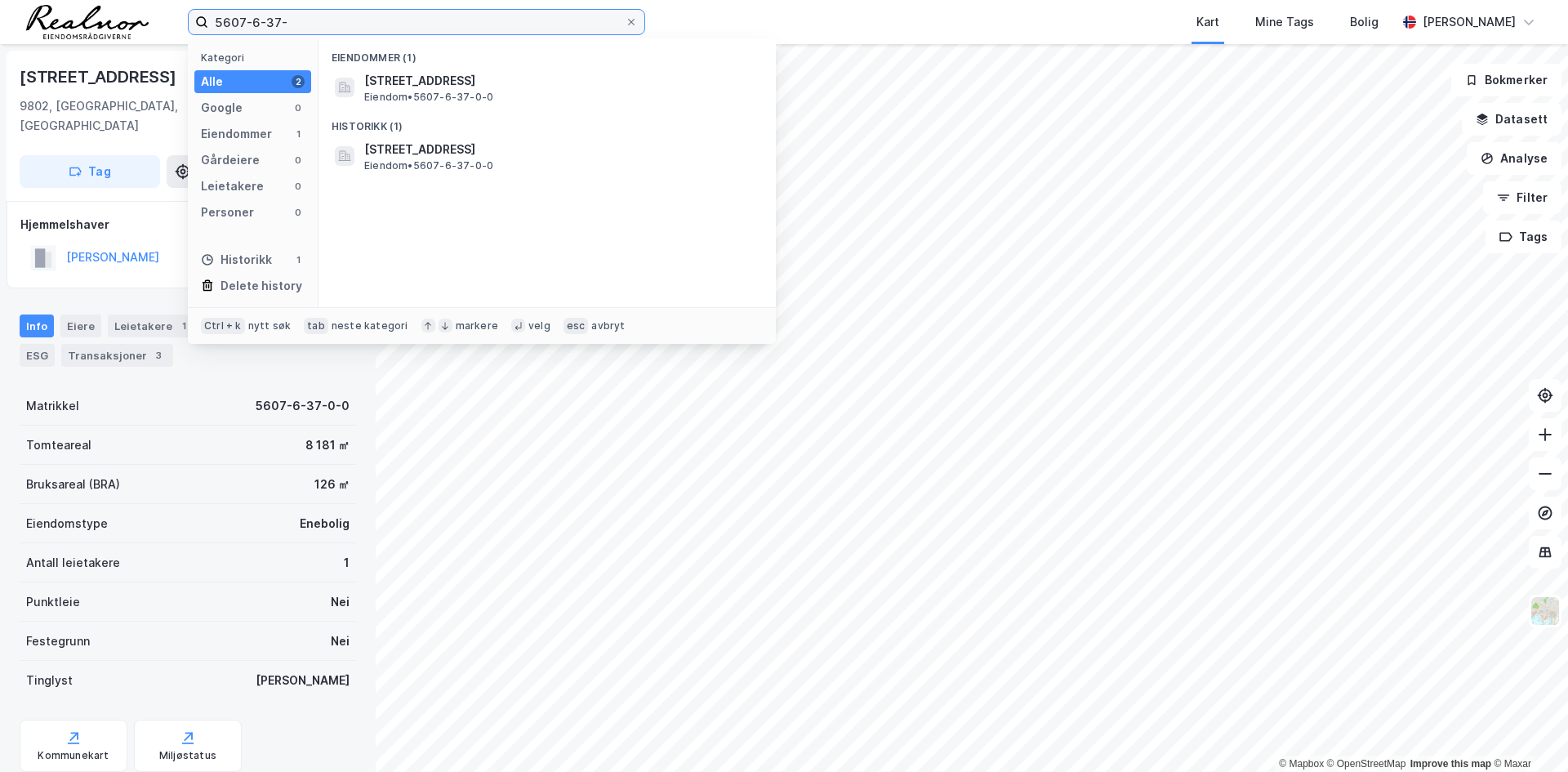
drag, startPoint x: 366, startPoint y: 14, endPoint x: 131, endPoint y: 16, distance: 235.0
click at [131, 16] on div "5607-6-37- Kategori Alle 2 Google 0 Eiendommer 1 Gårdeiere 0 Leietakere 0 Perso…" at bounding box center [784, 22] width 1568 height 44
paste input "41-0-0"
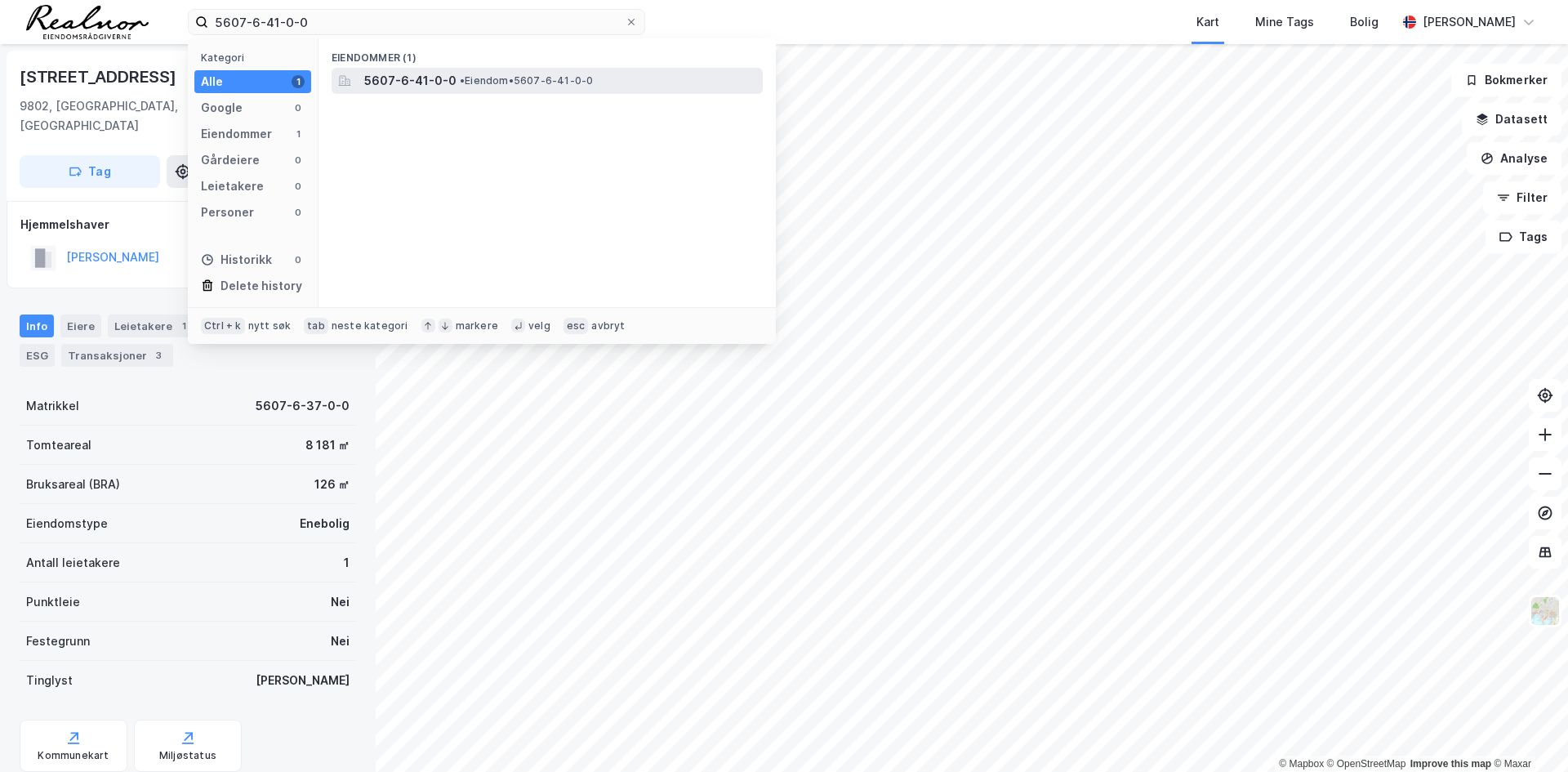
click at [415, 86] on span "5607-6-41-0-0" at bounding box center [410, 80] width 92 height 19
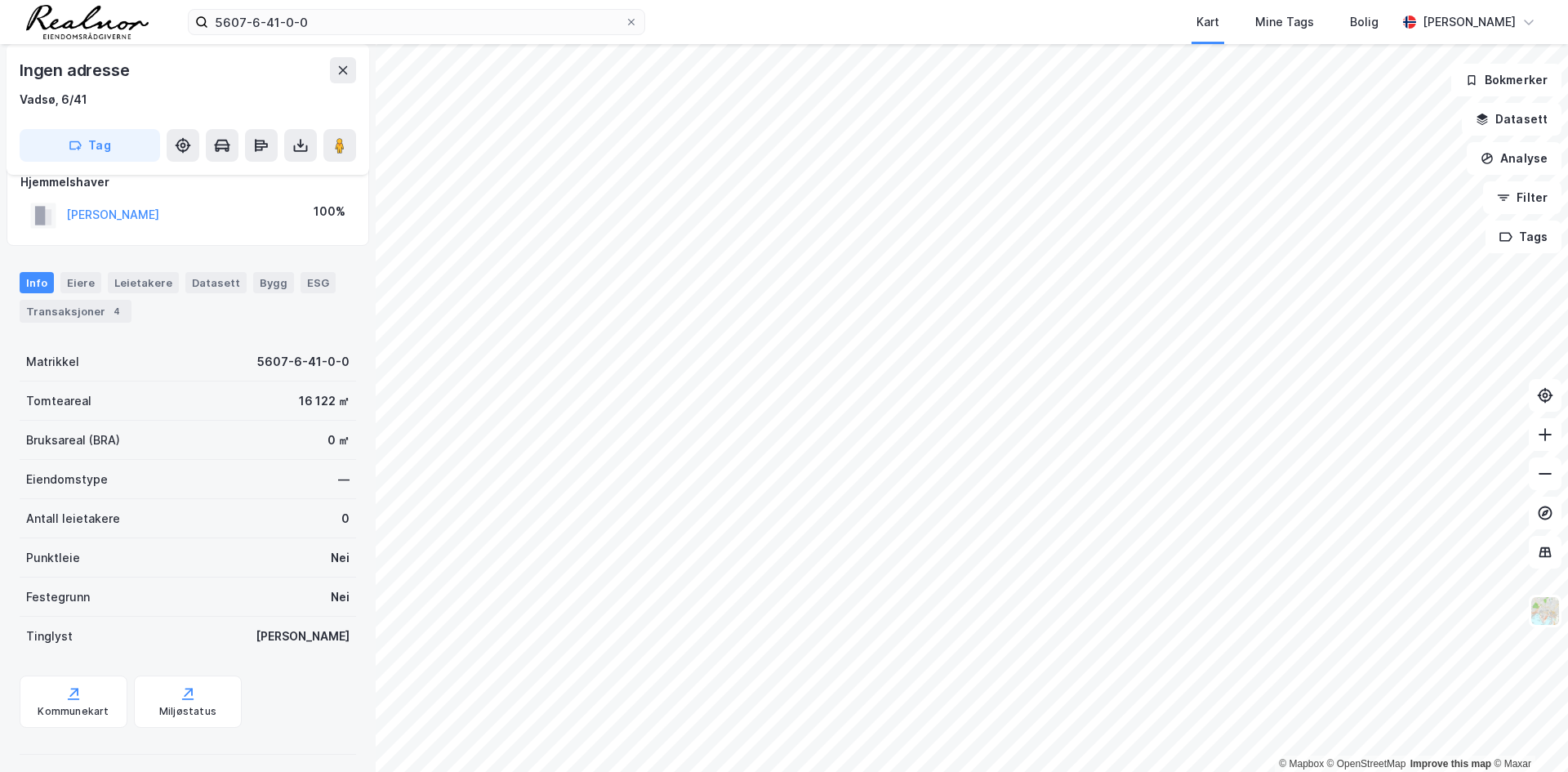
scroll to position [32, 0]
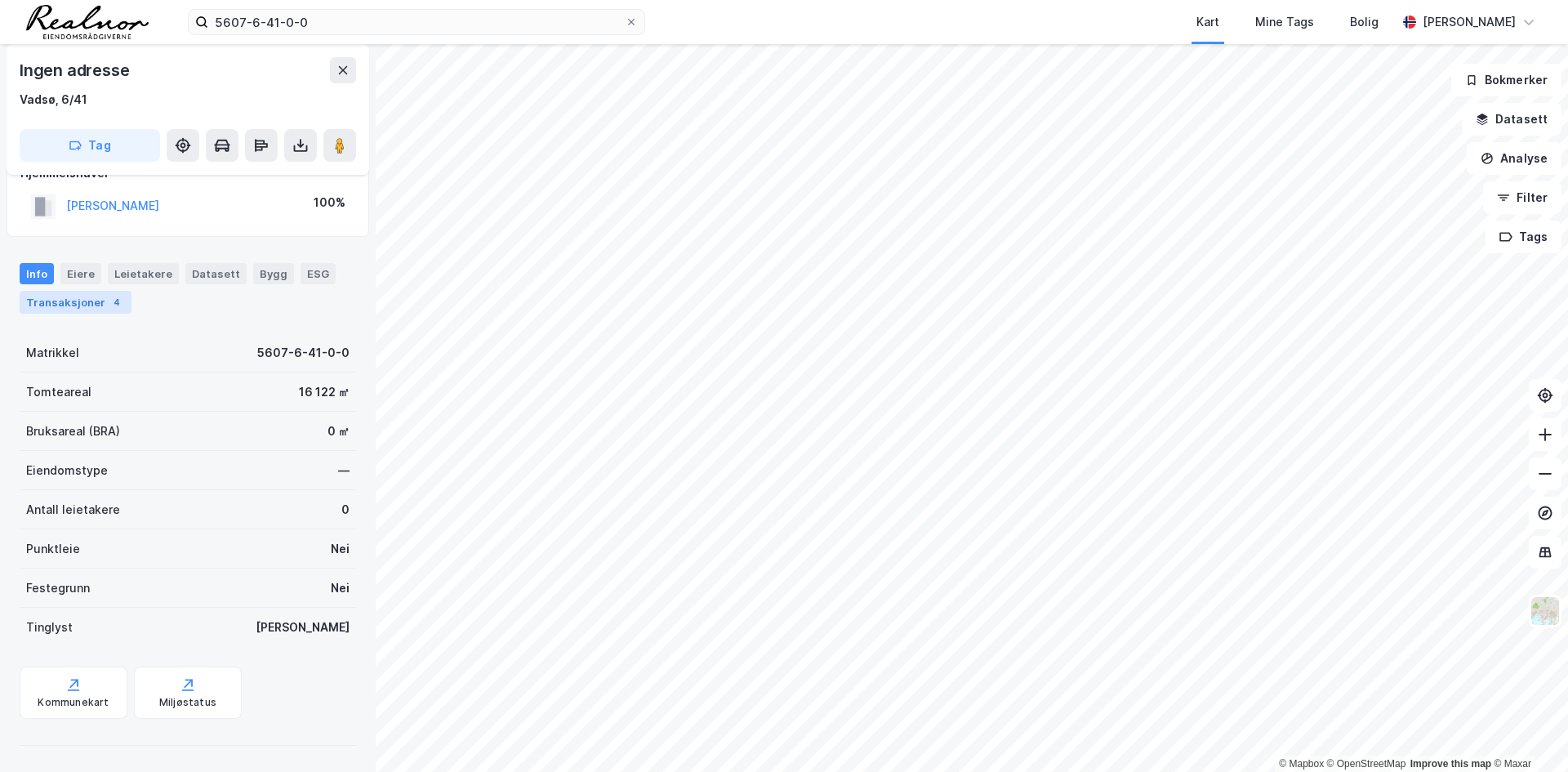
click at [109, 301] on div "4" at bounding box center [117, 302] width 16 height 16
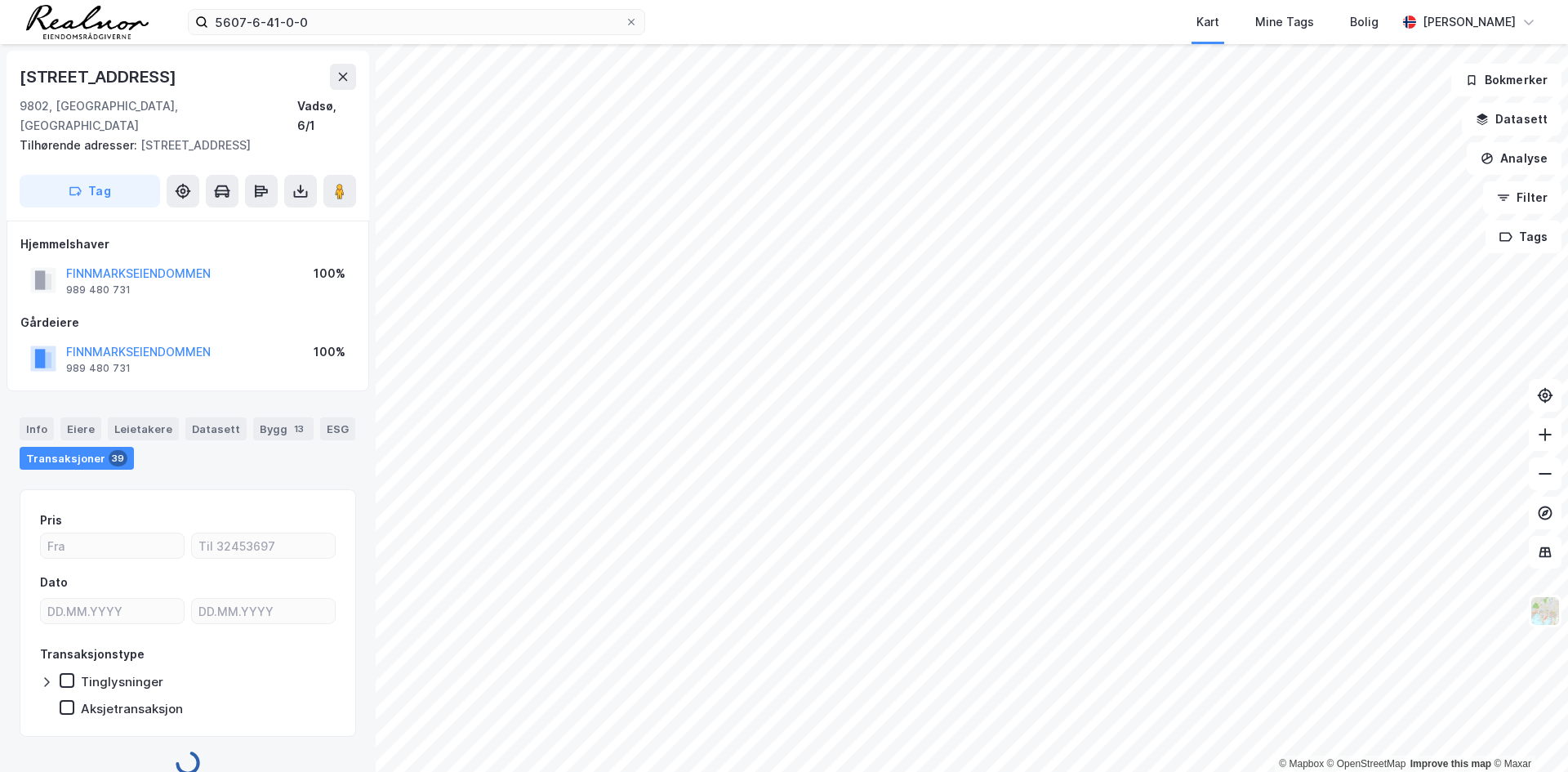
scroll to position [4, 0]
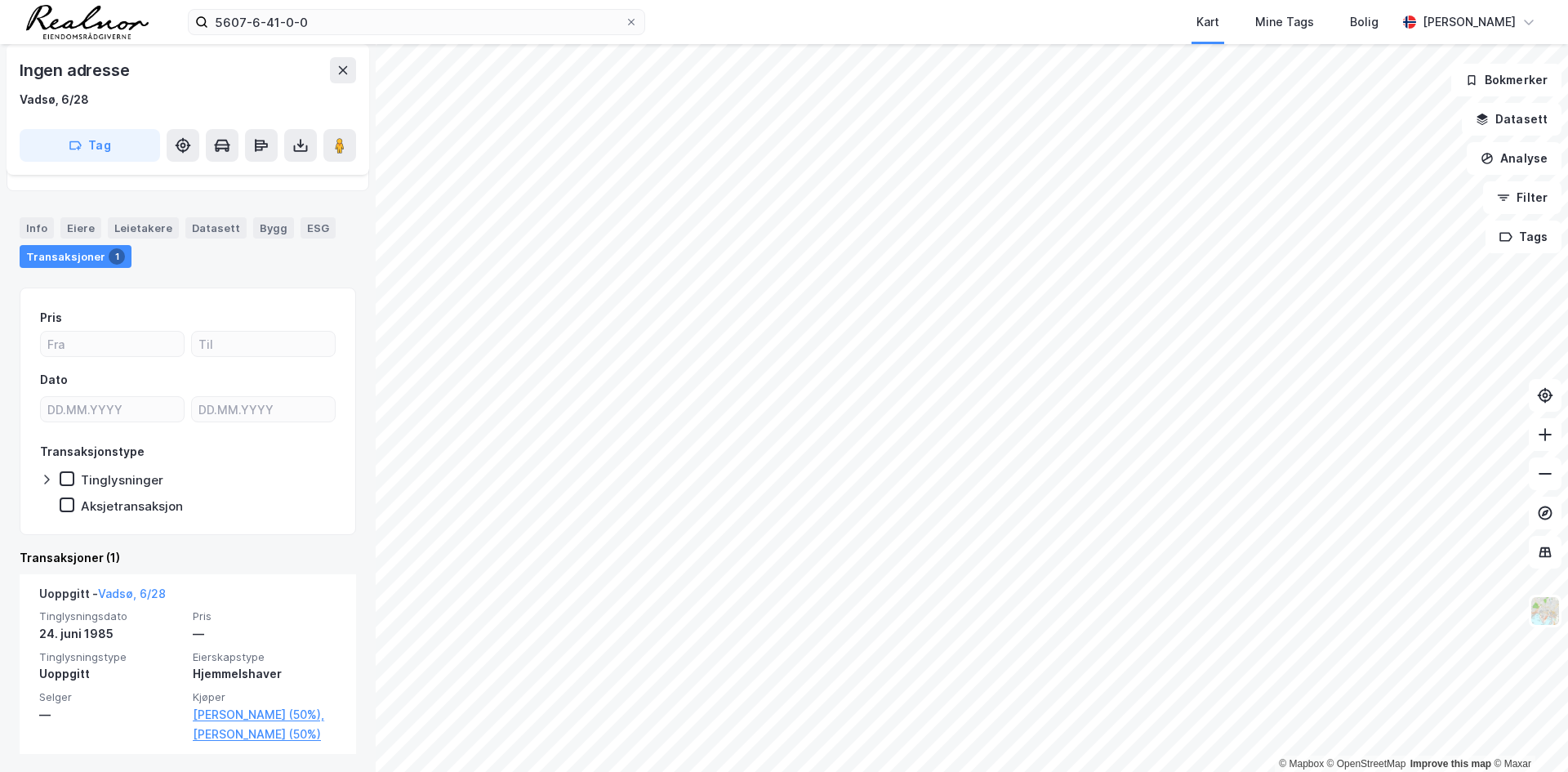
scroll to position [112, 0]
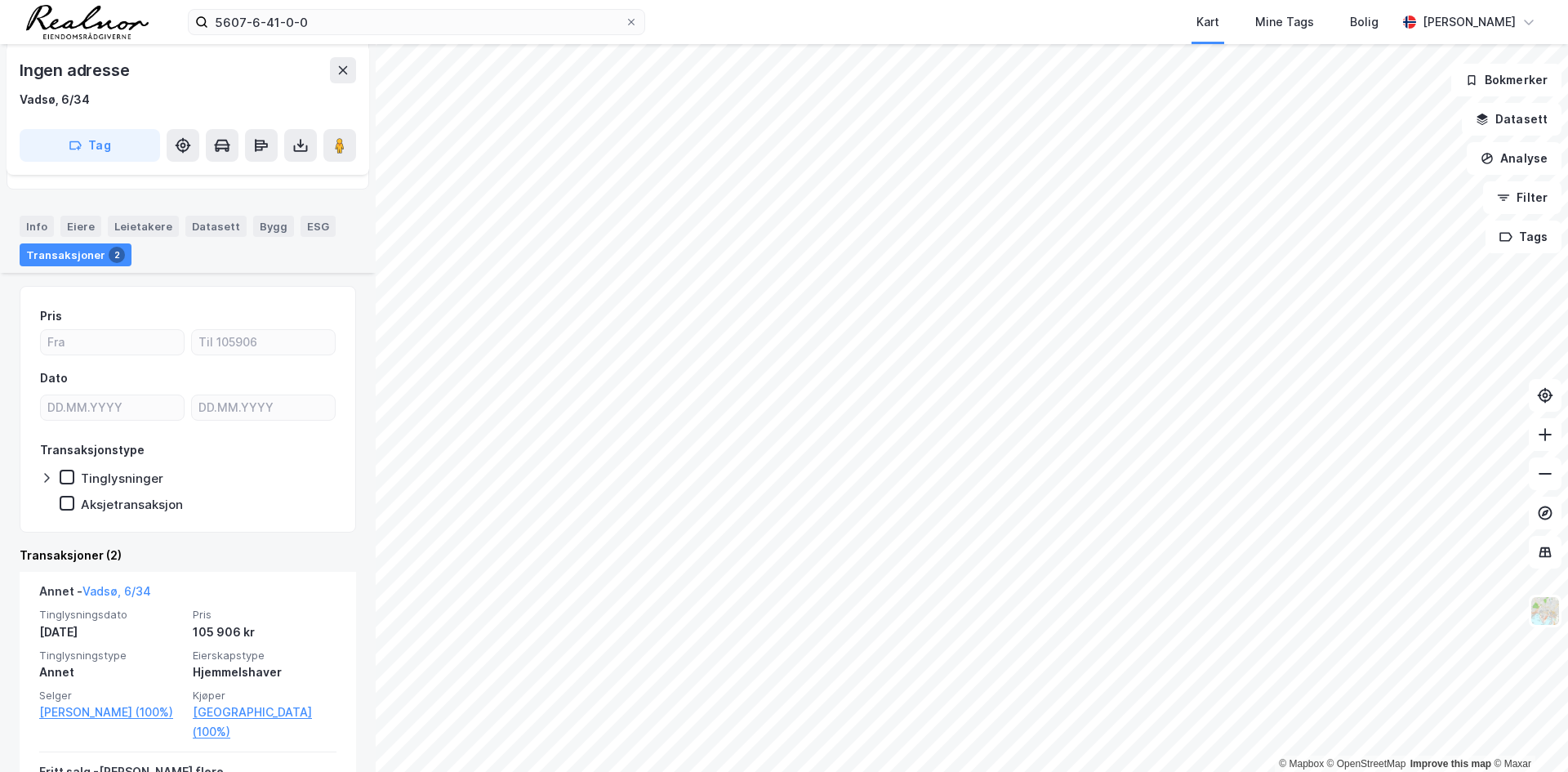
scroll to position [245, 0]
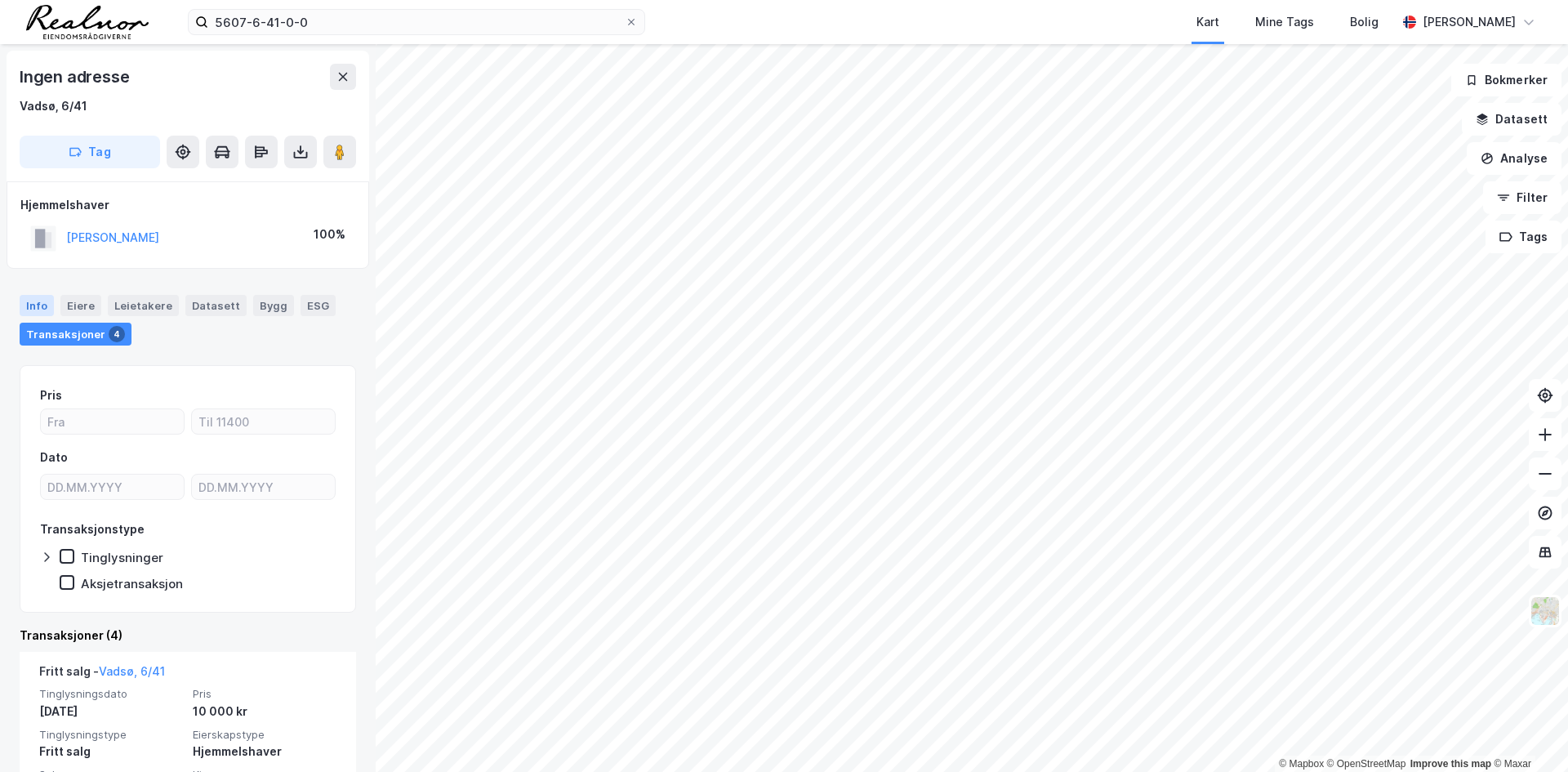
click at [28, 307] on div "Info" at bounding box center [36, 305] width 35 height 21
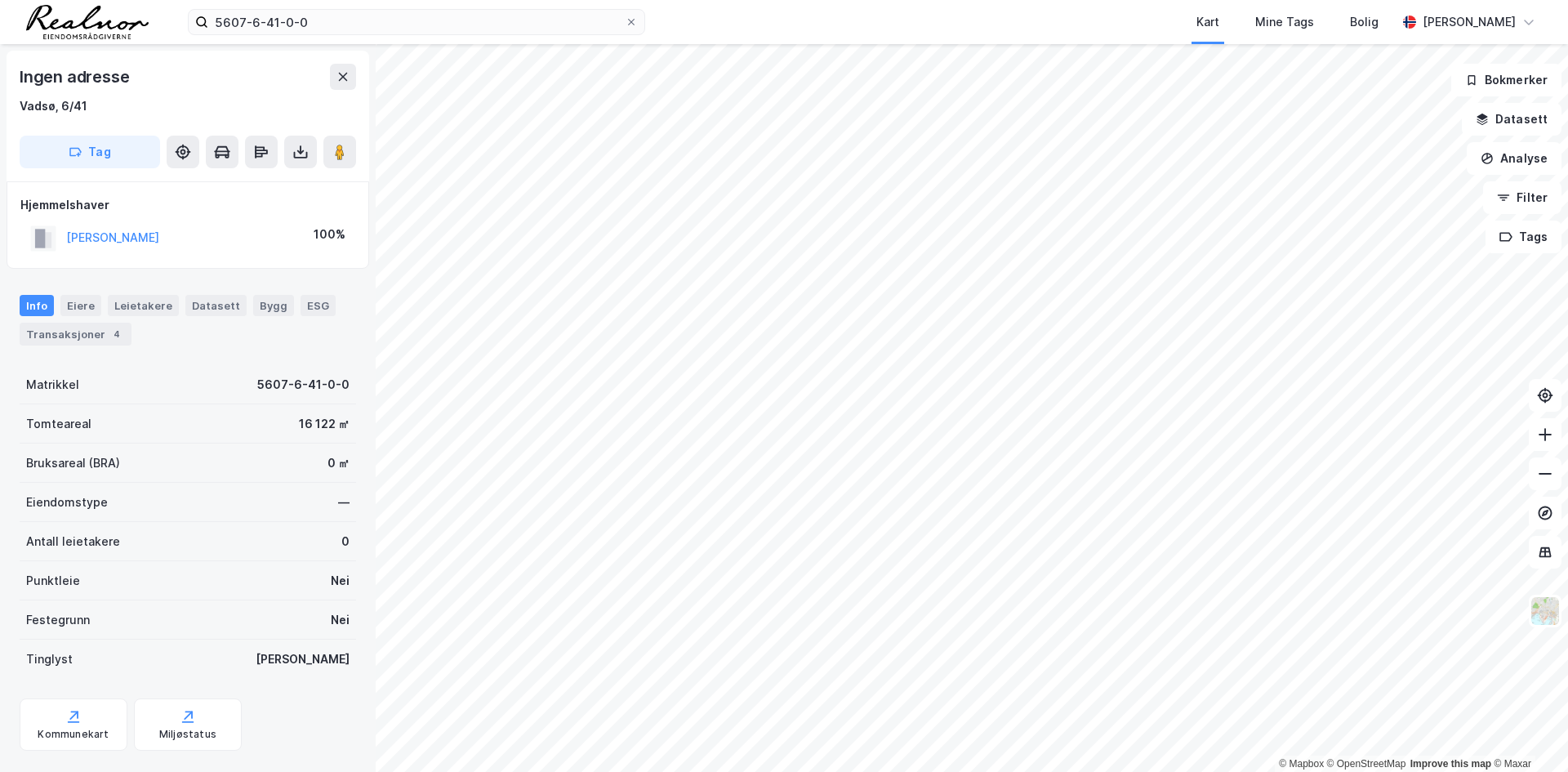
scroll to position [32, 0]
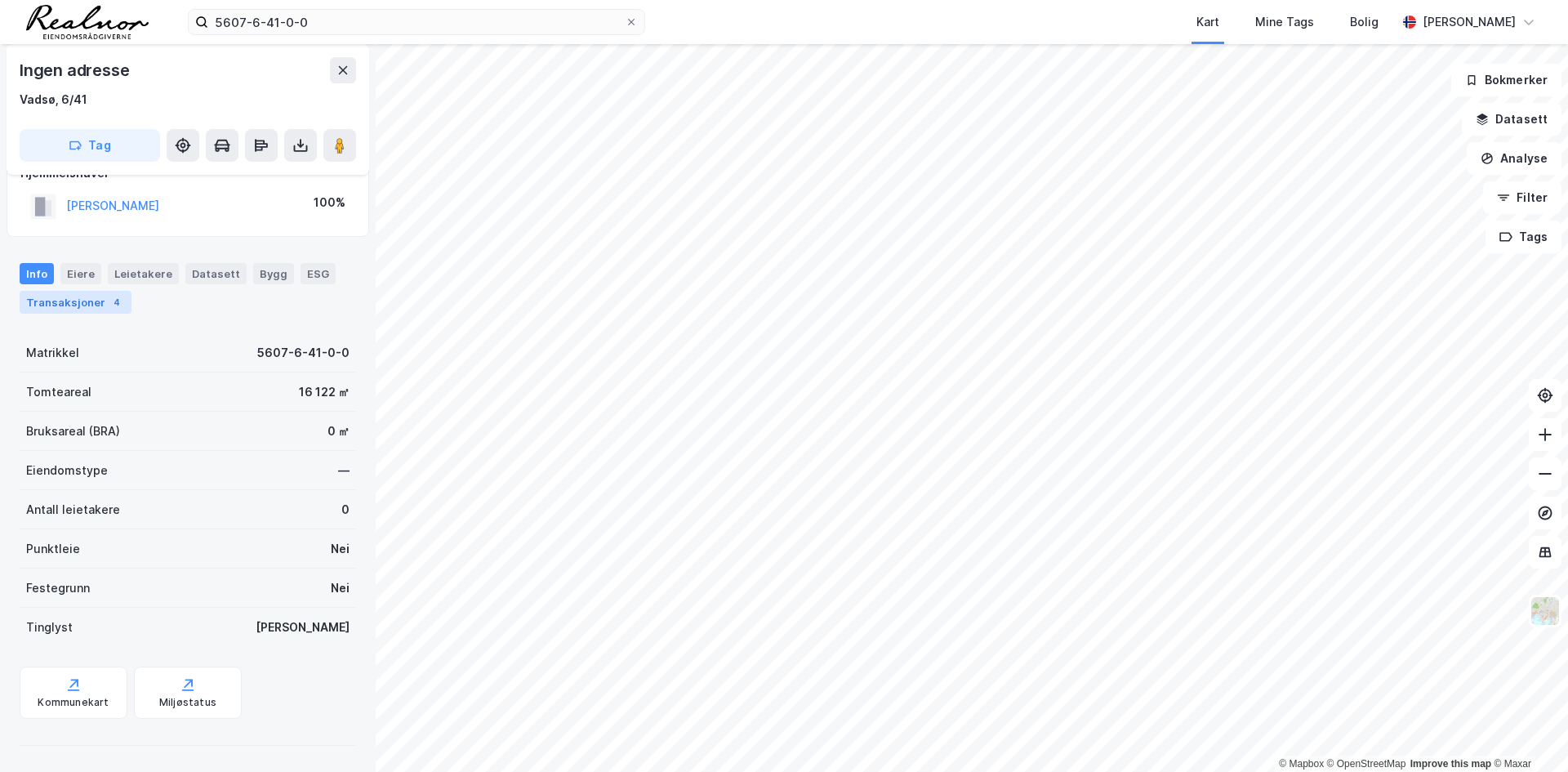
click at [79, 300] on div "Transaksjoner 4" at bounding box center [75, 302] width 111 height 23
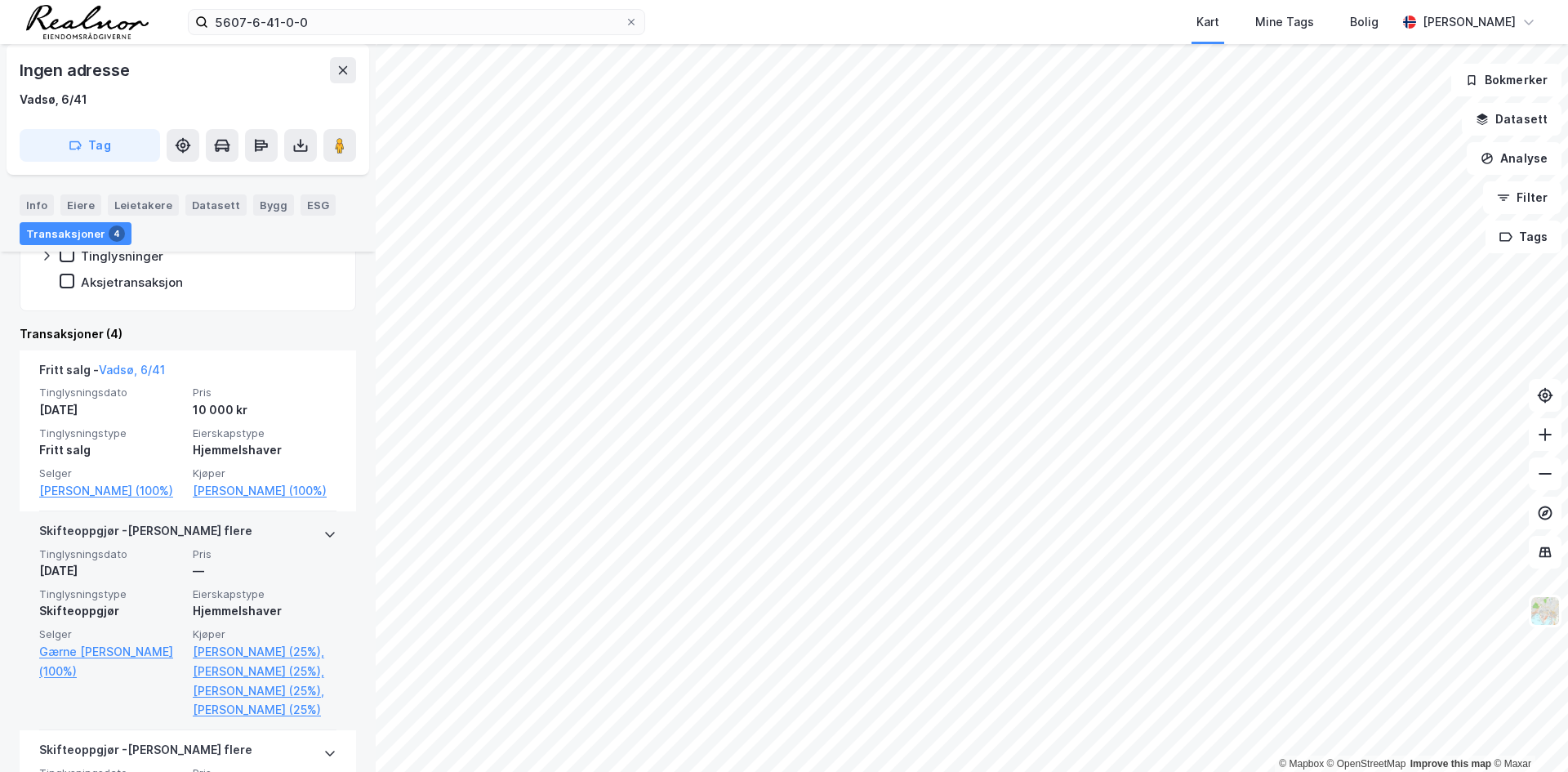
scroll to position [327, 0]
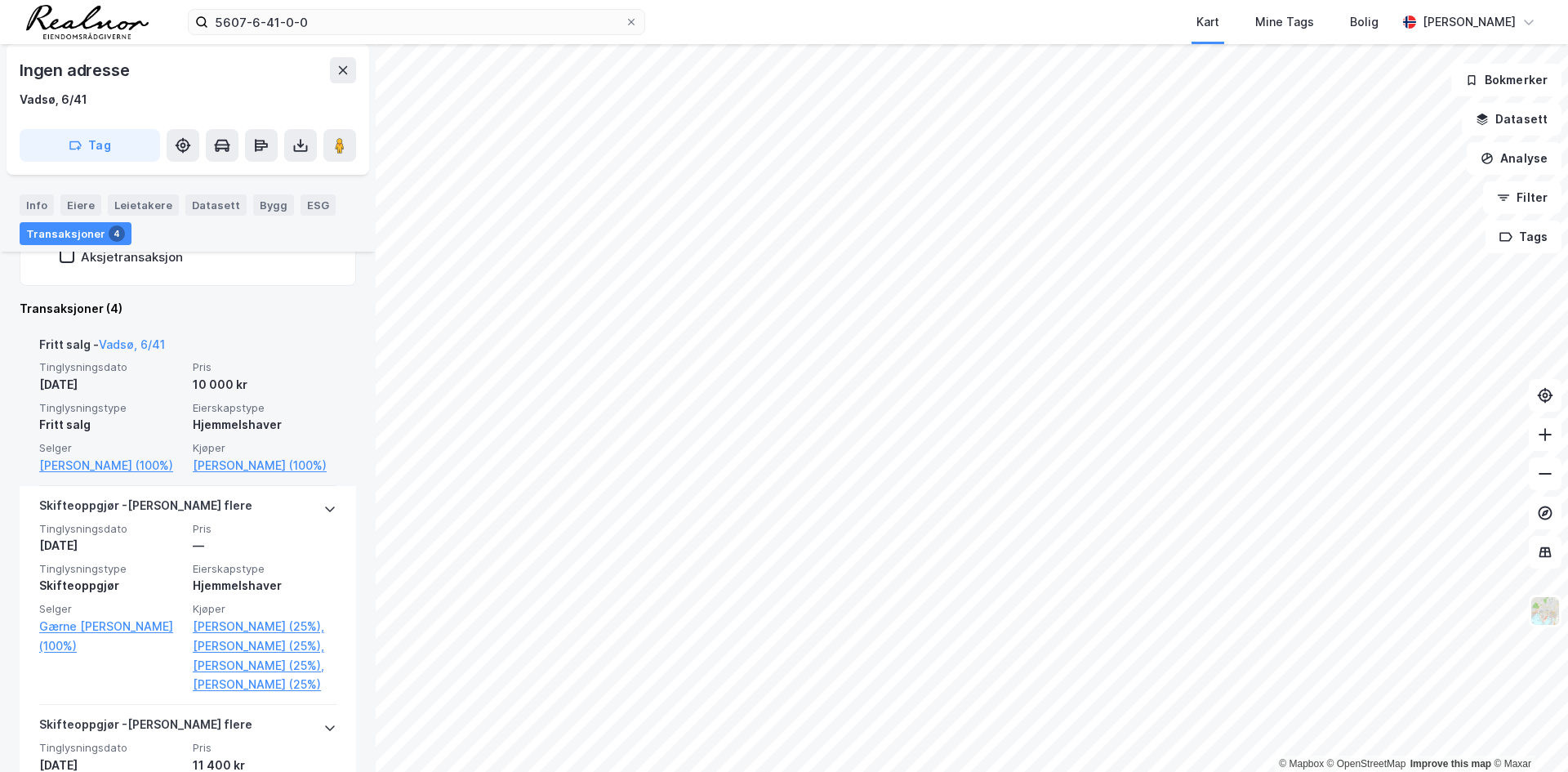
click at [168, 413] on span "Tinglysningstype" at bounding box center [111, 408] width 144 height 14
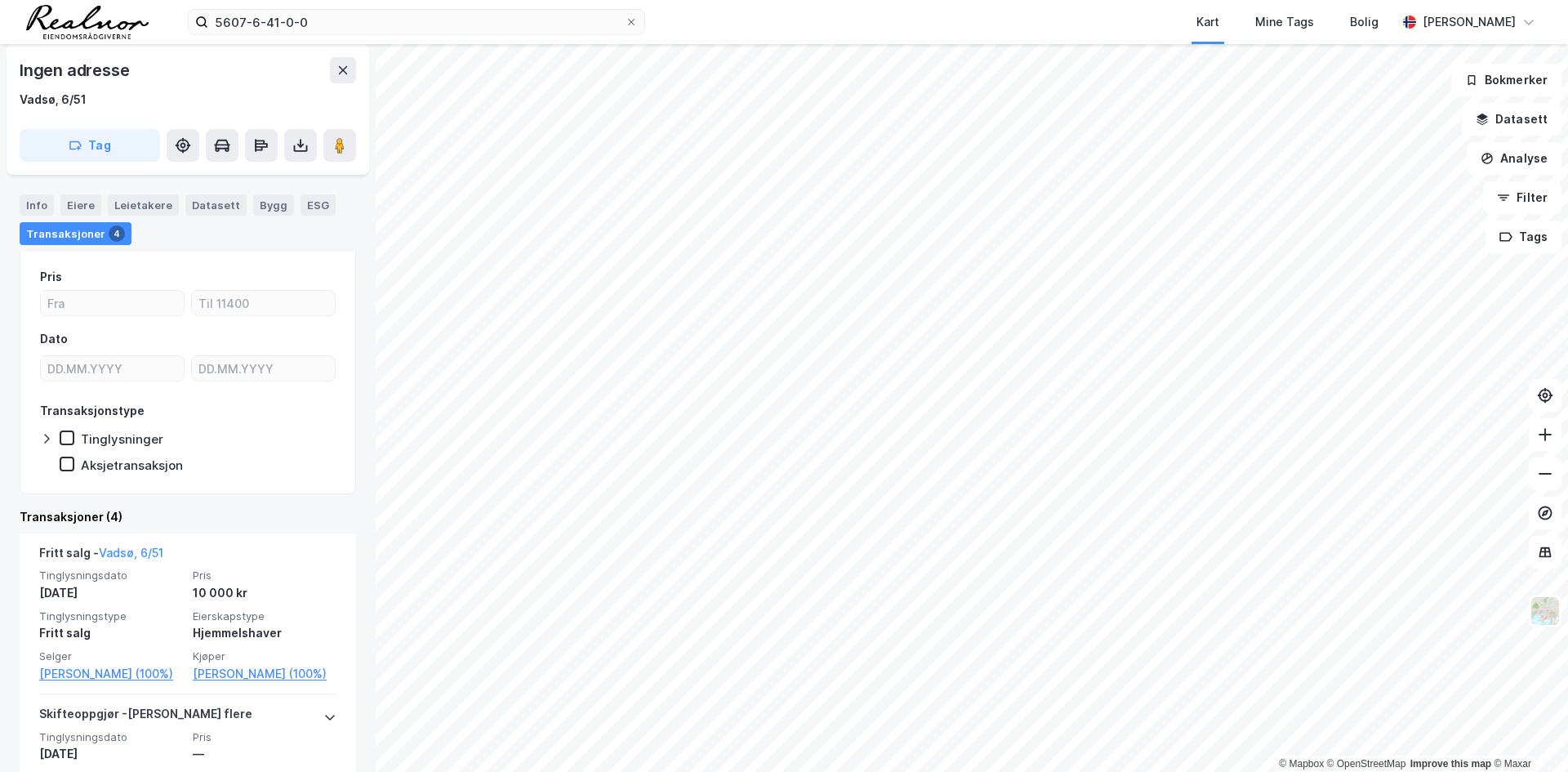
scroll to position [163, 0]
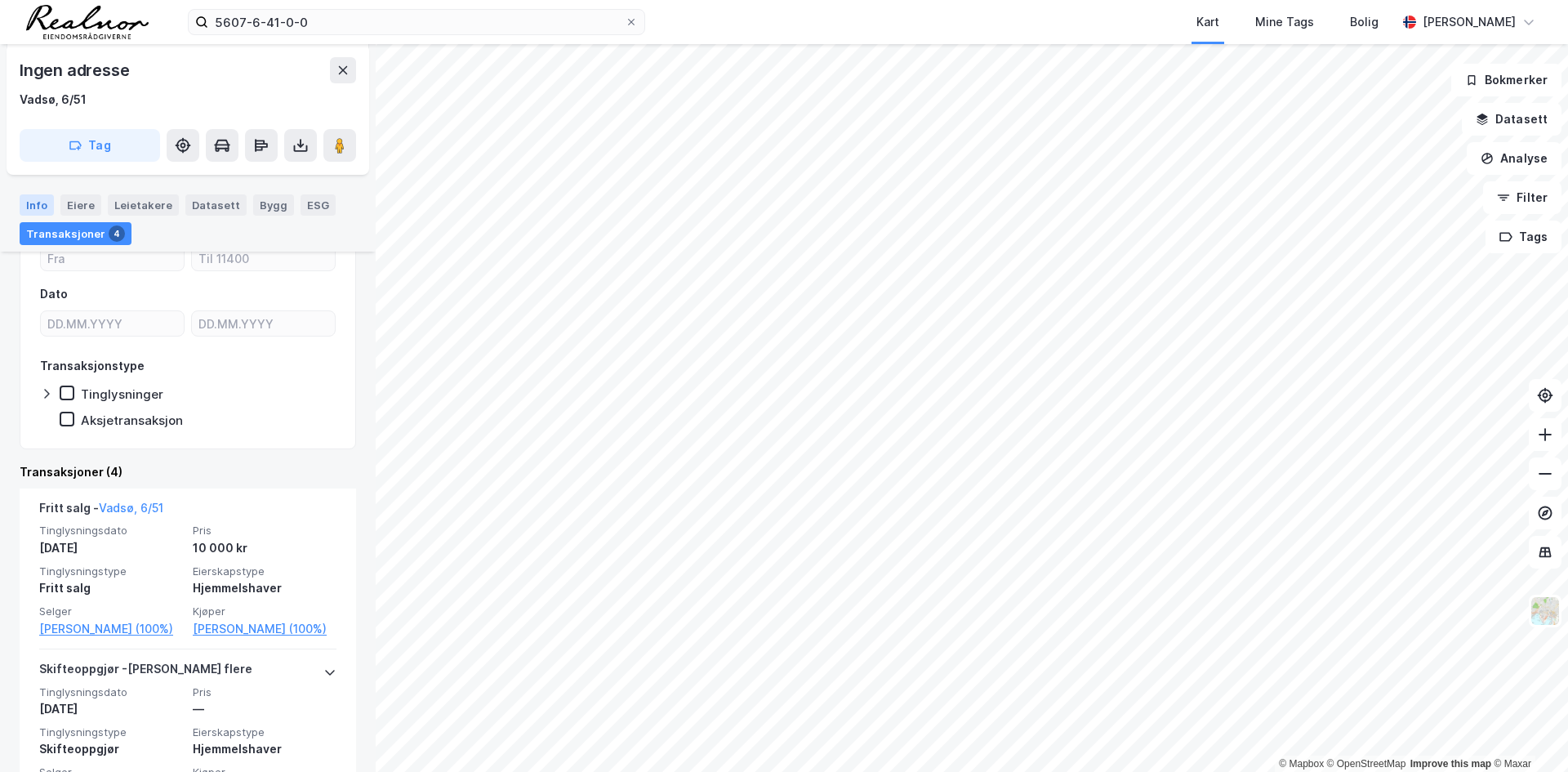
click at [34, 206] on div "Info" at bounding box center [36, 204] width 35 height 21
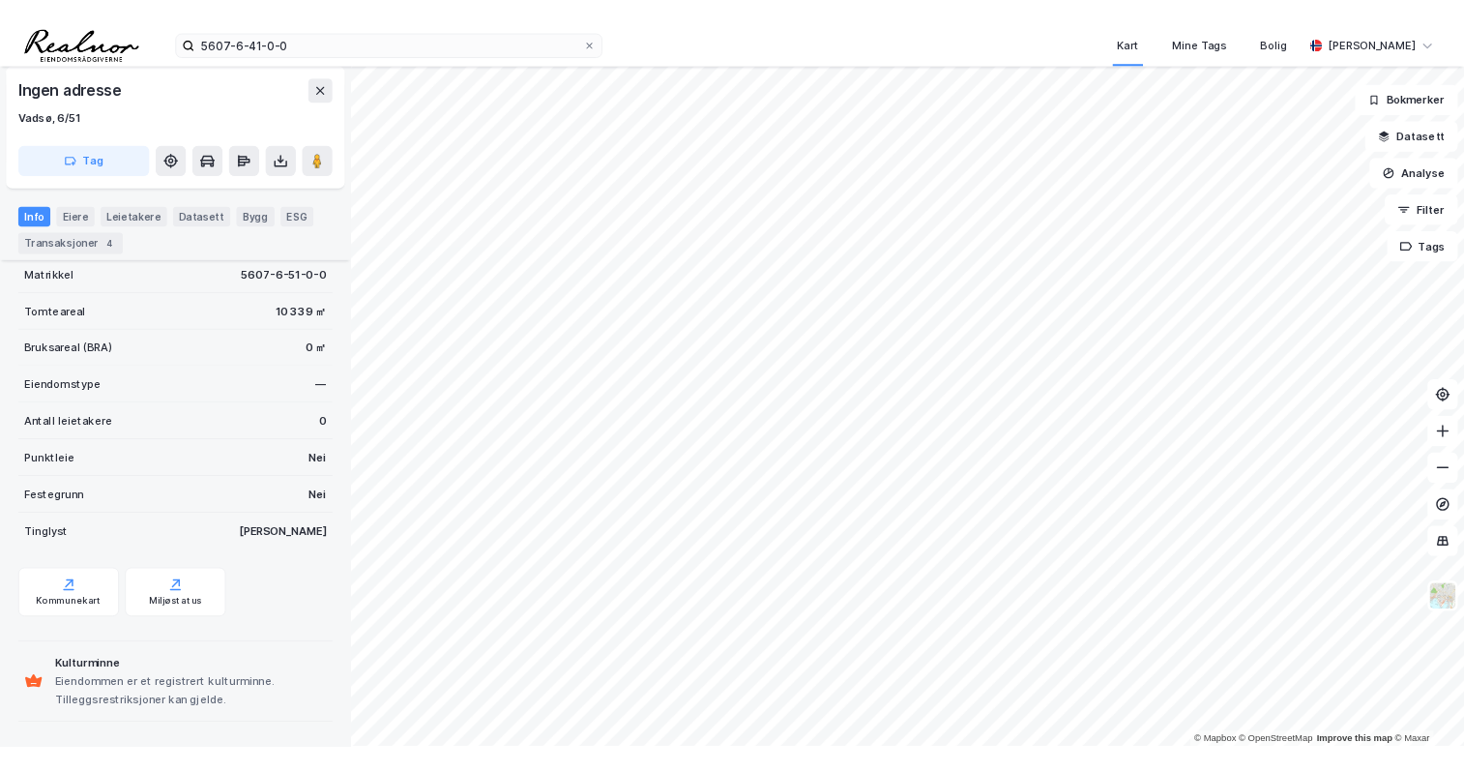
scroll to position [139, 0]
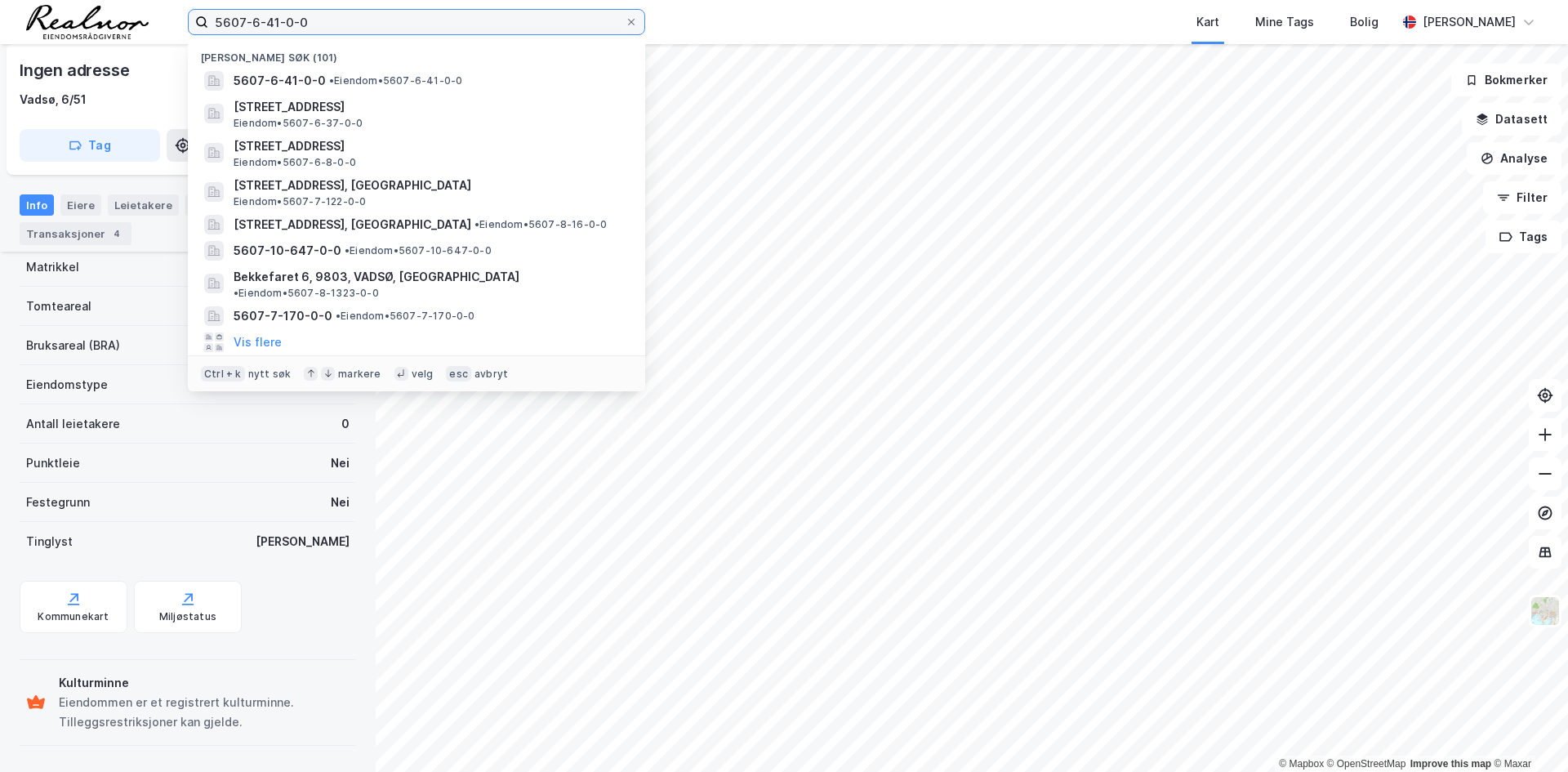
drag, startPoint x: 270, startPoint y: 24, endPoint x: 71, endPoint y: 16, distance: 199.2
click at [71, 16] on div "5607-6-41-0-0 Nylige søk (101) 5607-6-41-0-0 • Eiendom • 5607-6-41-0-0 Nordvara…" at bounding box center [784, 22] width 1568 height 44
paste input "2-100"
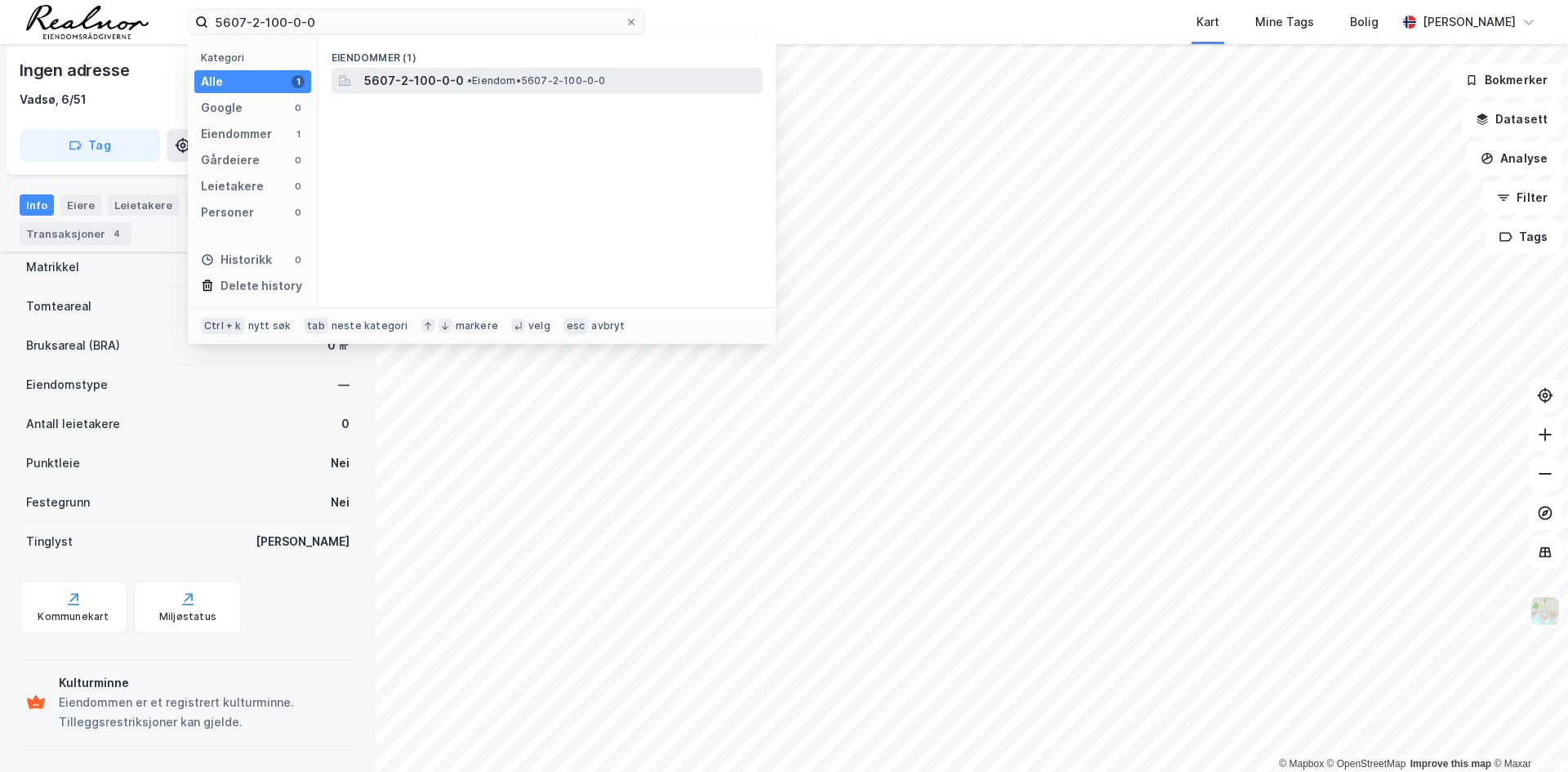
click at [410, 80] on span "5607-2-100-0-0" at bounding box center [414, 80] width 100 height 19
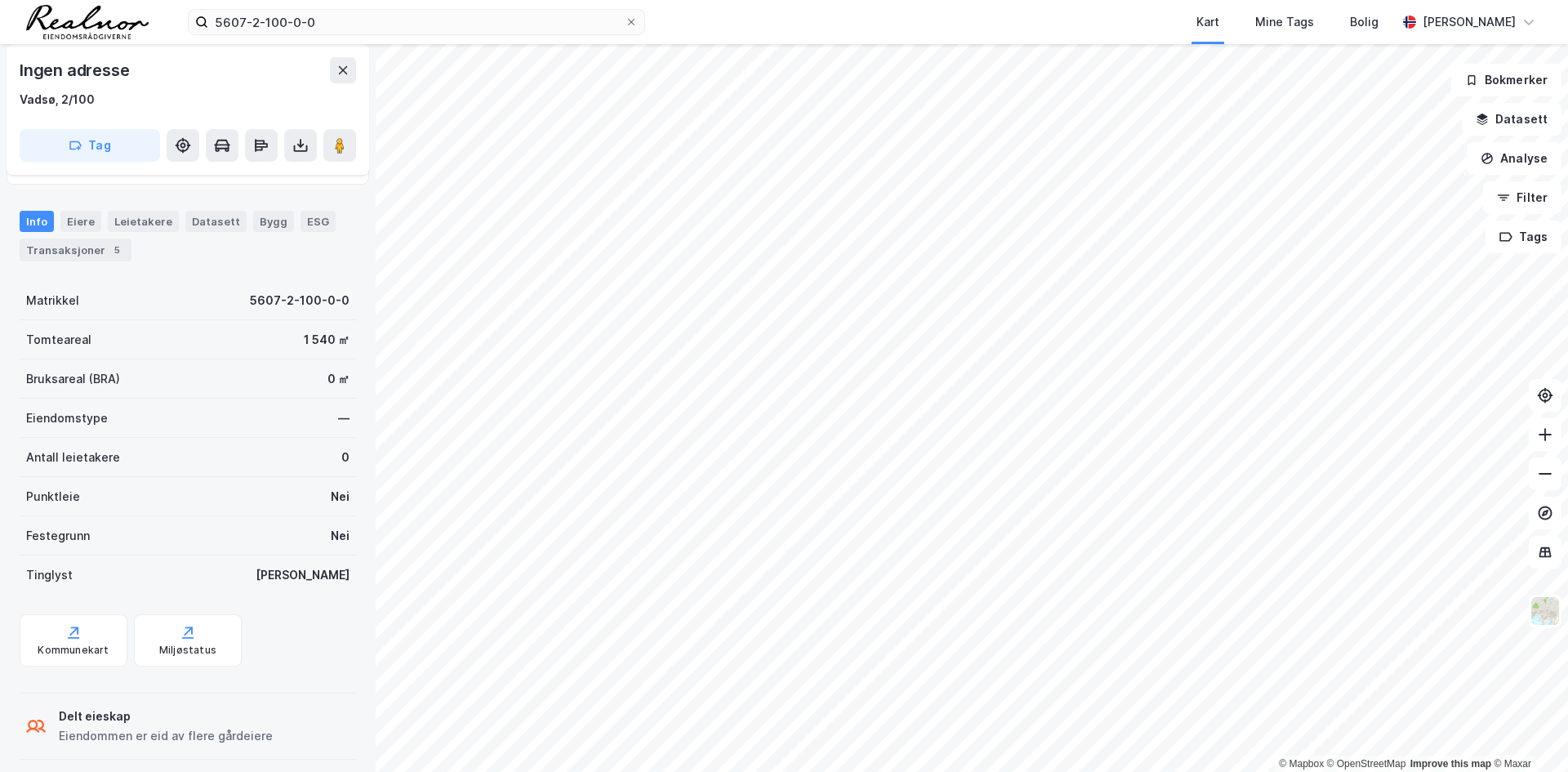
scroll to position [132, 0]
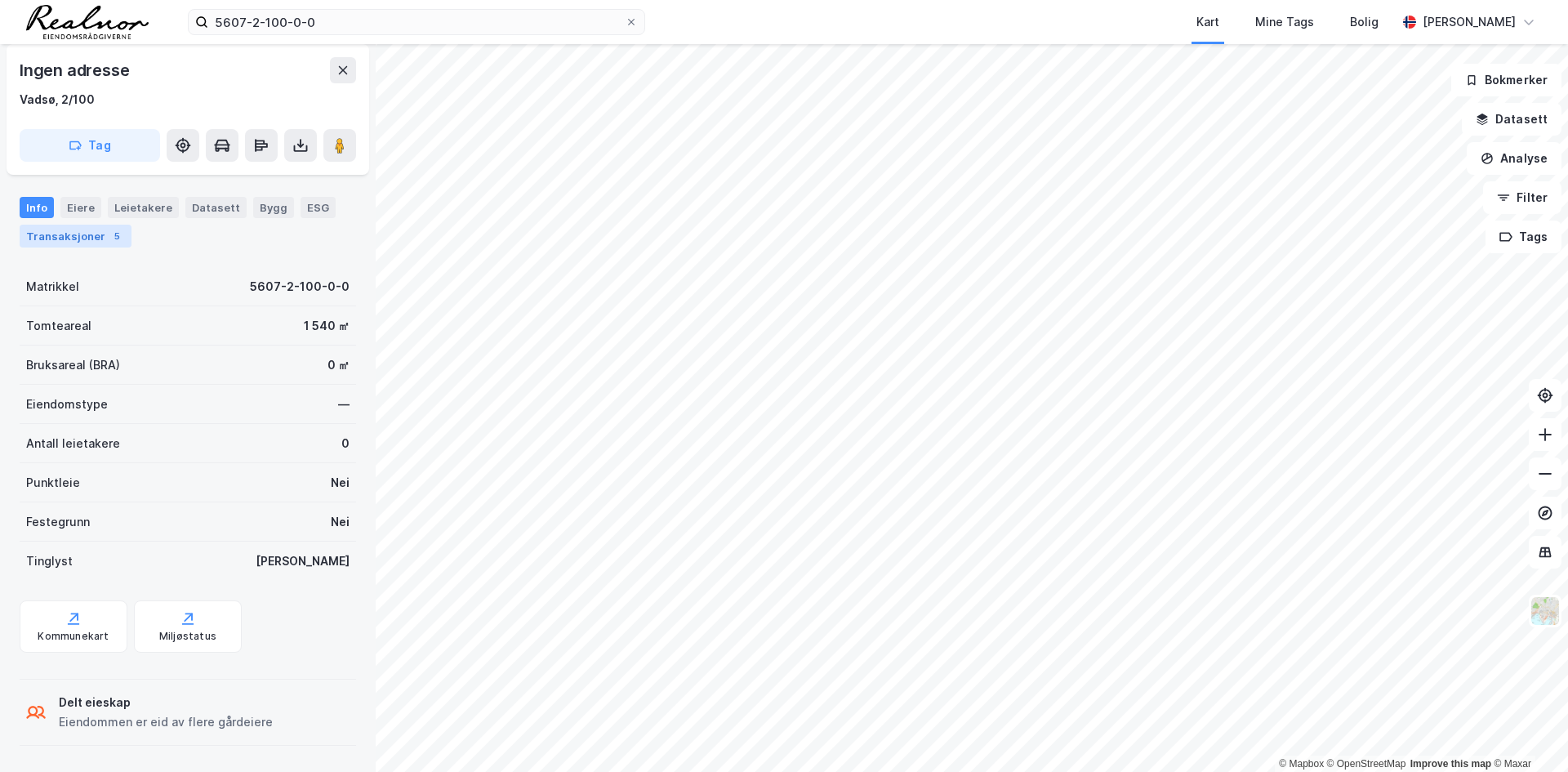
click at [83, 237] on div "Transaksjoner 5" at bounding box center [75, 236] width 111 height 23
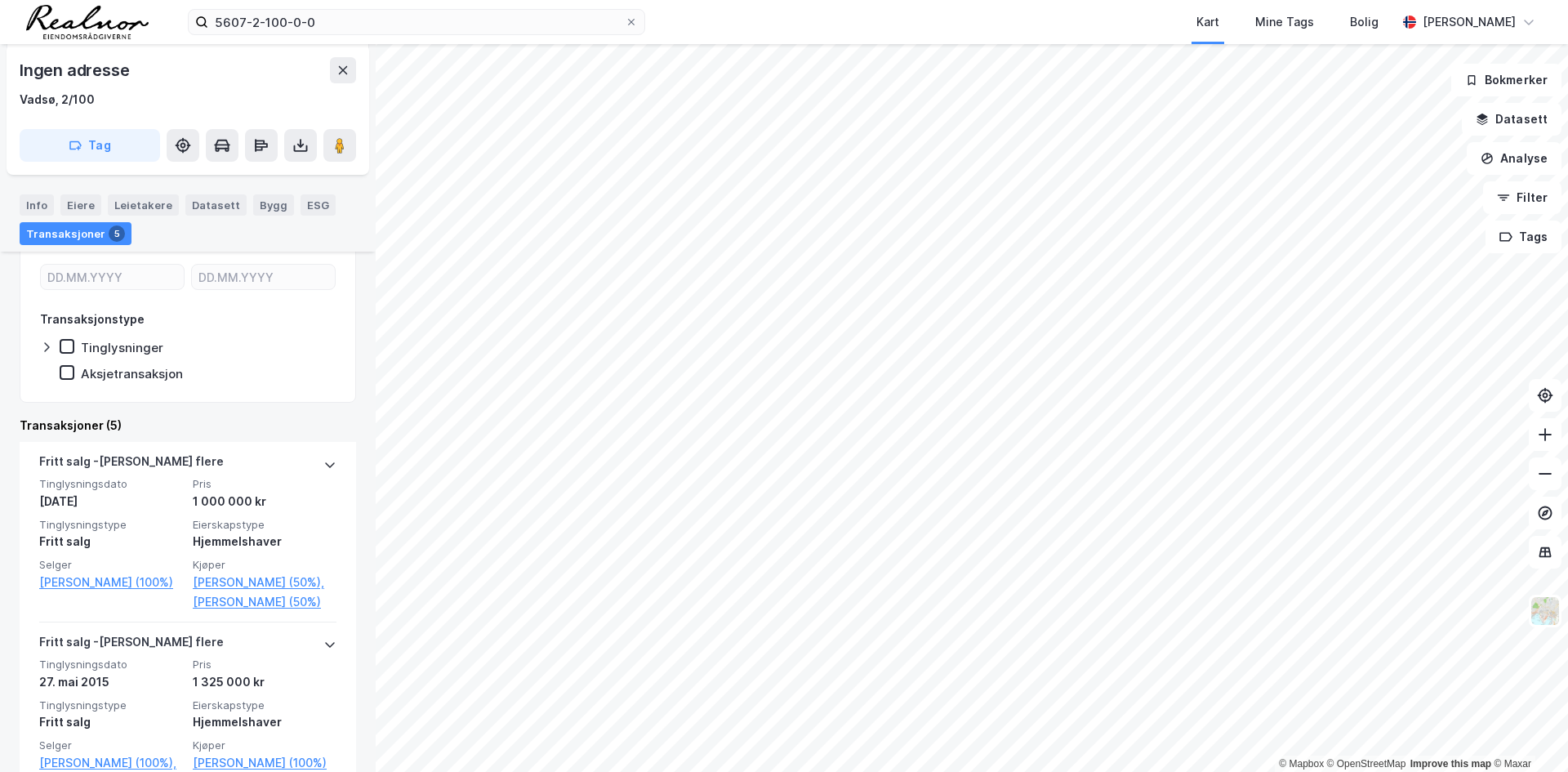
scroll to position [245, 0]
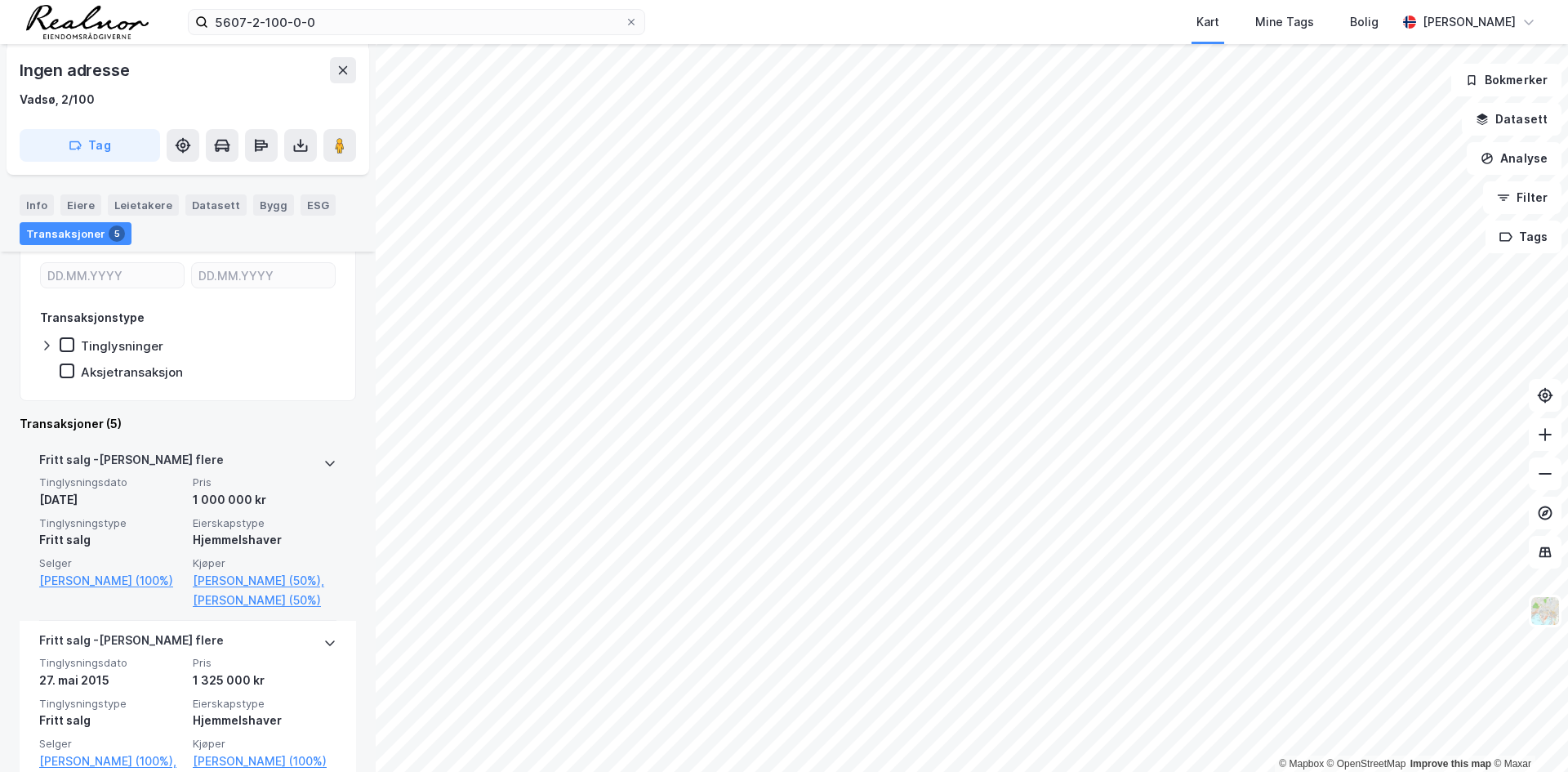
click at [226, 461] on div "[PERSON_NAME] flere" at bounding box center [187, 463] width 297 height 26
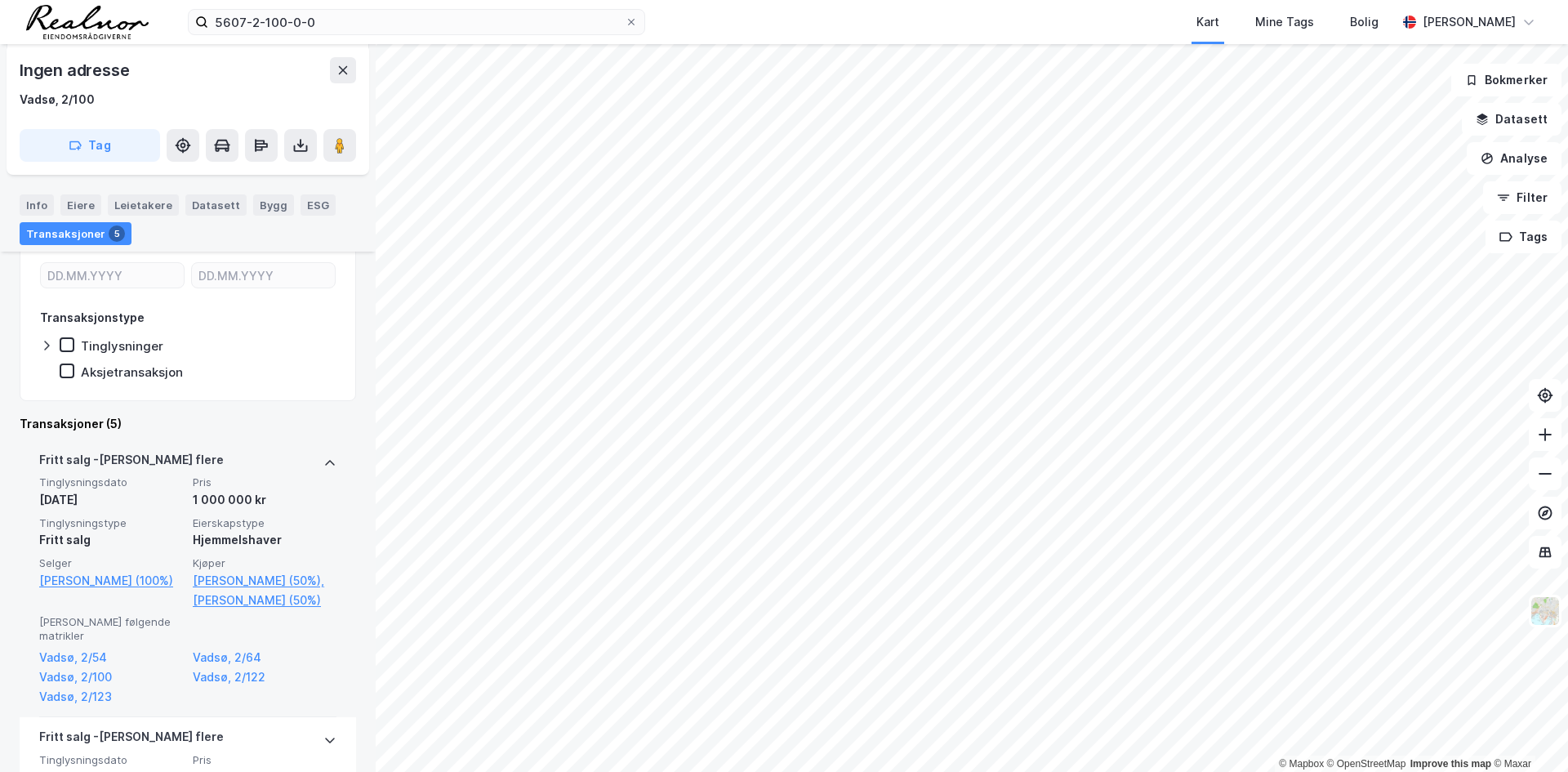
click at [98, 609] on div "Selger Saaristo Kirsi Kaarina (100%)" at bounding box center [111, 583] width 144 height 53
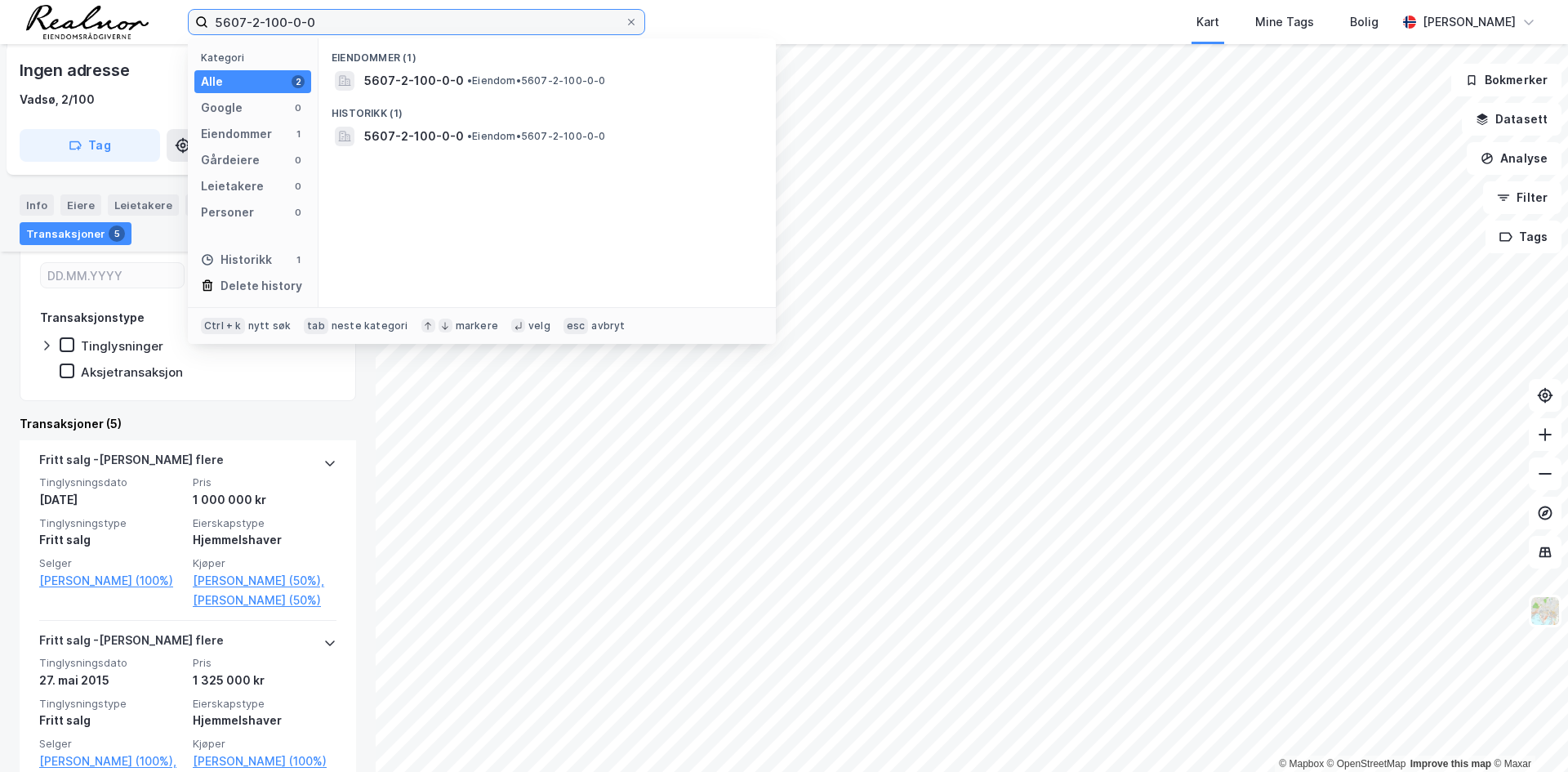
drag, startPoint x: 325, startPoint y: 20, endPoint x: 91, endPoint y: 13, distance: 234.1
click at [91, 13] on div "5607-2-100-0-0 Kategori Alle 2 Google 0 Eiendommer 1 Gårdeiere 0 Leietakere 0 P…" at bounding box center [784, 22] width 1568 height 44
paste input "36-14-9"
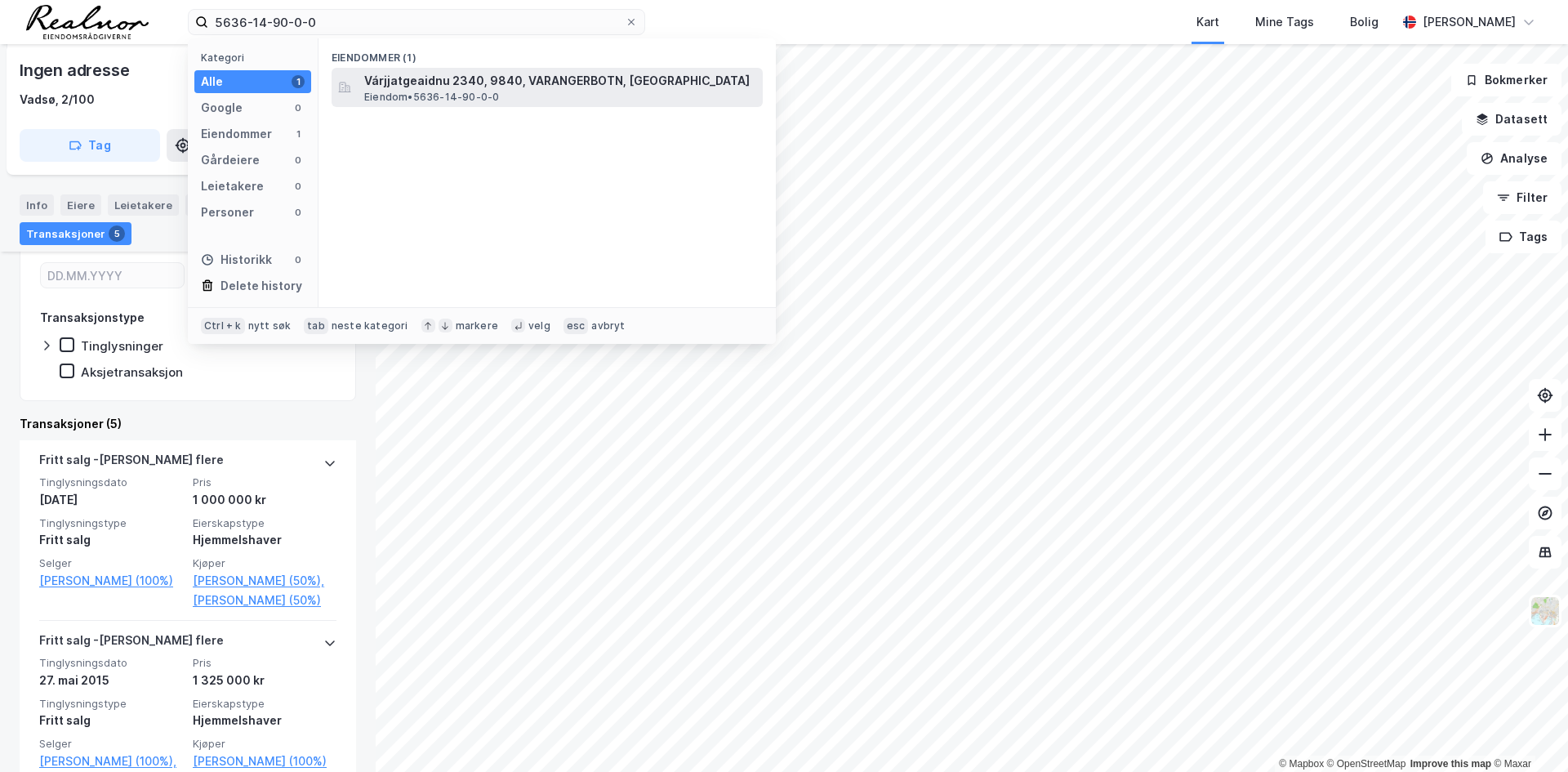
click at [496, 79] on span "Várjjatgeaidnu 2340, 9840, VARANGERBOTN, NESSEBY" at bounding box center [560, 80] width 392 height 19
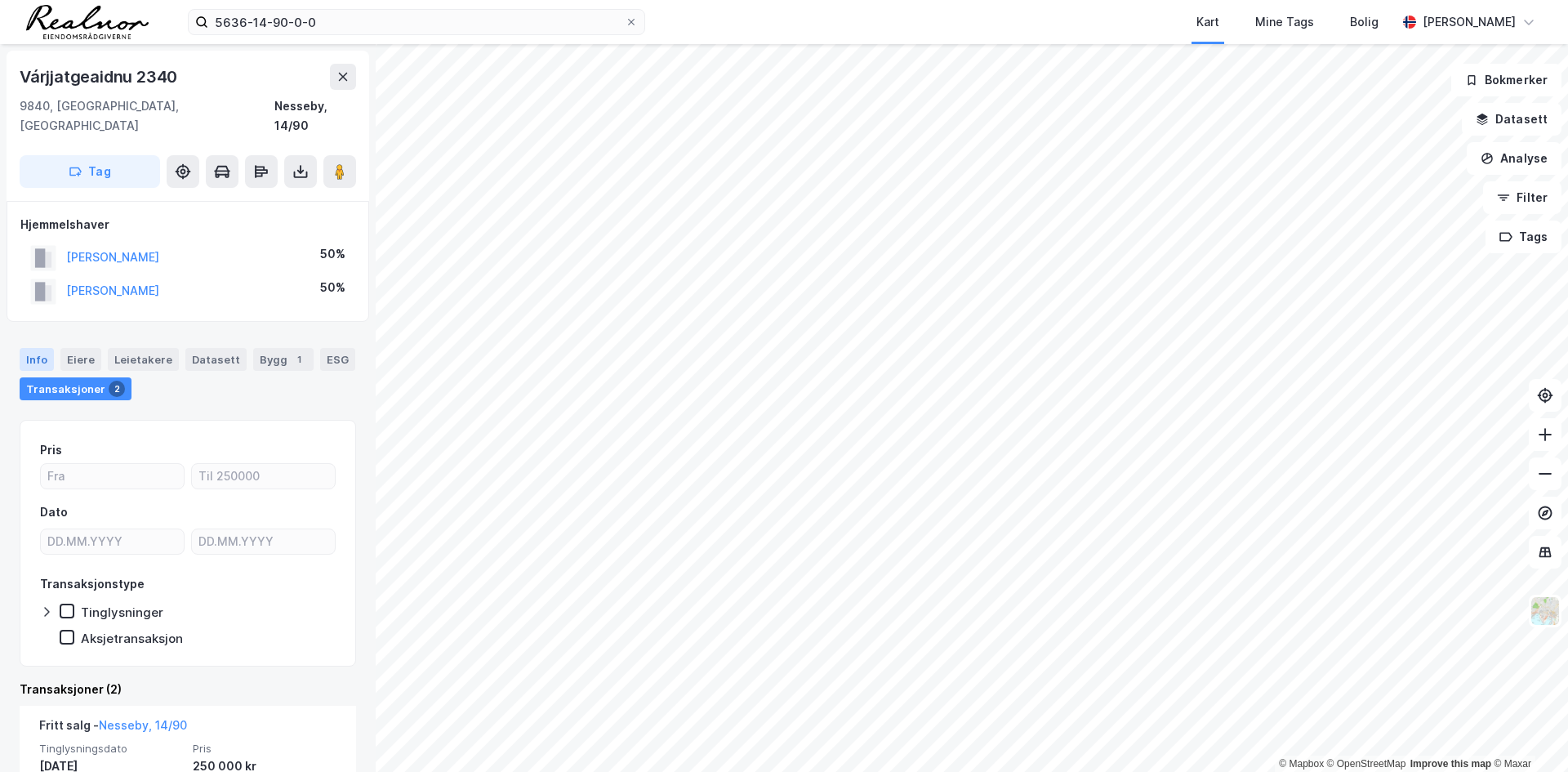
click at [35, 348] on div "Info" at bounding box center [36, 359] width 35 height 23
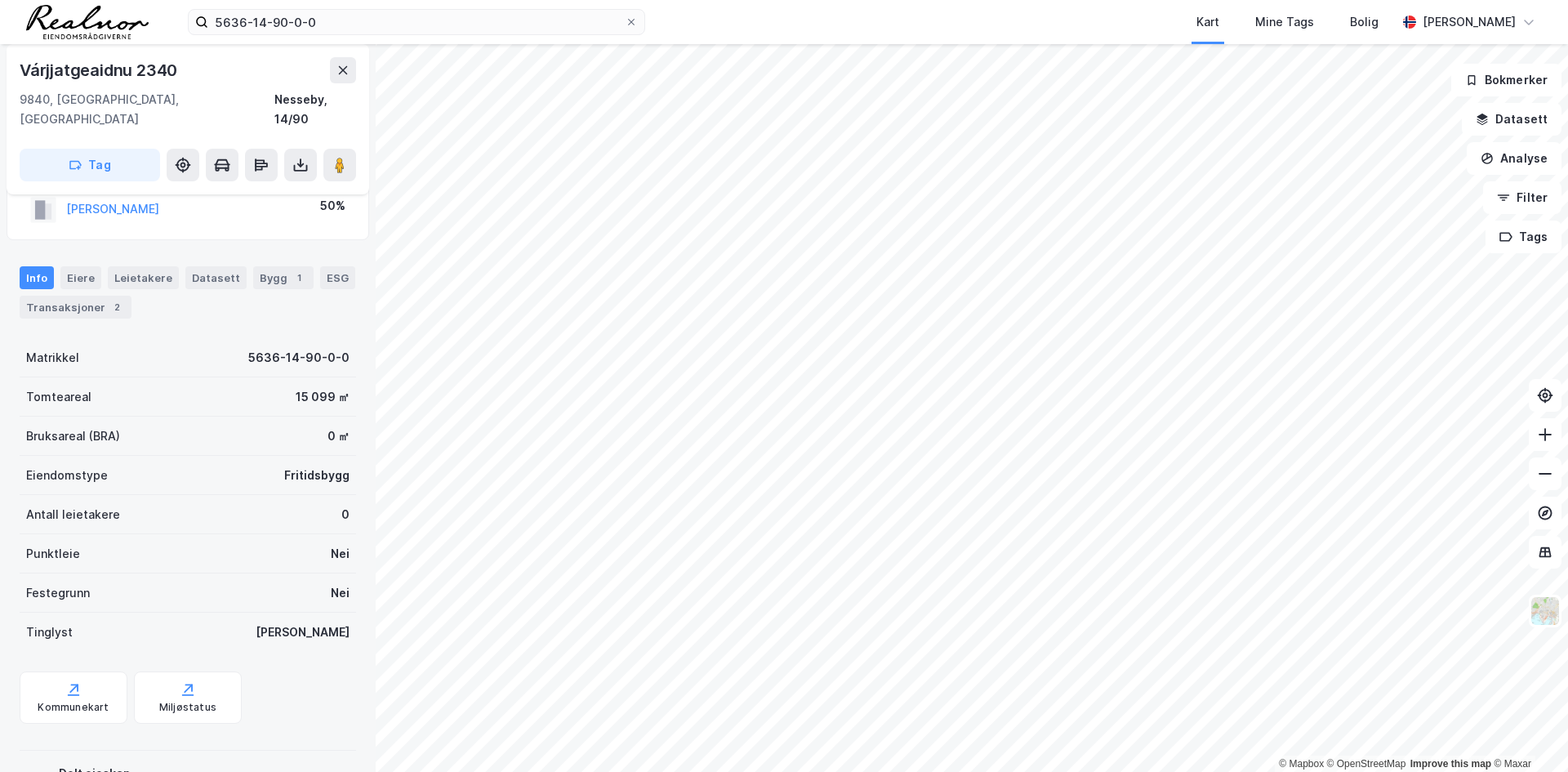
scroll to position [133, 0]
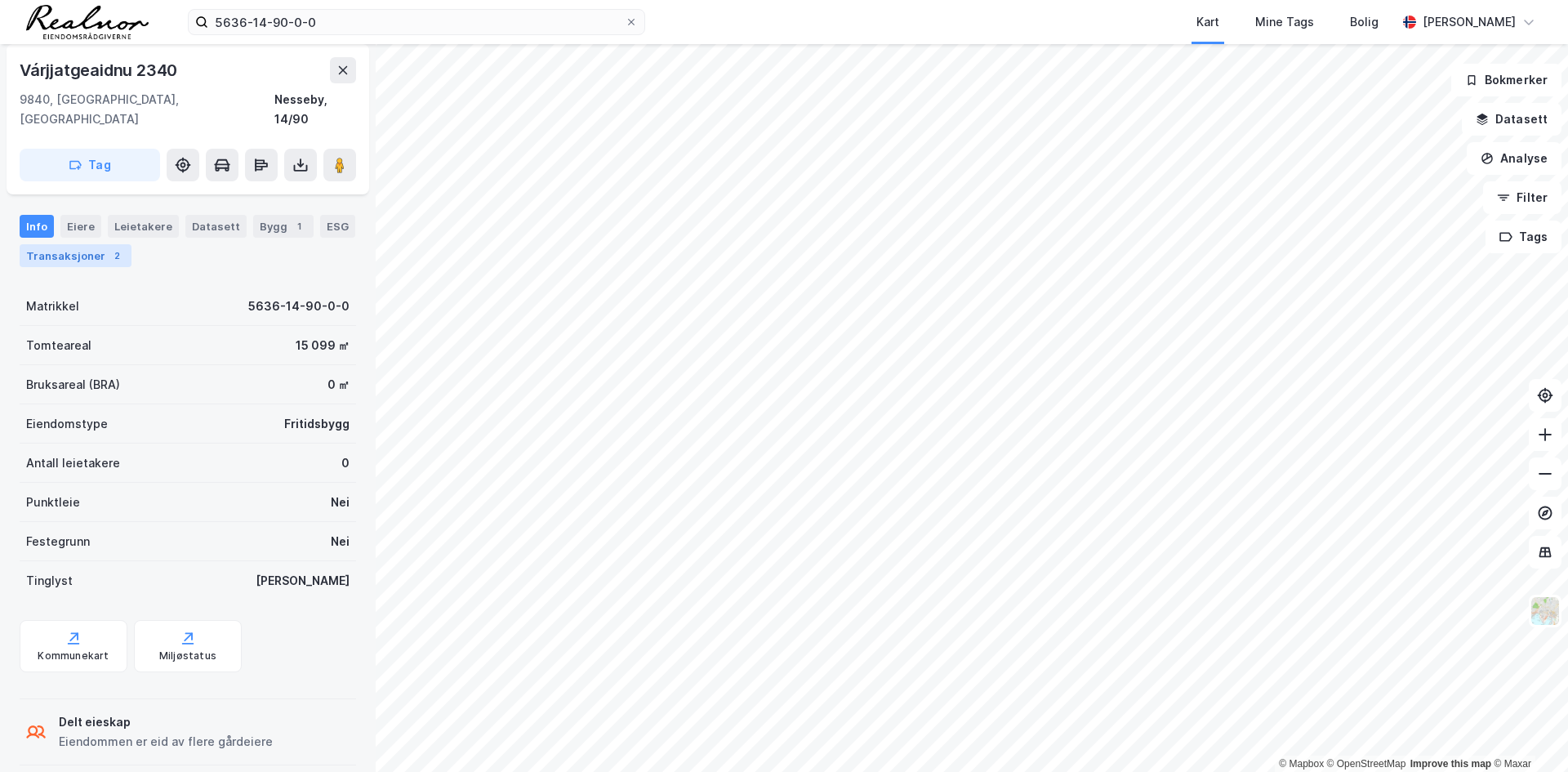
click at [55, 244] on div "Transaksjoner 2" at bounding box center [75, 255] width 111 height 23
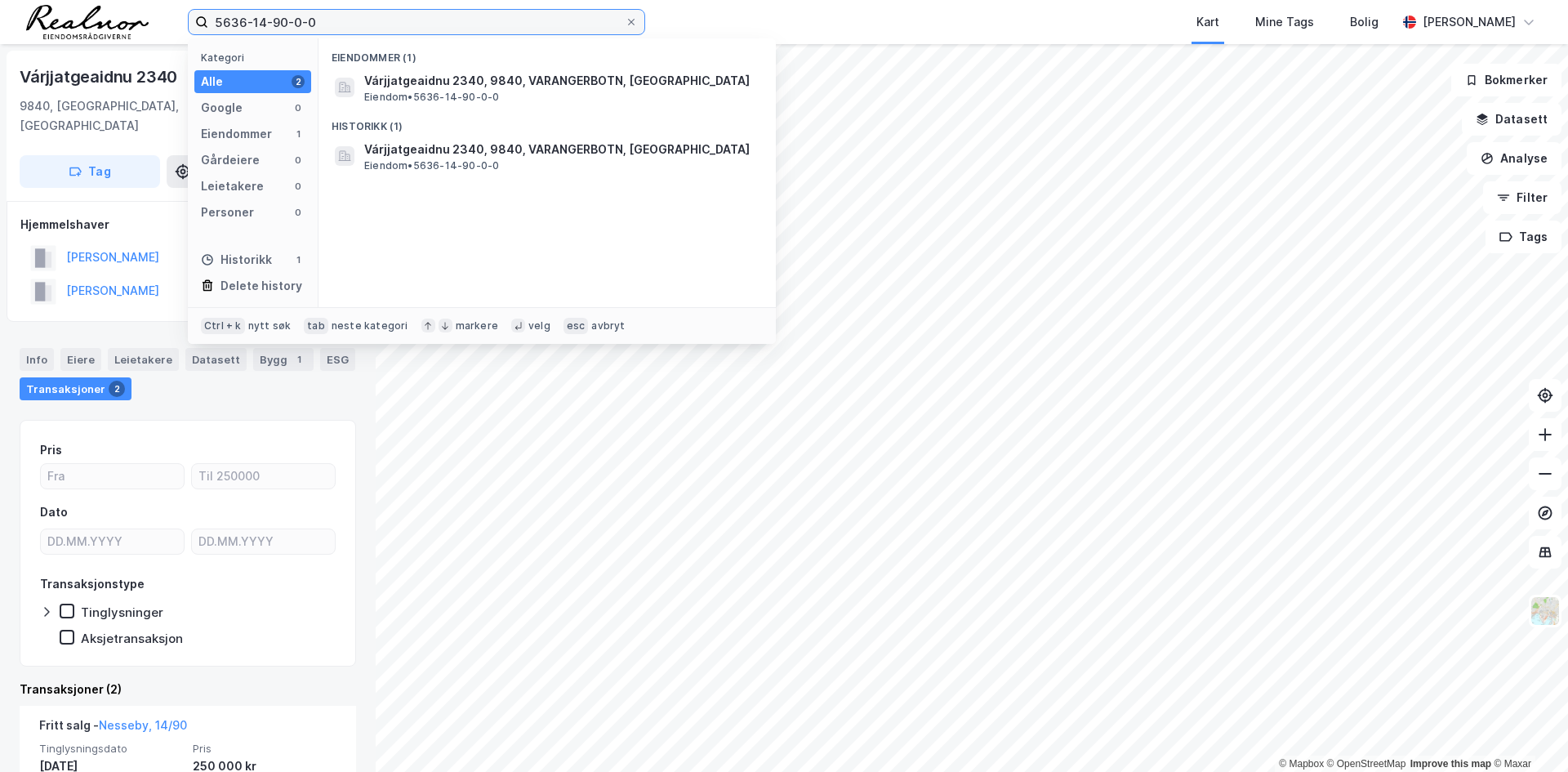
drag, startPoint x: 359, startPoint y: 29, endPoint x: 54, endPoint y: 3, distance: 306.1
click at [54, 3] on div "5636-14-90-0-0 Kategori Alle 2 Google 0 Eiendommer 1 Gårdeiere 0 Leietakere 0 P…" at bounding box center [784, 22] width 1568 height 44
paste input "6"
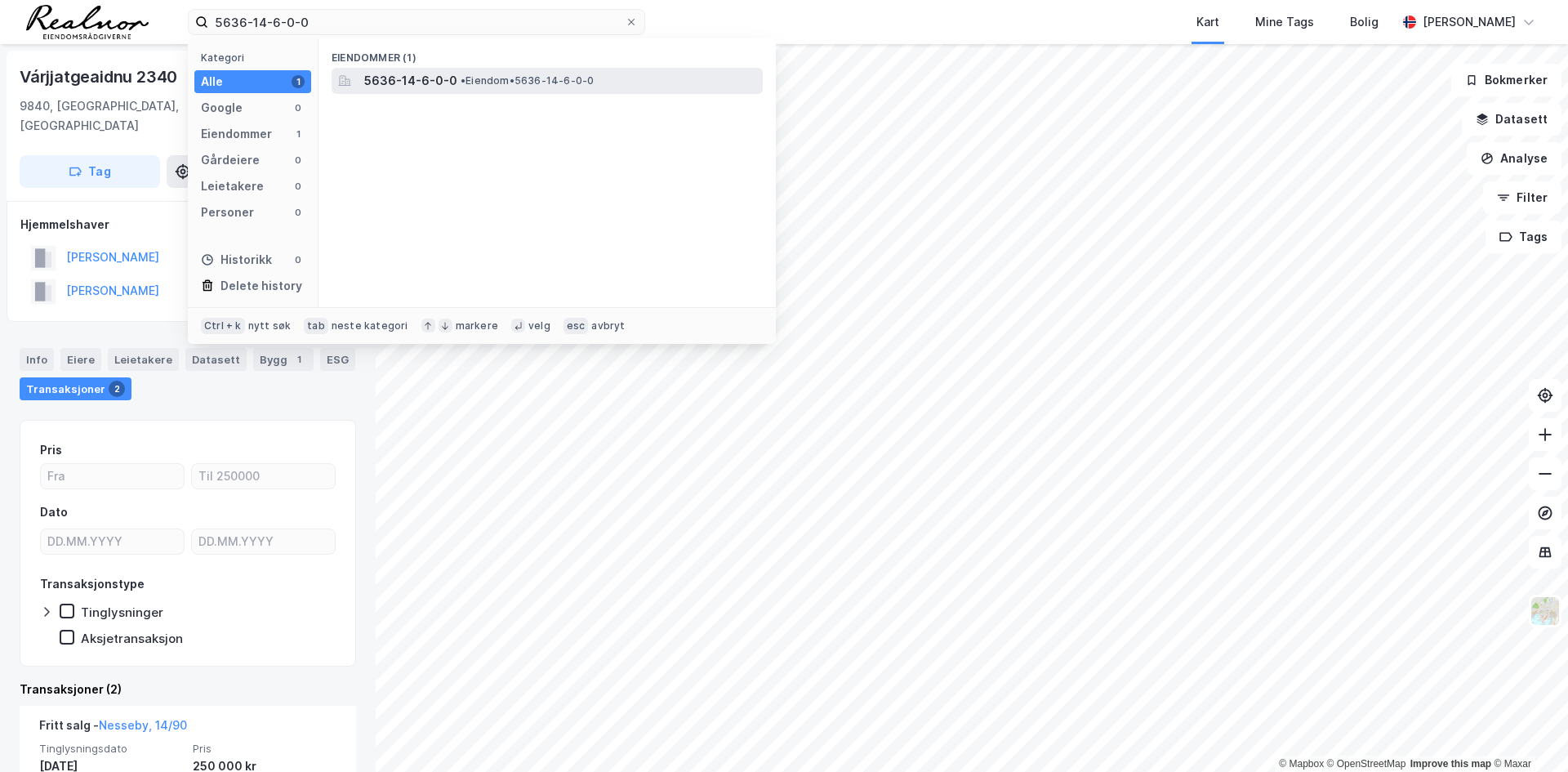
click at [421, 68] on div "5636-14-6-0-0 • Eiendom • 5636-14-6-0-0" at bounding box center [547, 80] width 431 height 26
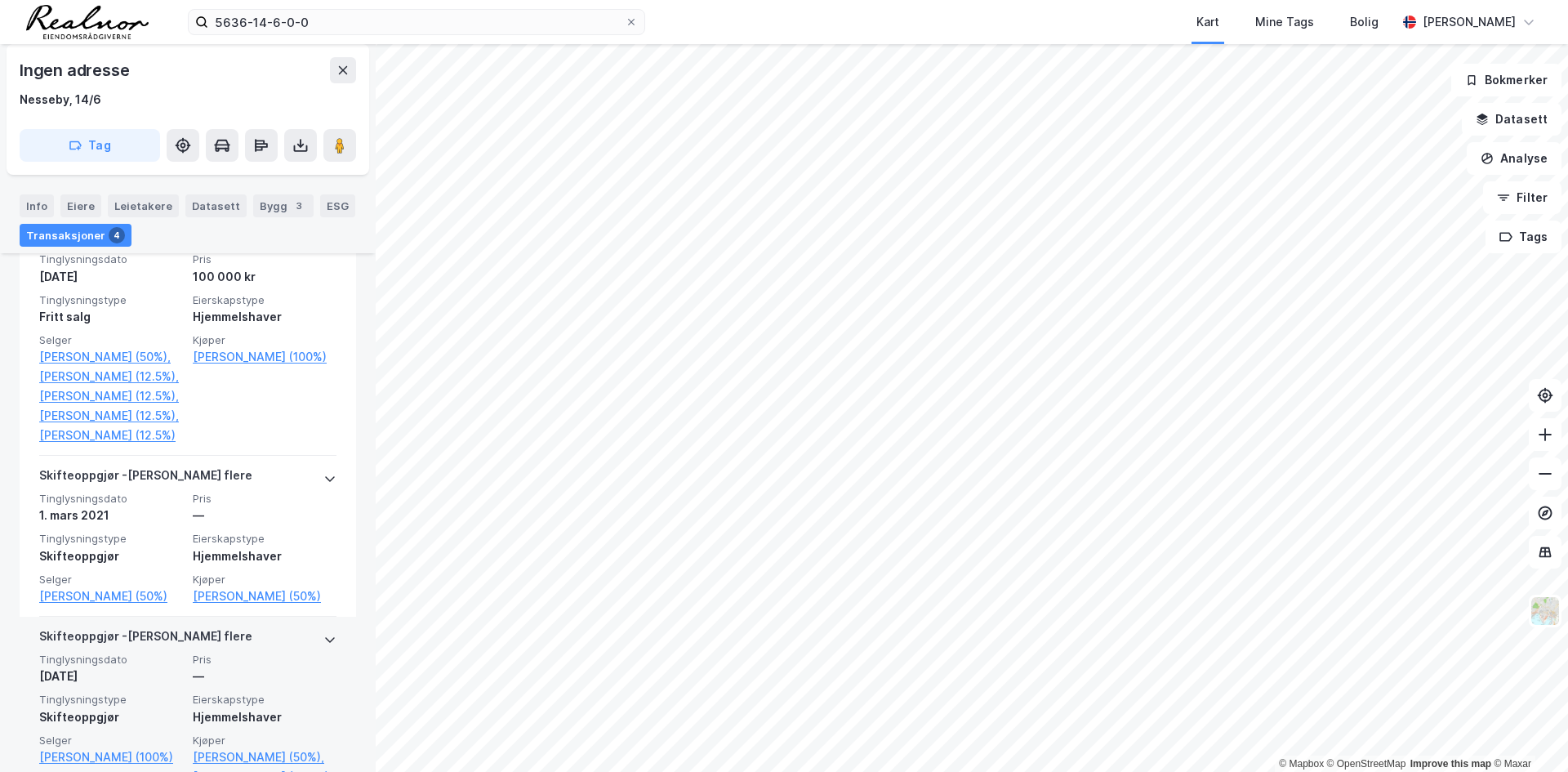
scroll to position [409, 0]
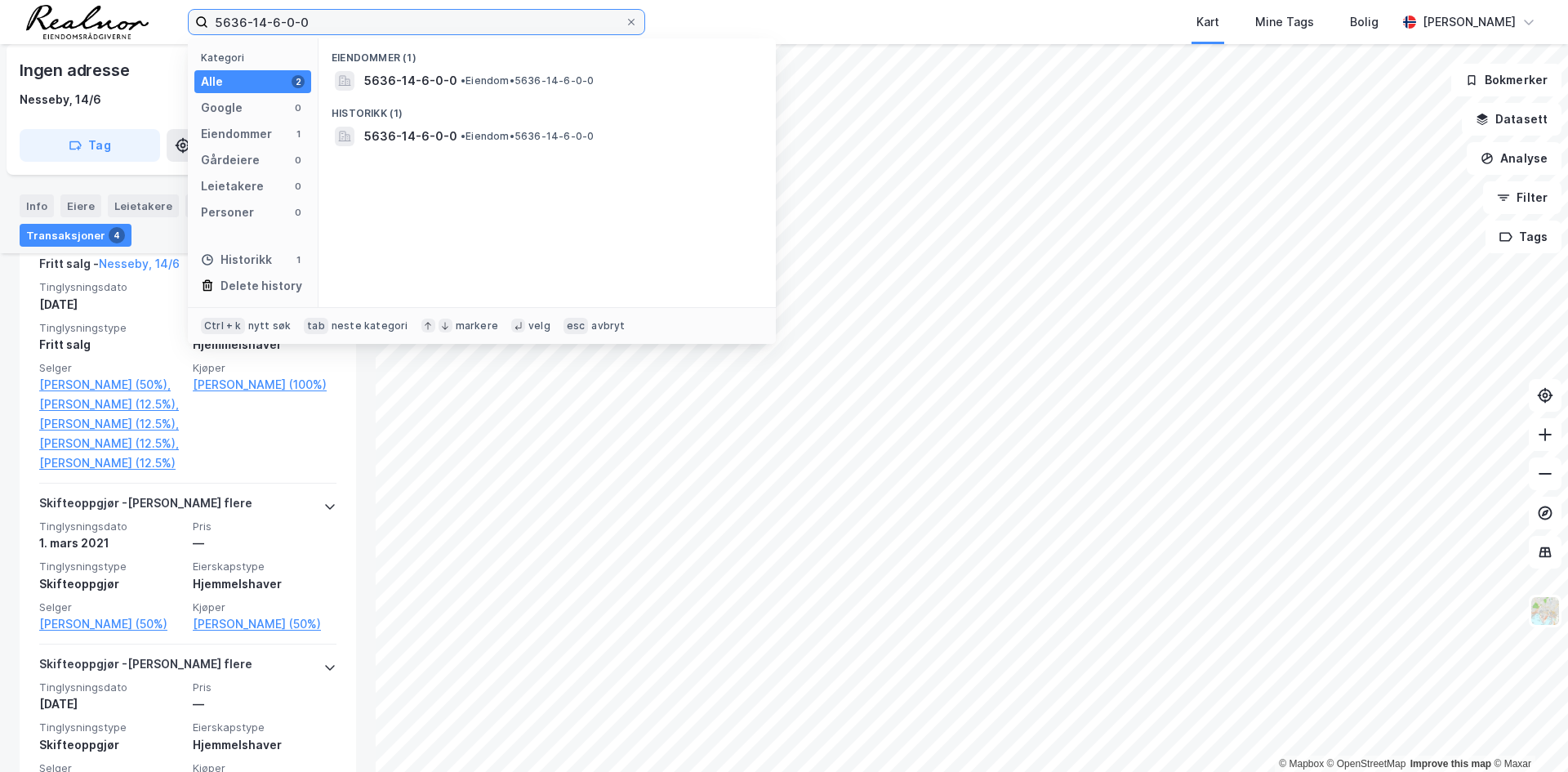
drag, startPoint x: 334, startPoint y: 22, endPoint x: 72, endPoint y: 33, distance: 262.2
click at [72, 33] on div "5636-14-6-0-0 Kategori Alle 2 Google 0 Eiendommer 1 Gårdeiere 0 Leietakere 0 Pe…" at bounding box center [784, 22] width 1568 height 44
paste input "7/17"
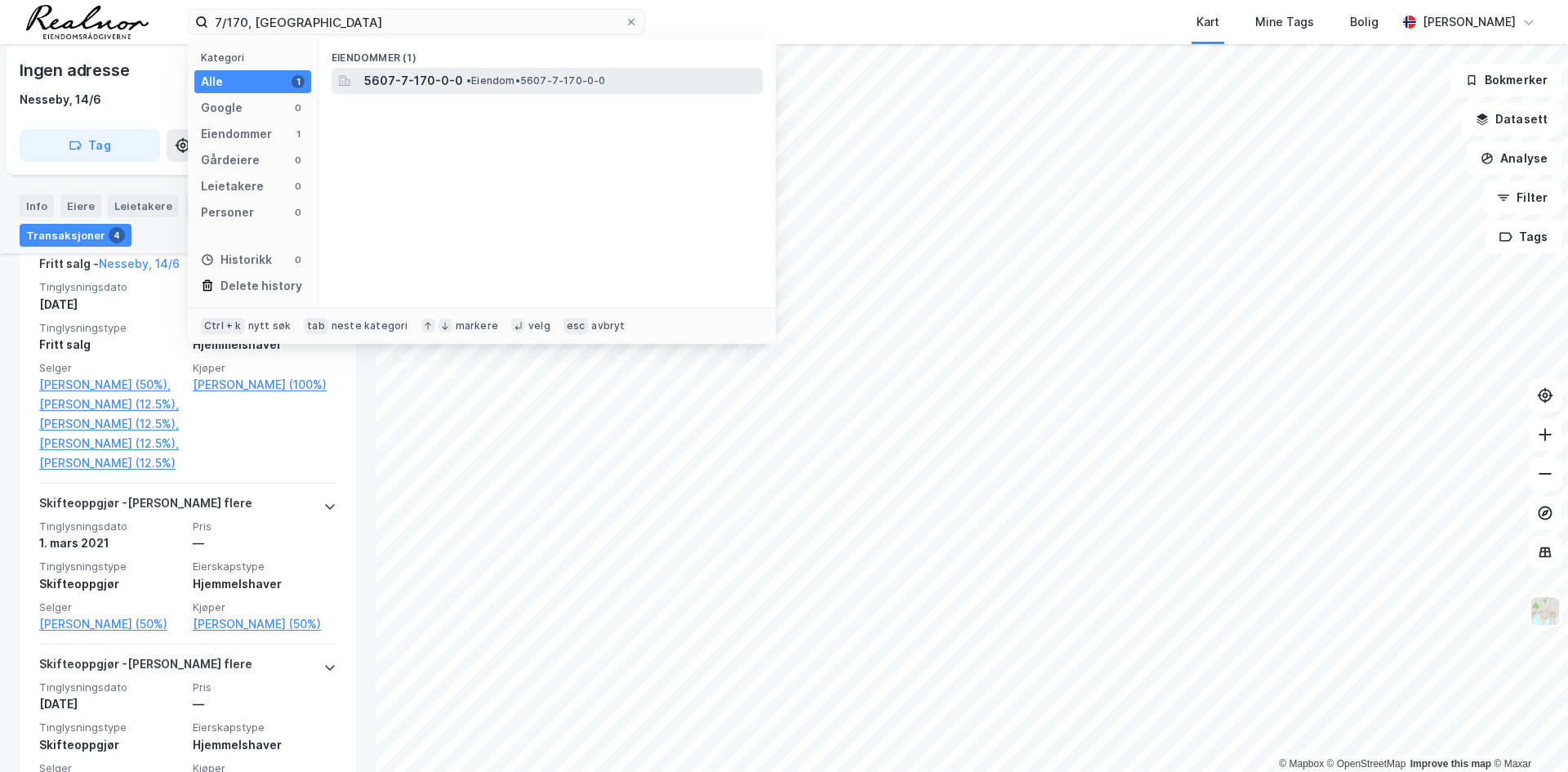
click at [479, 87] on span "• Eiendom • 5607-7-170-0-0" at bounding box center [535, 80] width 139 height 13
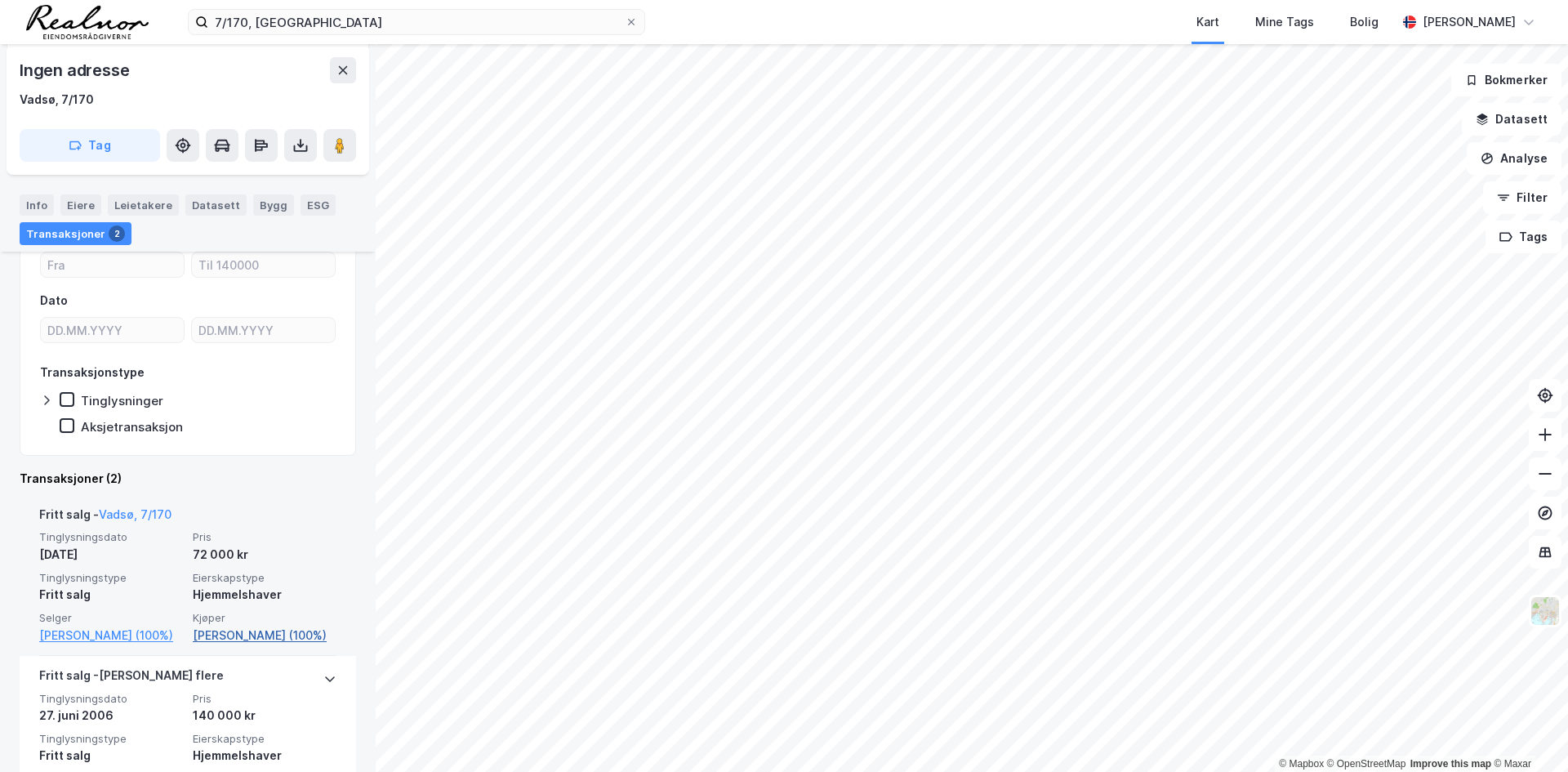
scroll to position [163, 0]
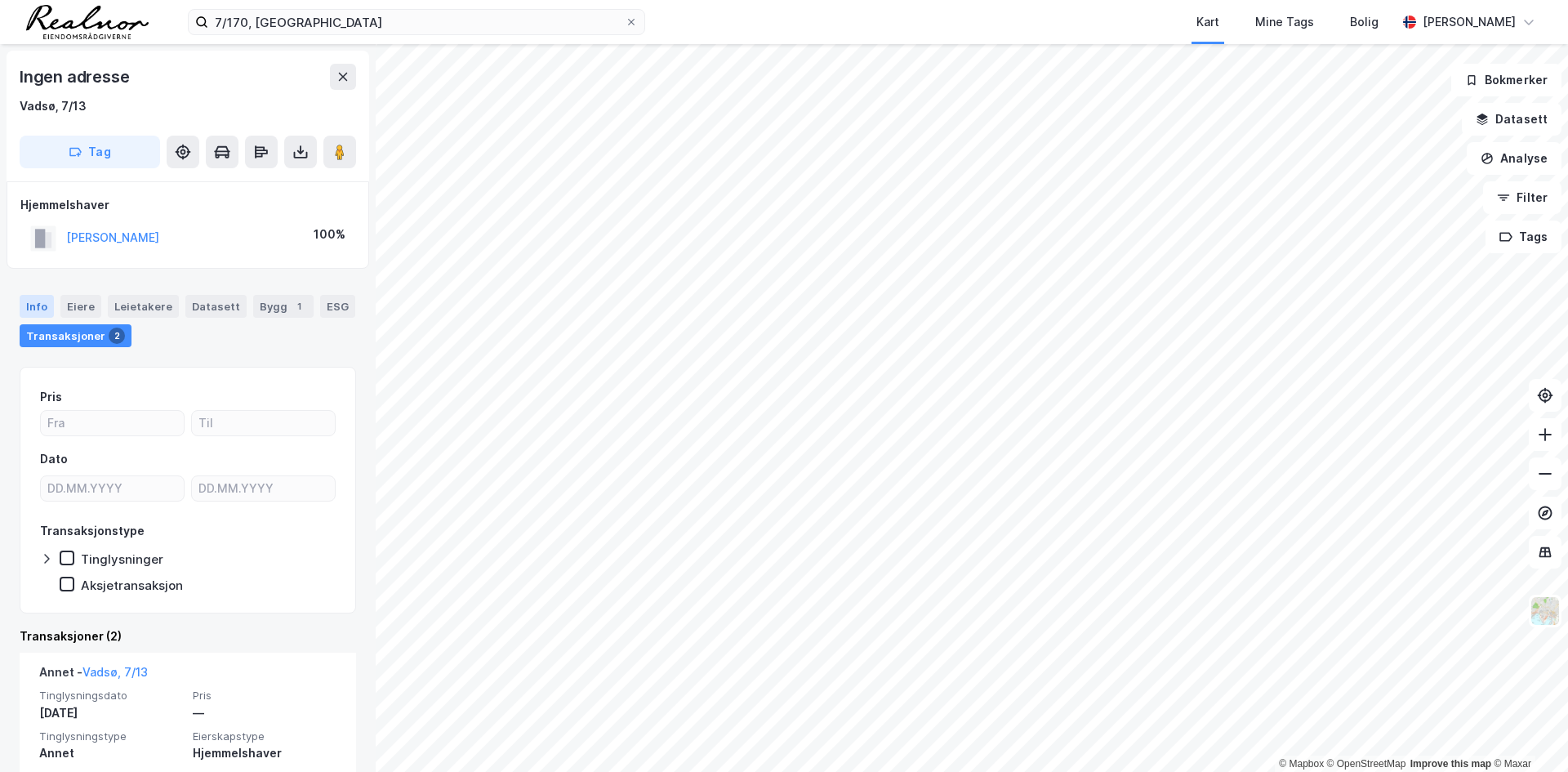
click at [41, 307] on div "Info" at bounding box center [36, 306] width 35 height 23
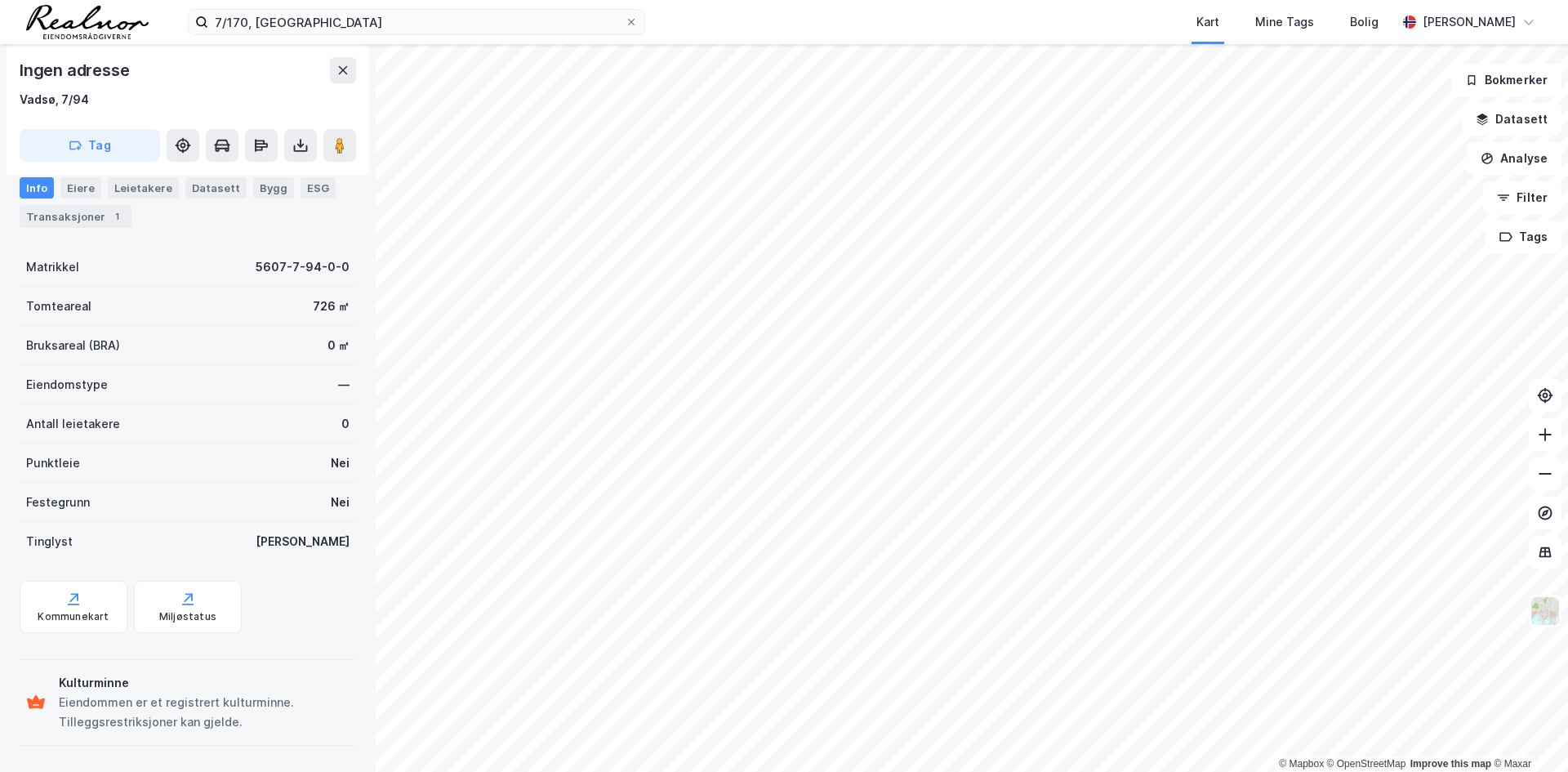
scroll to position [117, 0]
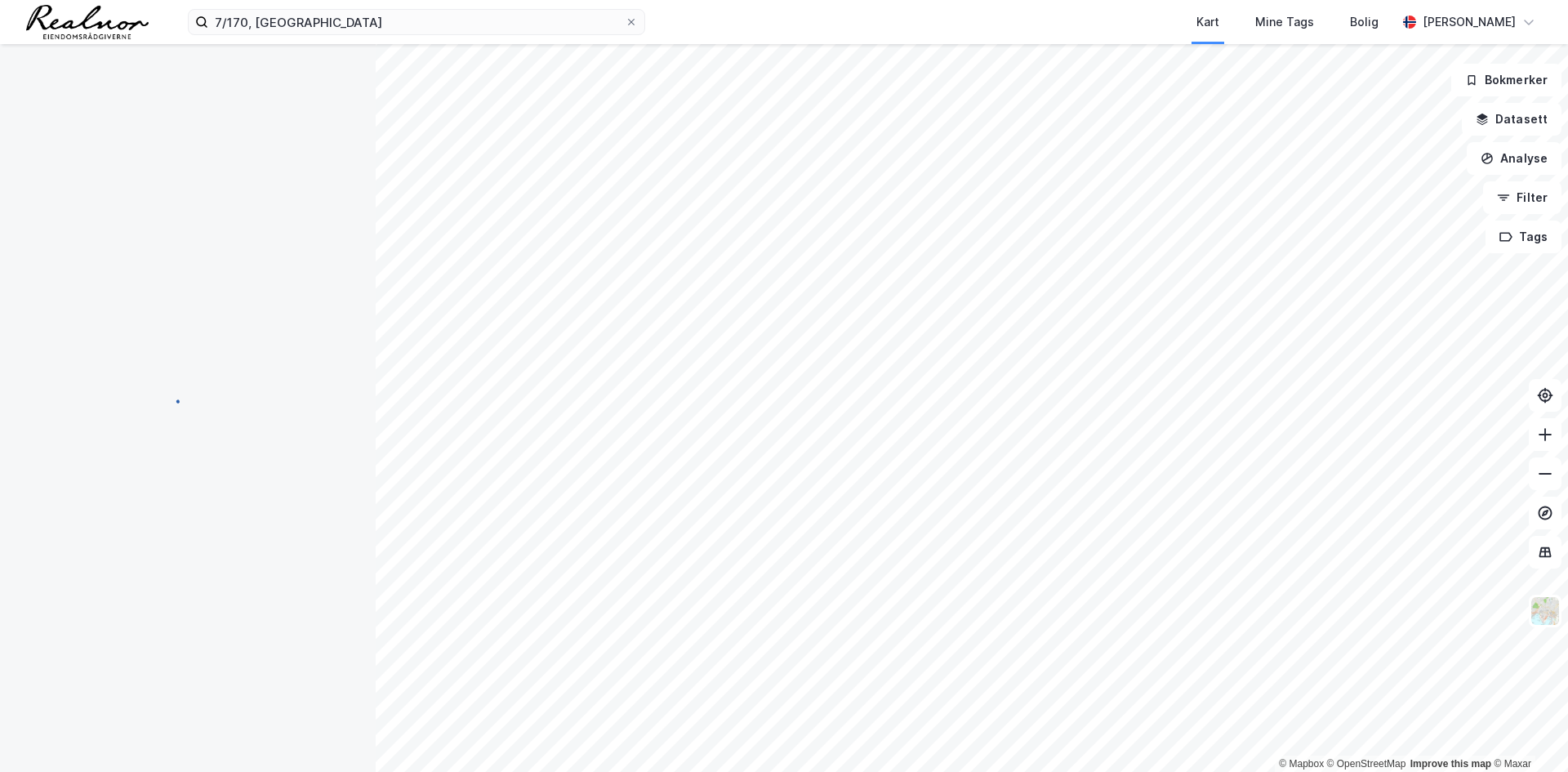
scroll to position [2, 0]
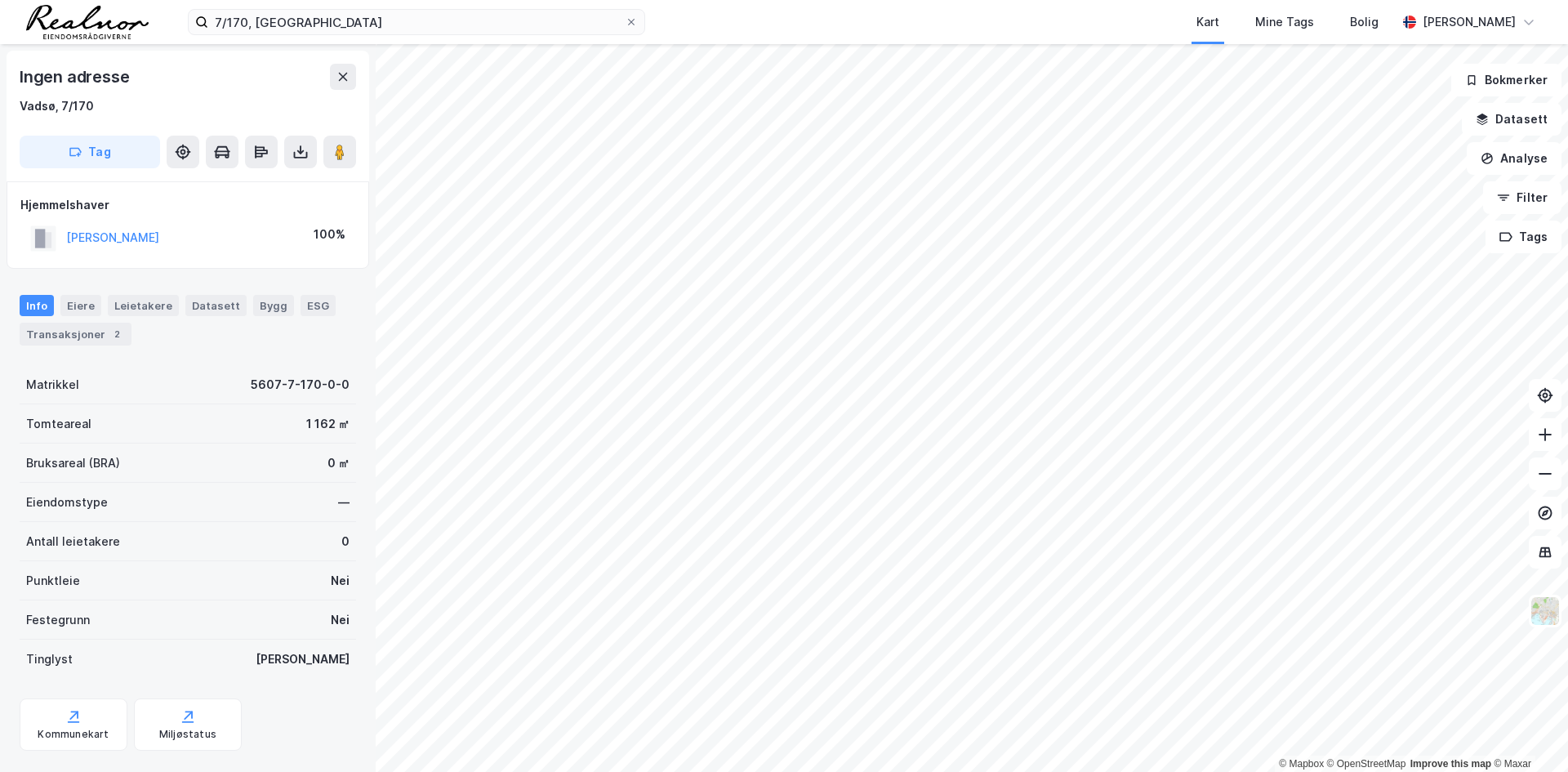
scroll to position [1, 0]
click at [87, 333] on div "Transaksjoner 2" at bounding box center [75, 333] width 111 height 23
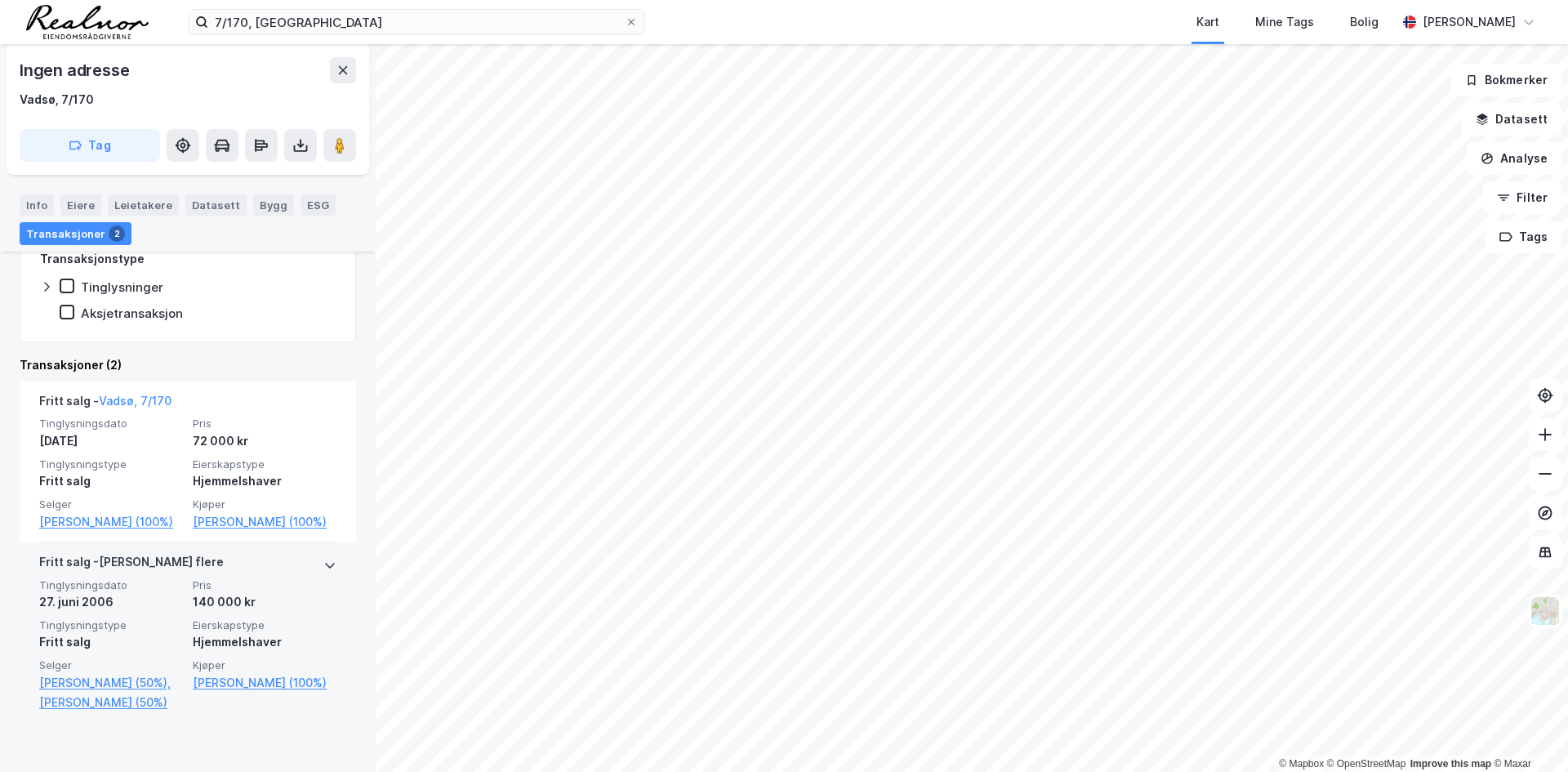
scroll to position [280, 0]
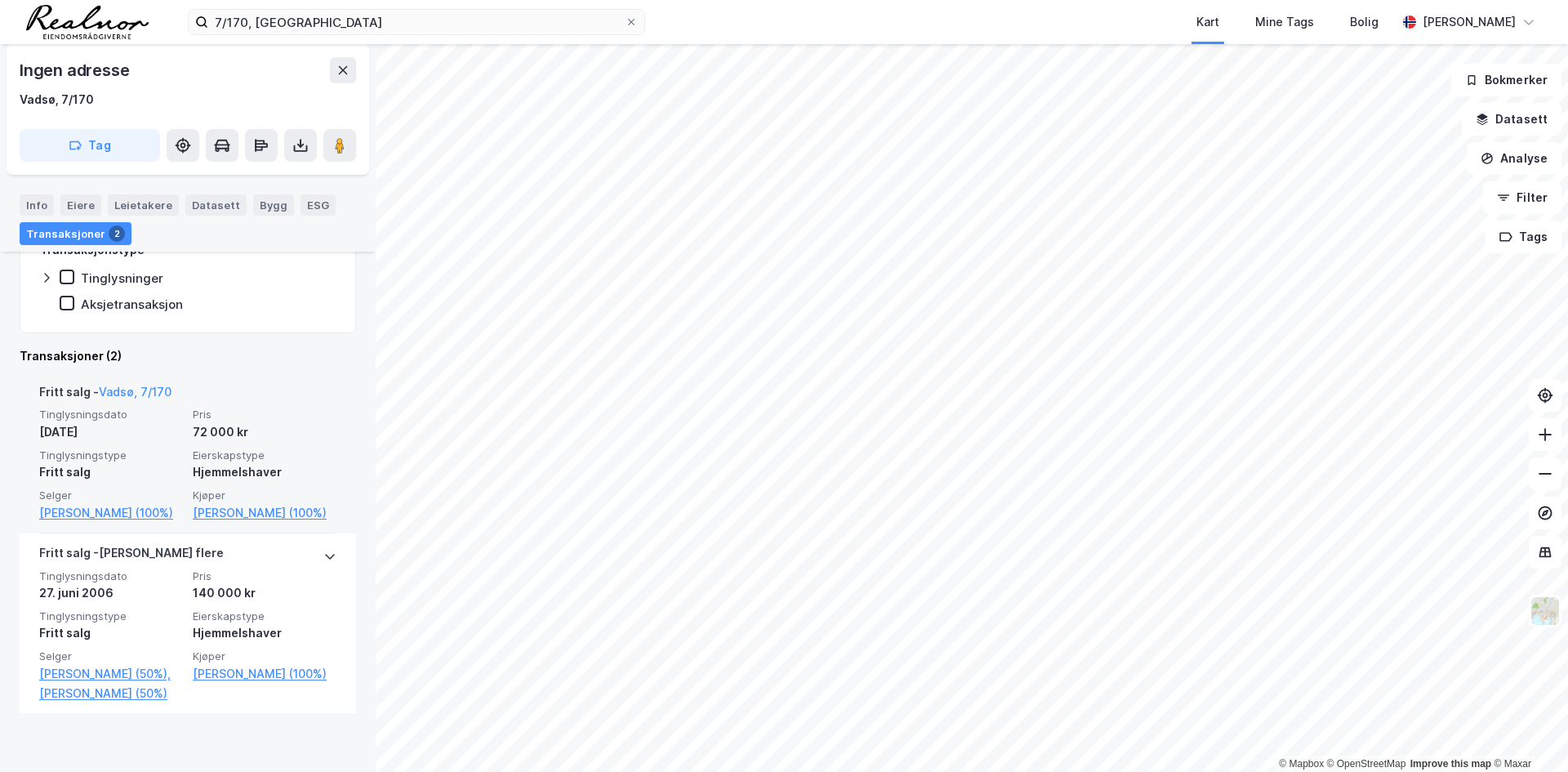
click at [266, 461] on span "Eierskapstype" at bounding box center [264, 455] width 144 height 14
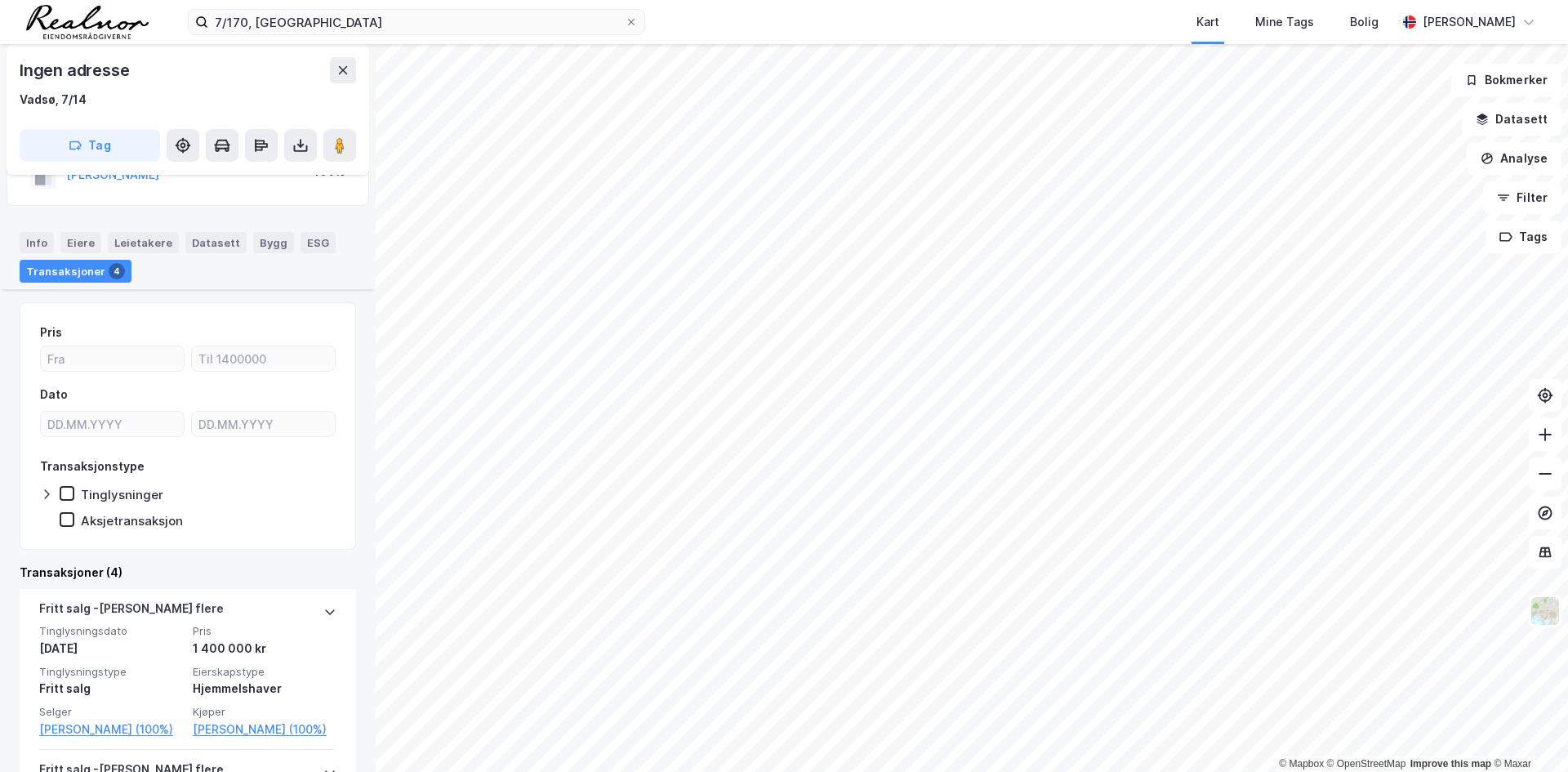
scroll to position [245, 0]
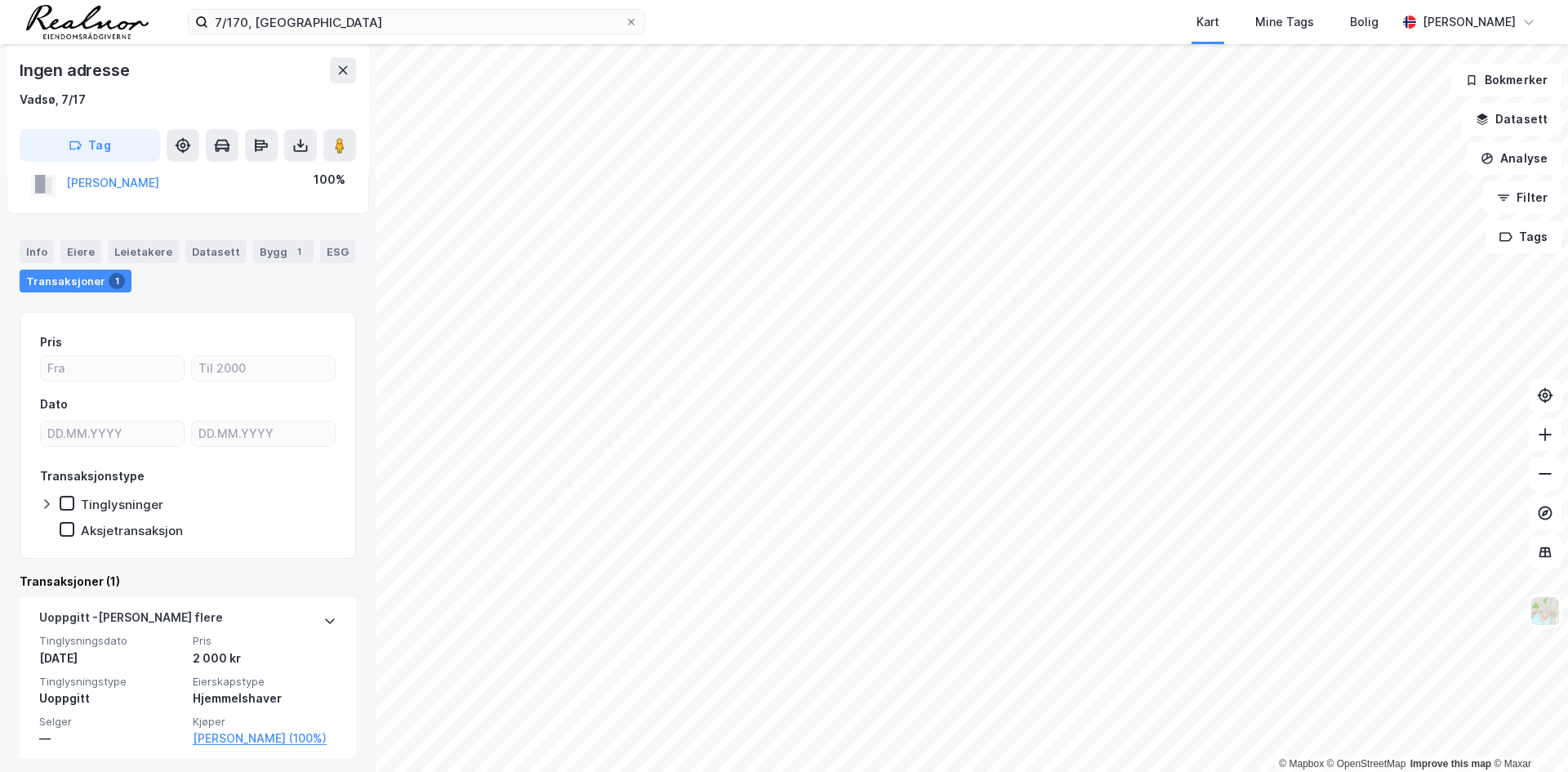
scroll to position [80, 0]
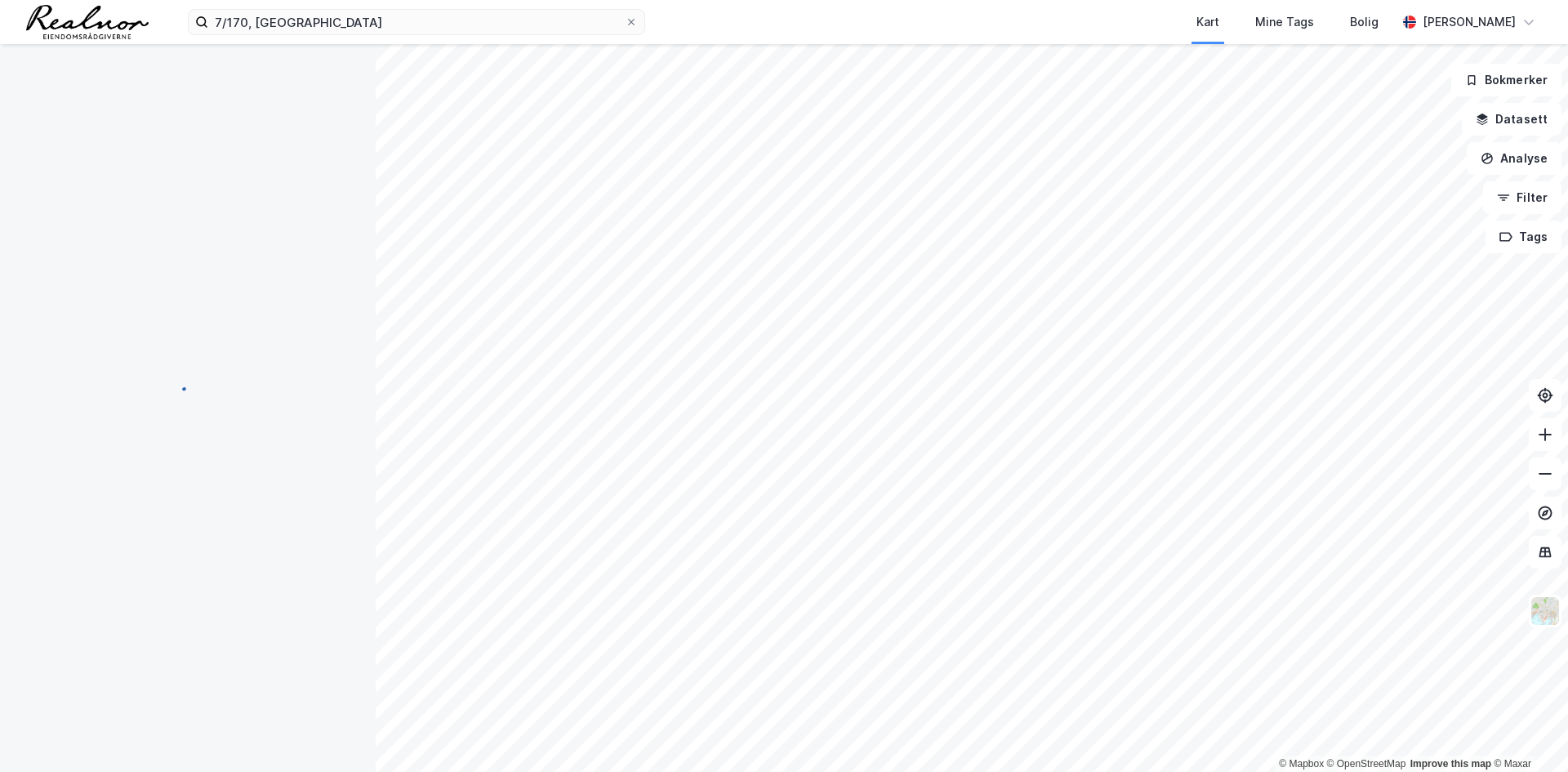
scroll to position [24, 0]
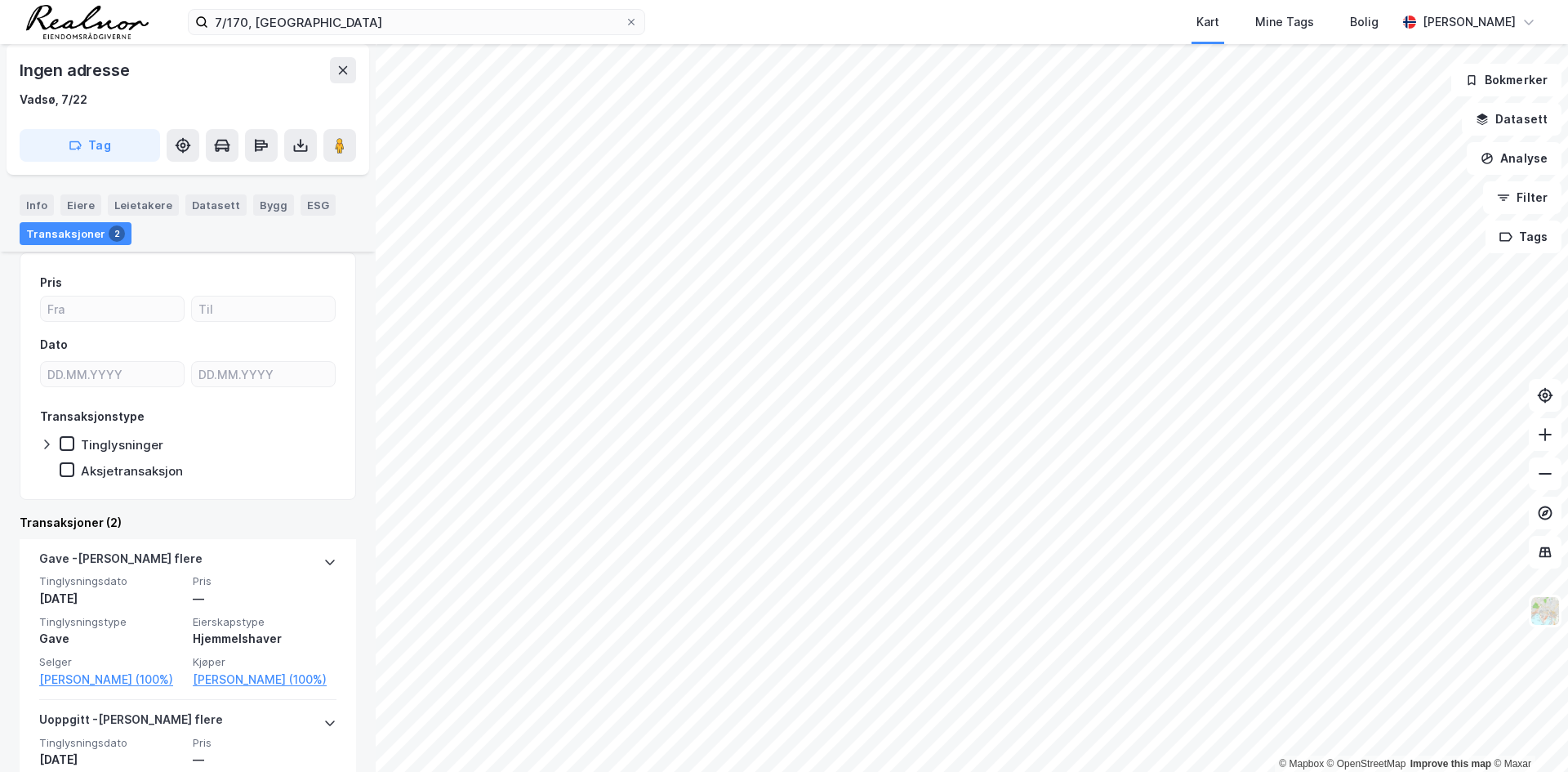
scroll to position [220, 0]
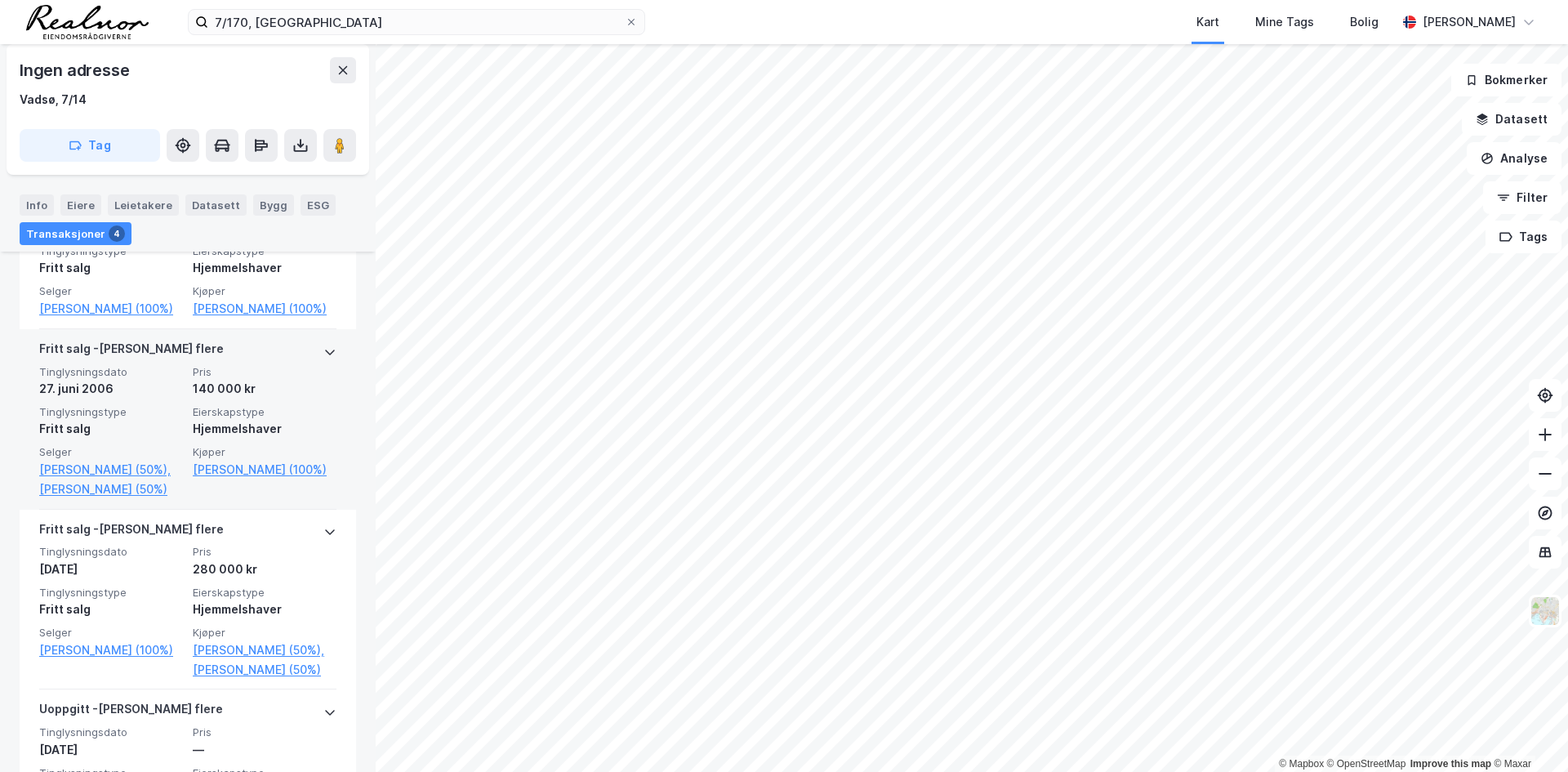
scroll to position [490, 0]
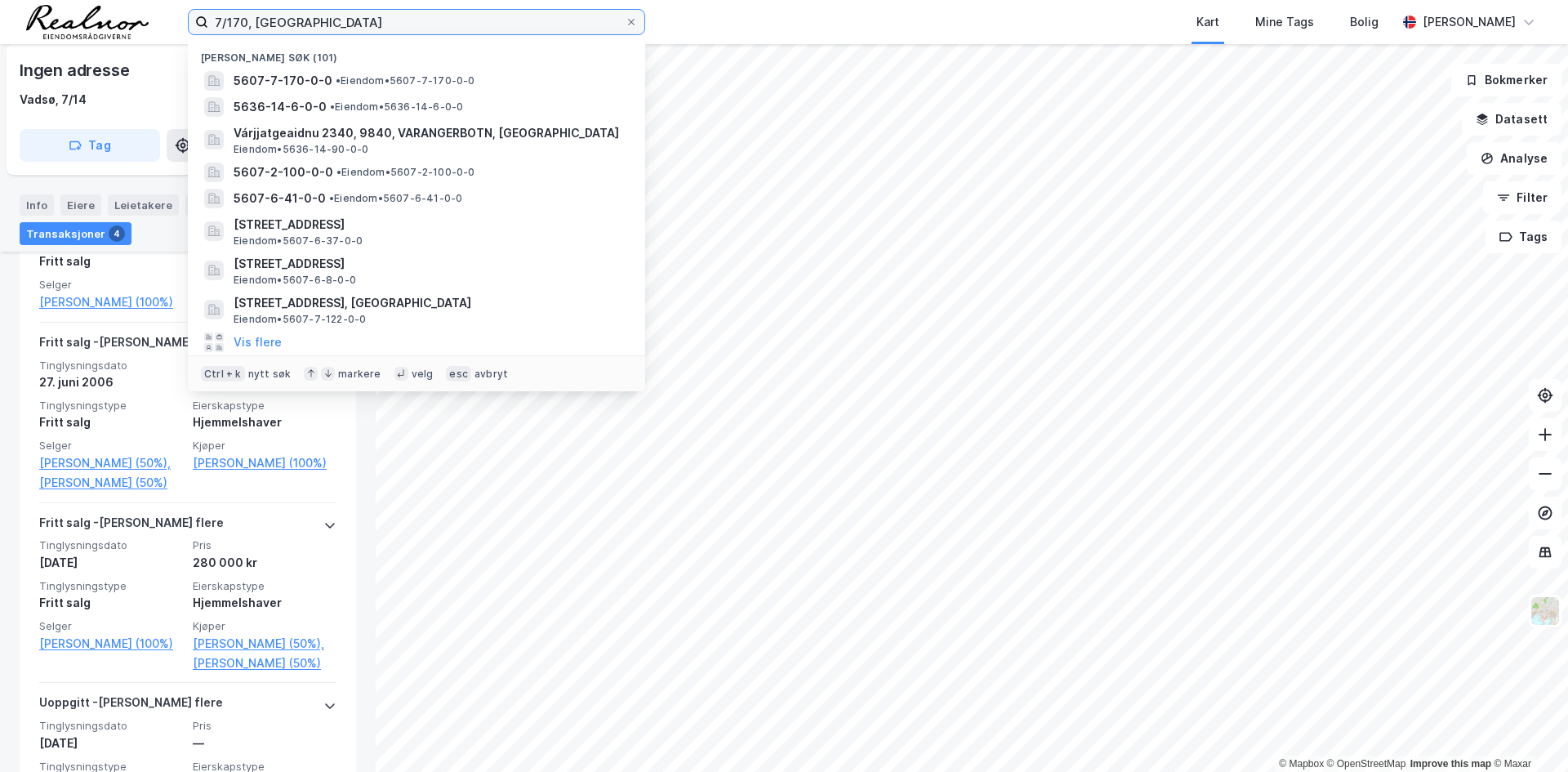
drag, startPoint x: 243, startPoint y: 21, endPoint x: 135, endPoint y: 28, distance: 108.2
click at [135, 28] on div "7/170, vadsø Nylige søk (101) 5607-7-170-0-0 • Eiendom • 5607-7-170-0-0 5636-14…" at bounding box center [784, 22] width 1568 height 44
paste input "8/1323"
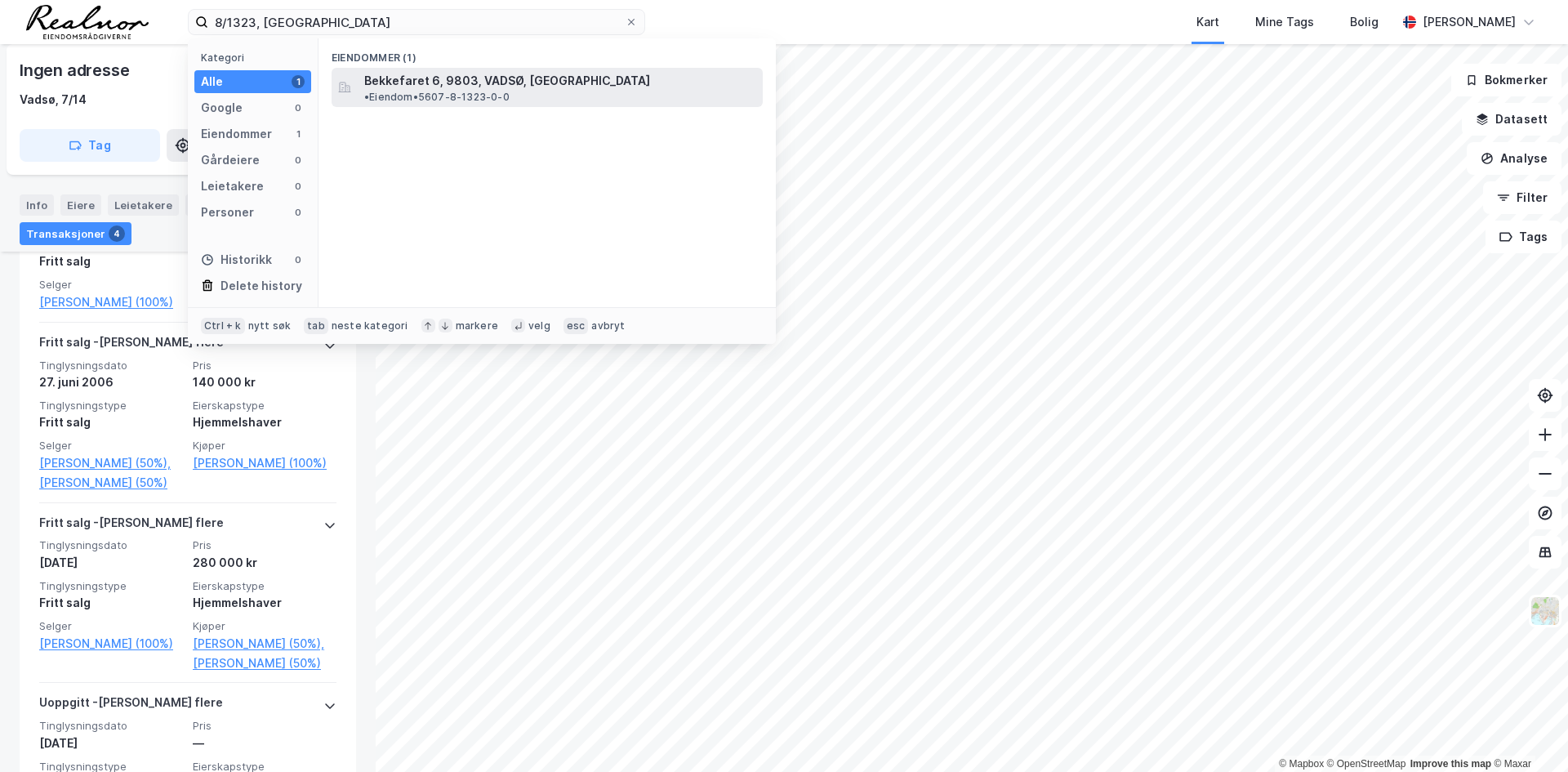
click at [412, 84] on span "Bekkefaret 6, 9803, VADSØ, VADSØ" at bounding box center [507, 80] width 285 height 19
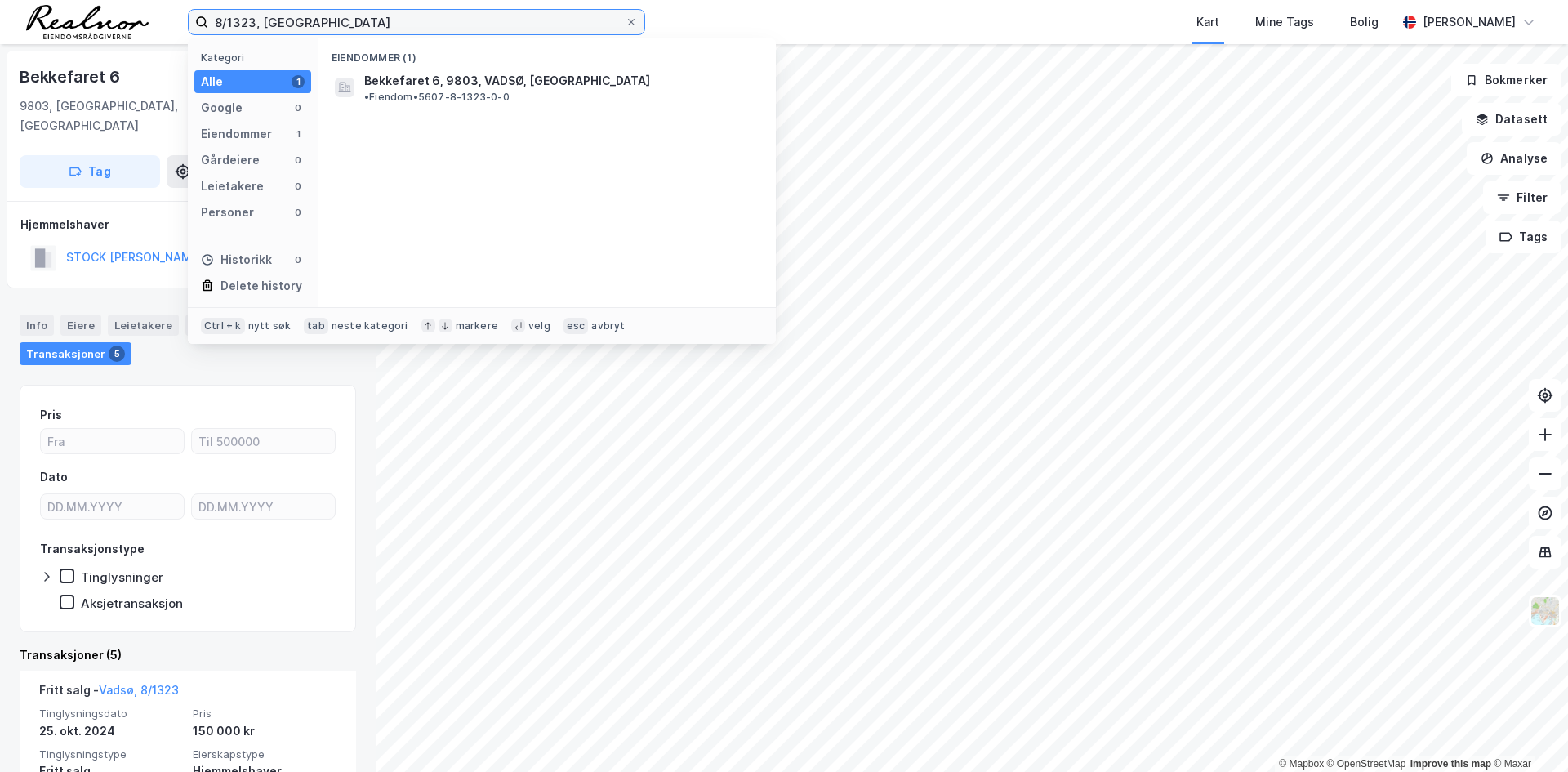
drag, startPoint x: 254, startPoint y: 24, endPoint x: 140, endPoint y: 21, distance: 114.0
click at [140, 21] on div "8/1323, vadsø Kategori Alle 1 Google 0 Eiendommer 1 Gårdeiere 0 Leietakere 0 Pe…" at bounding box center [784, 22] width 1568 height 44
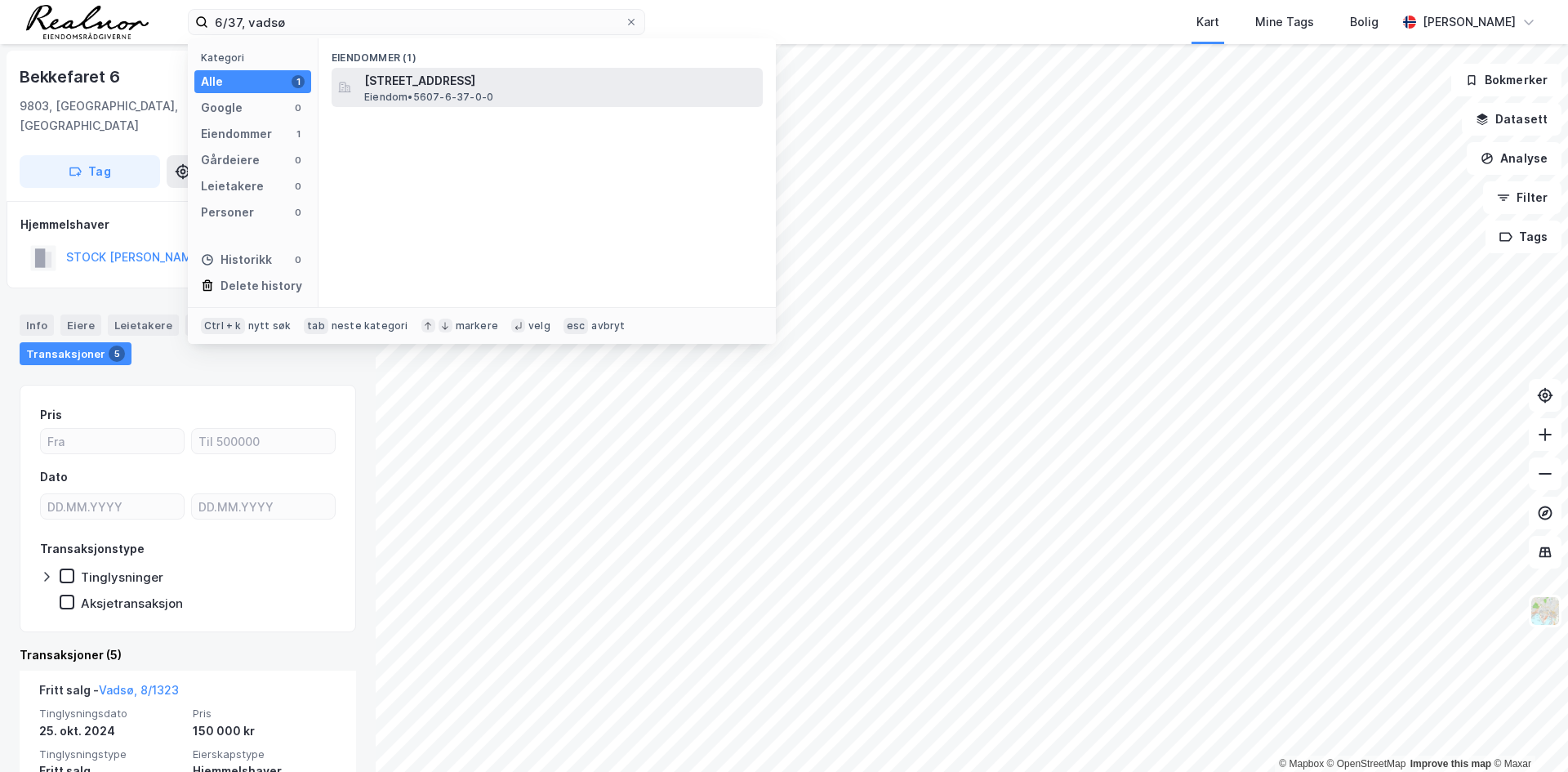
click at [450, 82] on span "Nordvarangerveien 830, 9802, VESTRE JAKOBSELV, VADSØ" at bounding box center [560, 80] width 392 height 19
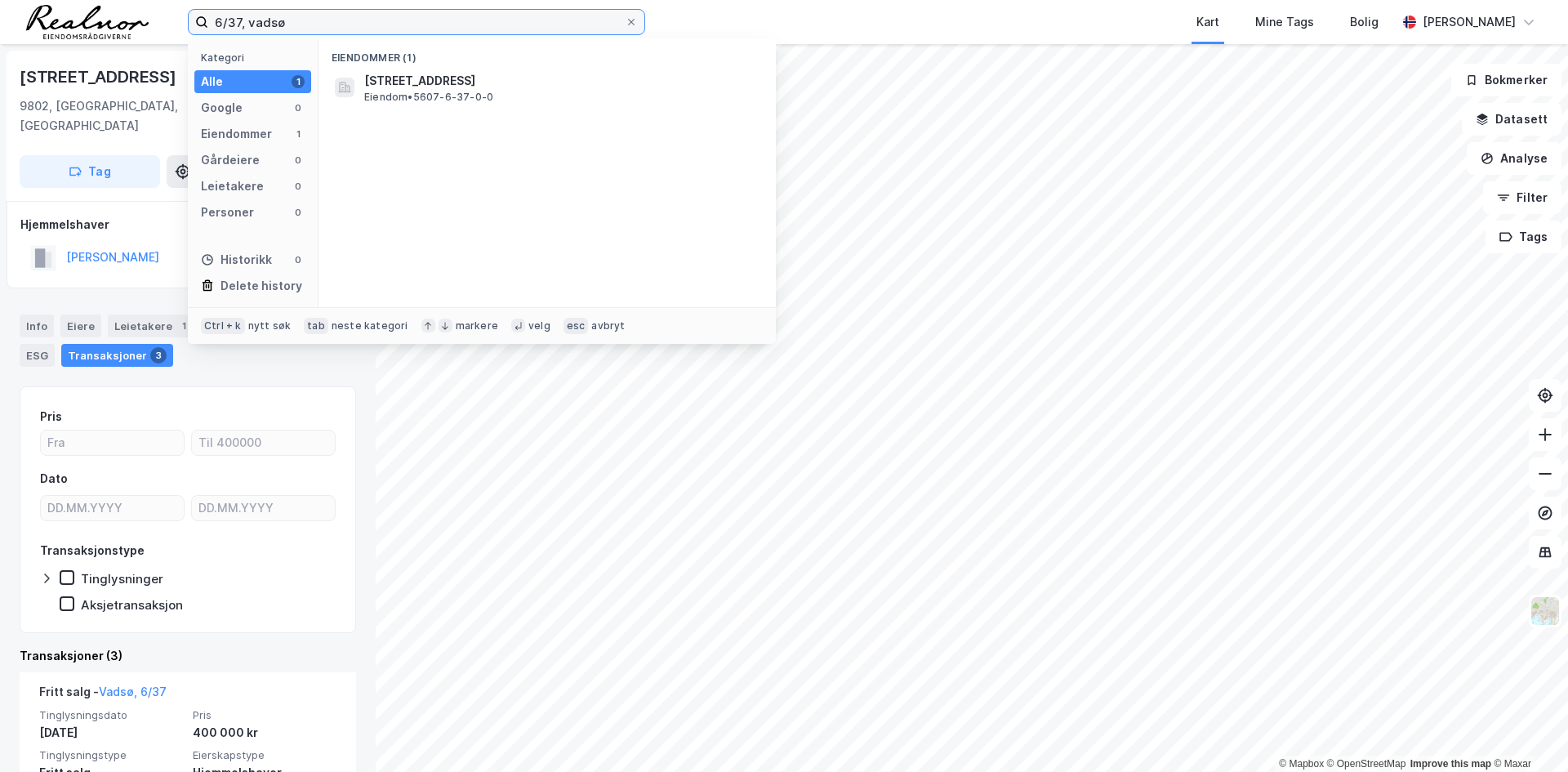
drag, startPoint x: 241, startPoint y: 18, endPoint x: 180, endPoint y: 22, distance: 61.1
click at [180, 22] on div "6/37, vadsø Kategori Alle 1 Google 0 Eiendommer 1 Gårdeiere 0 Leietakere 0 Pers…" at bounding box center [784, 22] width 1568 height 44
type input "6/41, vadsø"
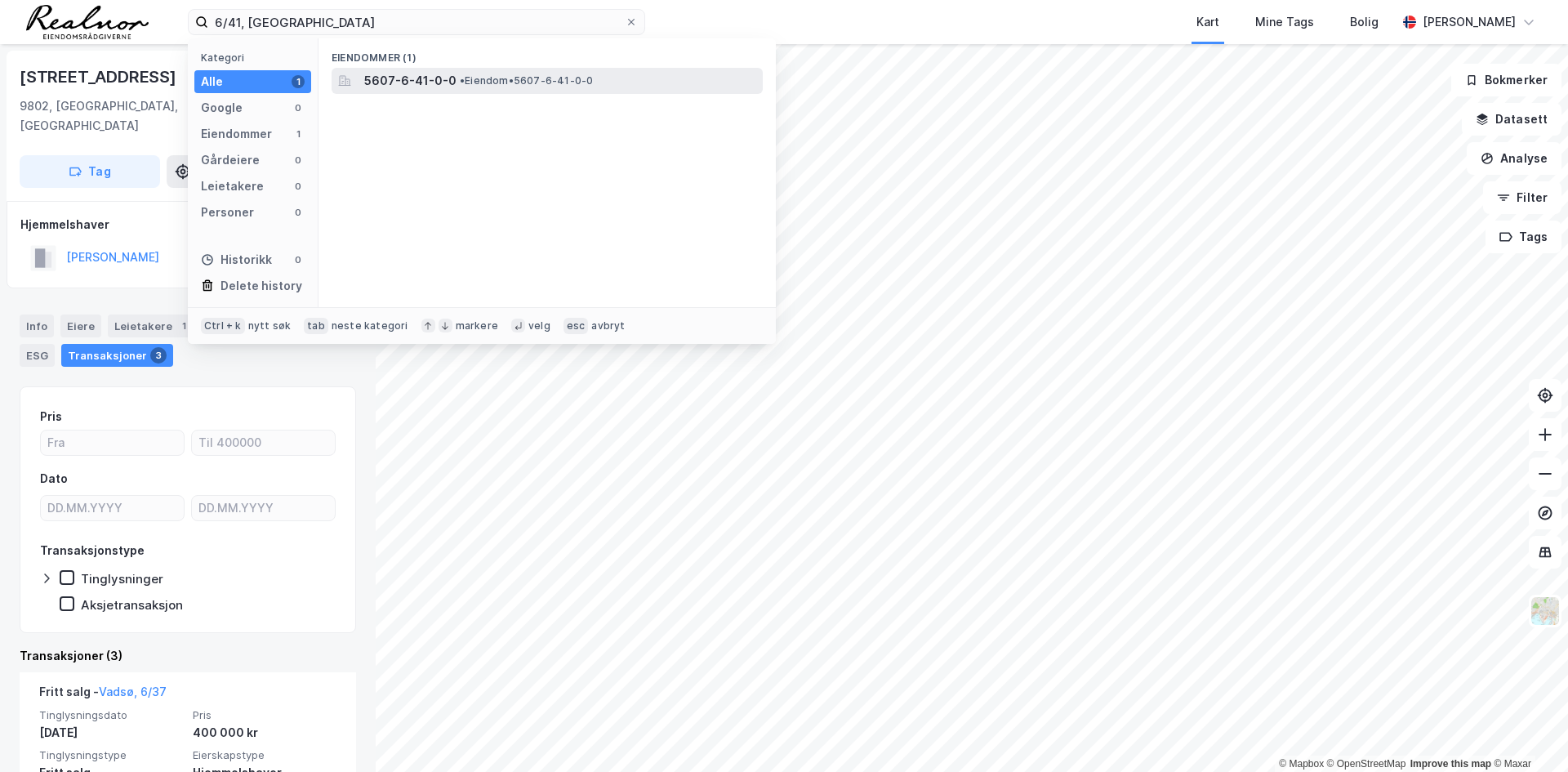
click at [499, 87] on div "5607-6-41-0-0 • Eiendom • 5607-6-41-0-0" at bounding box center [562, 80] width 395 height 19
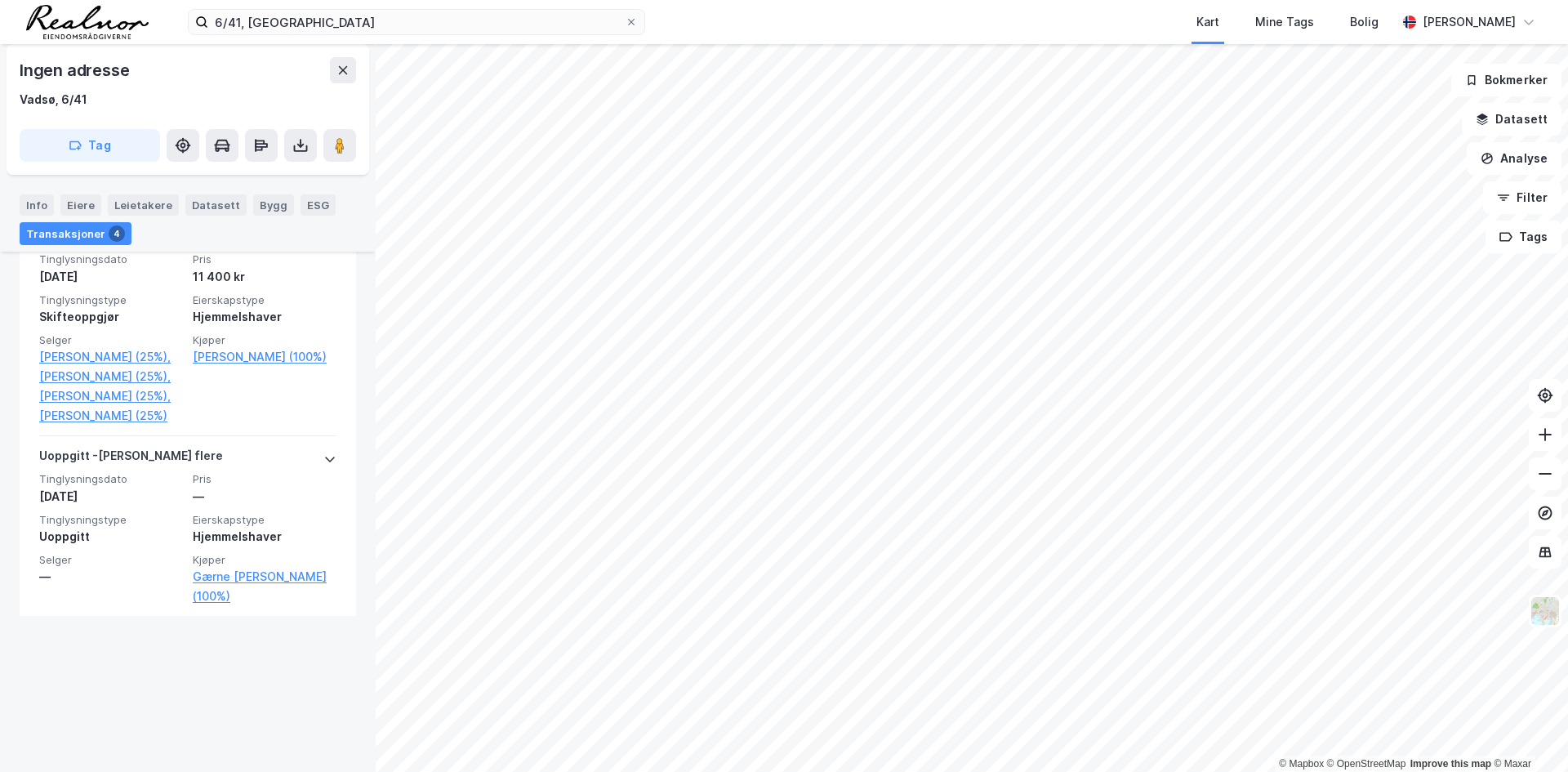
scroll to position [817, 0]
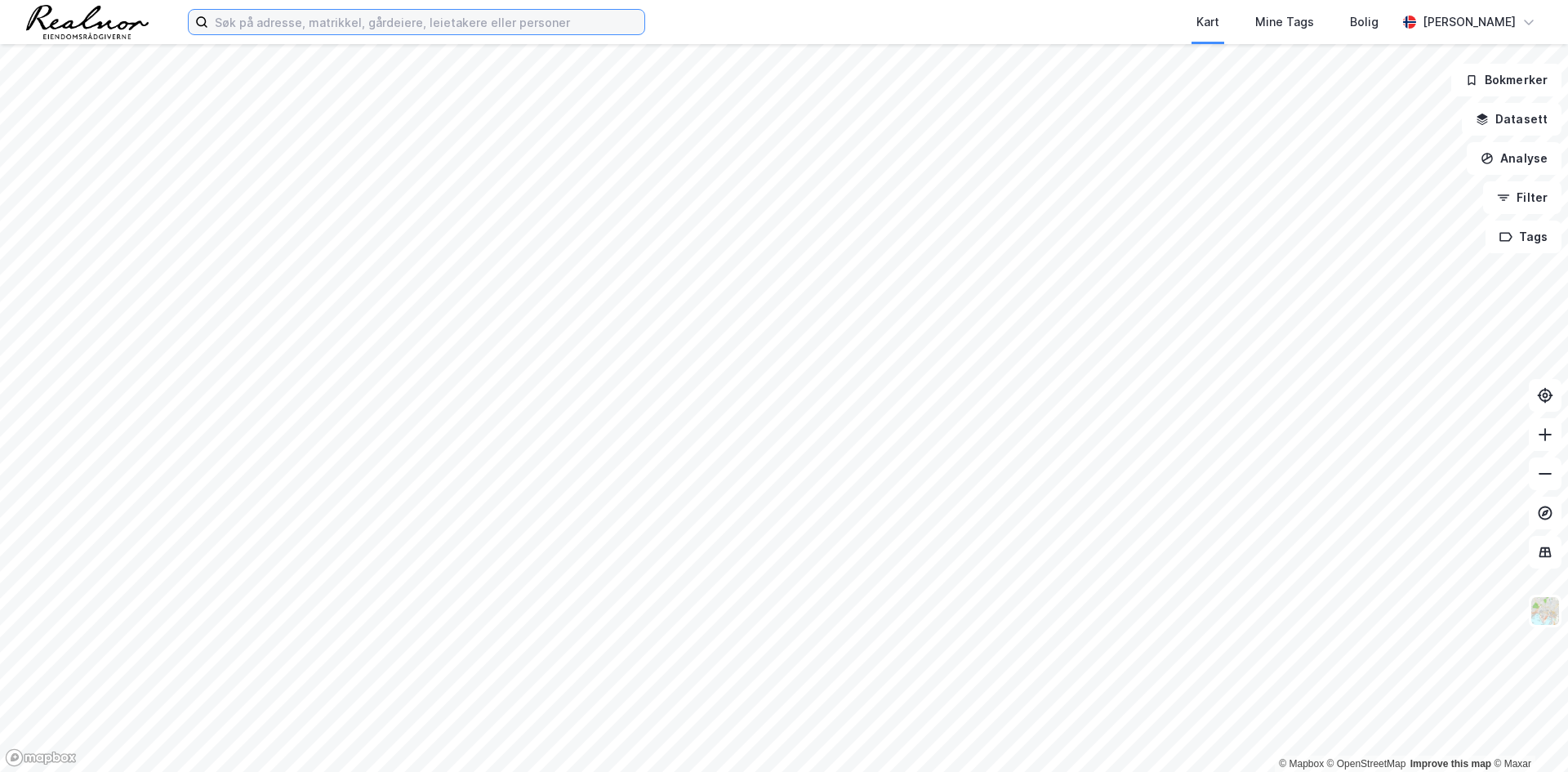
click at [350, 23] on input at bounding box center [426, 22] width 436 height 24
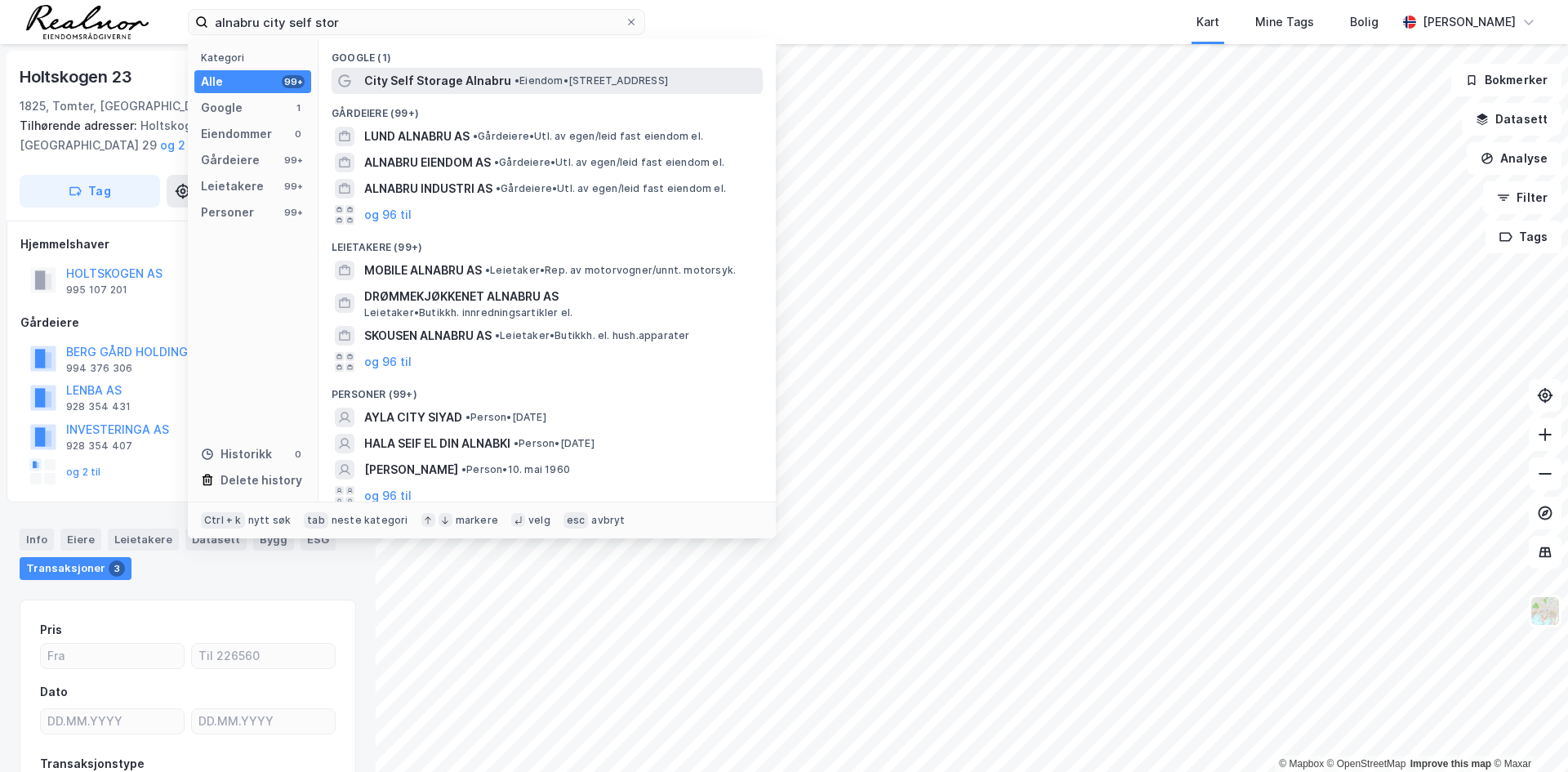
click at [473, 79] on span "City Self Storage Alnabru" at bounding box center [437, 80] width 147 height 19
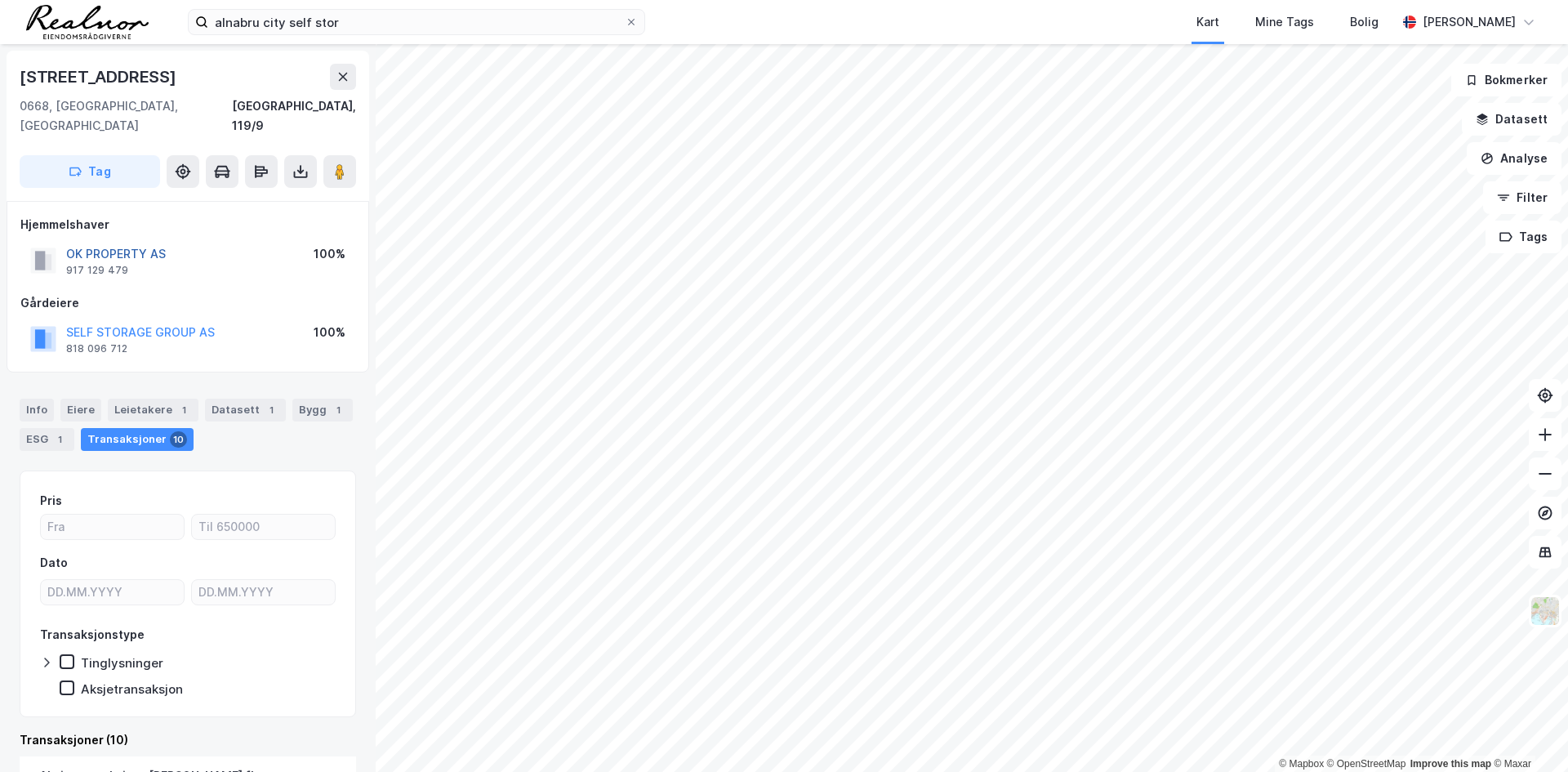
click at [0, 0] on button "OK PROPERTY AS" at bounding box center [0, 0] width 0 height 0
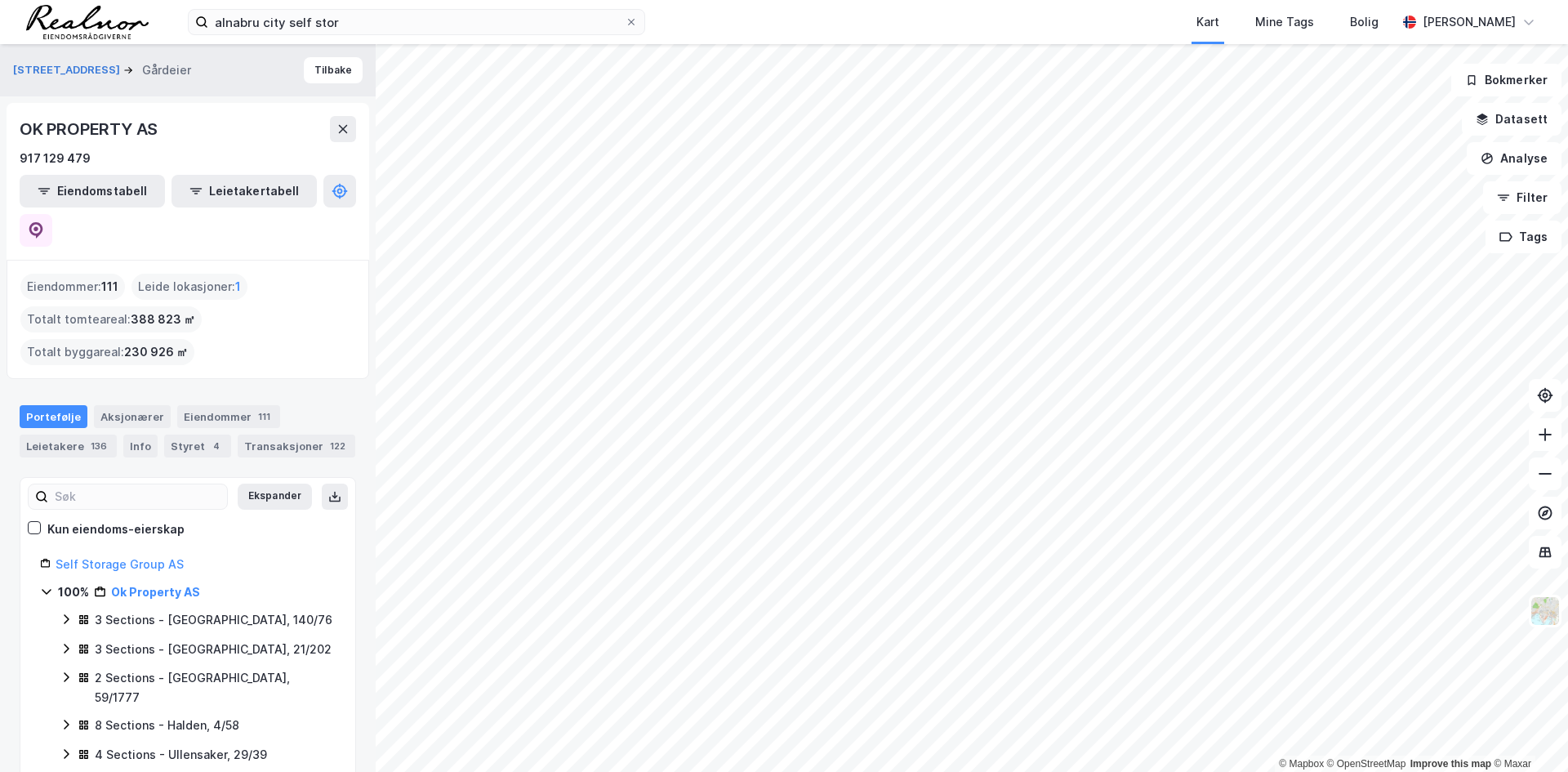
click at [198, 610] on div "3 Sections - Oslo, 140/76" at bounding box center [213, 619] width 237 height 19
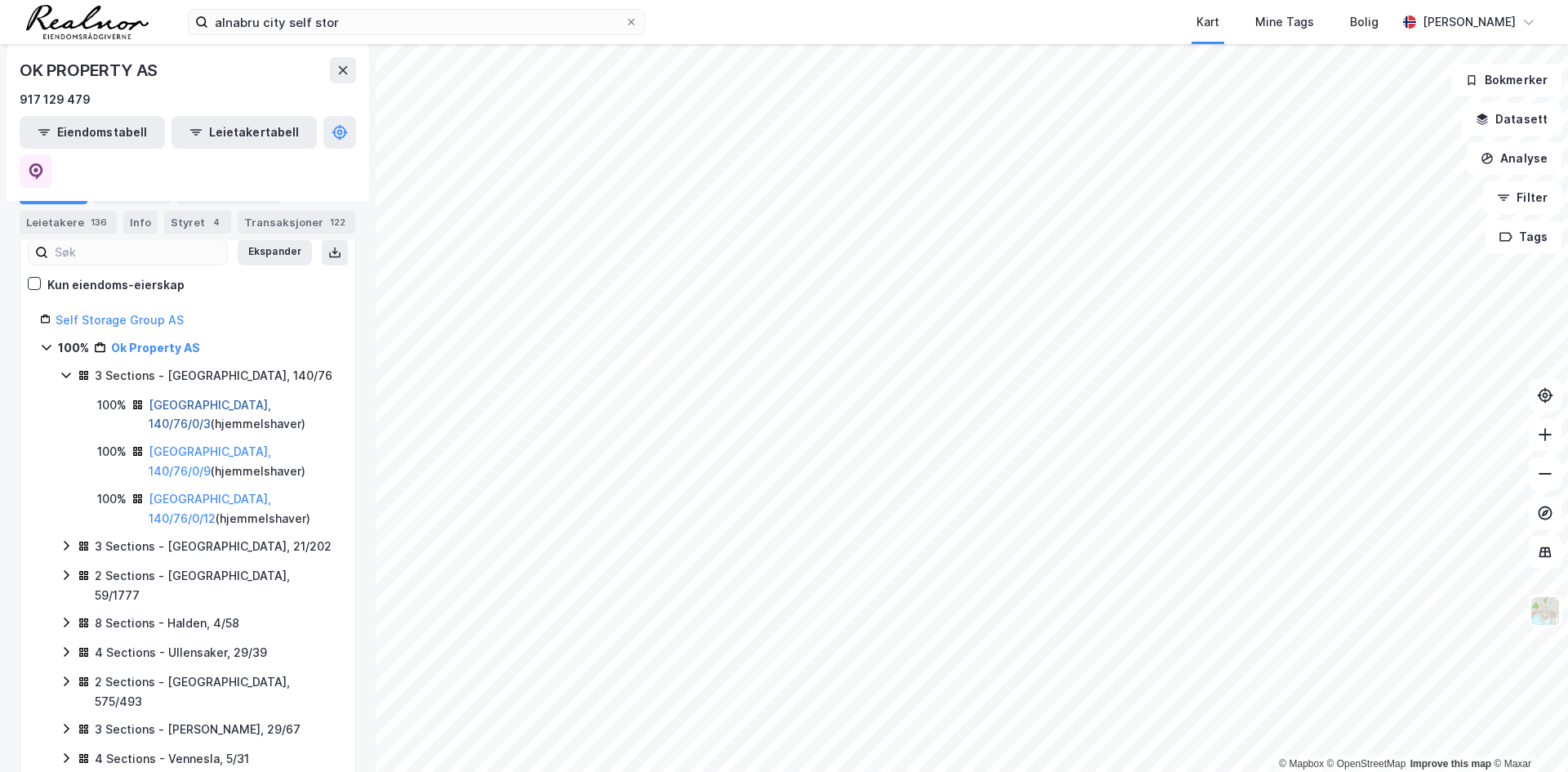
scroll to position [245, 0]
click at [149, 340] on link "Ok Property AS" at bounding box center [155, 346] width 89 height 14
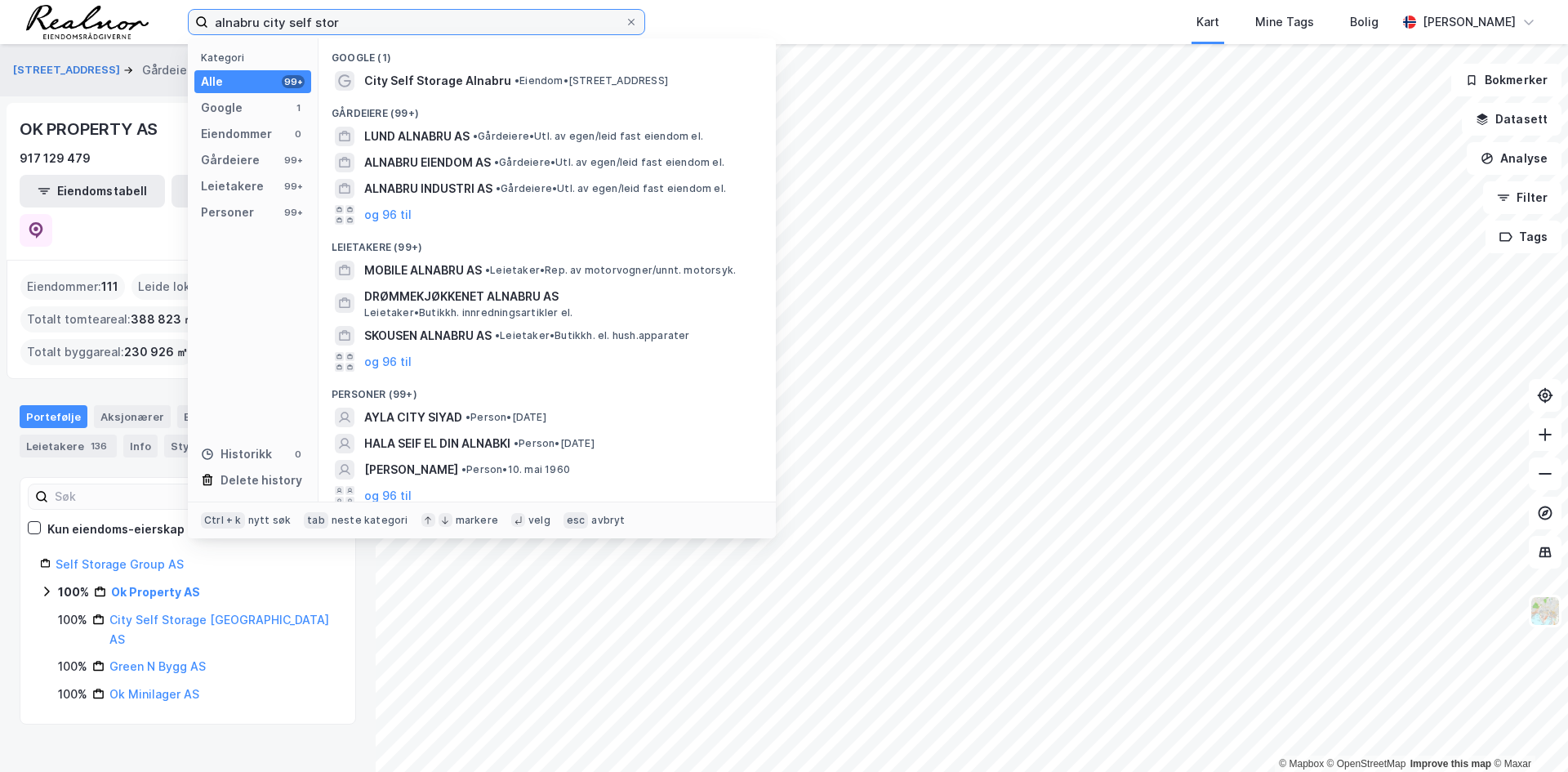
drag, startPoint x: 341, startPoint y: 28, endPoint x: 30, endPoint y: 32, distance: 311.0
click at [30, 32] on div "alnabru city self stor Kategori Alle 99+ Google 1 Eiendommer 0 Gårdeiere 99+ Le…" at bounding box center [784, 22] width 1568 height 44
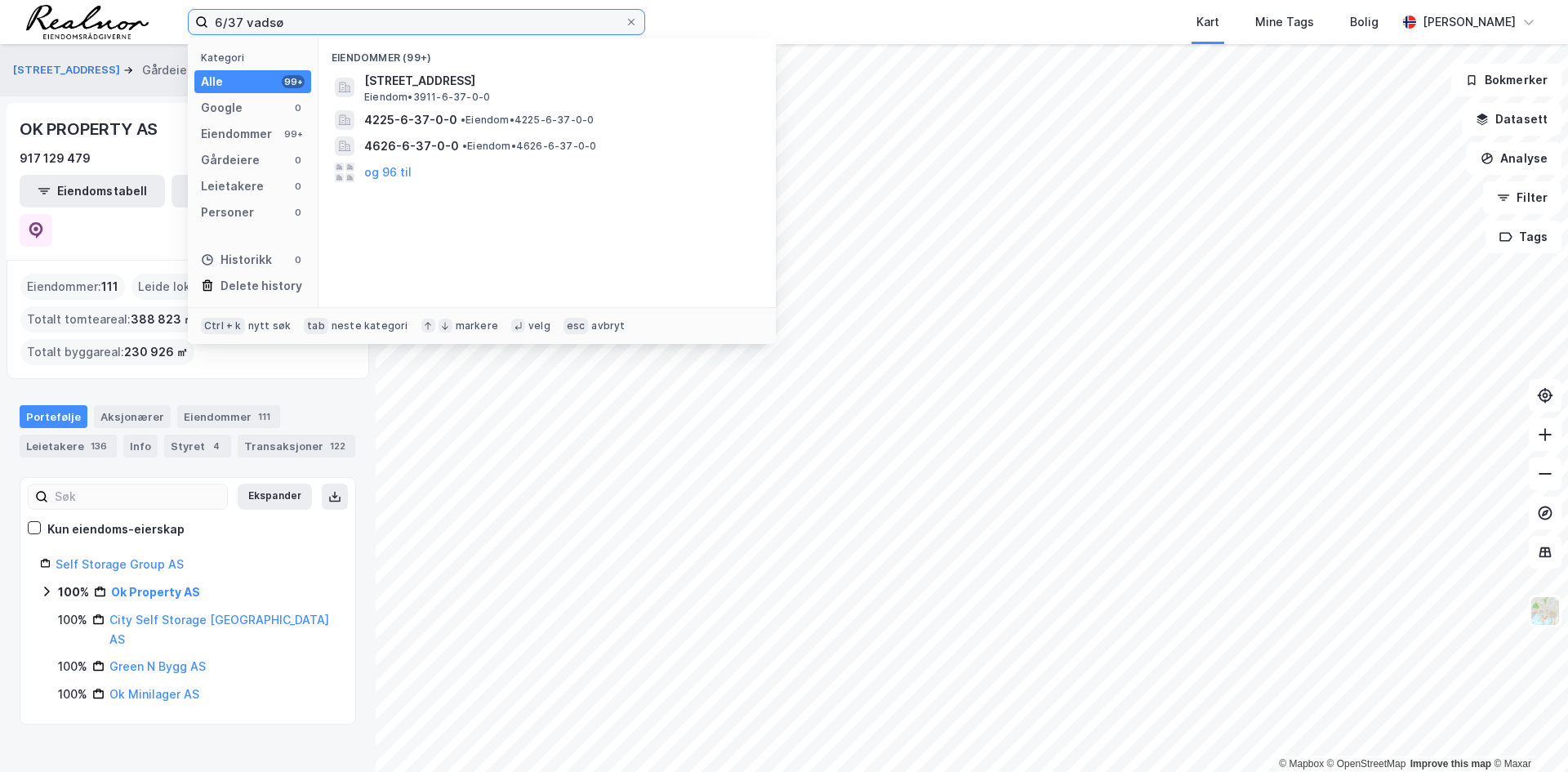
type input "6/37 vadsø"
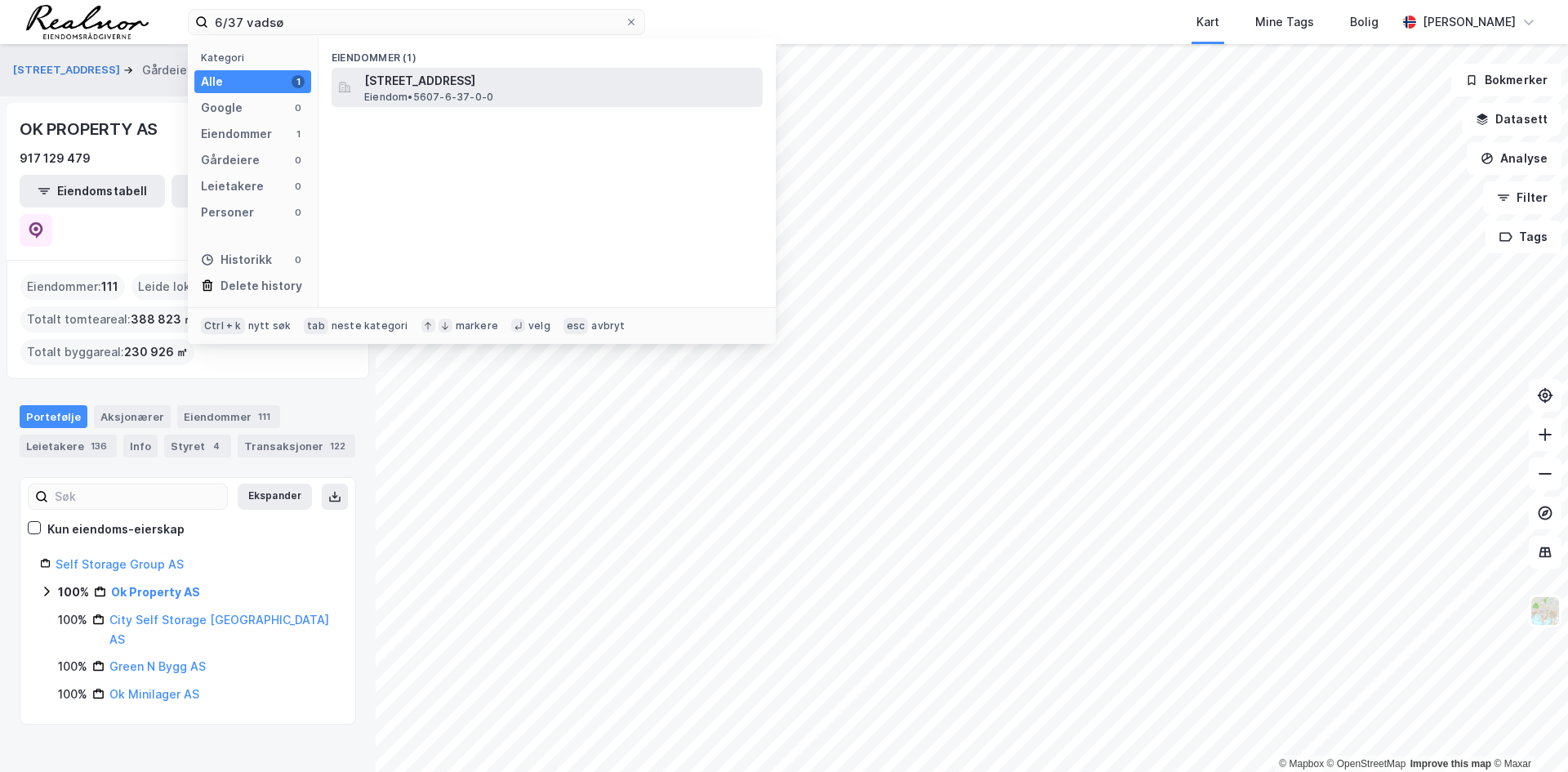
click at [480, 95] on span "Eiendom • 5607-6-37-0-0" at bounding box center [428, 96] width 129 height 13
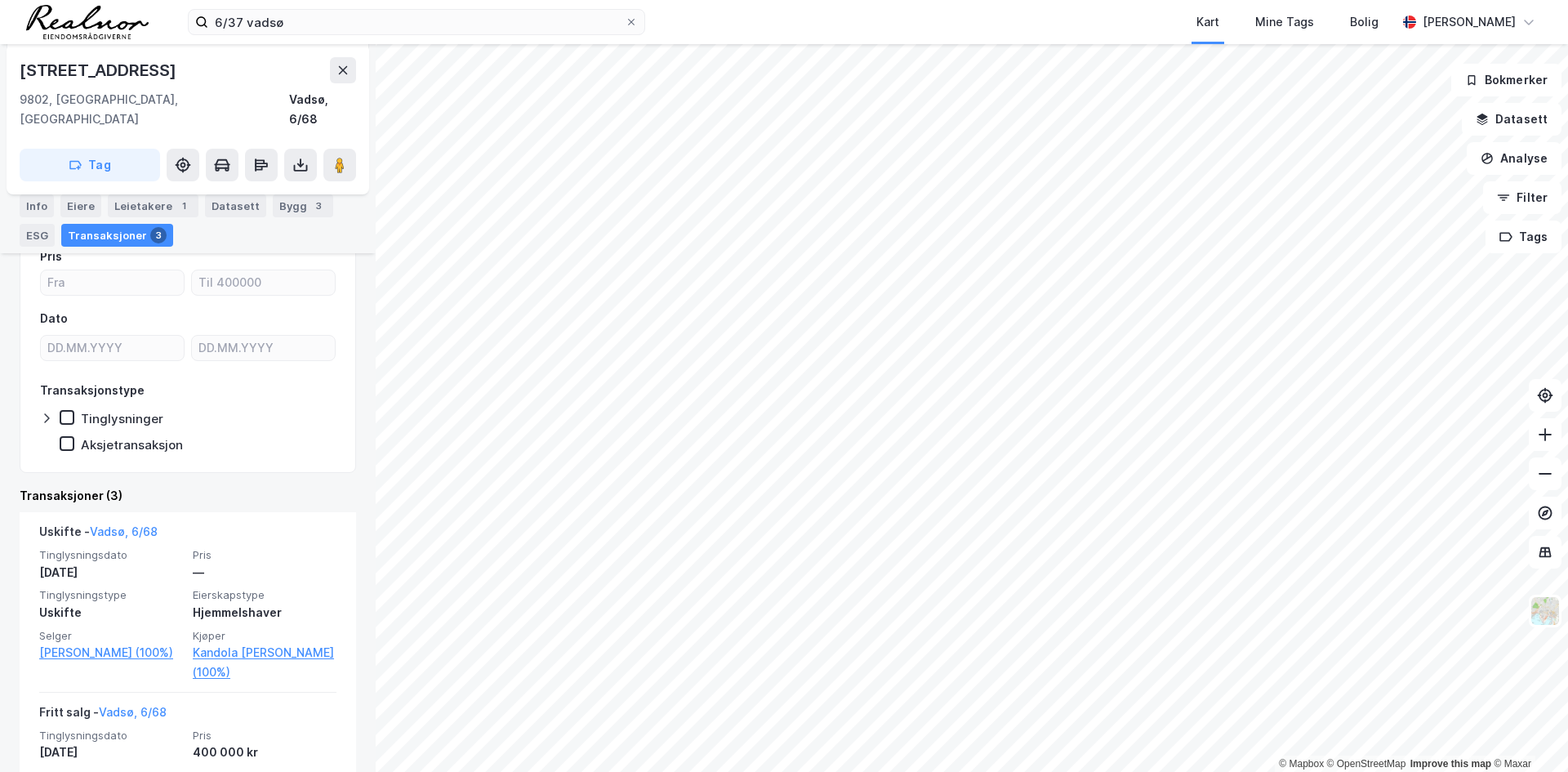
scroll to position [245, 0]
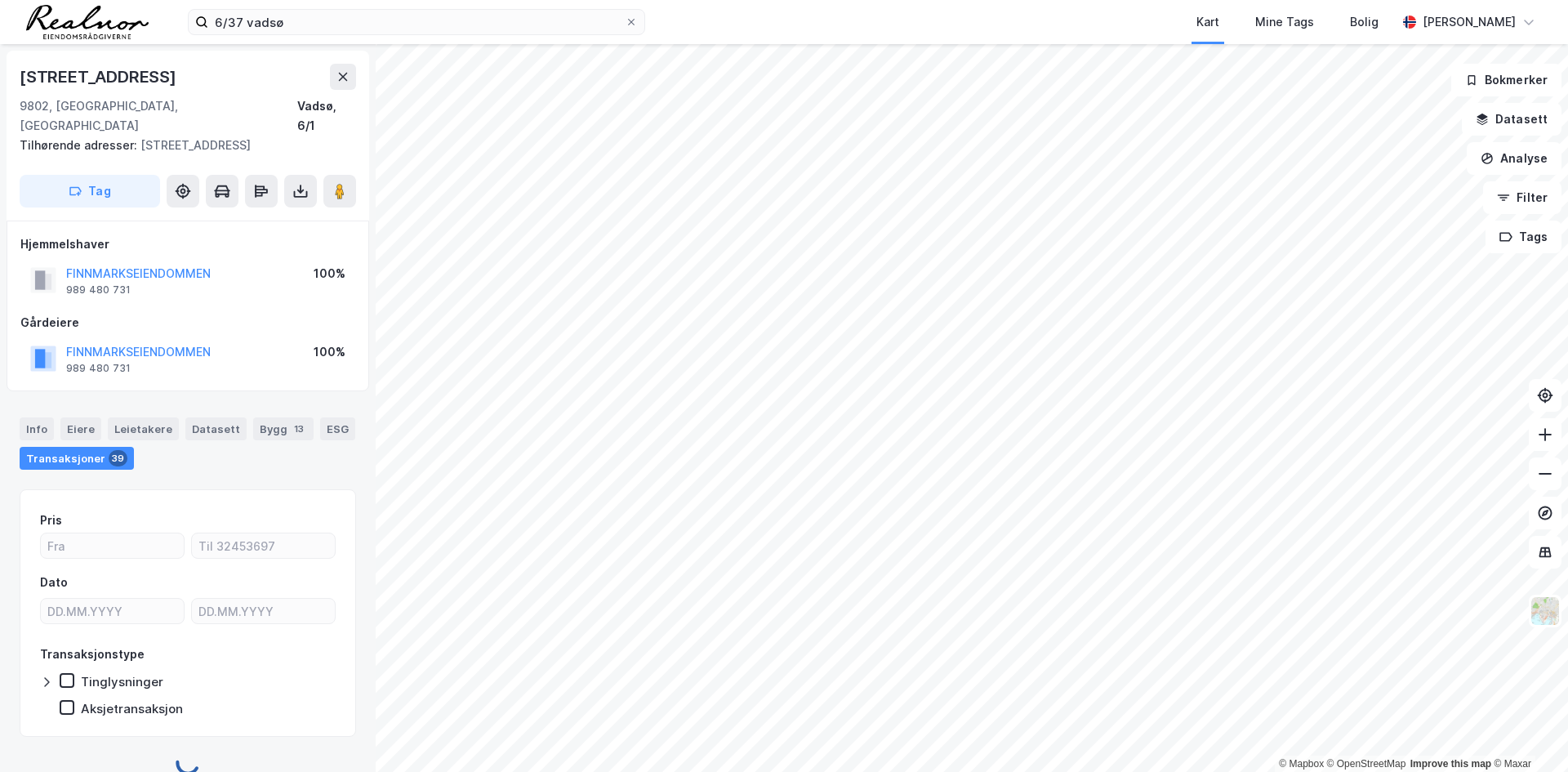
scroll to position [4, 0]
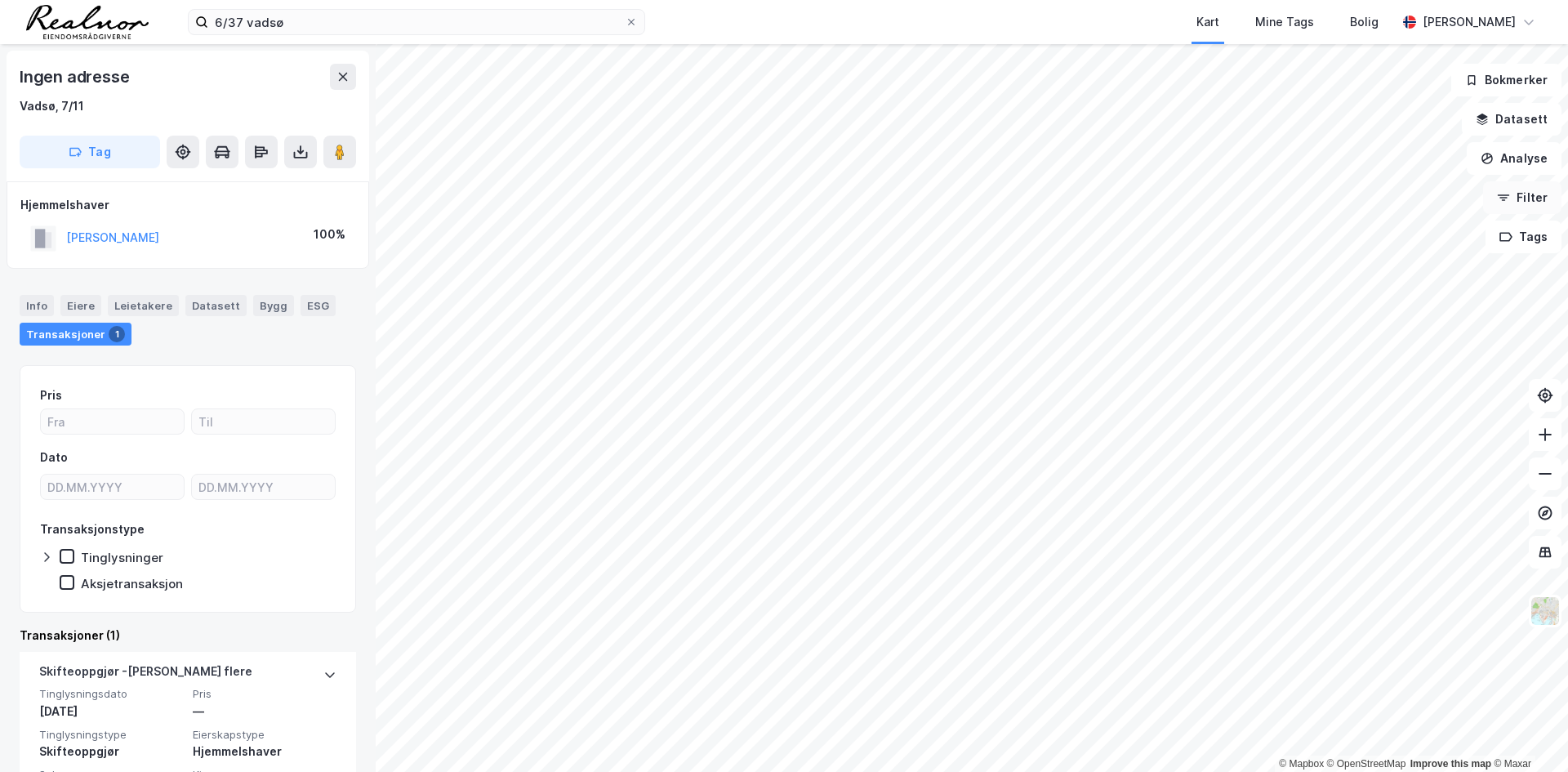
click at [1522, 196] on button "Filter" at bounding box center [1522, 198] width 79 height 33
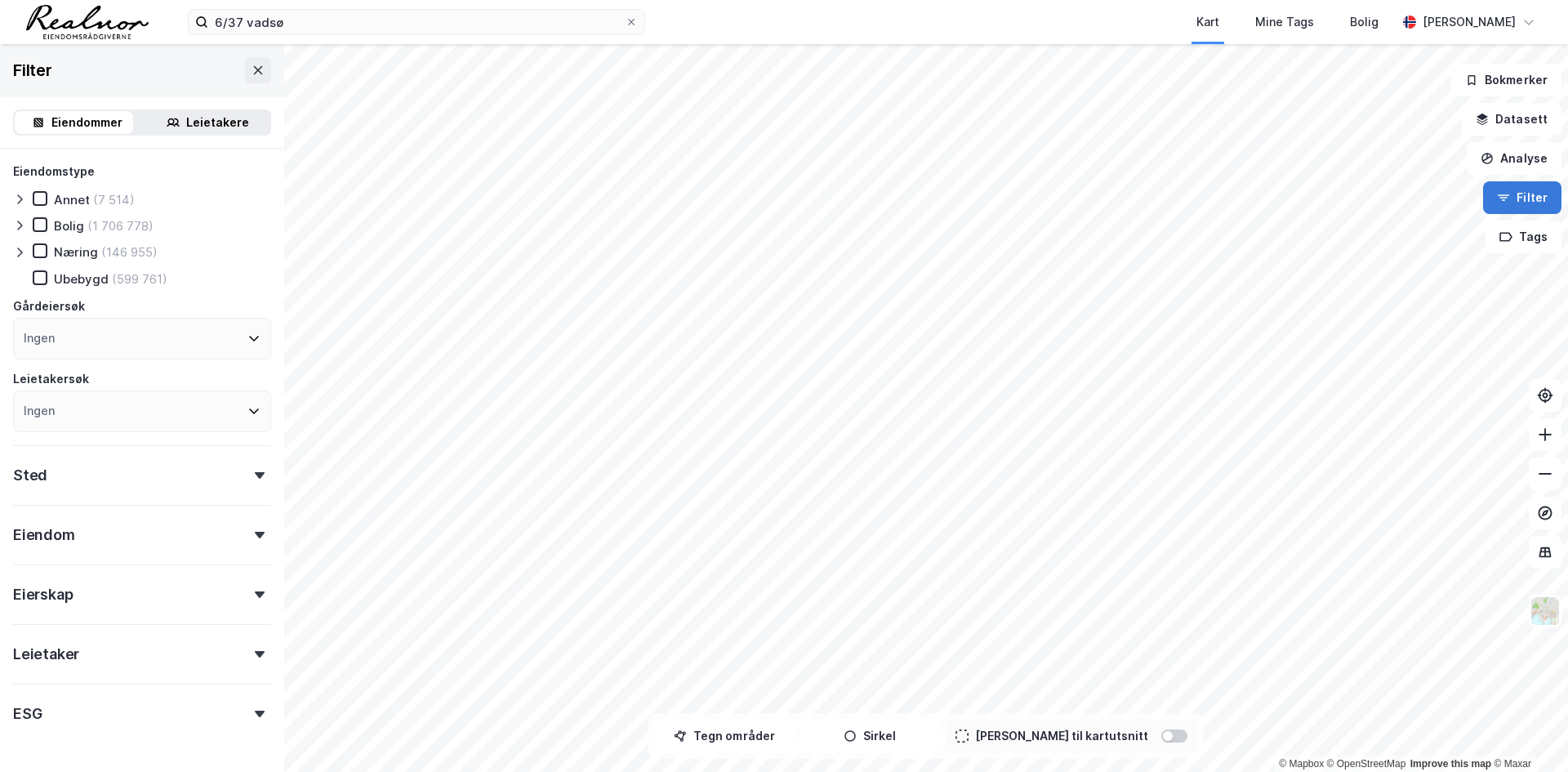
click at [1512, 197] on button "Filter" at bounding box center [1522, 198] width 79 height 33
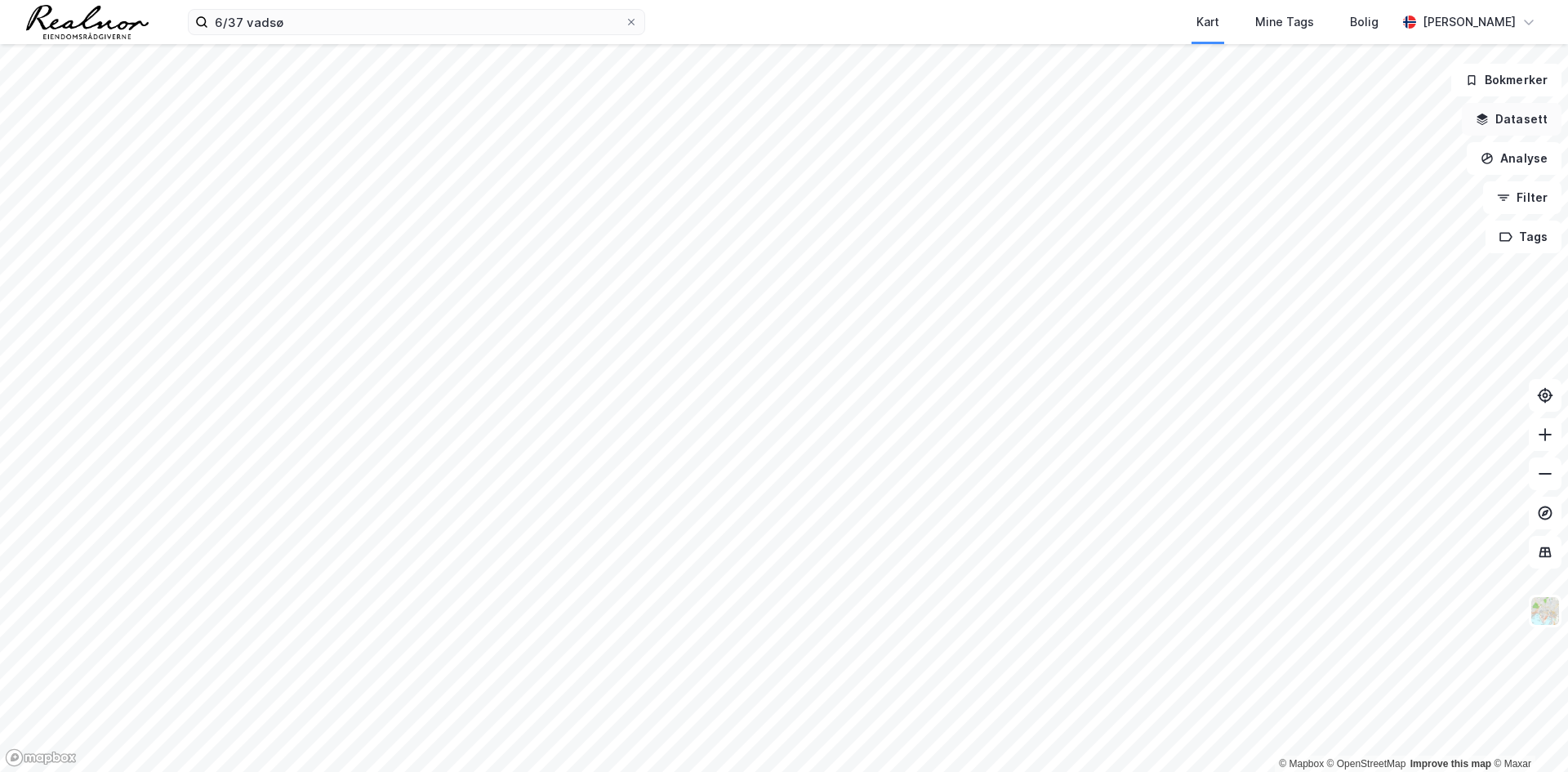
click at [1492, 134] on button "Datasett" at bounding box center [1511, 119] width 100 height 33
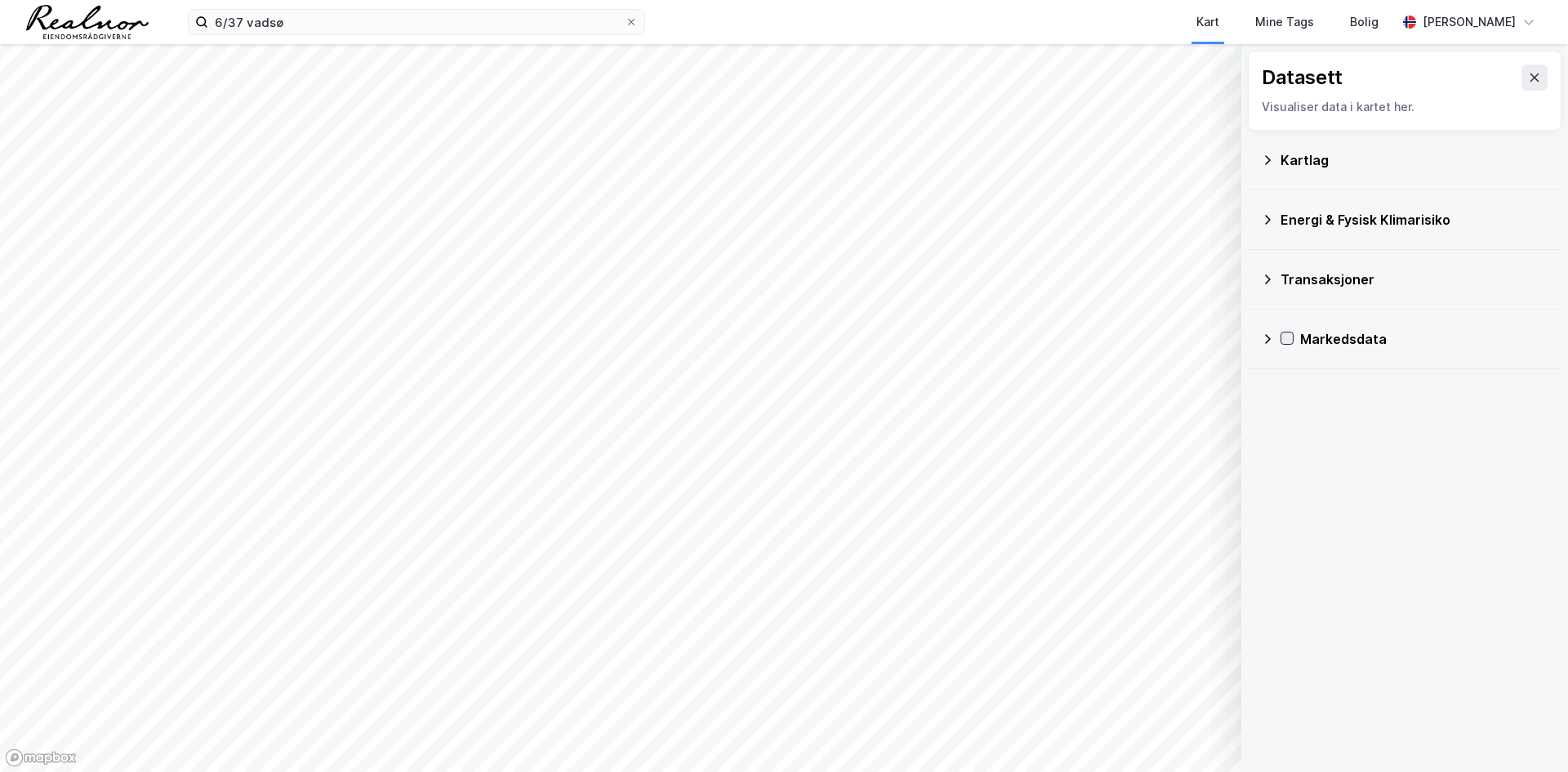
click at [1286, 334] on icon at bounding box center [1287, 339] width 12 height 12
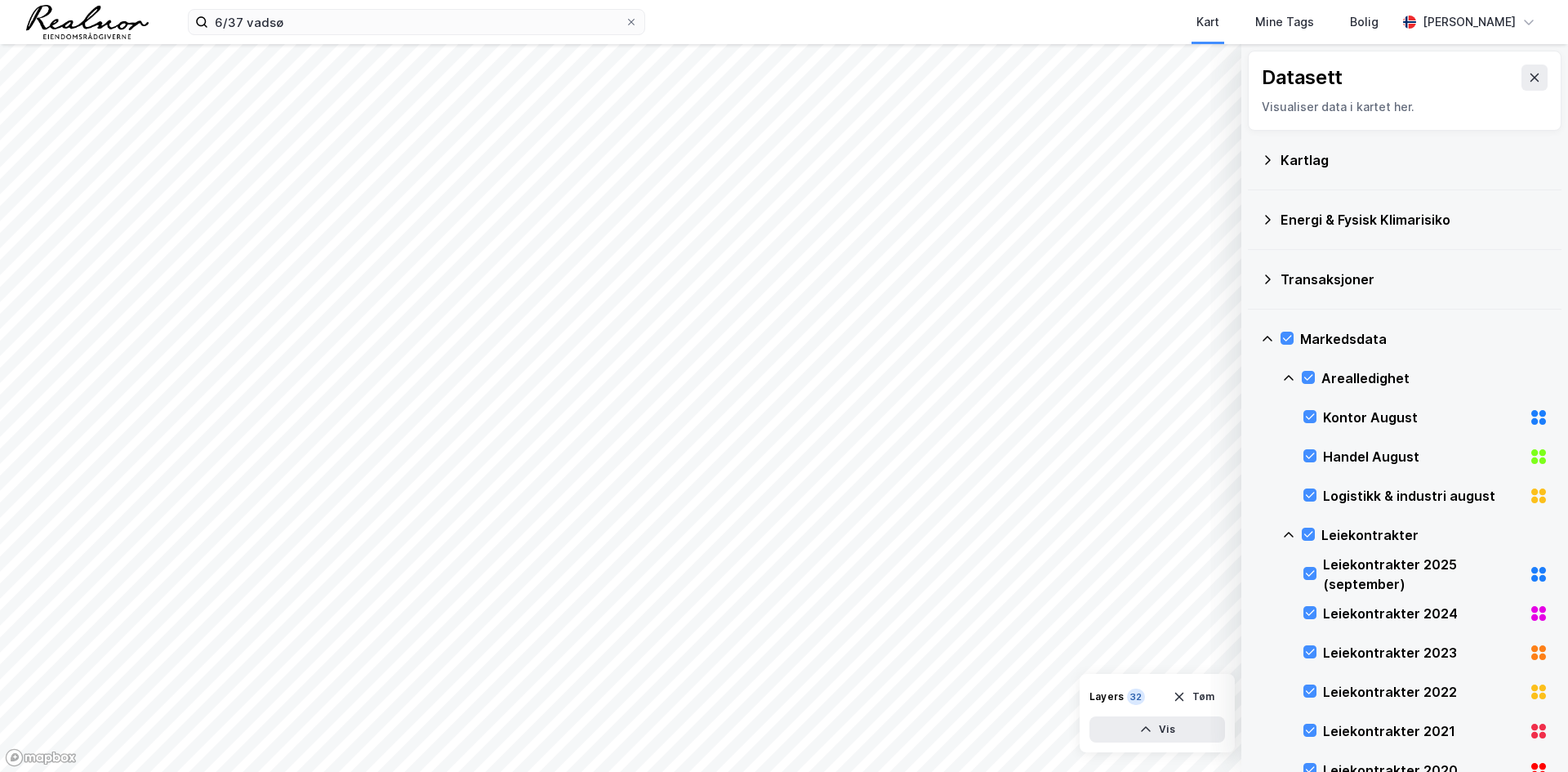
click at [1295, 372] on div "Arealledighet" at bounding box center [1414, 378] width 266 height 39
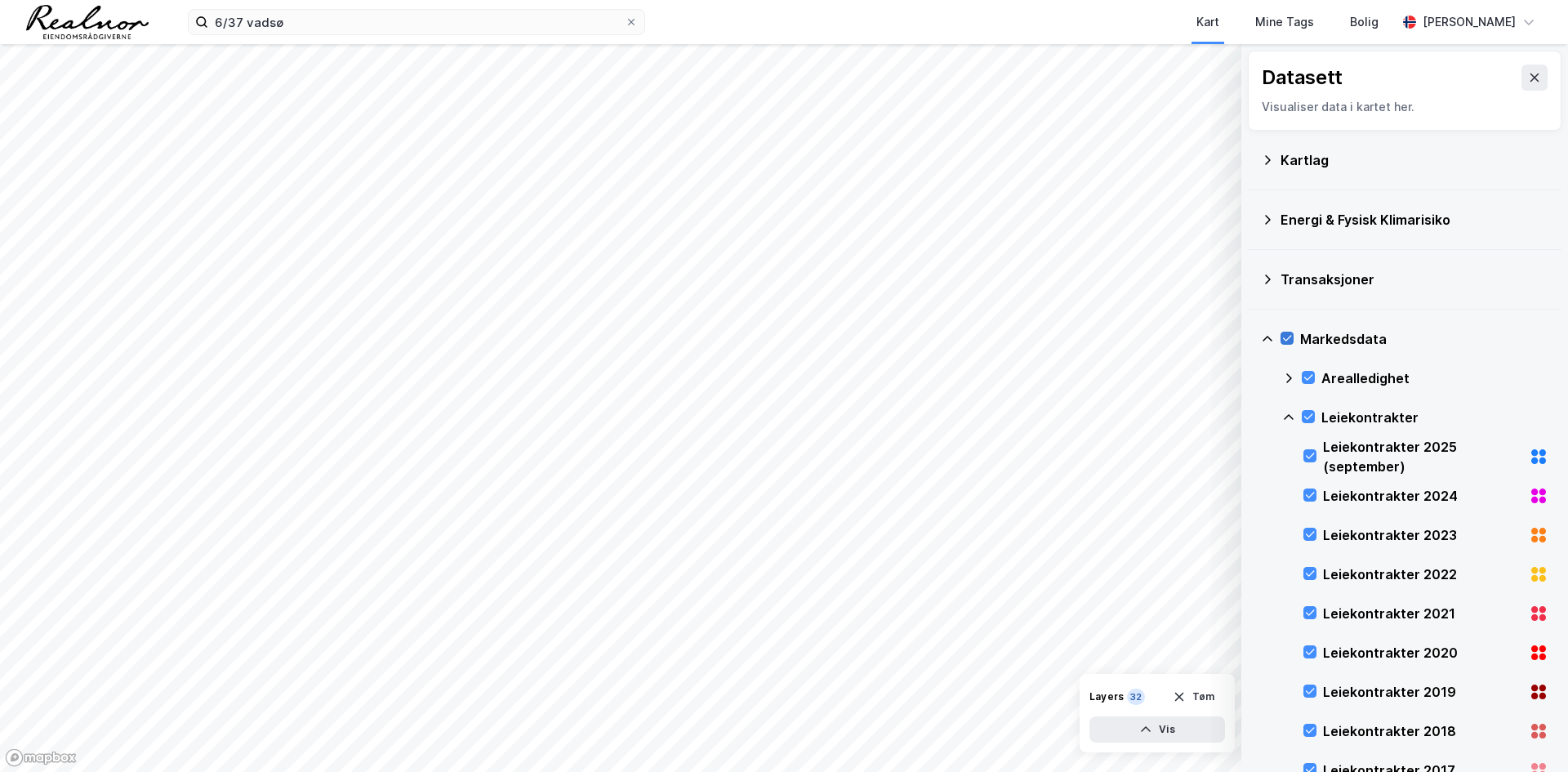
click at [1283, 334] on icon at bounding box center [1287, 339] width 12 height 12
click at [1276, 284] on div "Transaksjoner" at bounding box center [1404, 280] width 287 height 39
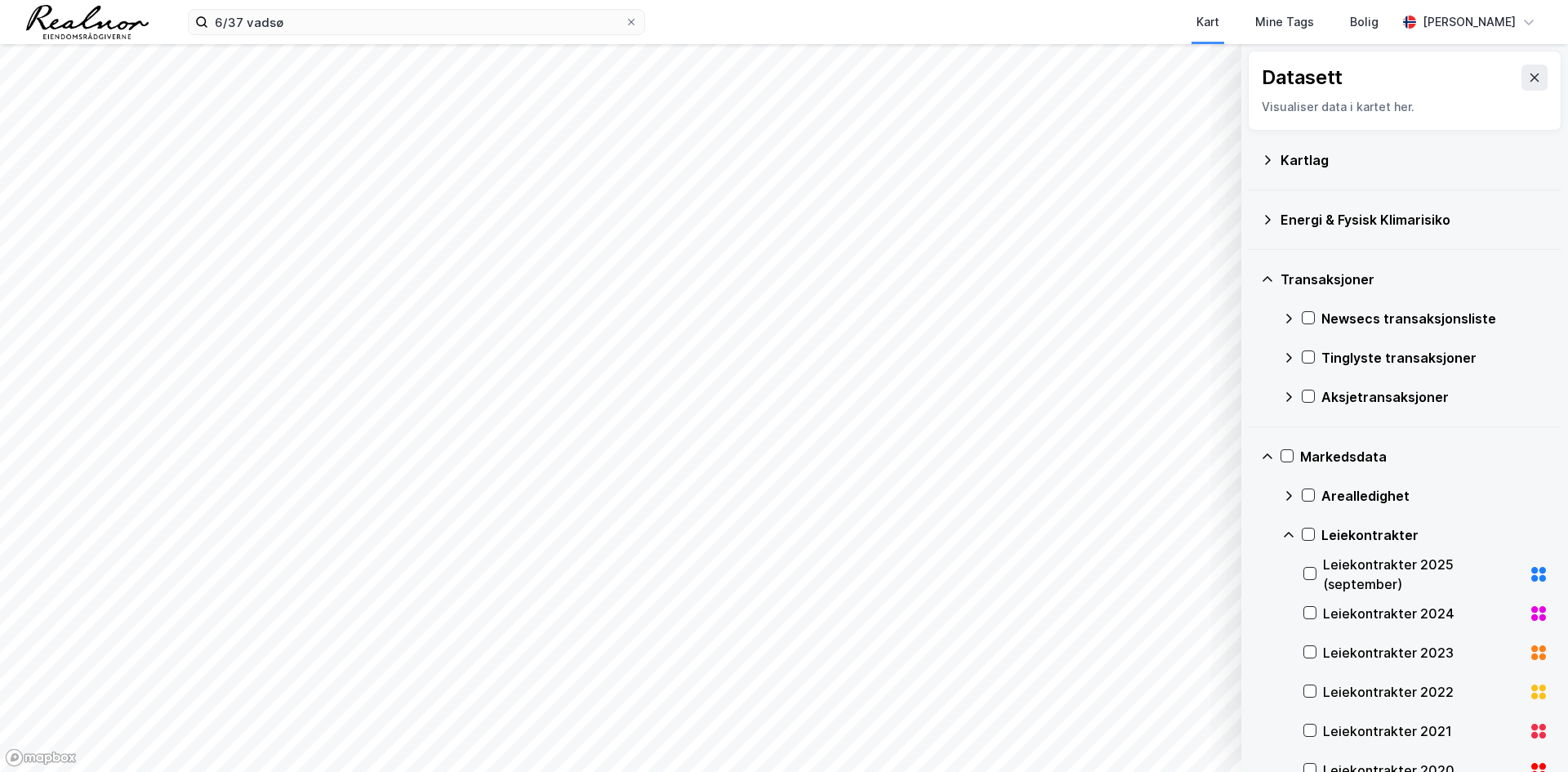
click at [1304, 386] on div "Aksjetransaksjoner" at bounding box center [1414, 397] width 266 height 39
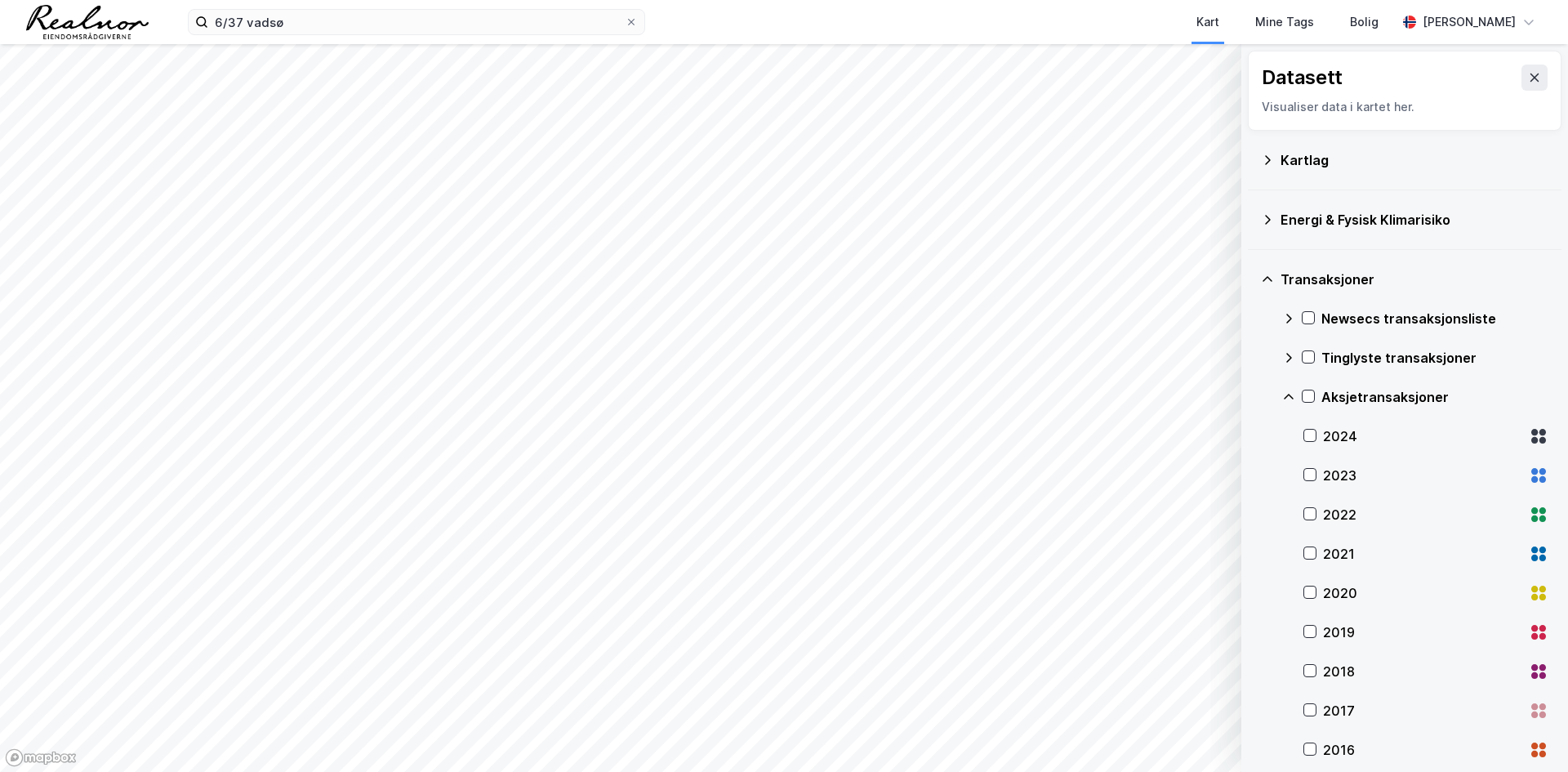
click at [1304, 384] on div "Aksjetransaksjoner" at bounding box center [1414, 397] width 266 height 39
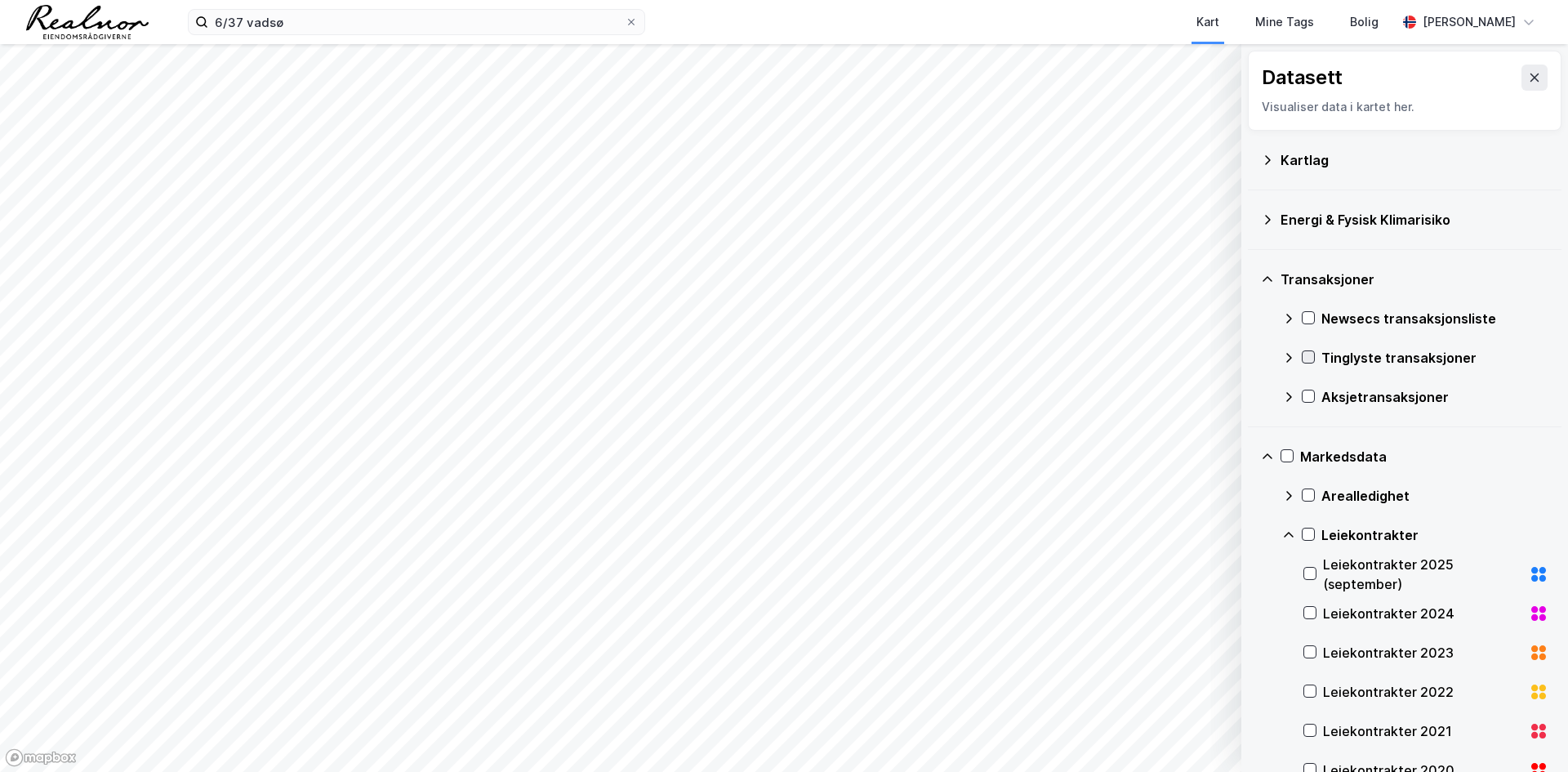
click at [1313, 360] on icon at bounding box center [1308, 357] width 12 height 12
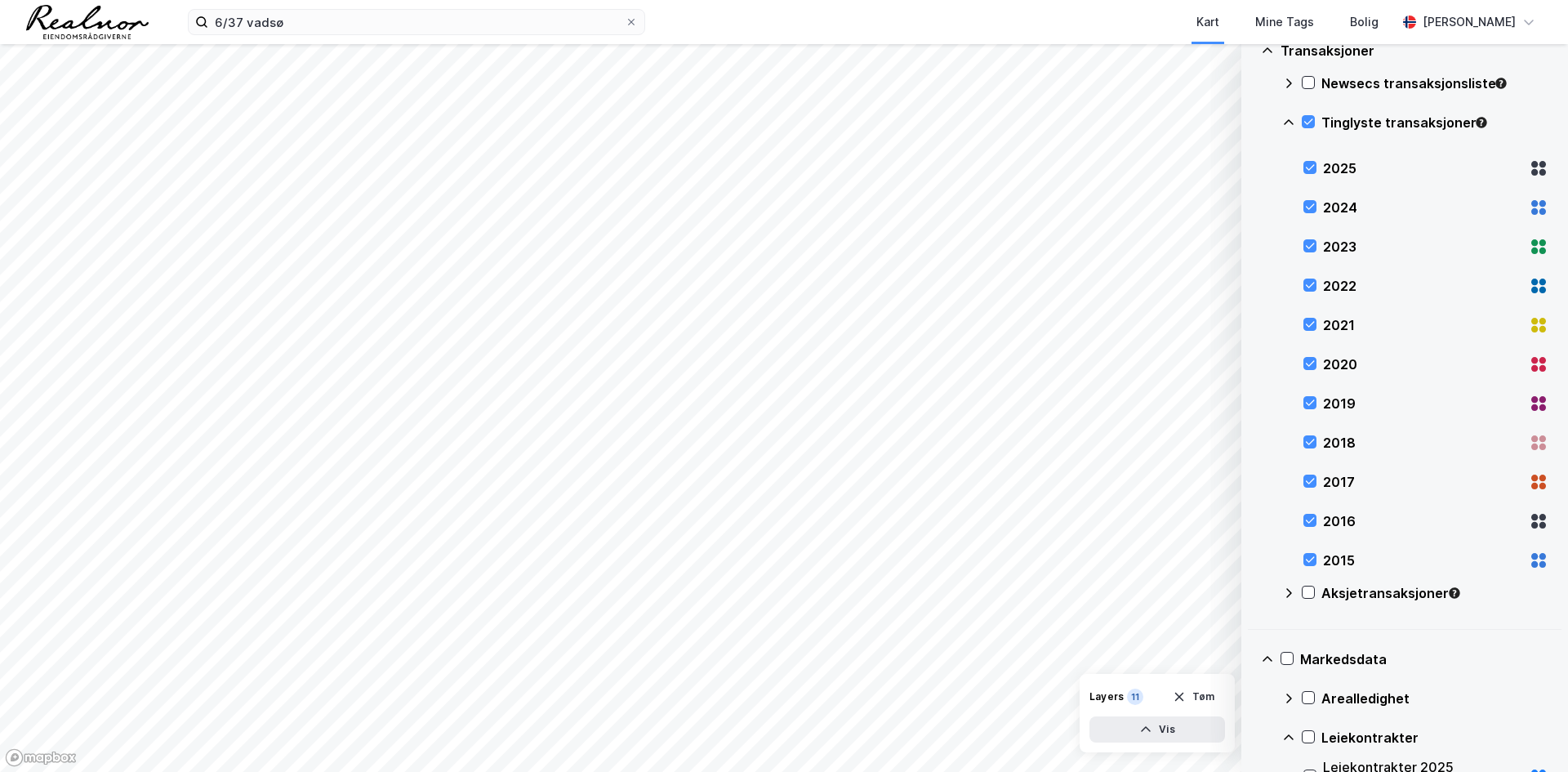
scroll to position [245, 0]
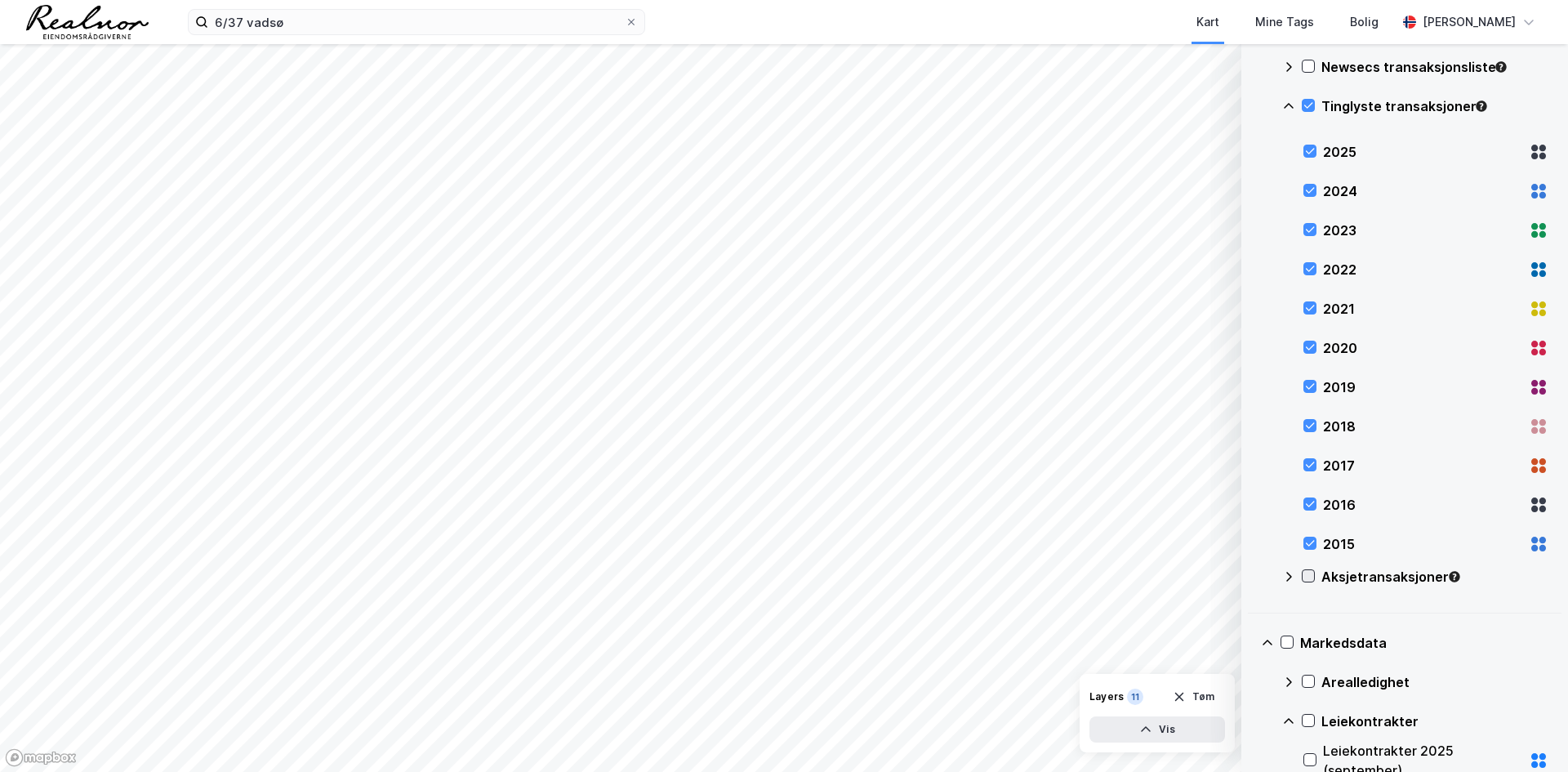
click at [1310, 577] on icon at bounding box center [1308, 576] width 9 height 6
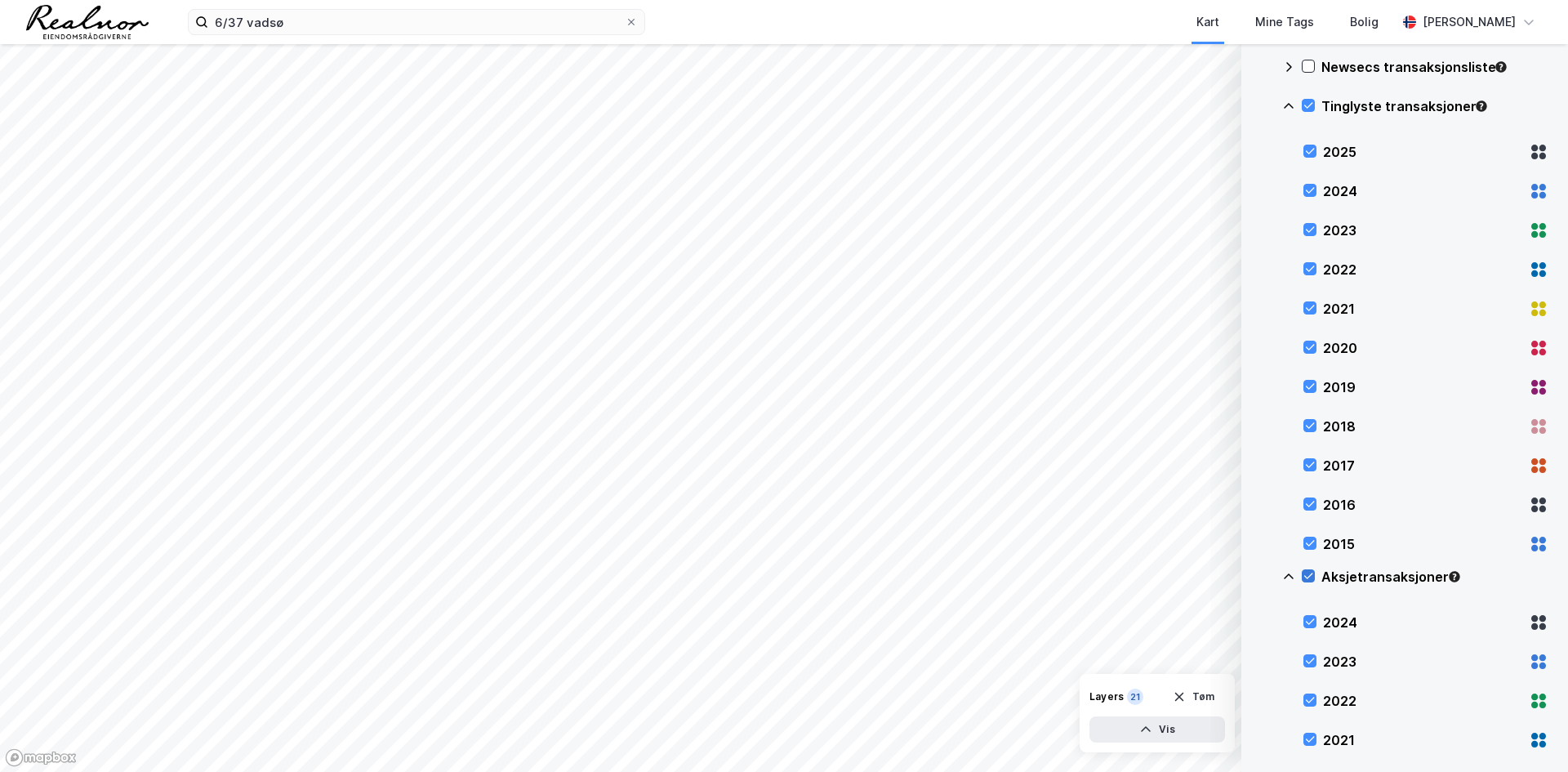
click at [1310, 577] on icon at bounding box center [1308, 576] width 9 height 6
click at [1311, 549] on div at bounding box center [1309, 542] width 13 height 13
click at [1310, 507] on icon at bounding box center [1310, 504] width 12 height 12
click at [1311, 470] on icon at bounding box center [1310, 465] width 12 height 12
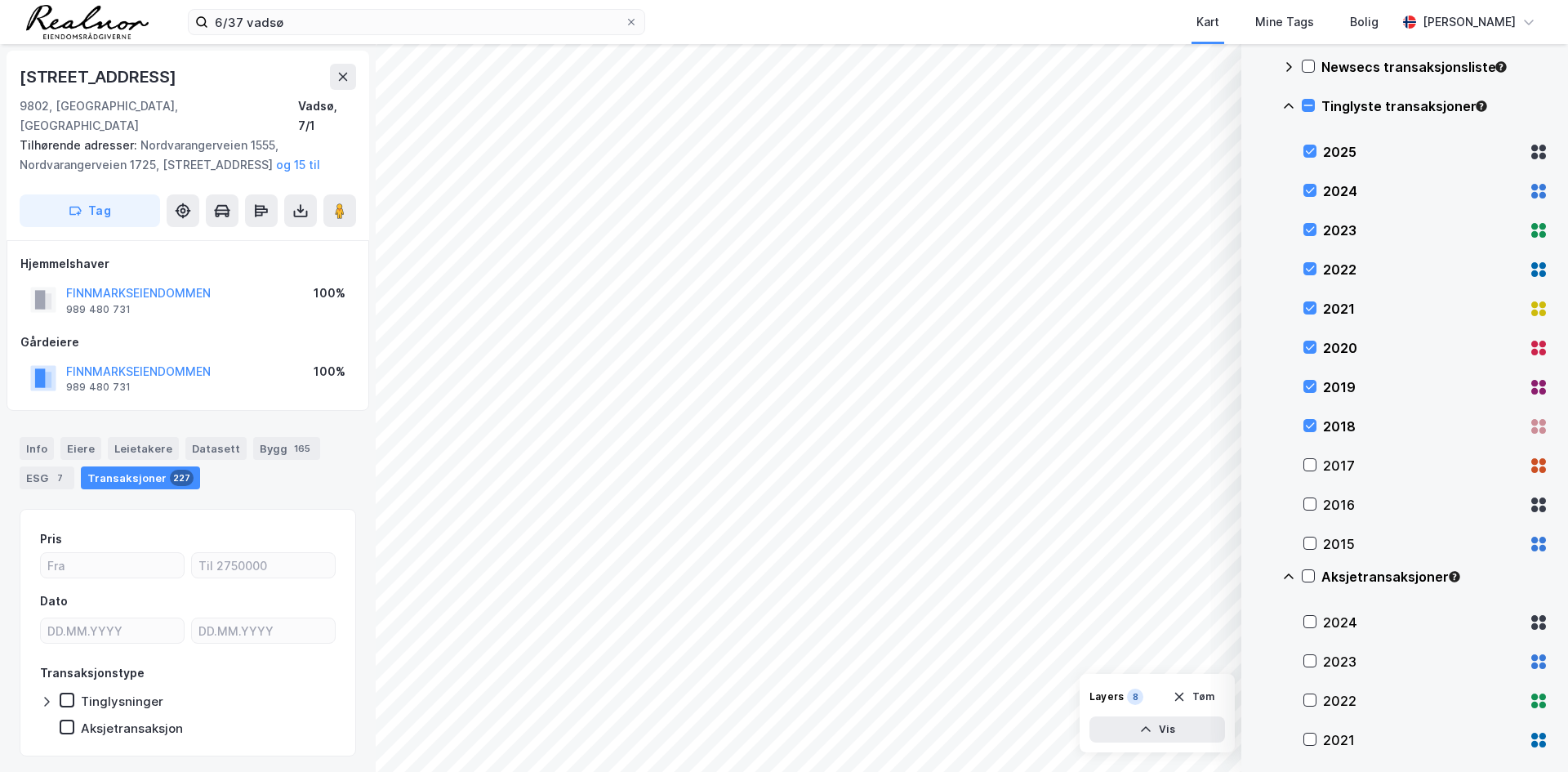
scroll to position [4, 0]
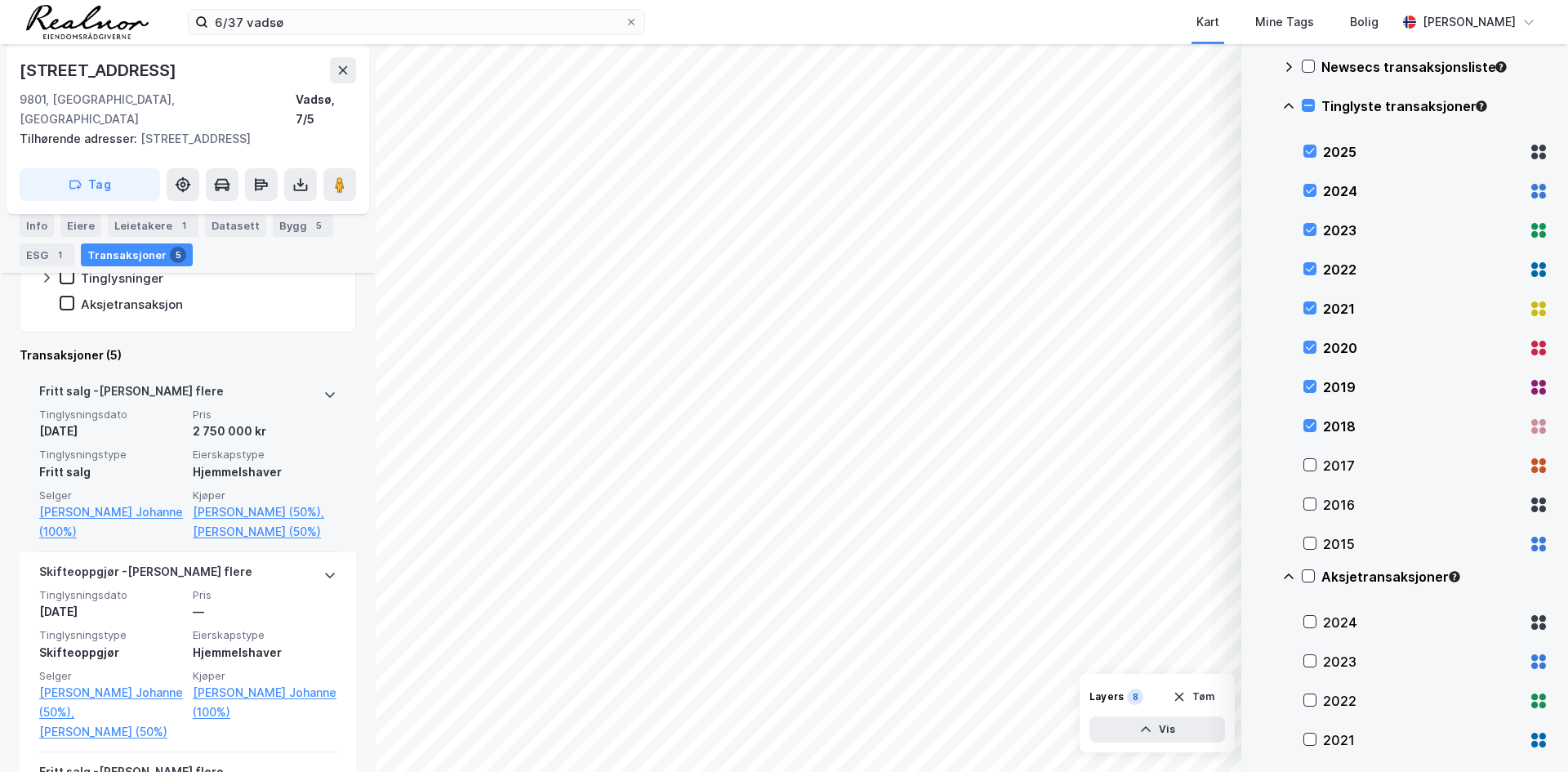
scroll to position [327, 0]
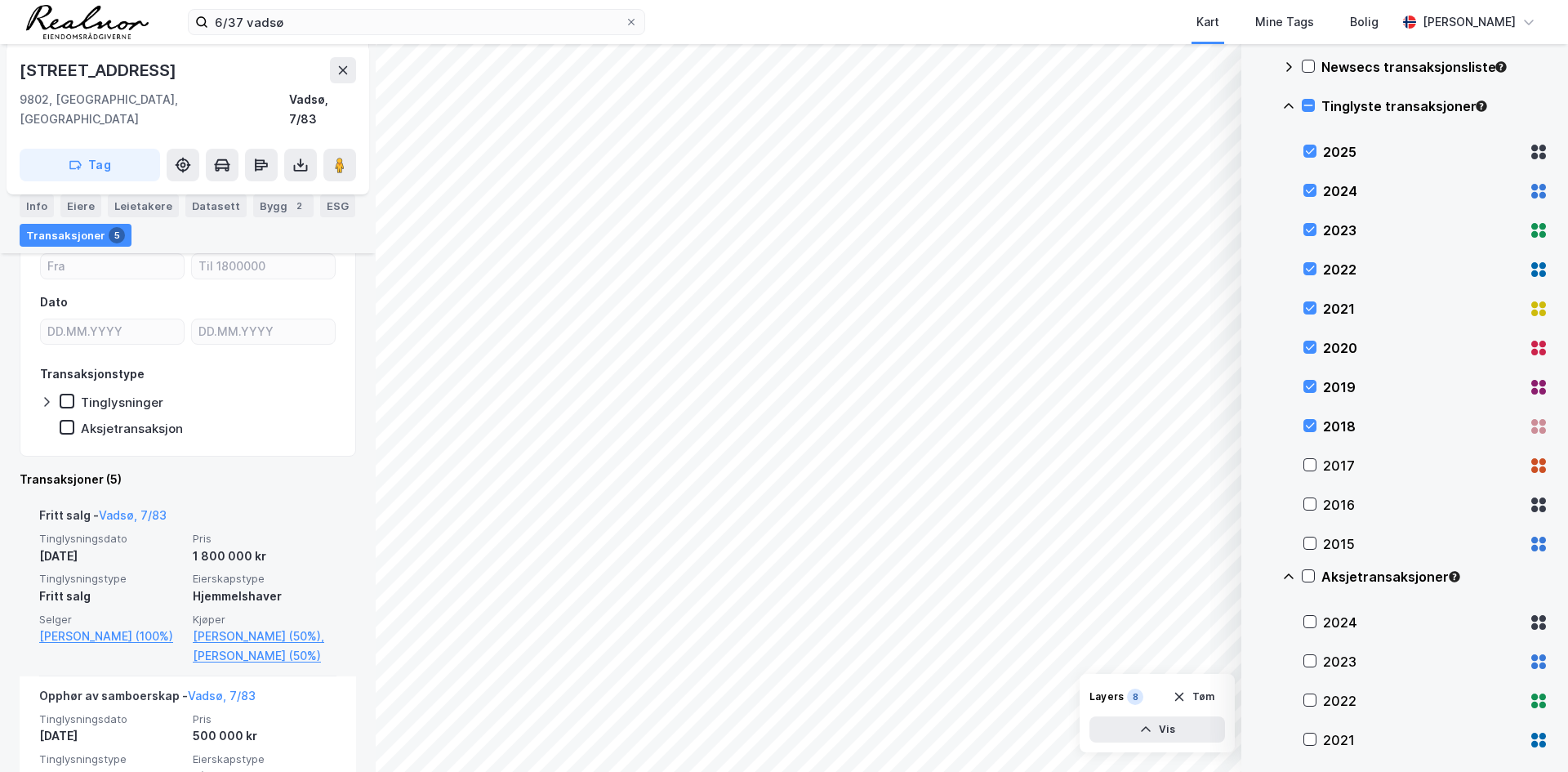
scroll to position [245, 0]
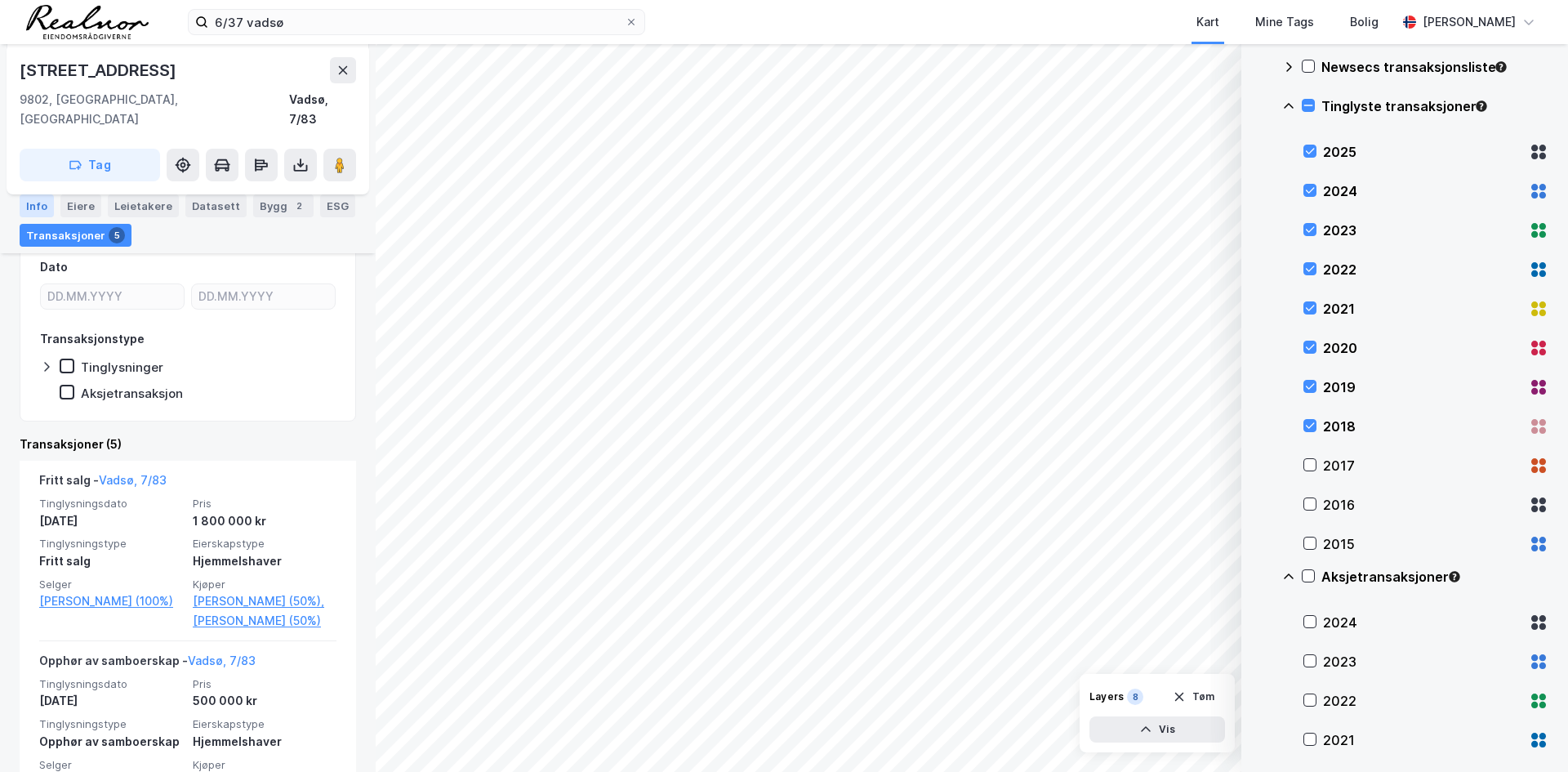
click at [37, 204] on div "Info" at bounding box center [36, 205] width 35 height 23
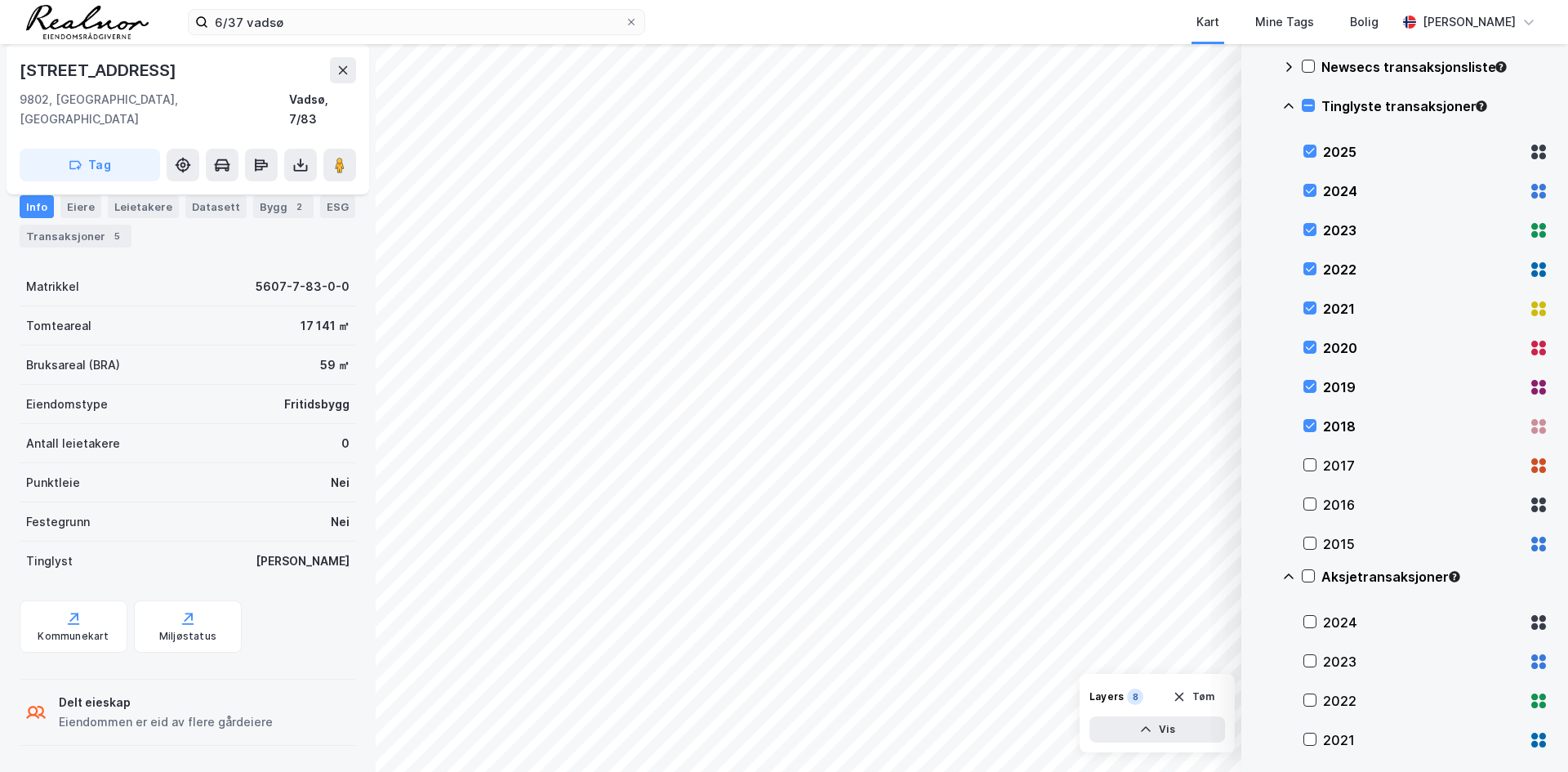
scroll to position [133, 0]
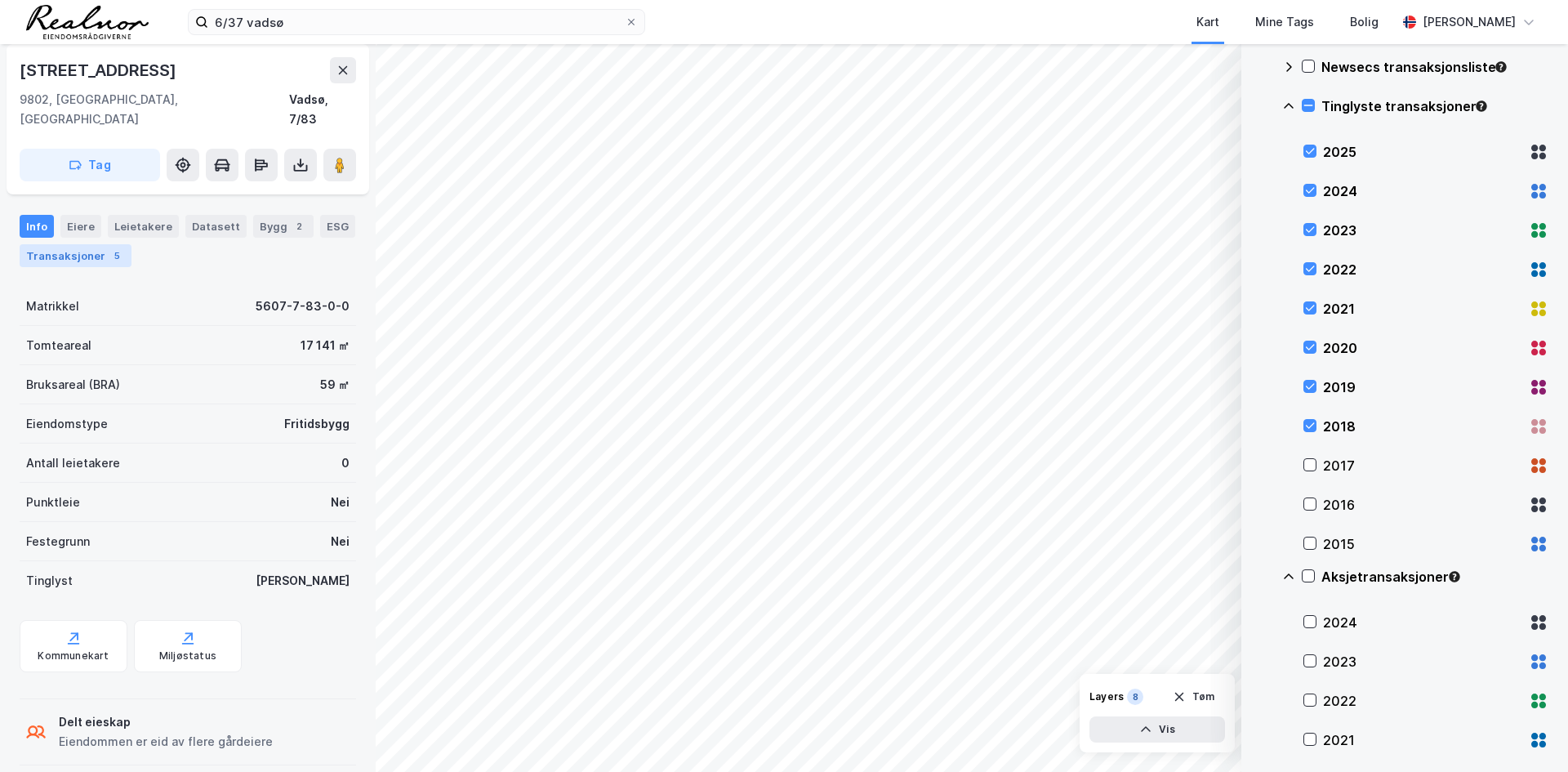
click at [80, 244] on div "Transaksjoner 5" at bounding box center [75, 255] width 111 height 23
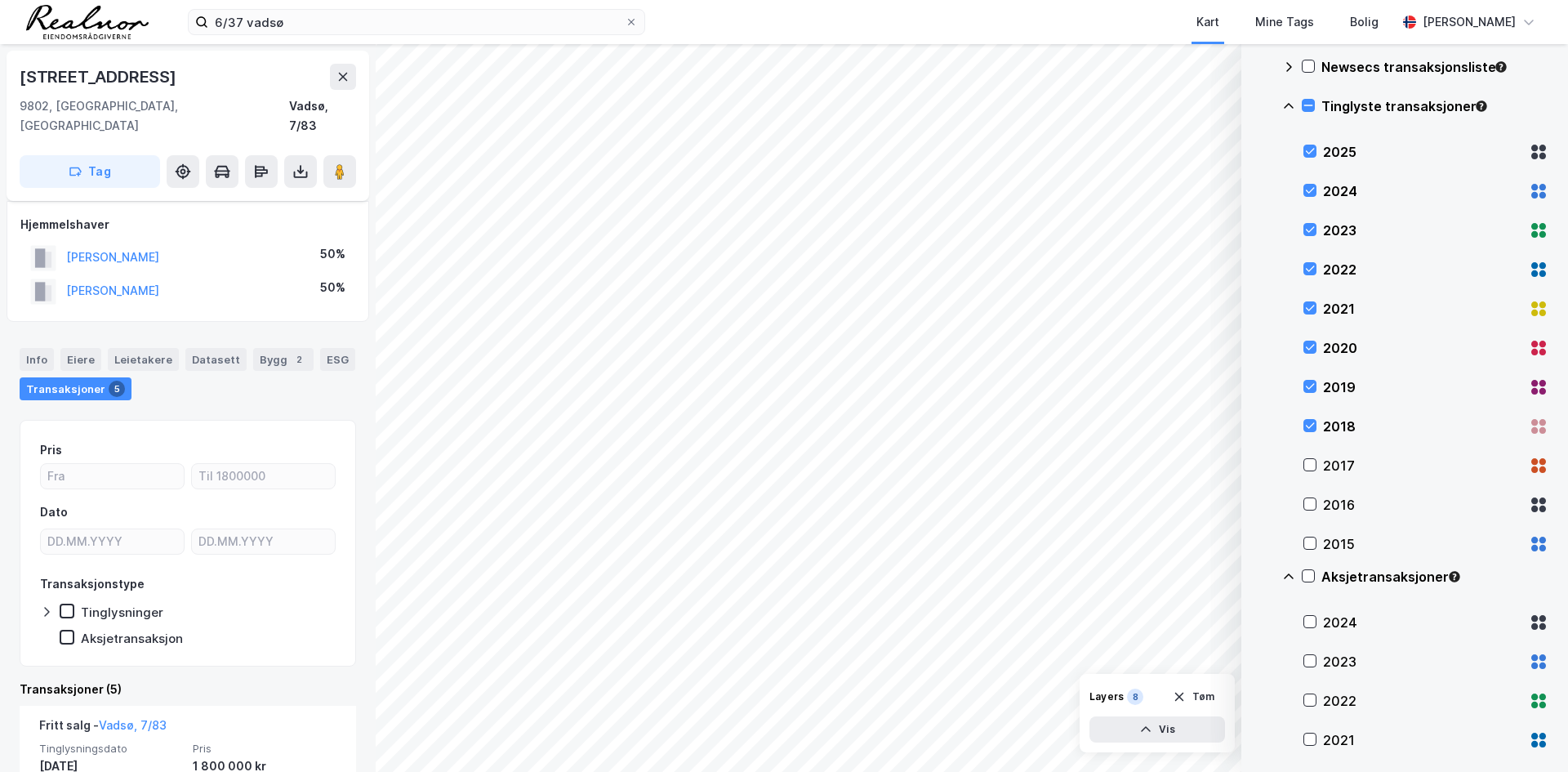
scroll to position [163, 0]
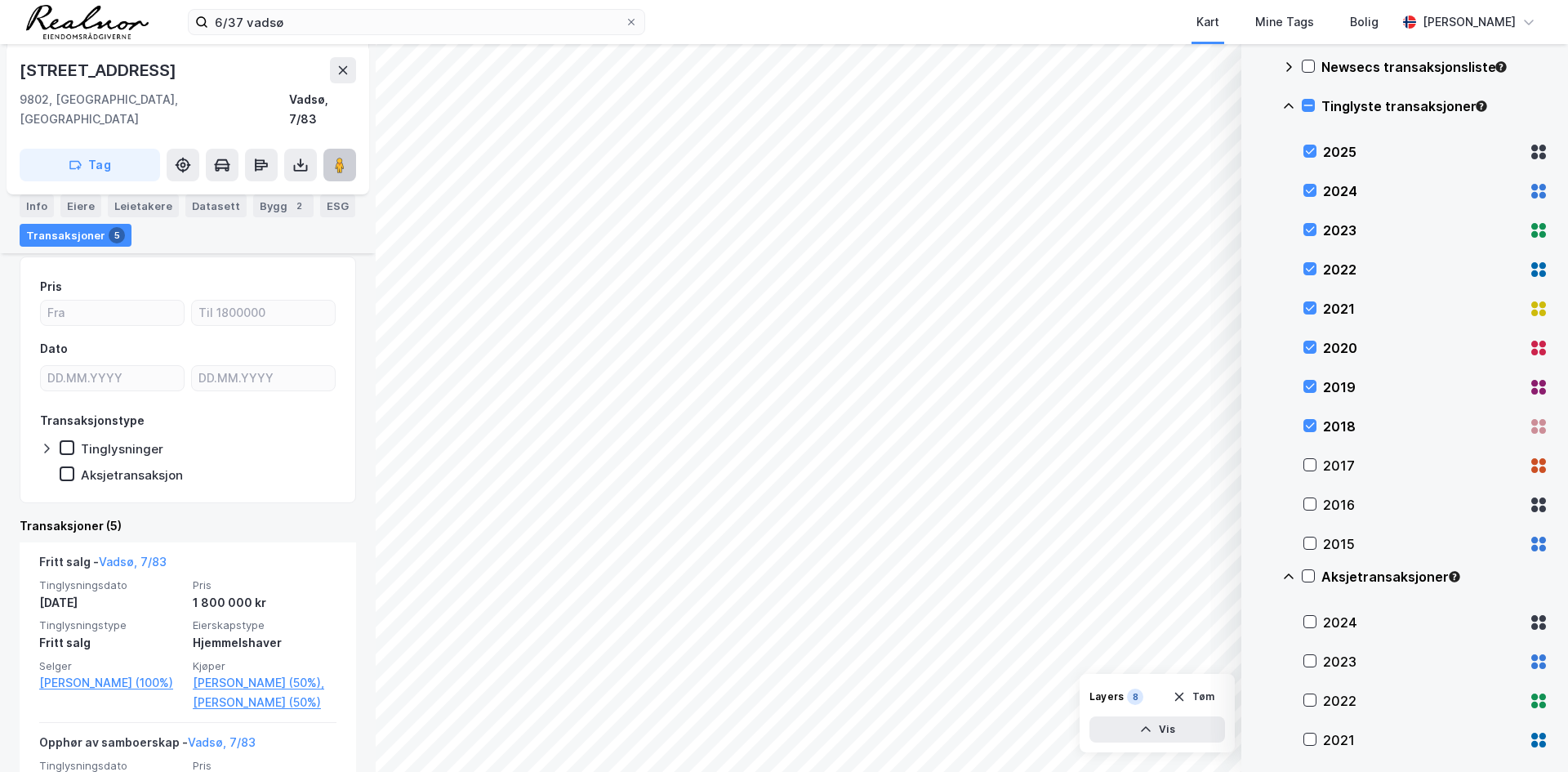
click at [339, 157] on image at bounding box center [339, 165] width 10 height 16
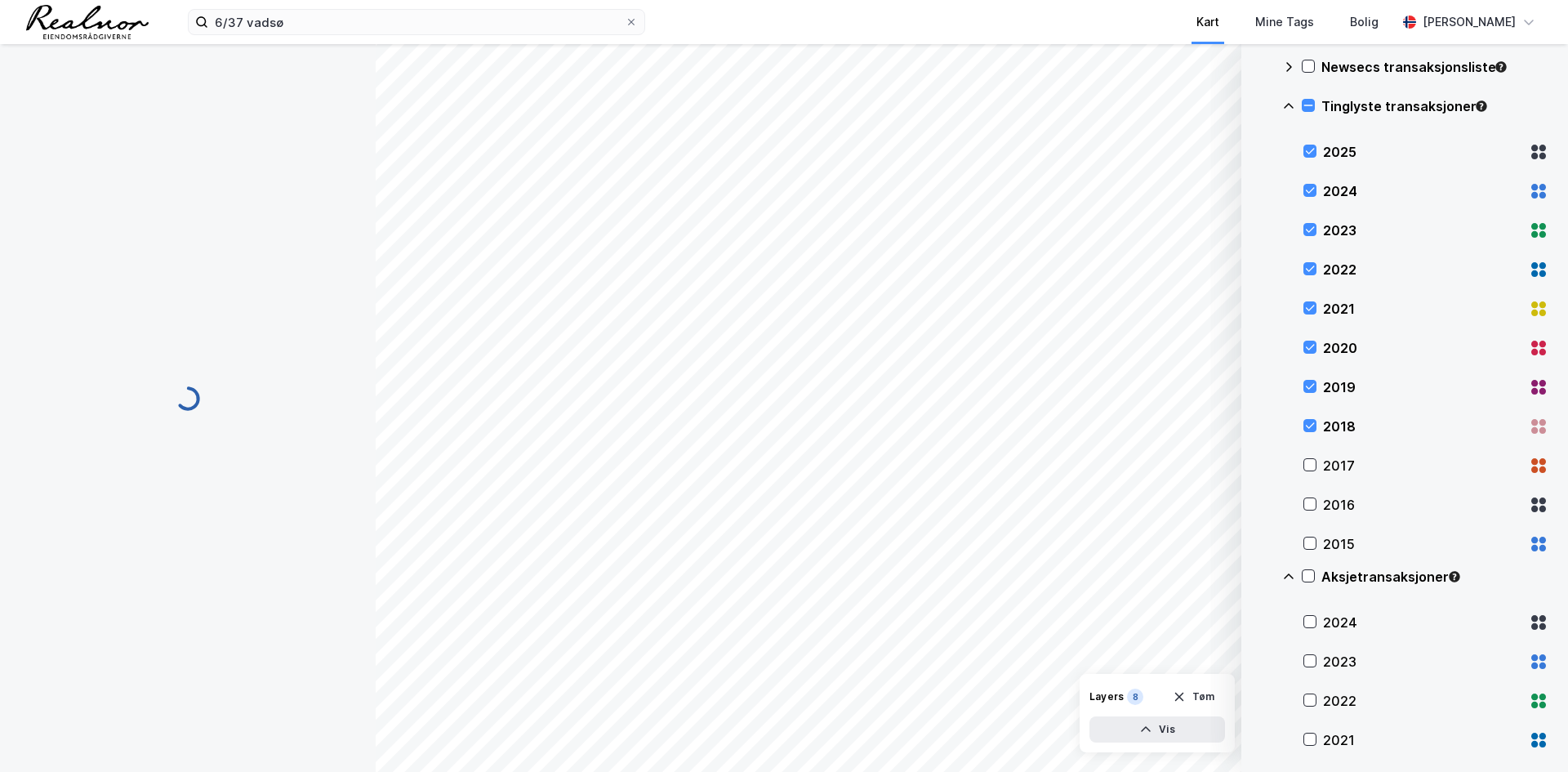
scroll to position [24, 0]
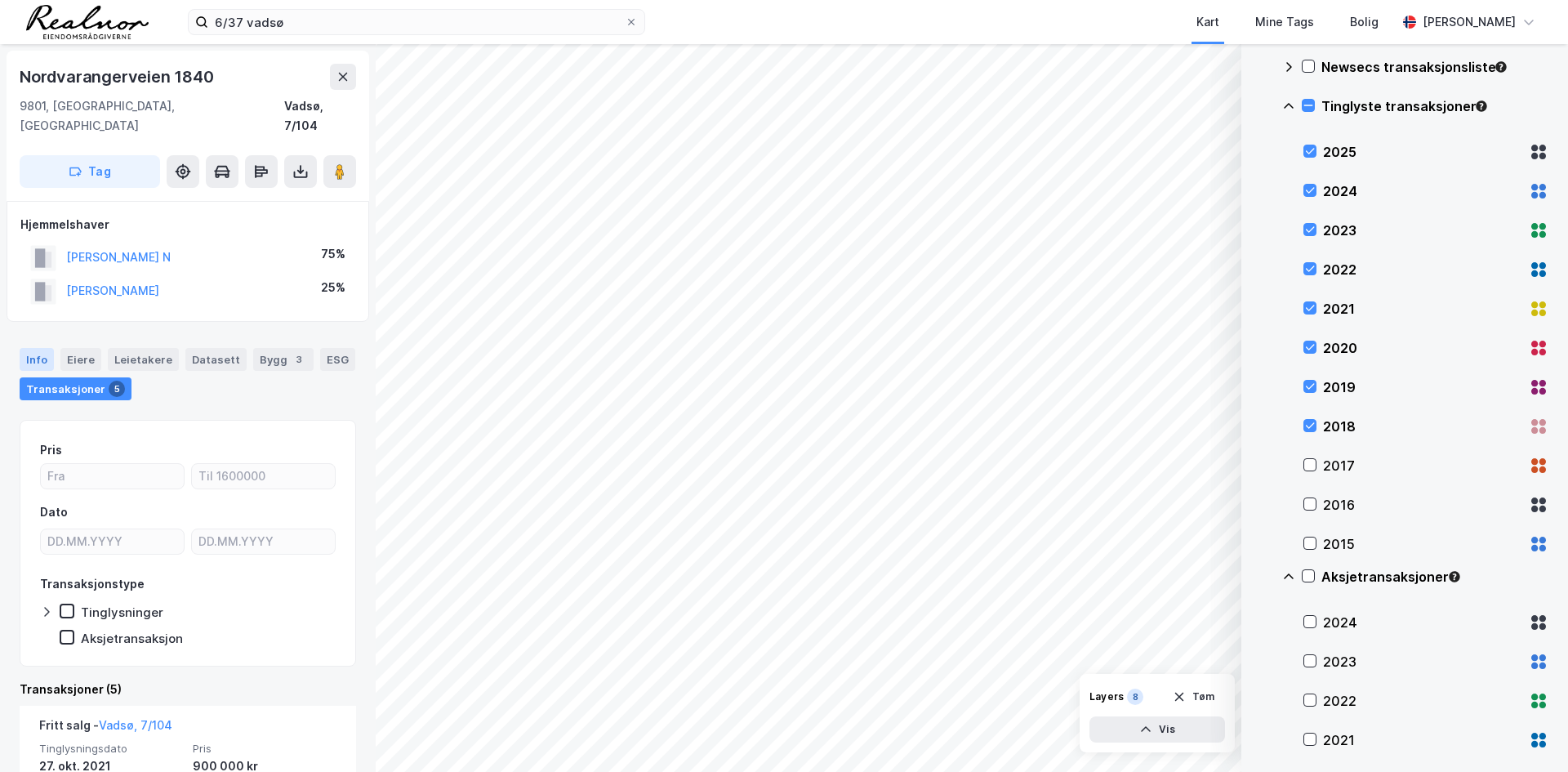
click at [37, 348] on div "Info" at bounding box center [36, 359] width 35 height 23
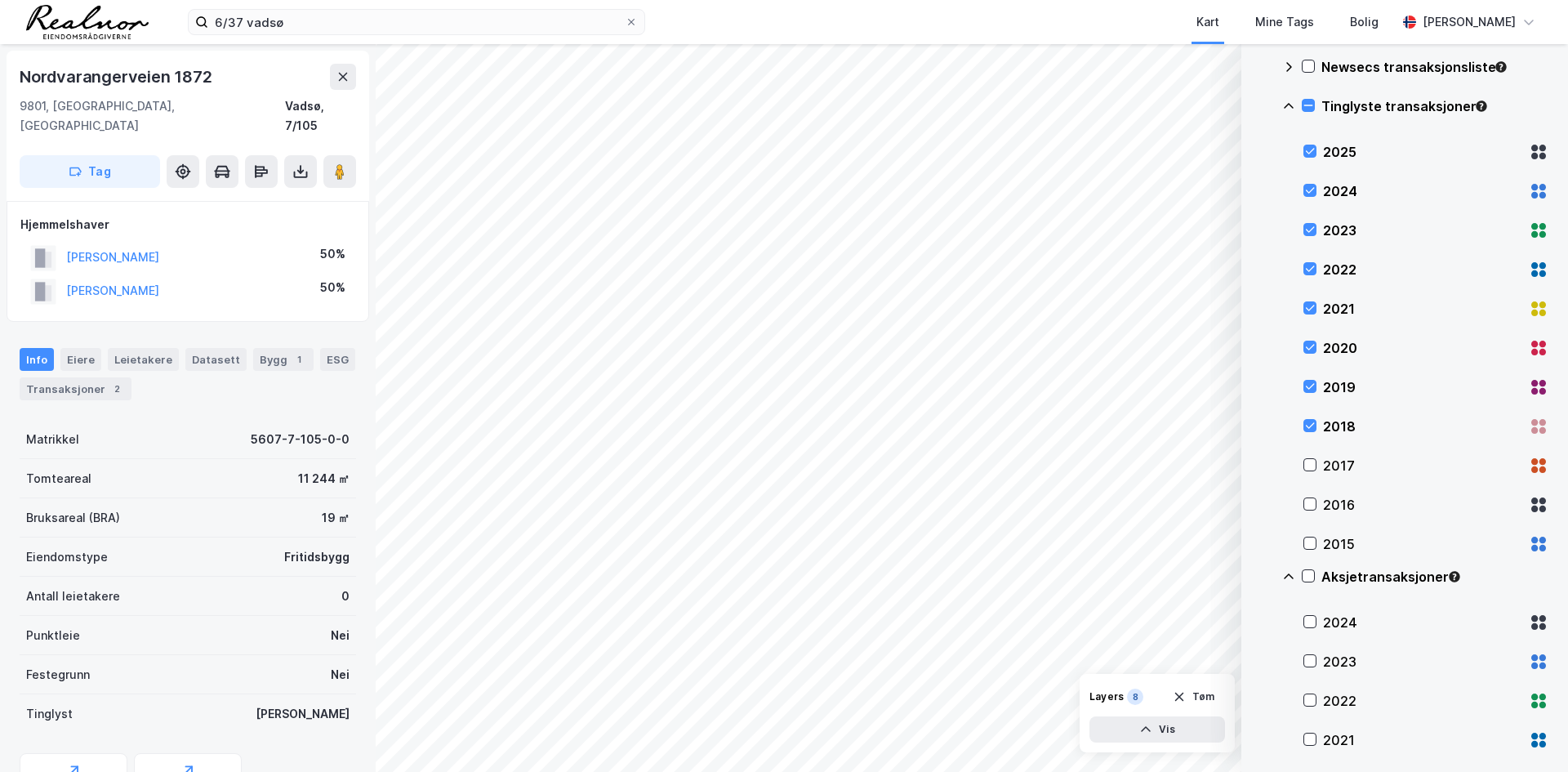
scroll to position [2, 0]
click at [99, 376] on div "Transaksjoner 2" at bounding box center [75, 387] width 111 height 23
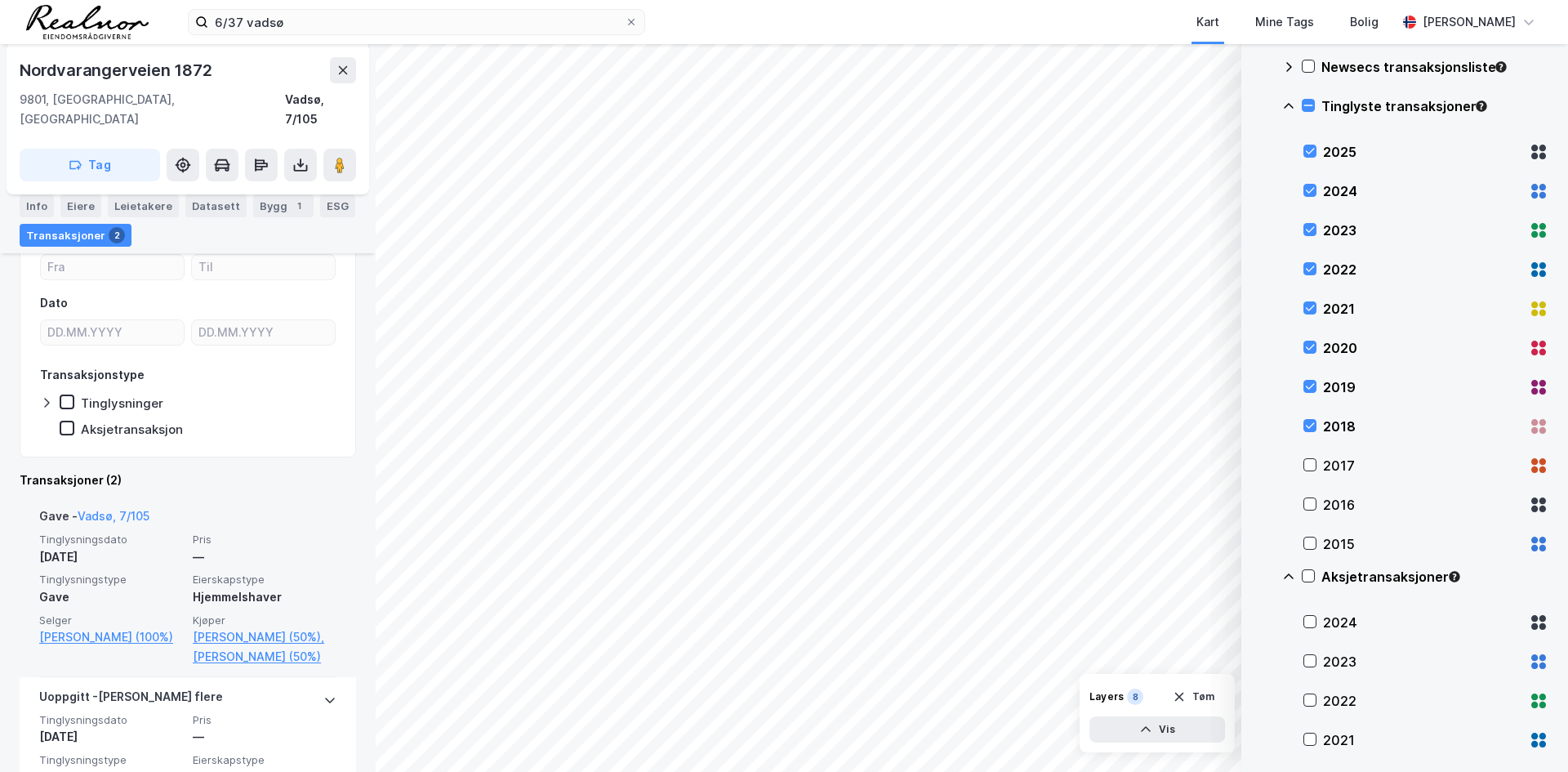
scroll to position [245, 0]
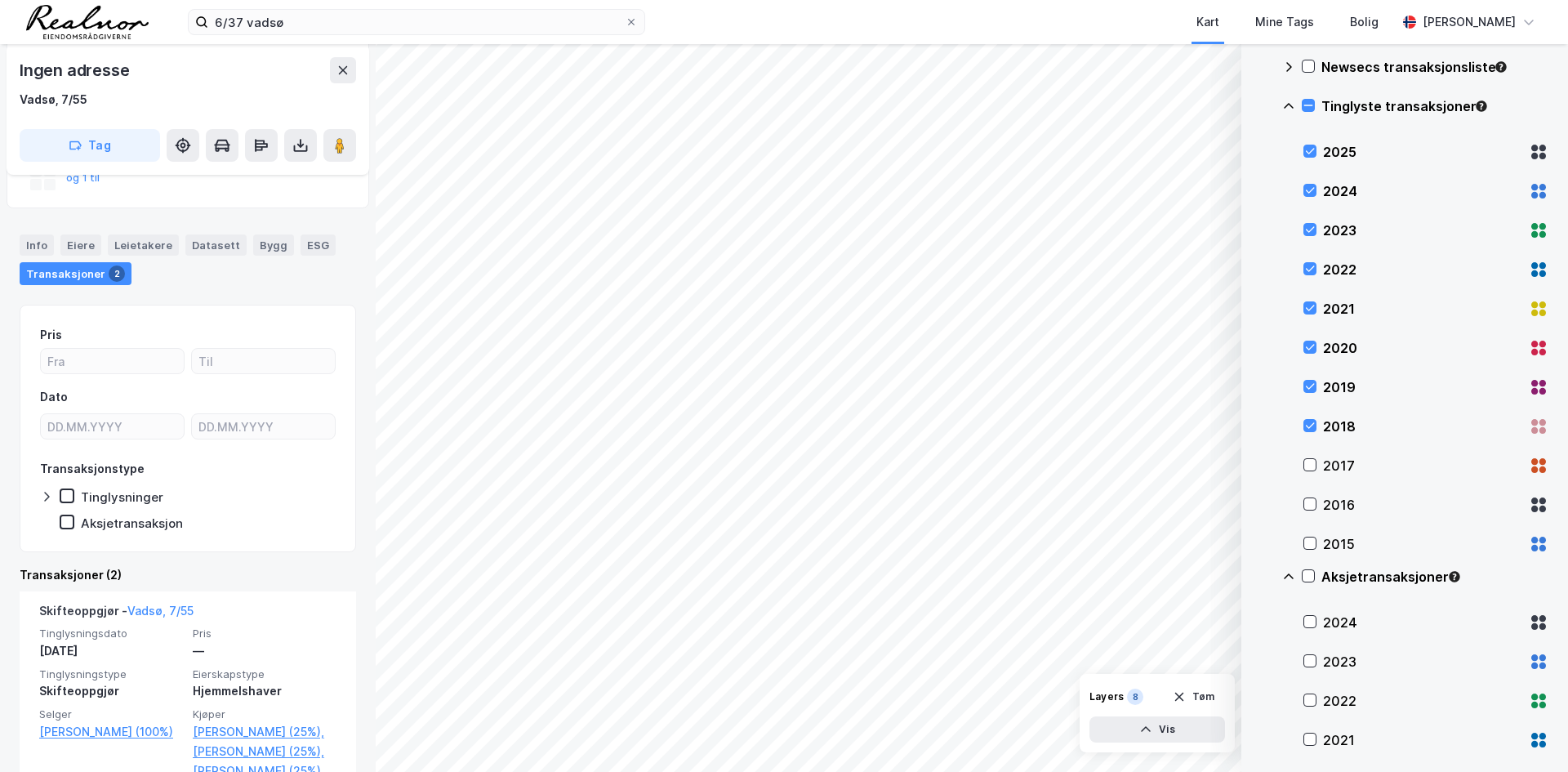
scroll to position [245, 0]
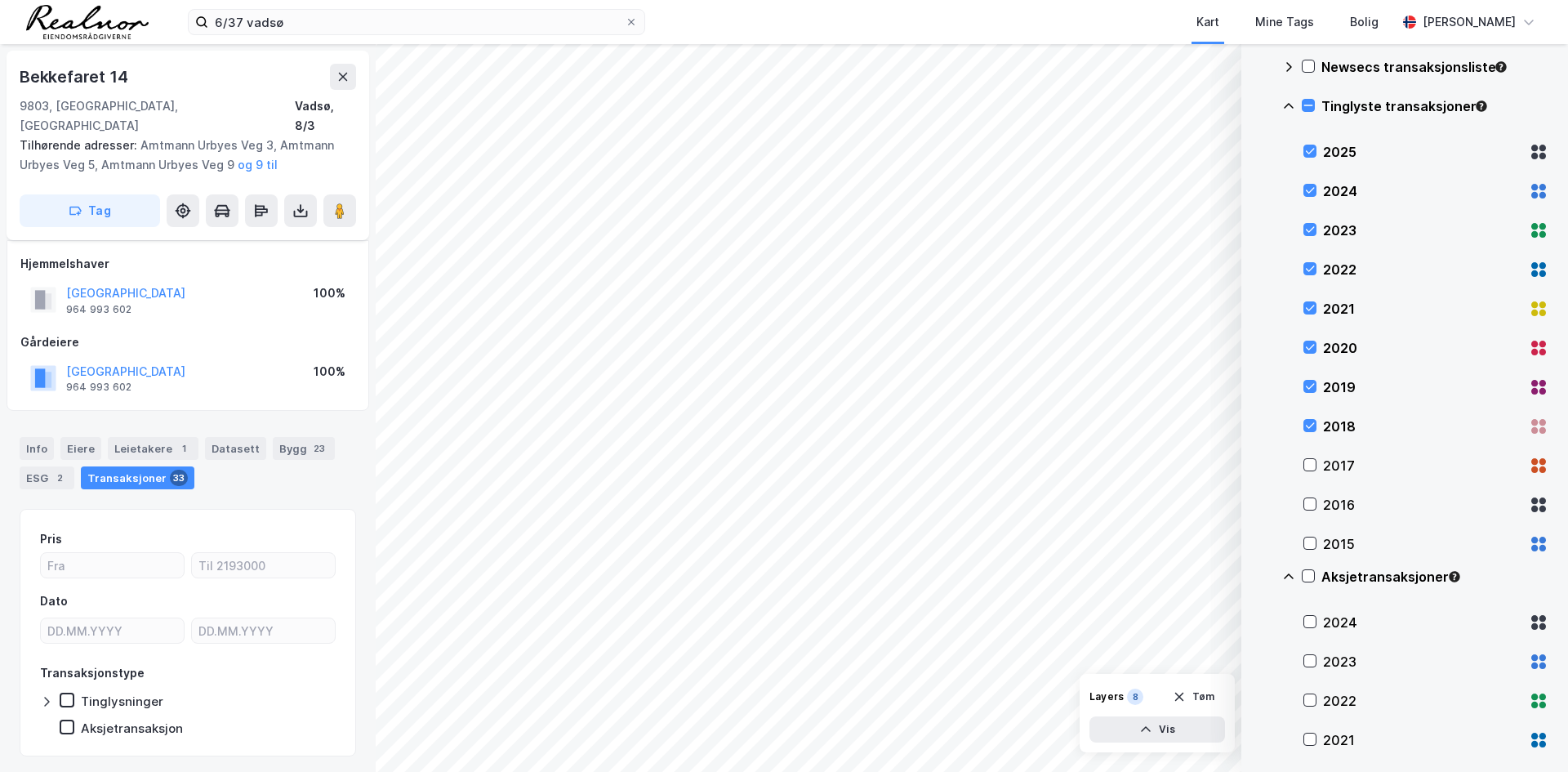
scroll to position [24, 0]
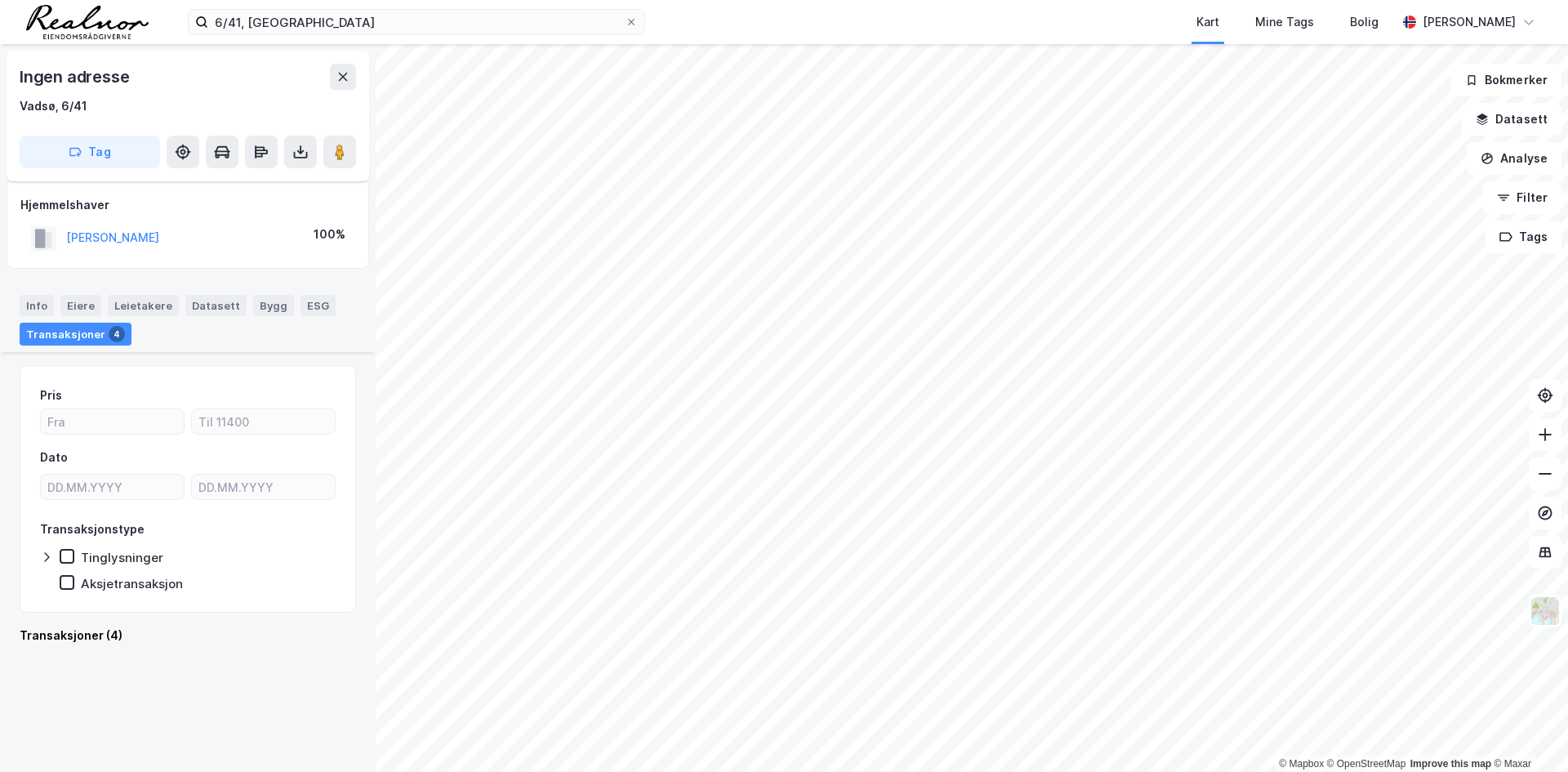
scroll to position [817, 0]
